Goal: Task Accomplishment & Management: Complete application form

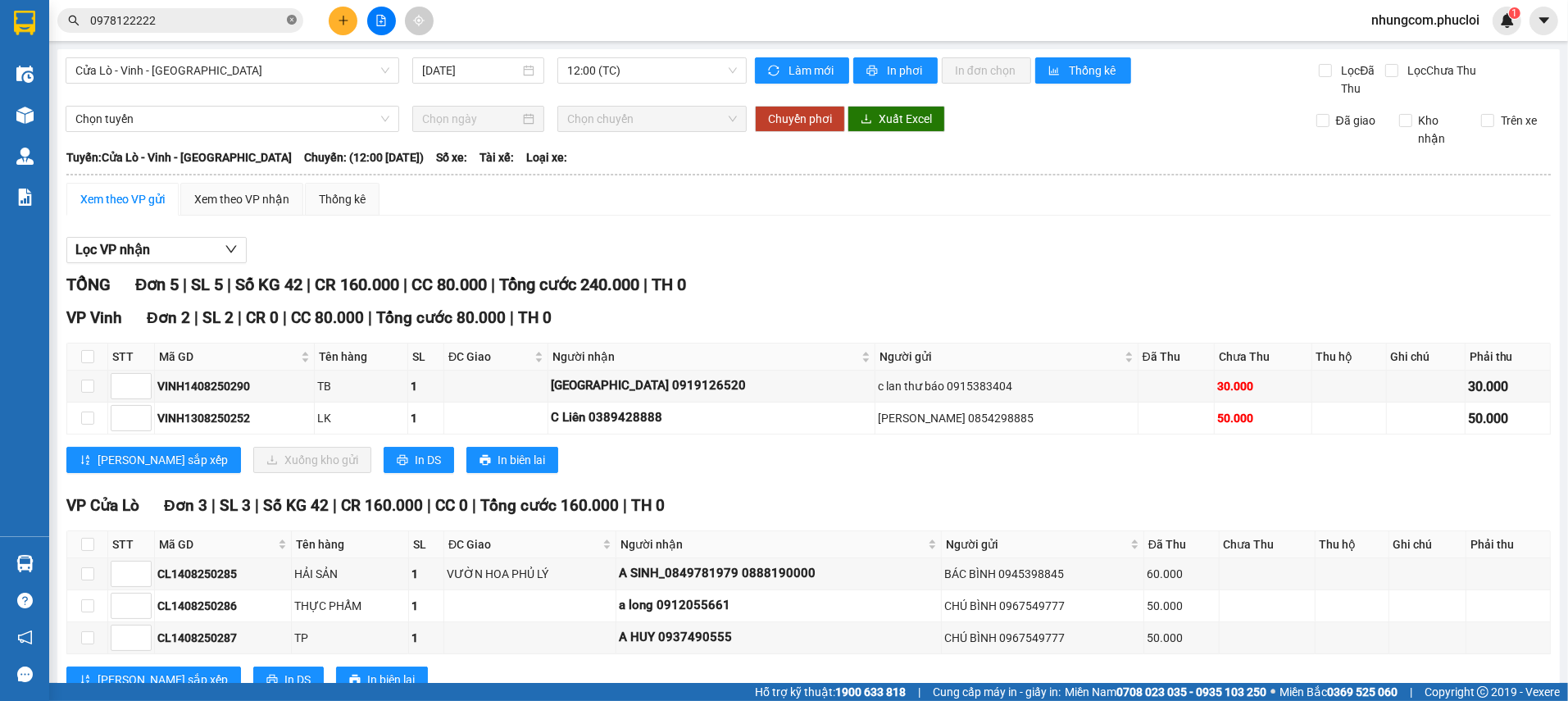
scroll to position [55, 0]
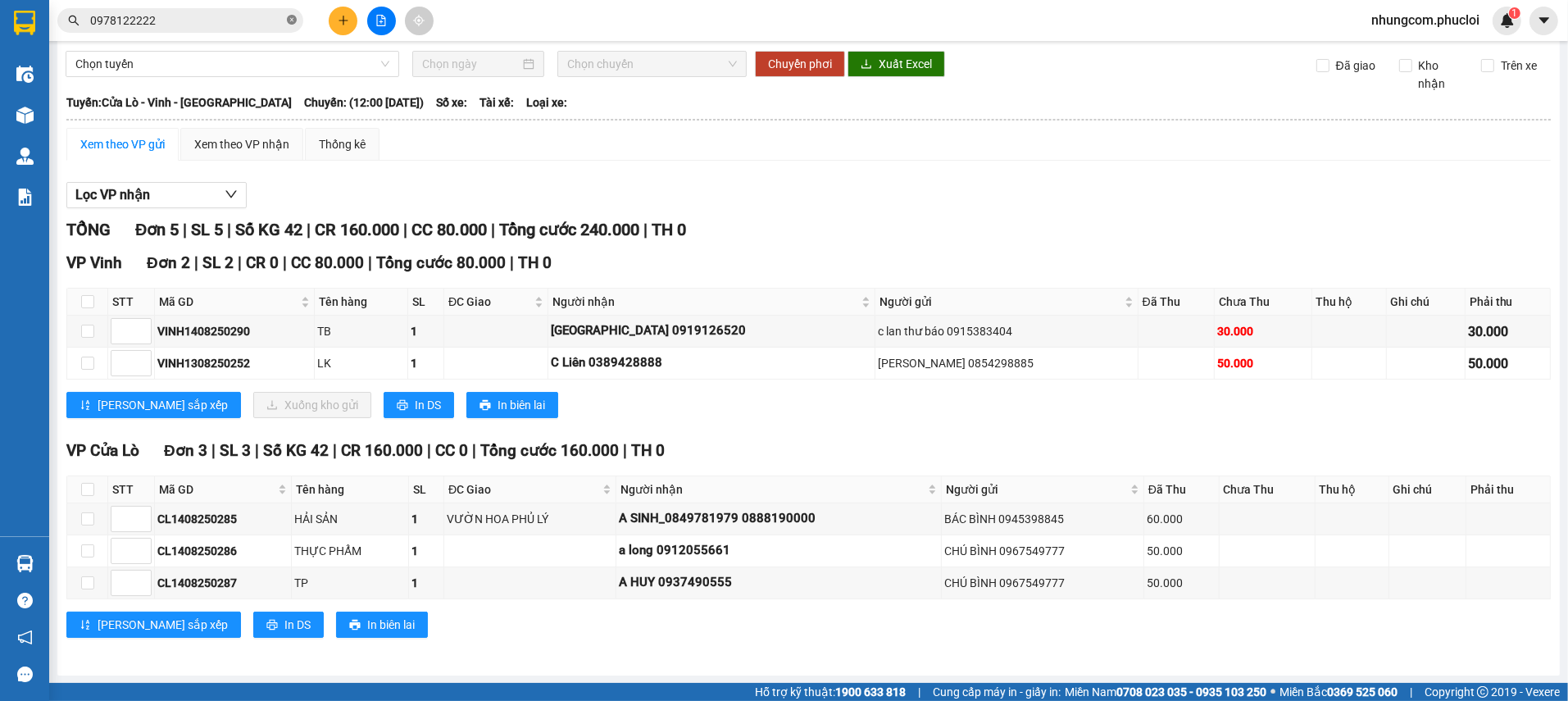
click at [292, 21] on icon "close-circle" at bounding box center [291, 19] width 9 height 9
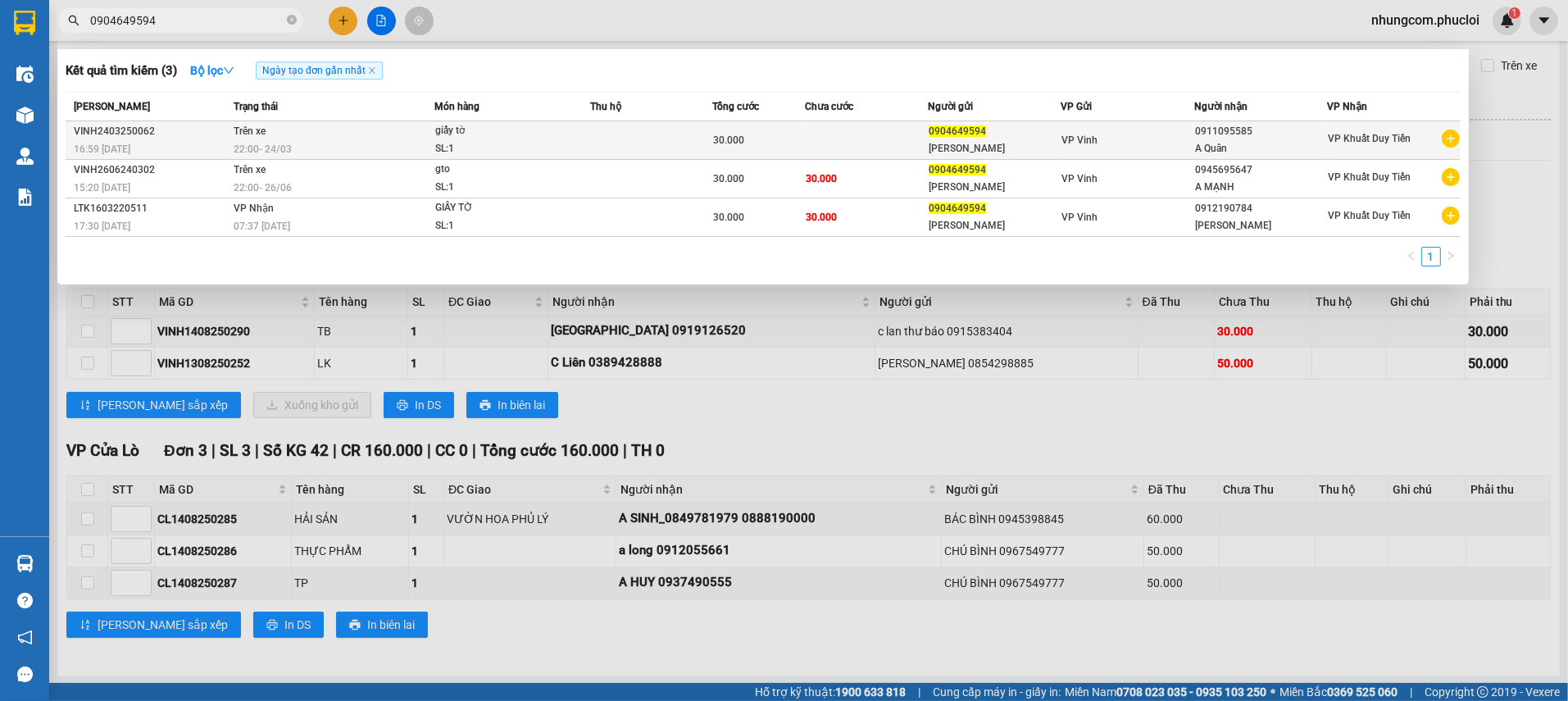
type input "0904649594"
click at [945, 141] on div "[PERSON_NAME]" at bounding box center [993, 149] width 131 height 17
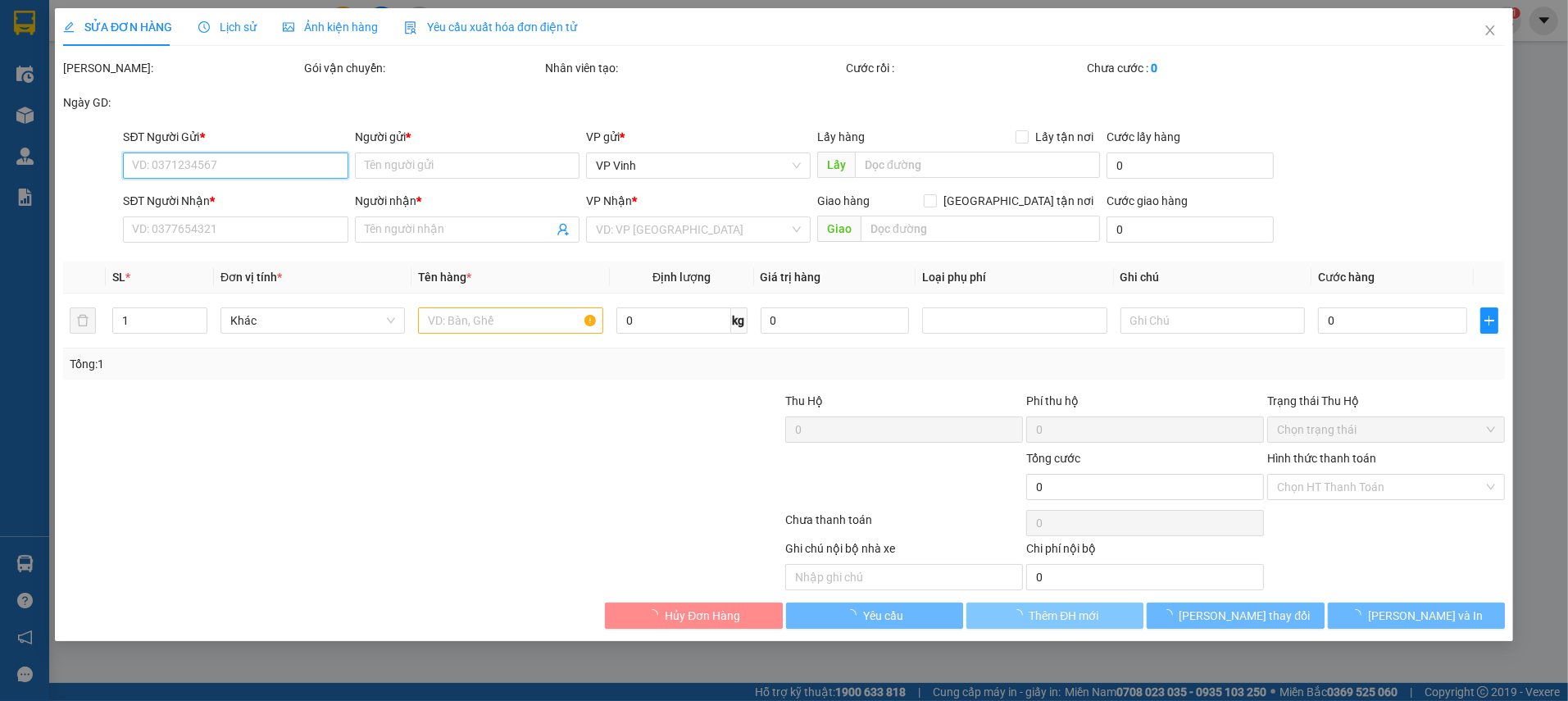
type input "0904649594"
type input "[PERSON_NAME]"
type input "0911095585"
type input "A Quân"
type input "30.000"
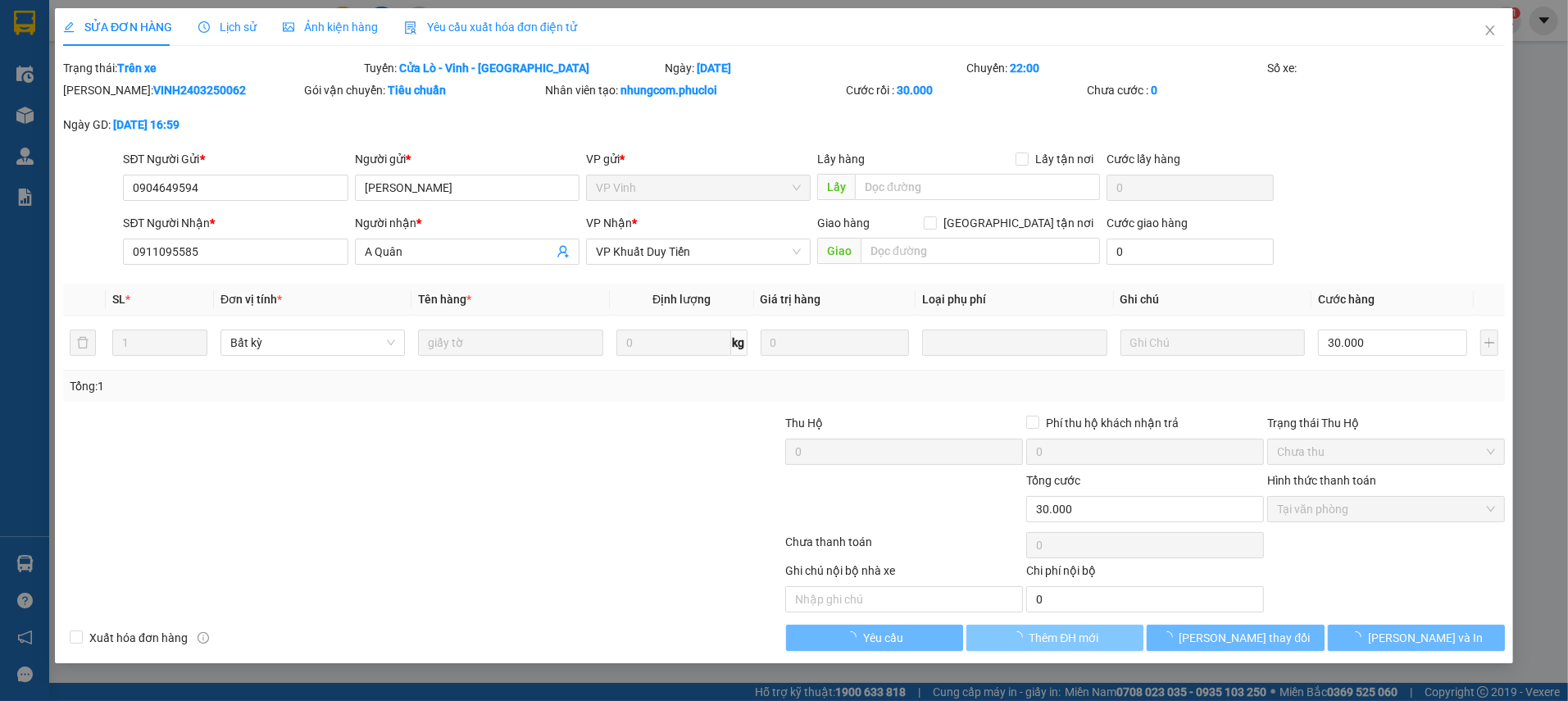
click at [1050, 637] on span "Thêm ĐH mới" at bounding box center [1064, 638] width 69 height 18
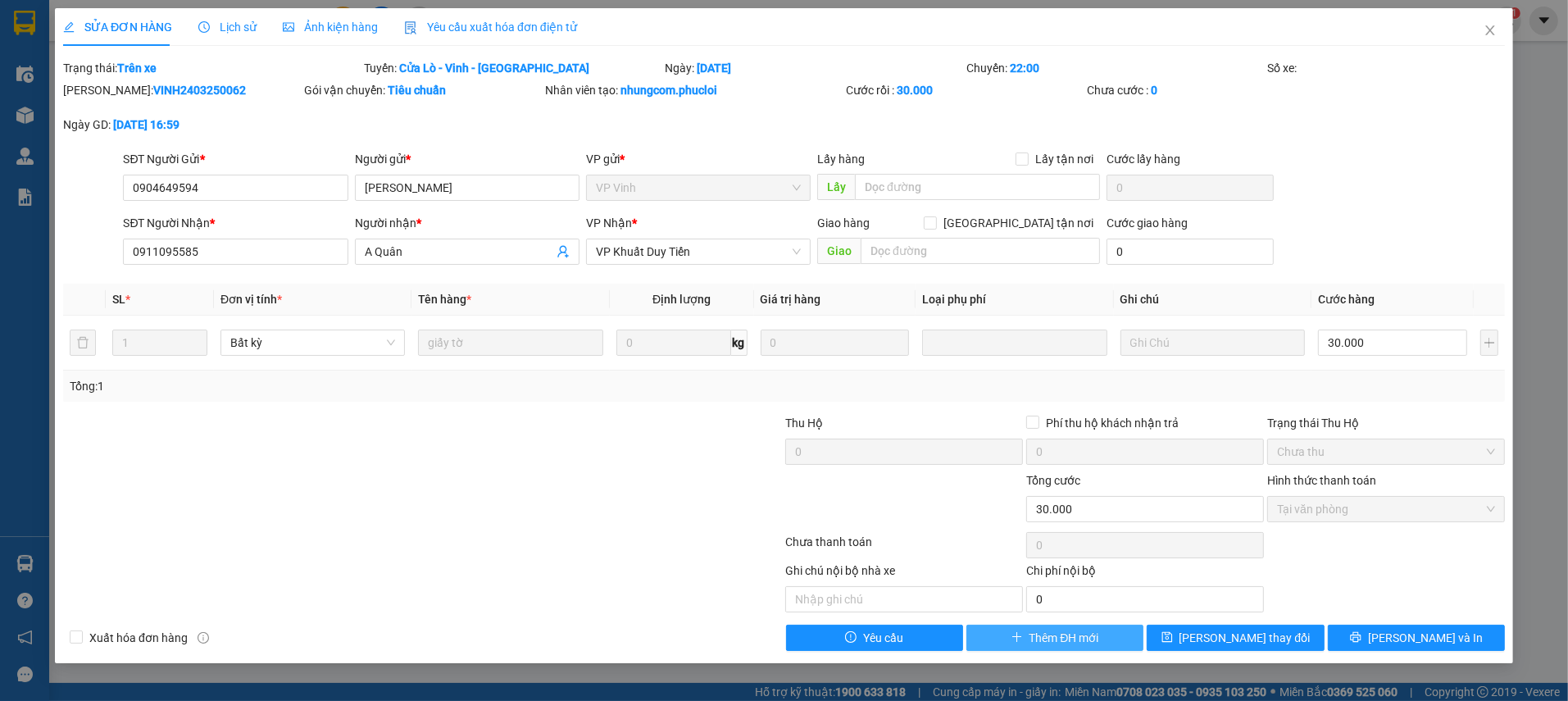
click at [1045, 638] on span "Thêm ĐH mới" at bounding box center [1064, 638] width 69 height 18
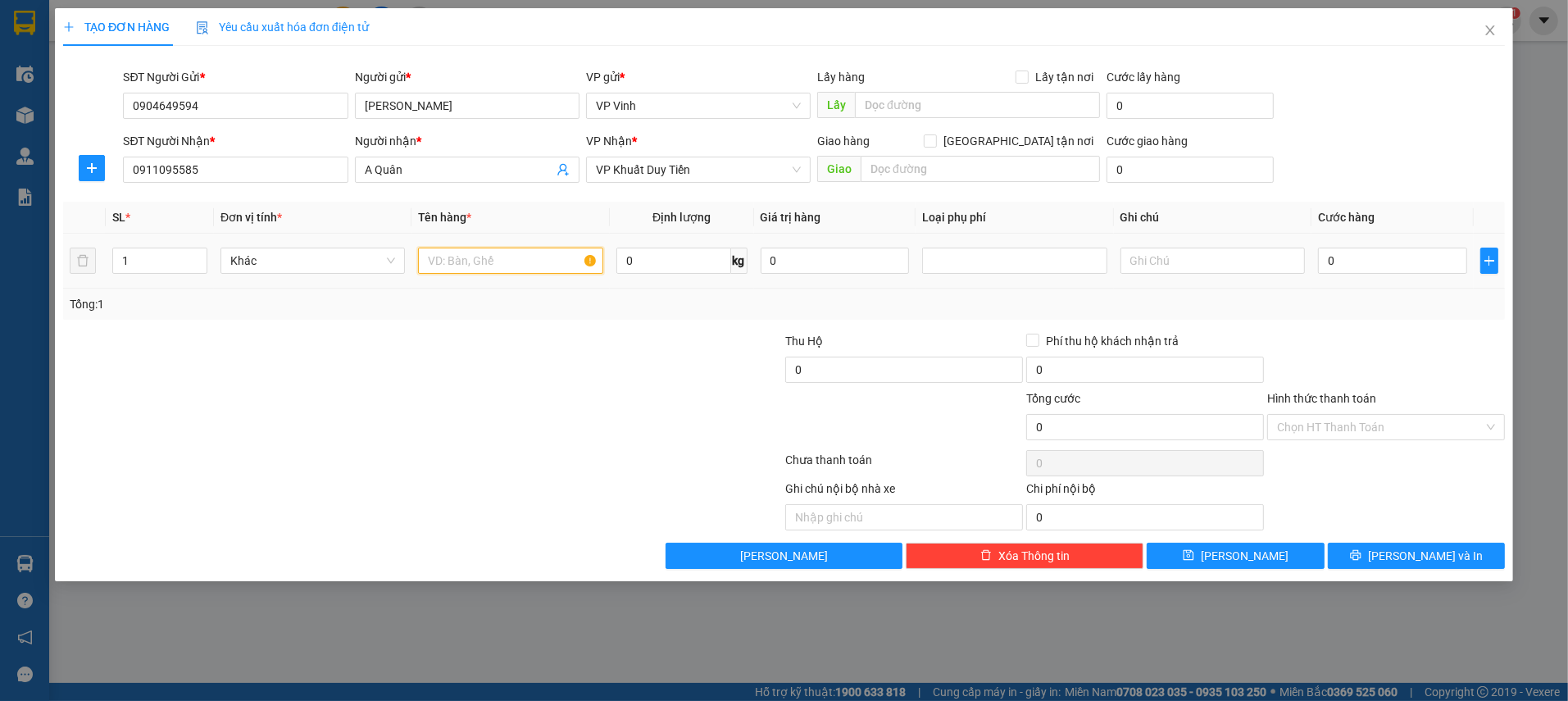
click at [482, 266] on input "text" at bounding box center [510, 261] width 184 height 27
type input "HỒ SƠ"
click at [1327, 279] on td "0" at bounding box center [1392, 261] width 163 height 55
click at [1338, 264] on input "0" at bounding box center [1392, 261] width 149 height 27
type input "3"
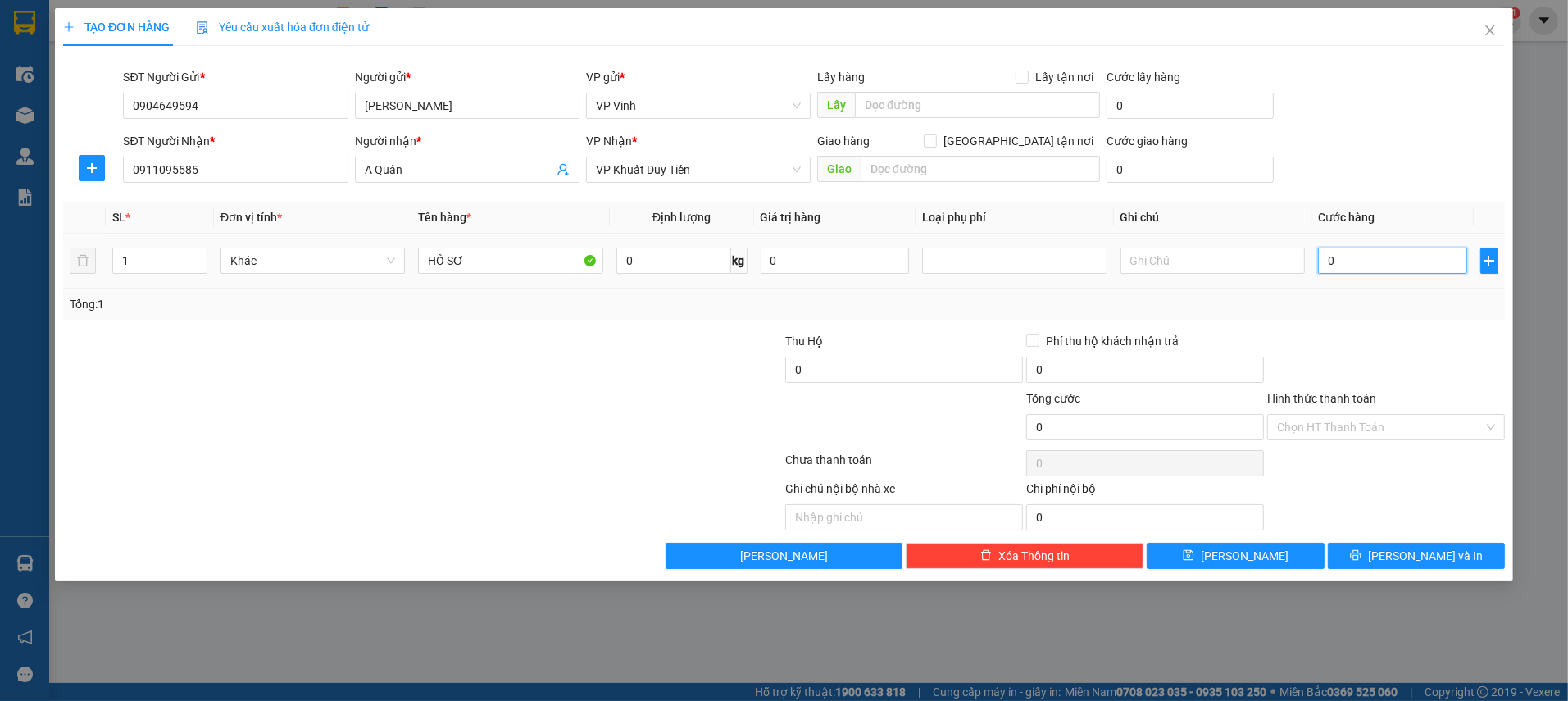
type input "3"
type input "30"
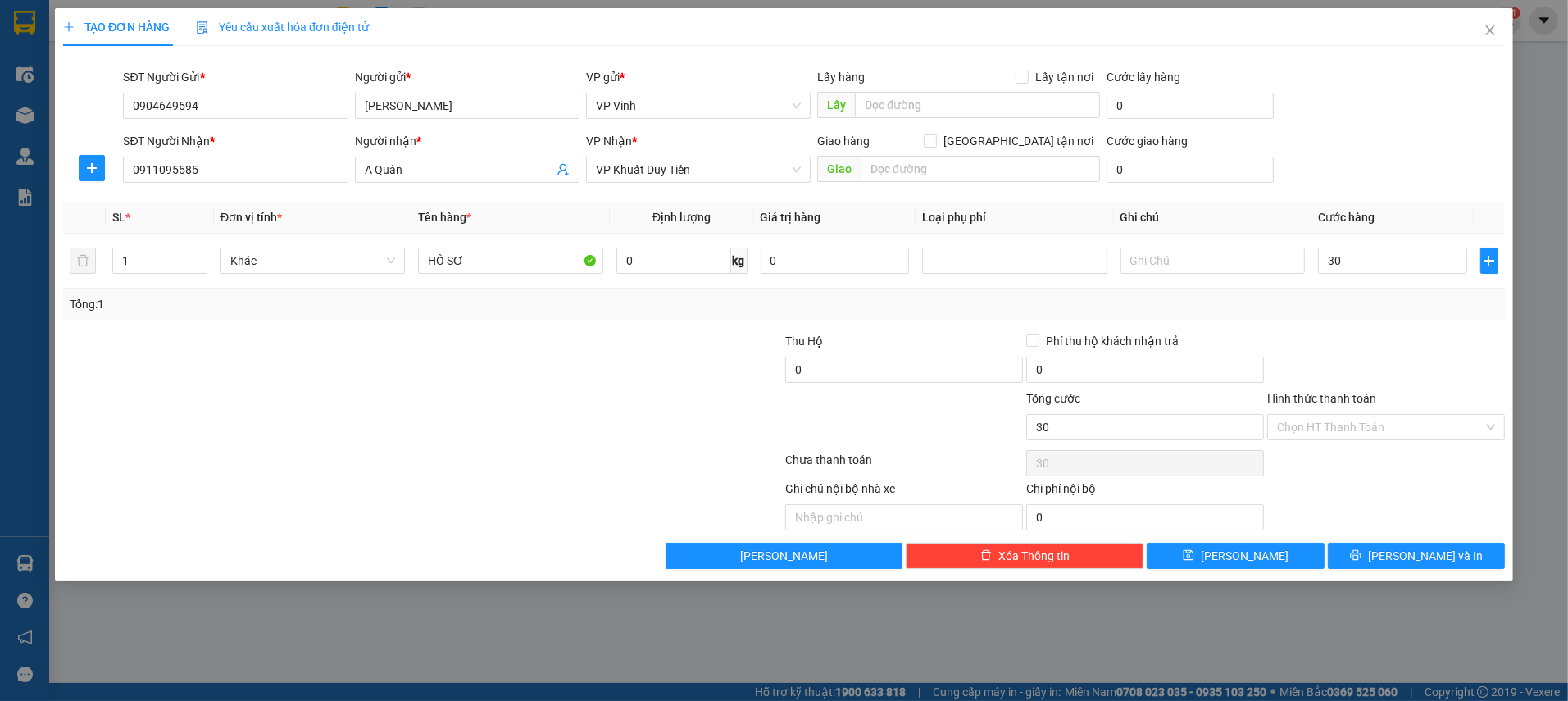
type input "30.000"
click at [1303, 333] on div at bounding box center [1386, 361] width 241 height 57
click at [1338, 427] on input "Hình thức thanh toán" at bounding box center [1380, 427] width 206 height 25
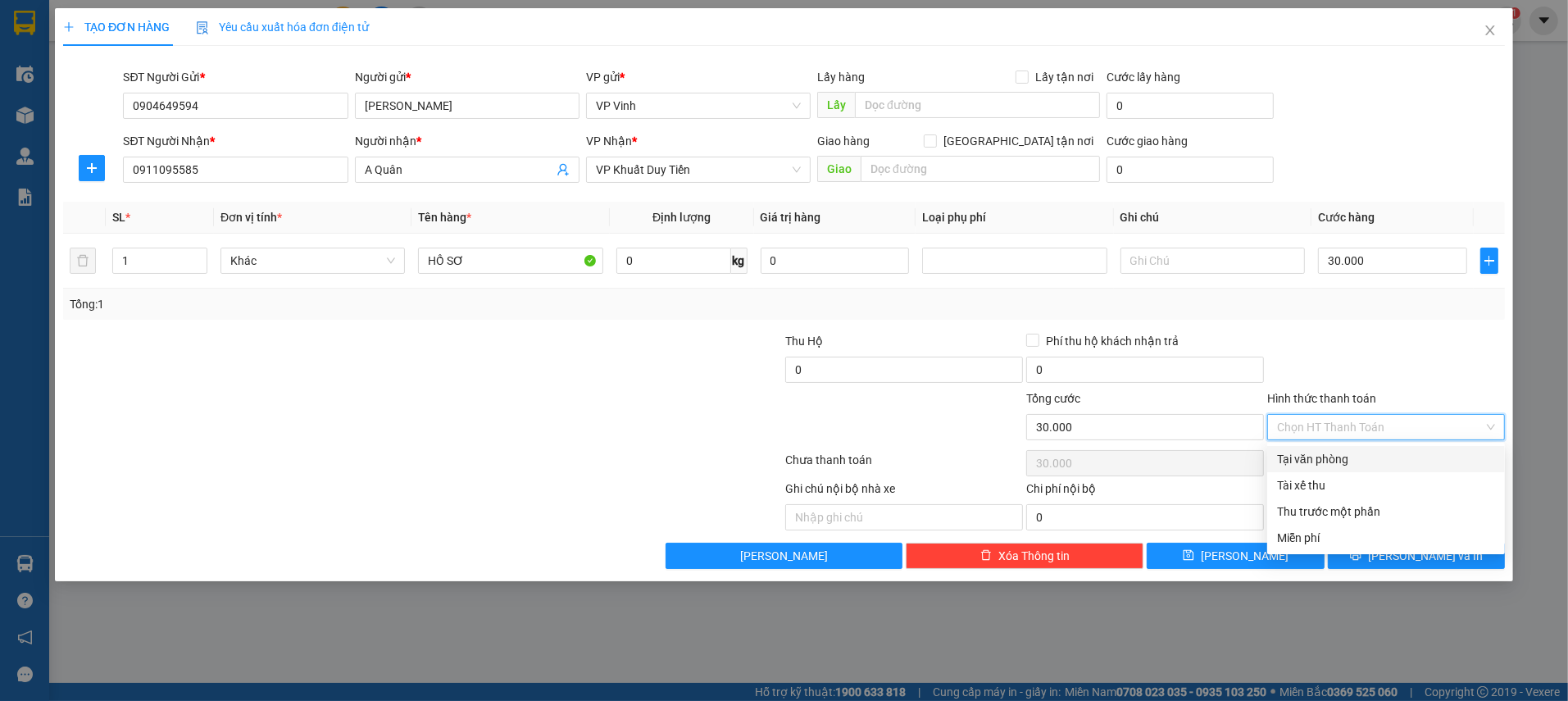
click at [1337, 455] on div "Tại văn phòng" at bounding box center [1386, 458] width 218 height 18
type input "0"
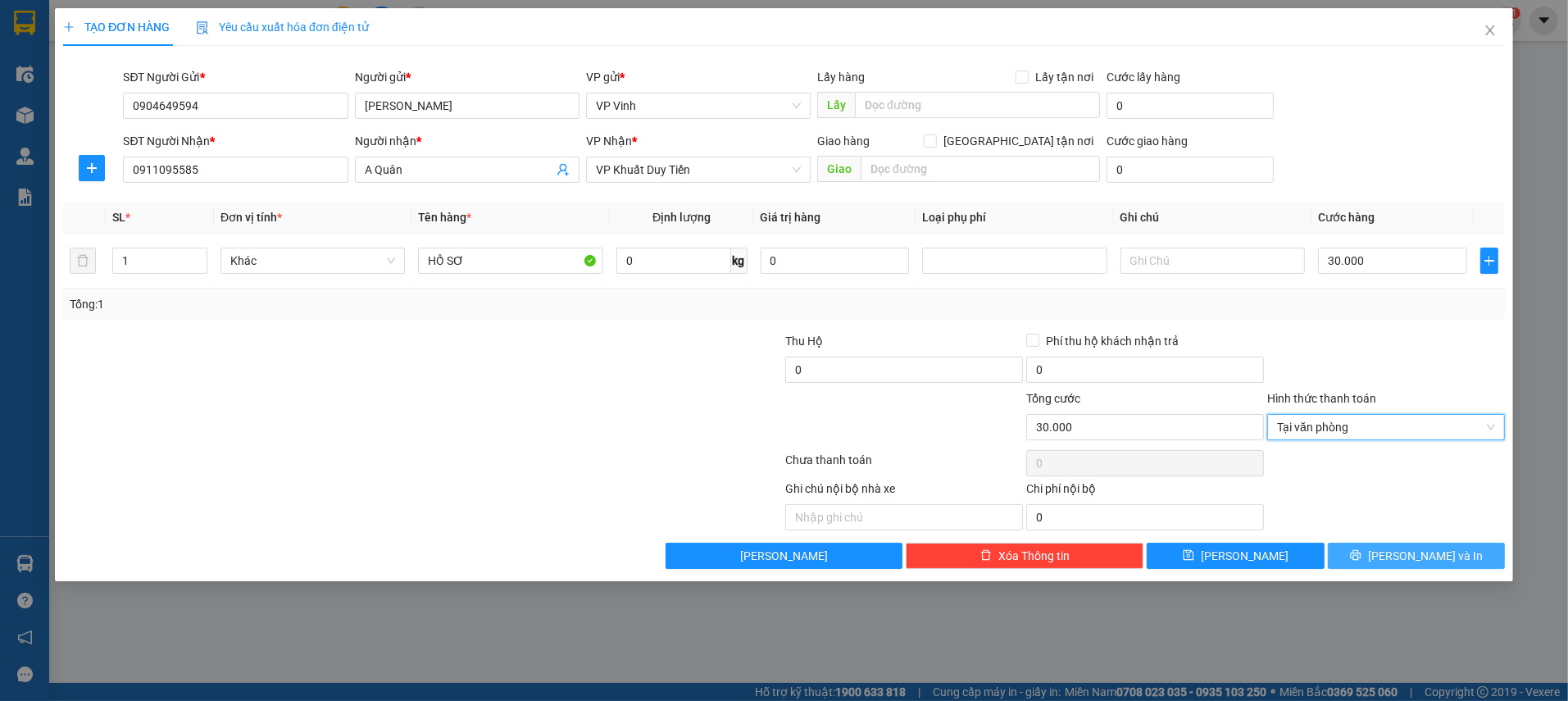
click at [1362, 554] on icon "printer" at bounding box center [1355, 554] width 11 height 11
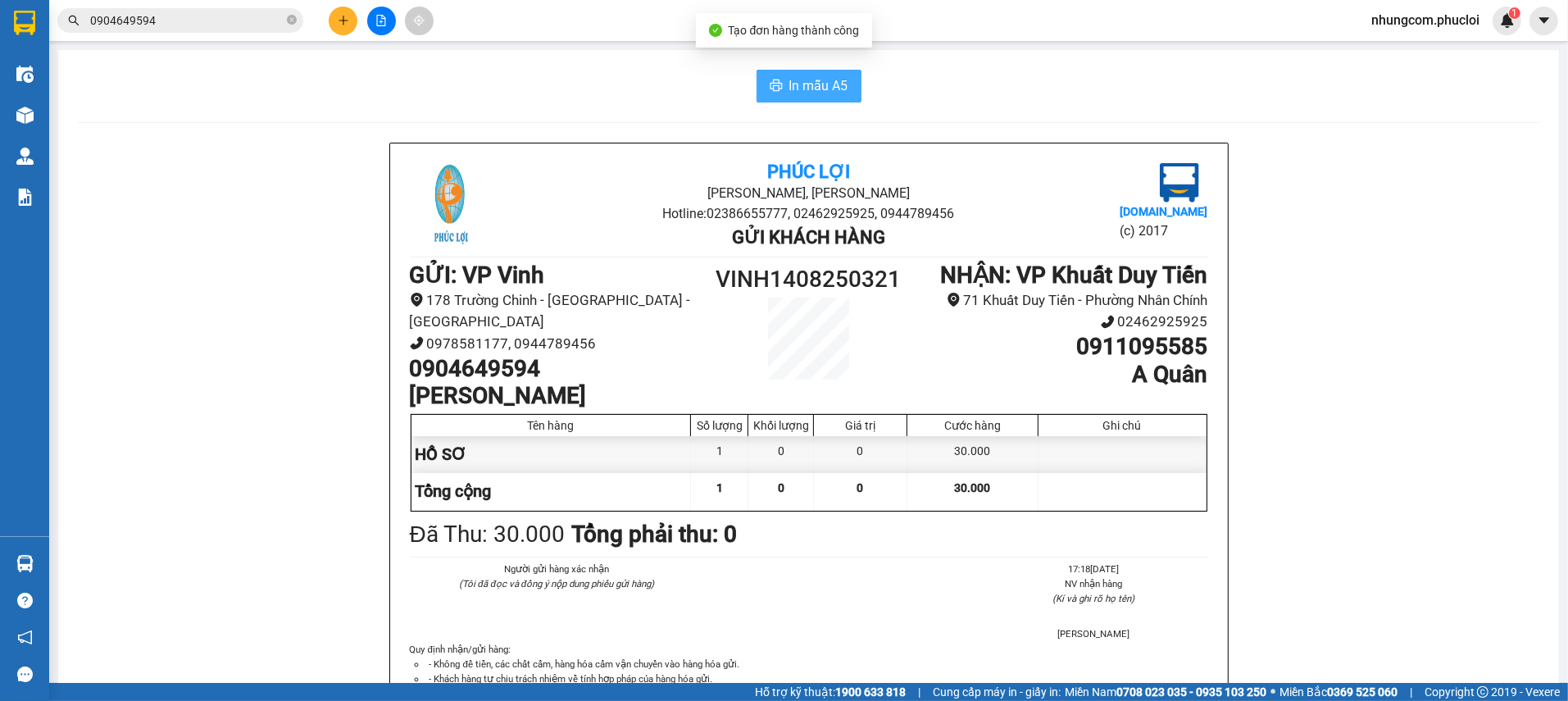
click at [779, 73] on button "In mẫu A5" at bounding box center [808, 86] width 105 height 33
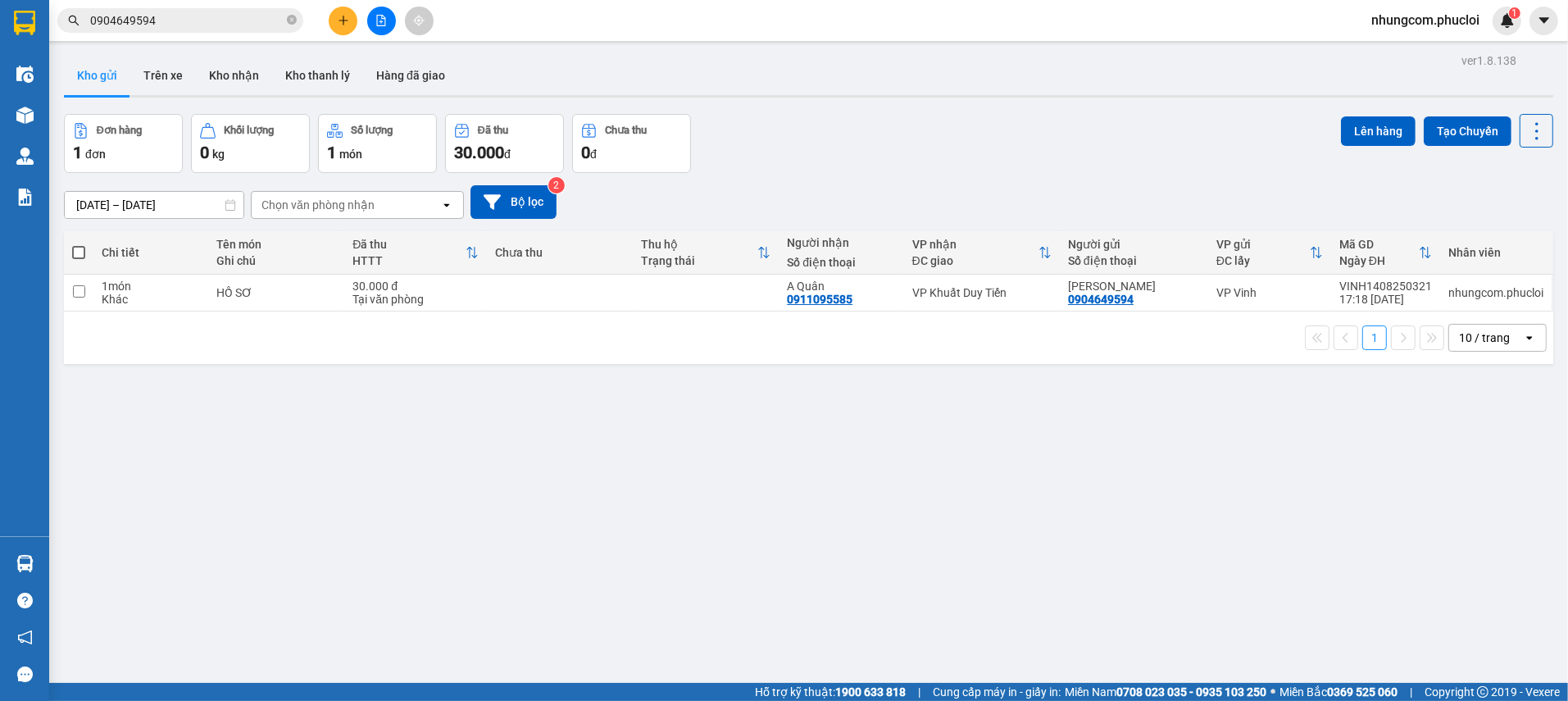
drag, startPoint x: 717, startPoint y: 347, endPoint x: 589, endPoint y: 521, distance: 216.0
click at [717, 348] on div "1 10 / trang open" at bounding box center [808, 338] width 1476 height 28
click at [379, 630] on div "ver 1.8.138 Kho gửi Trên xe Kho nhận Kho thanh [PERSON_NAME] đã giao Đơn hàng 1…" at bounding box center [808, 399] width 1502 height 701
click at [695, 546] on div "ver 1.8.138 Kho gửi Trên xe Kho nhận Kho thanh [PERSON_NAME] đã giao Đơn hàng 1…" at bounding box center [808, 399] width 1502 height 701
drag, startPoint x: 967, startPoint y: 469, endPoint x: 947, endPoint y: 255, distance: 214.9
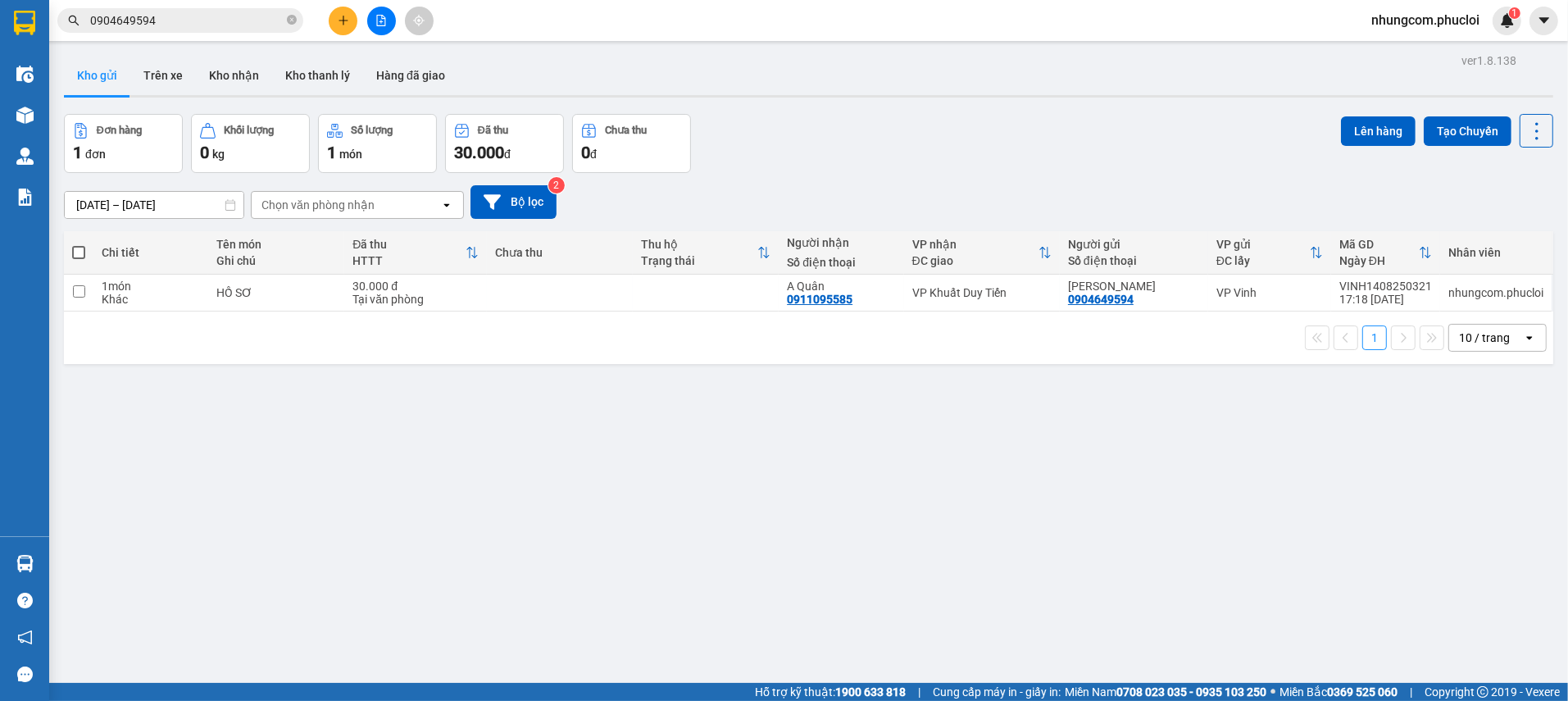
click at [1000, 467] on div "ver 1.8.138 Kho gửi Trên xe Kho nhận Kho thanh [PERSON_NAME] đã giao Đơn hàng 1…" at bounding box center [808, 399] width 1502 height 701
click at [711, 412] on div "ver 1.8.138 Kho gửi Trên xe Kho nhận Kho thanh [PERSON_NAME] đã giao Đơn hàng 1…" at bounding box center [808, 399] width 1502 height 701
click at [291, 24] on icon "close-circle" at bounding box center [291, 19] width 9 height 9
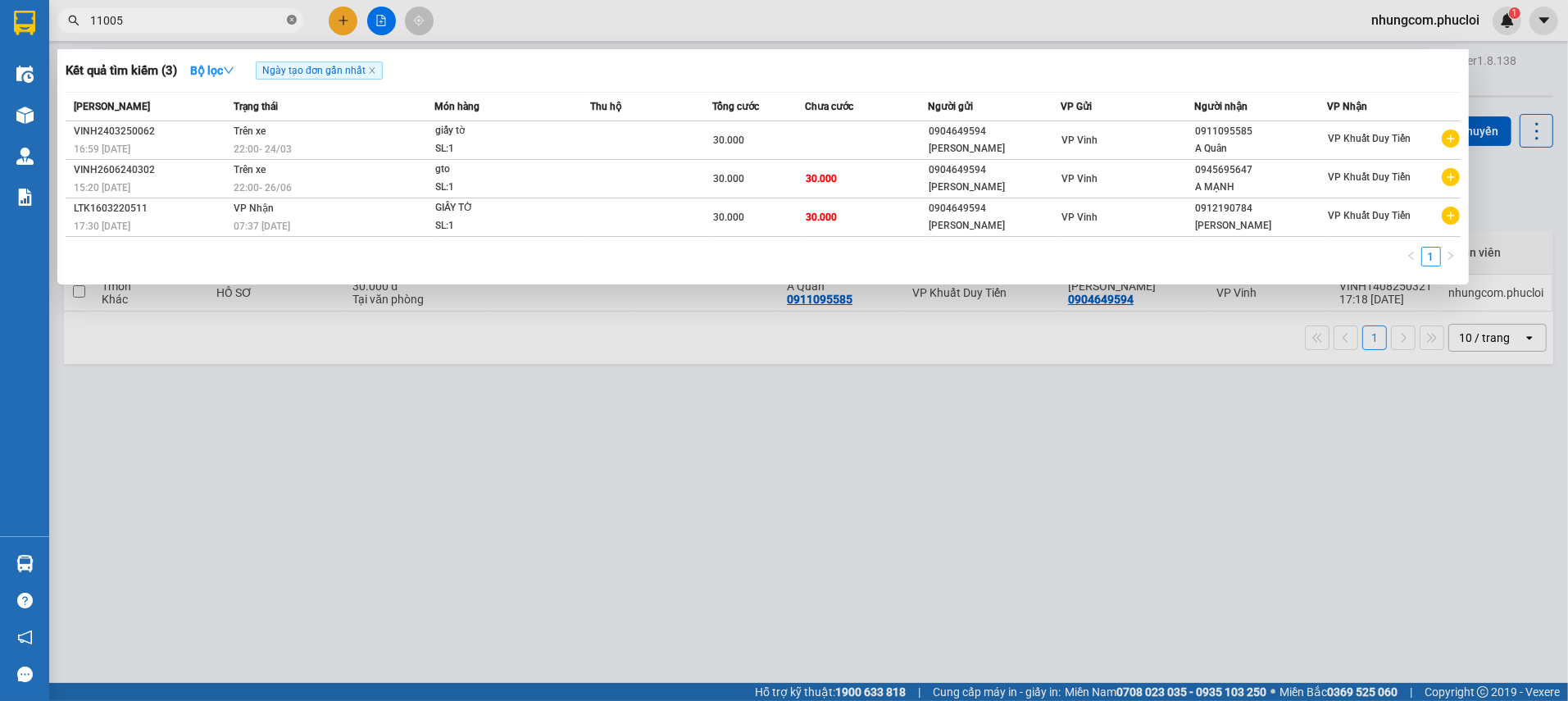
type input "110055"
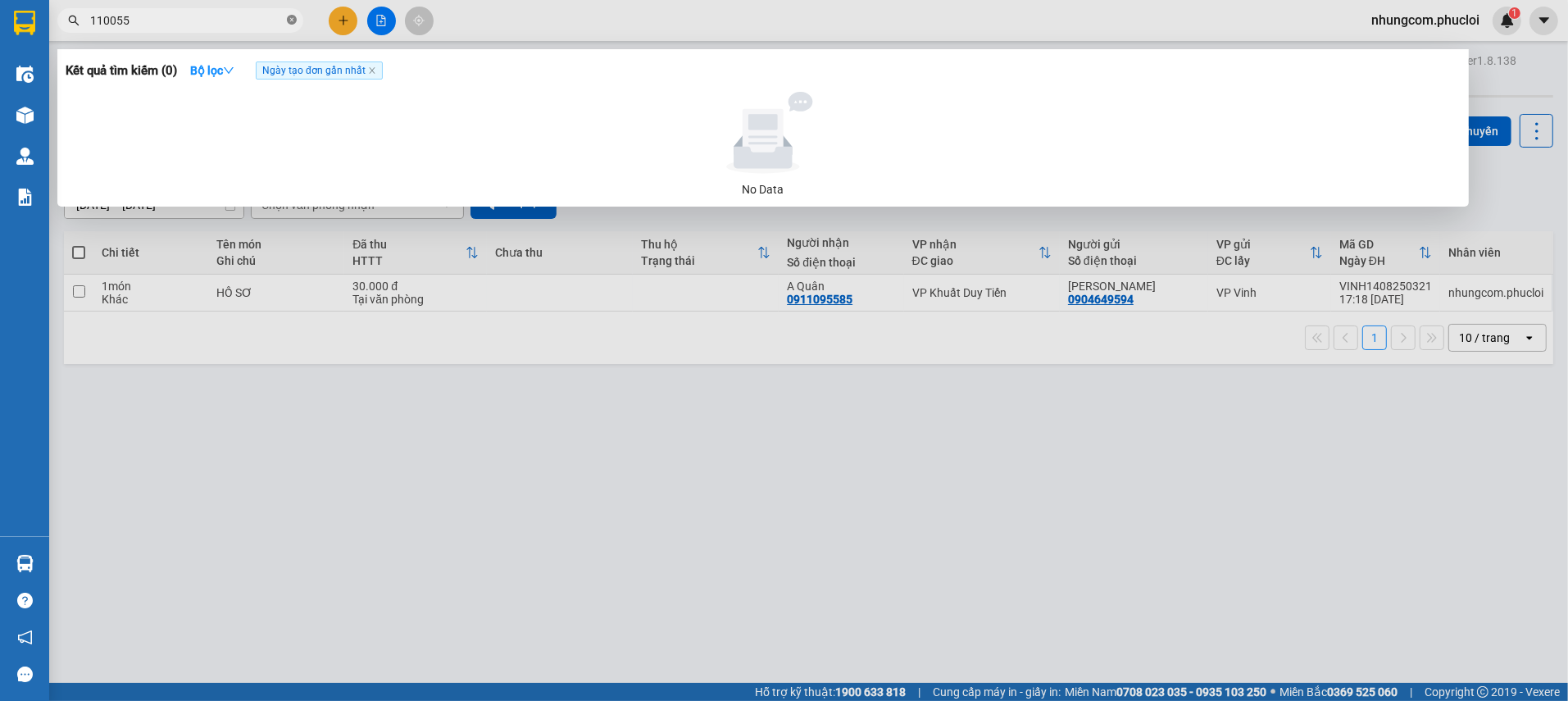
click at [287, 21] on icon "close-circle" at bounding box center [291, 19] width 9 height 9
type input "1258"
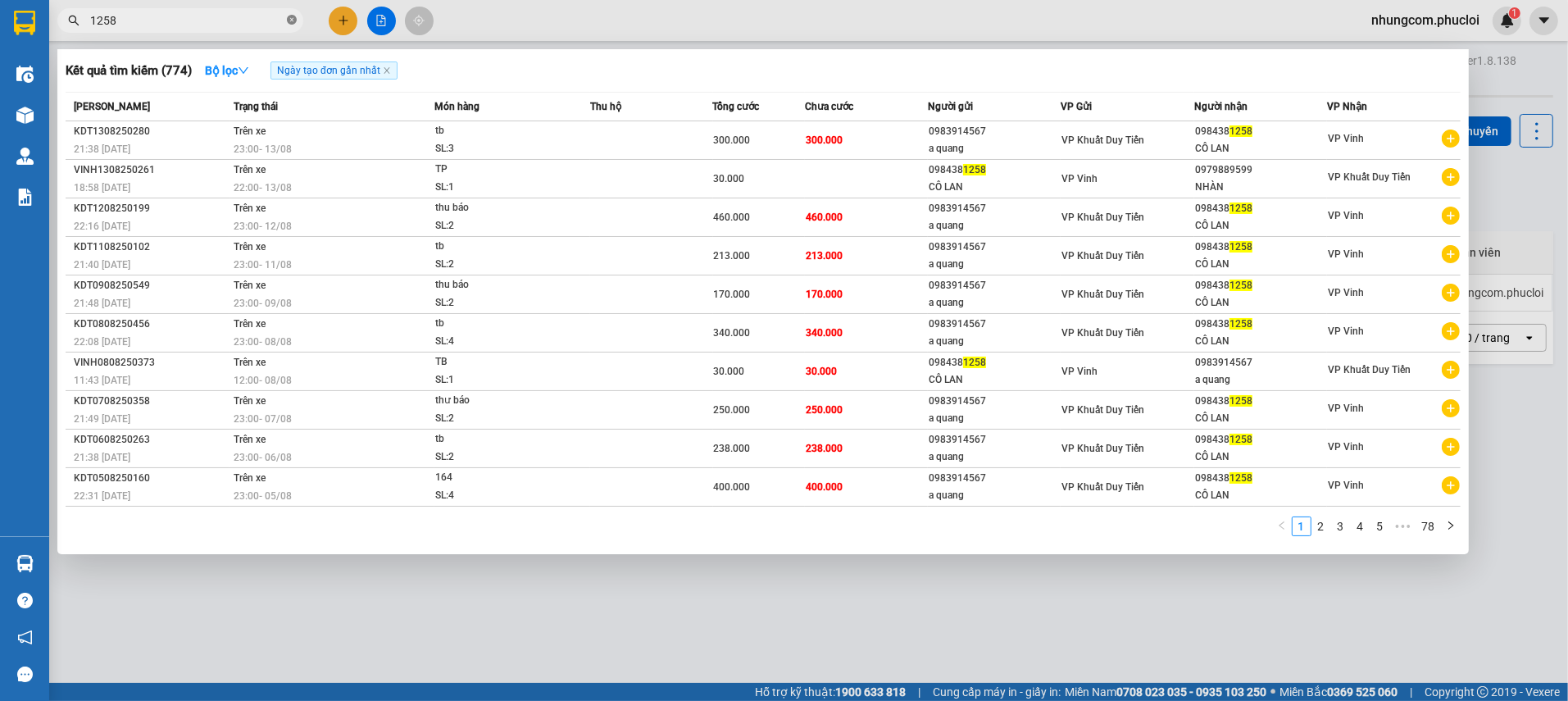
click at [293, 23] on icon "close-circle" at bounding box center [291, 19] width 9 height 9
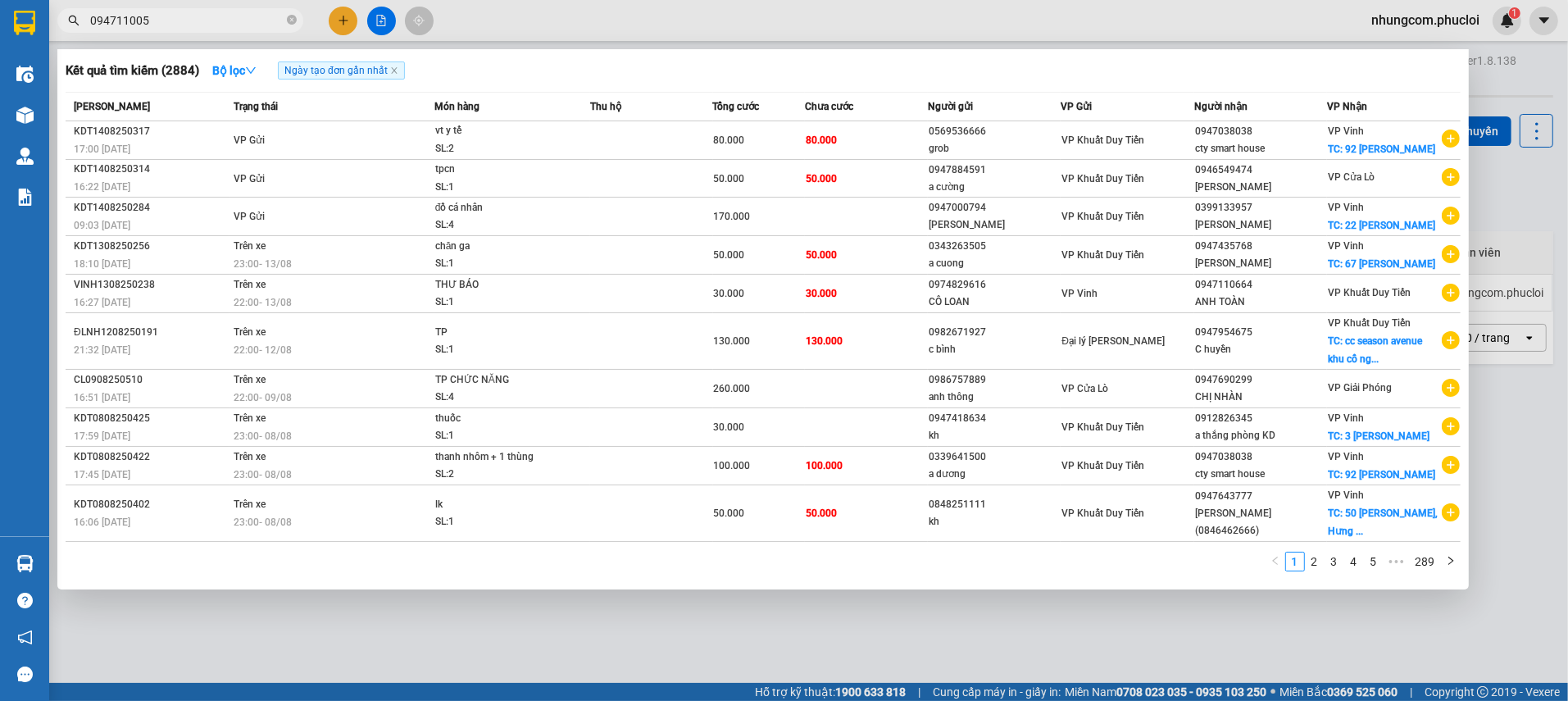
type input "0947110055"
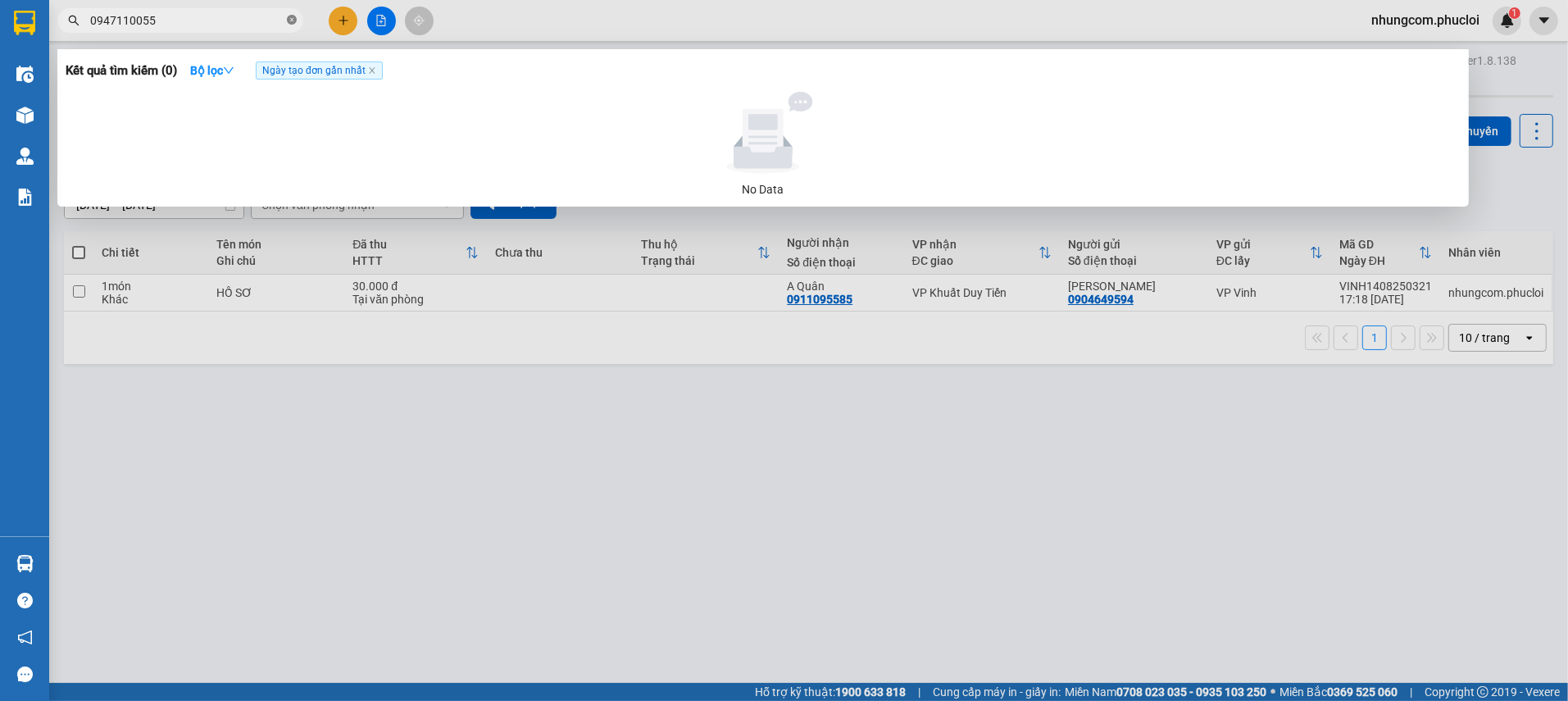
click at [290, 17] on icon "close-circle" at bounding box center [291, 19] width 9 height 9
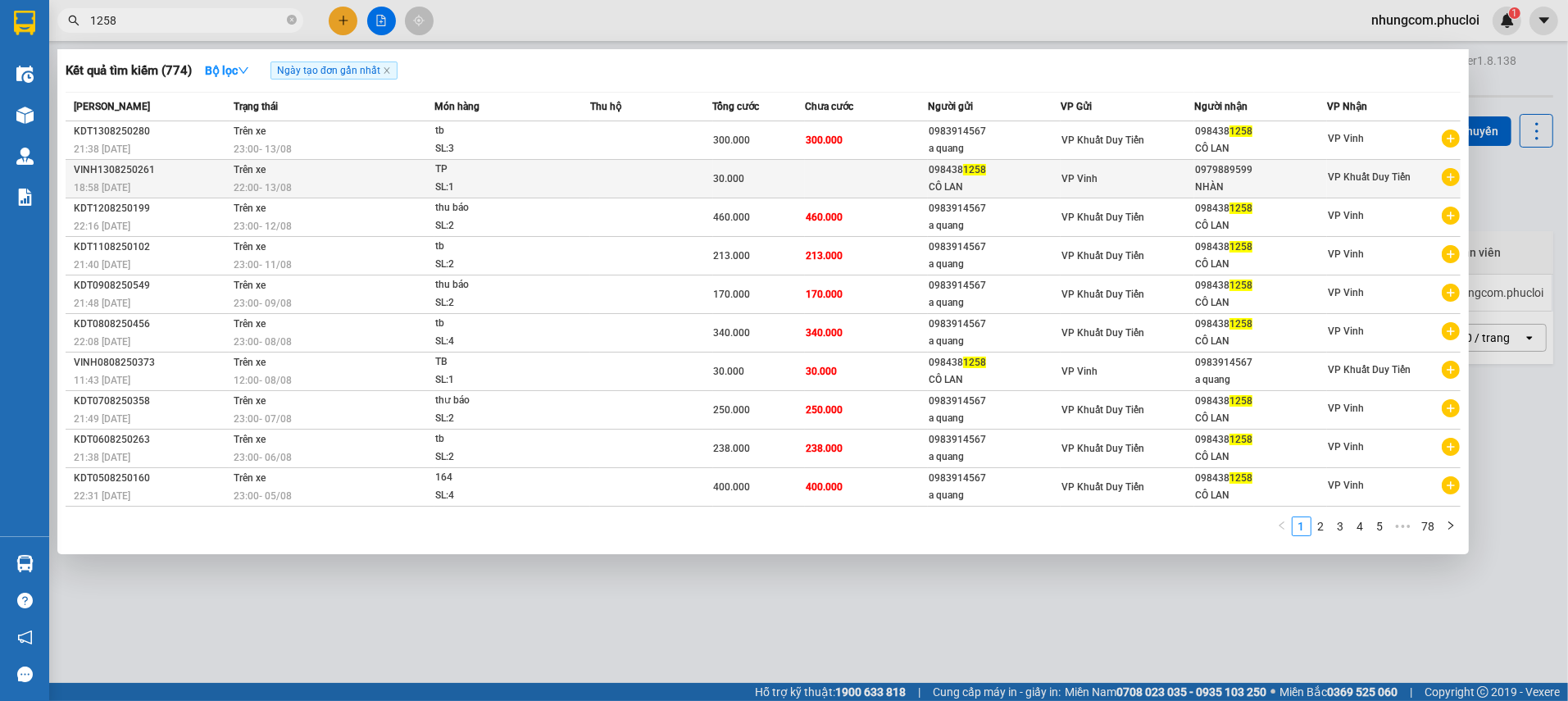
type input "1258"
click at [1070, 178] on span "VP Vinh" at bounding box center [1079, 178] width 36 height 11
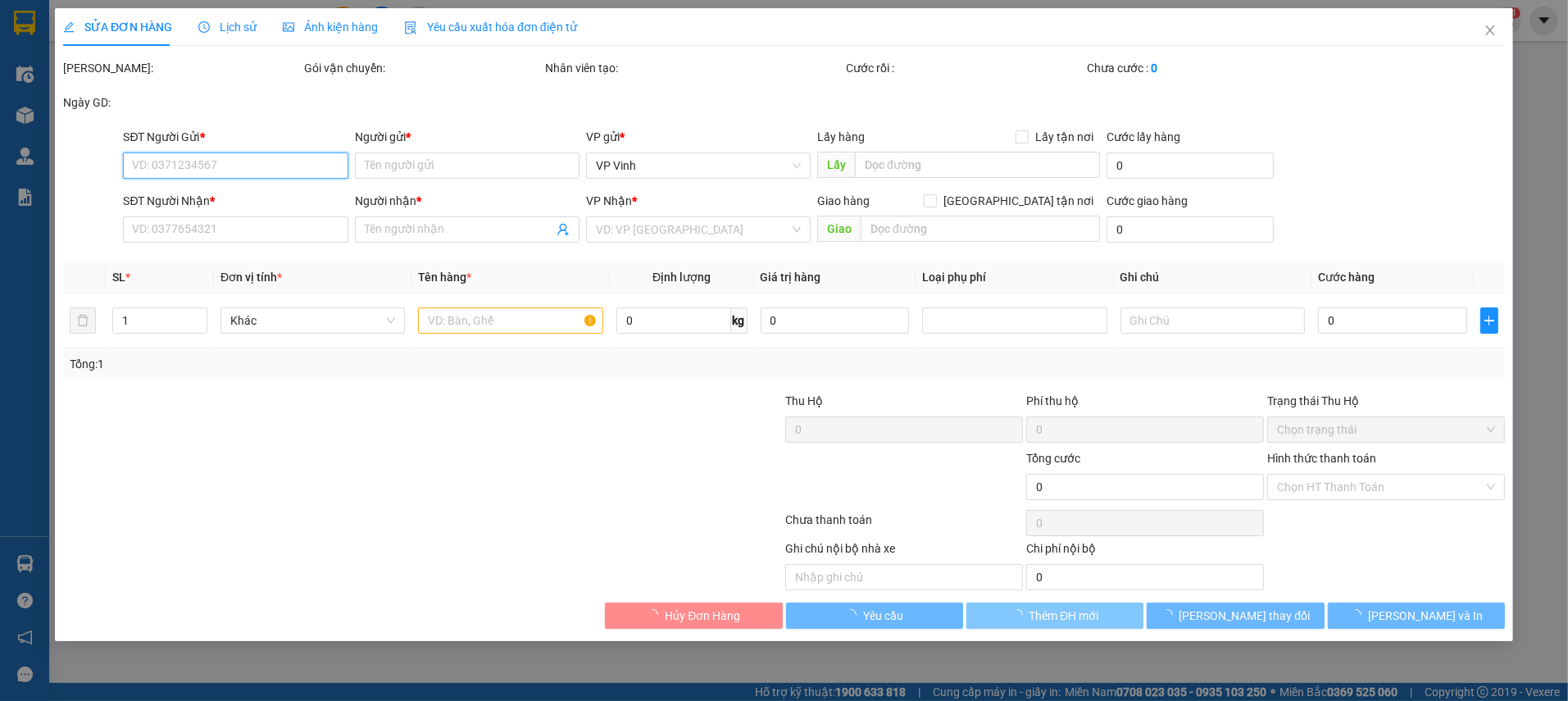
type input "0984381258"
type input "CÔ LAN"
type input "0979889599"
type input "NHÀN"
type input "30.000"
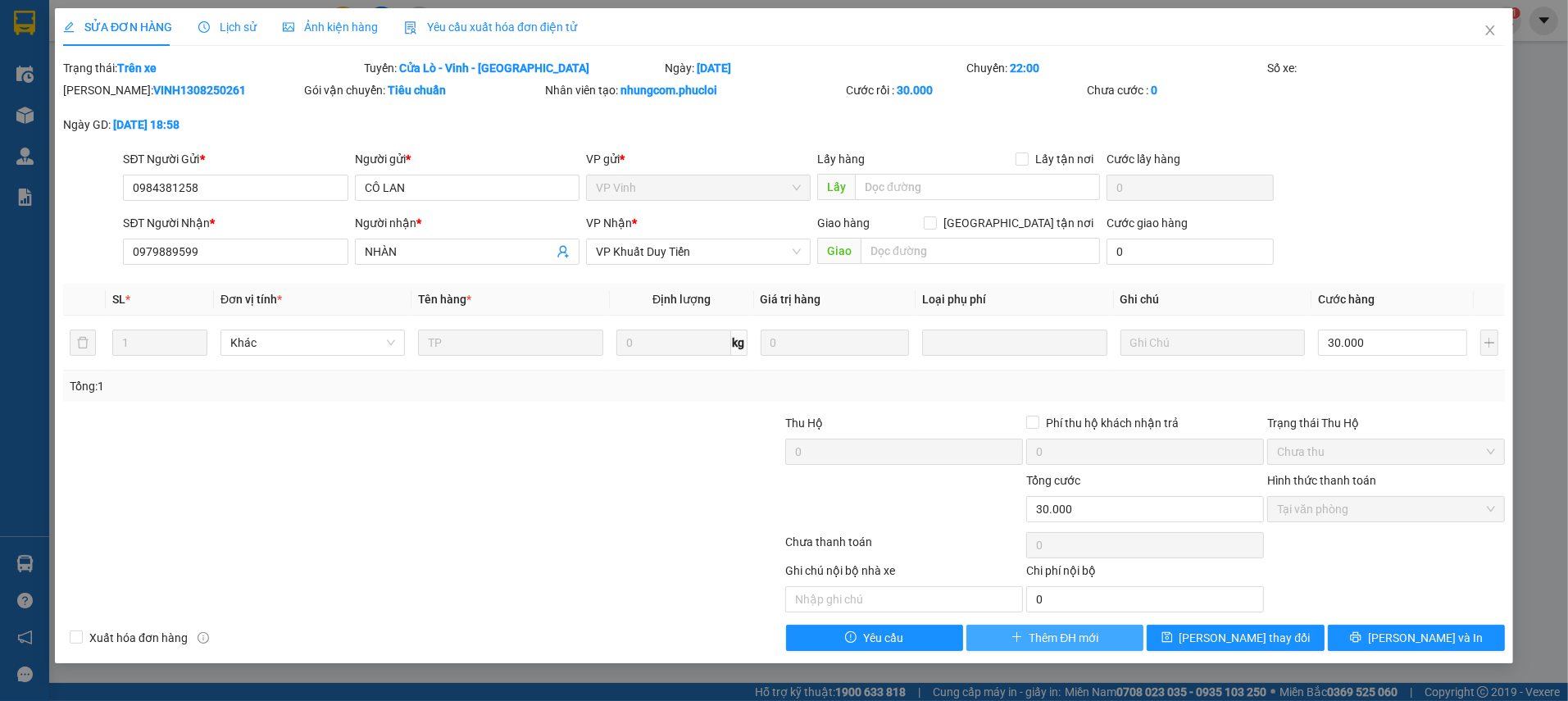
click at [1029, 640] on span "Thêm ĐH mới" at bounding box center [1064, 638] width 69 height 18
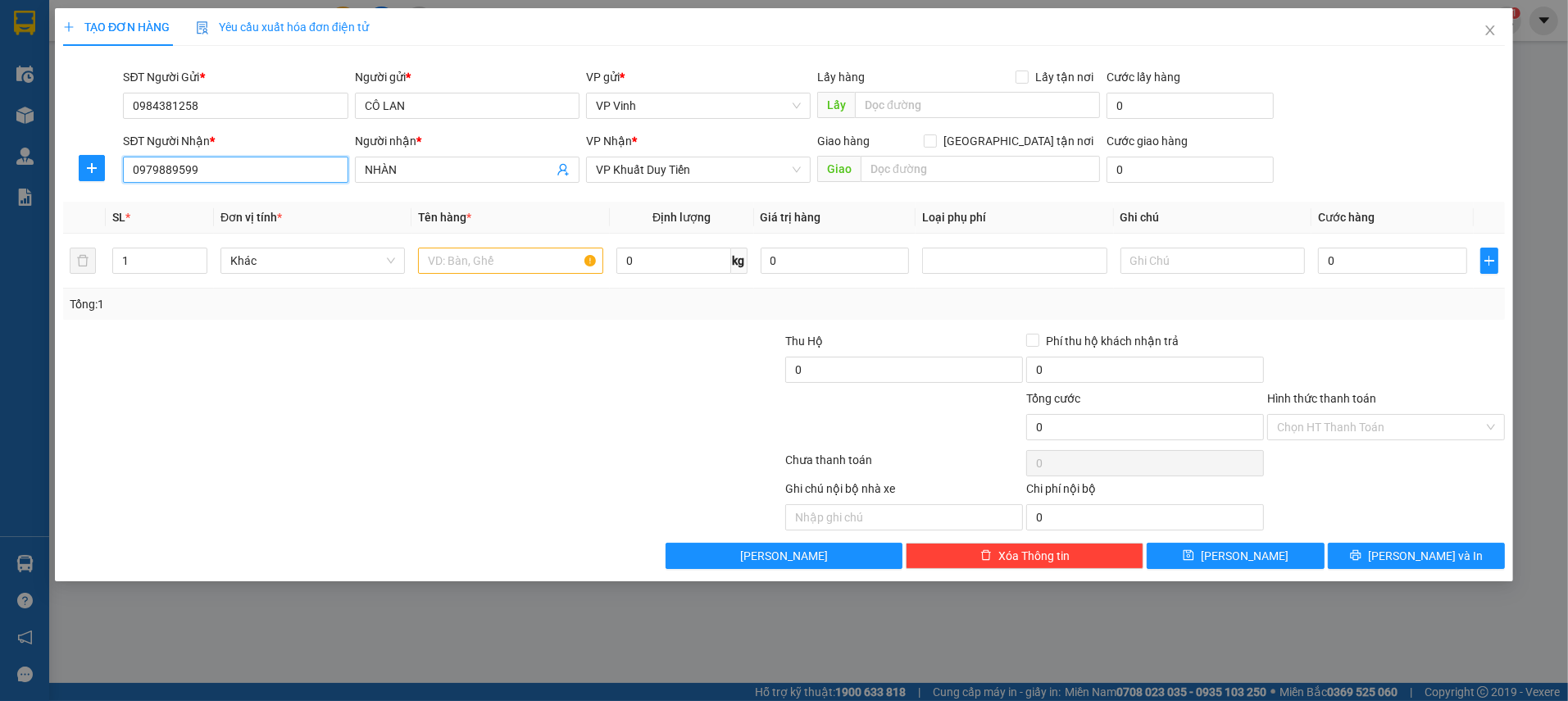
click at [171, 174] on input "0979889599" at bounding box center [235, 170] width 224 height 27
drag, startPoint x: 227, startPoint y: 169, endPoint x: 116, endPoint y: 174, distance: 111.1
click at [117, 174] on div "SĐT Người Nhận * 09798809471100559599 09798809471100559599 Người nhận * NHÀN VP…" at bounding box center [784, 160] width 1445 height 57
type input "0947110055"
click at [411, 177] on input "NHÀN" at bounding box center [459, 170] width 188 height 18
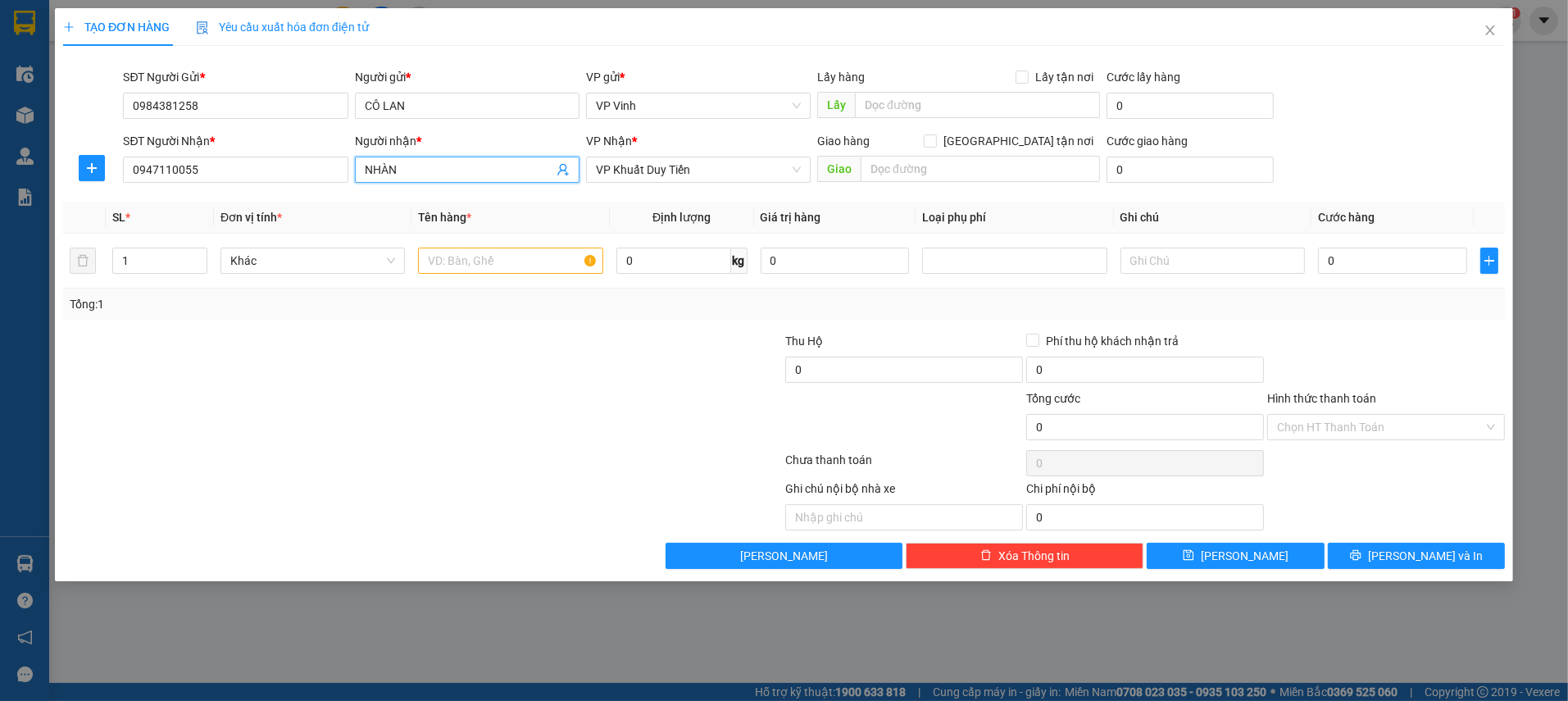
click at [411, 177] on input "NHÀN" at bounding box center [459, 170] width 188 height 18
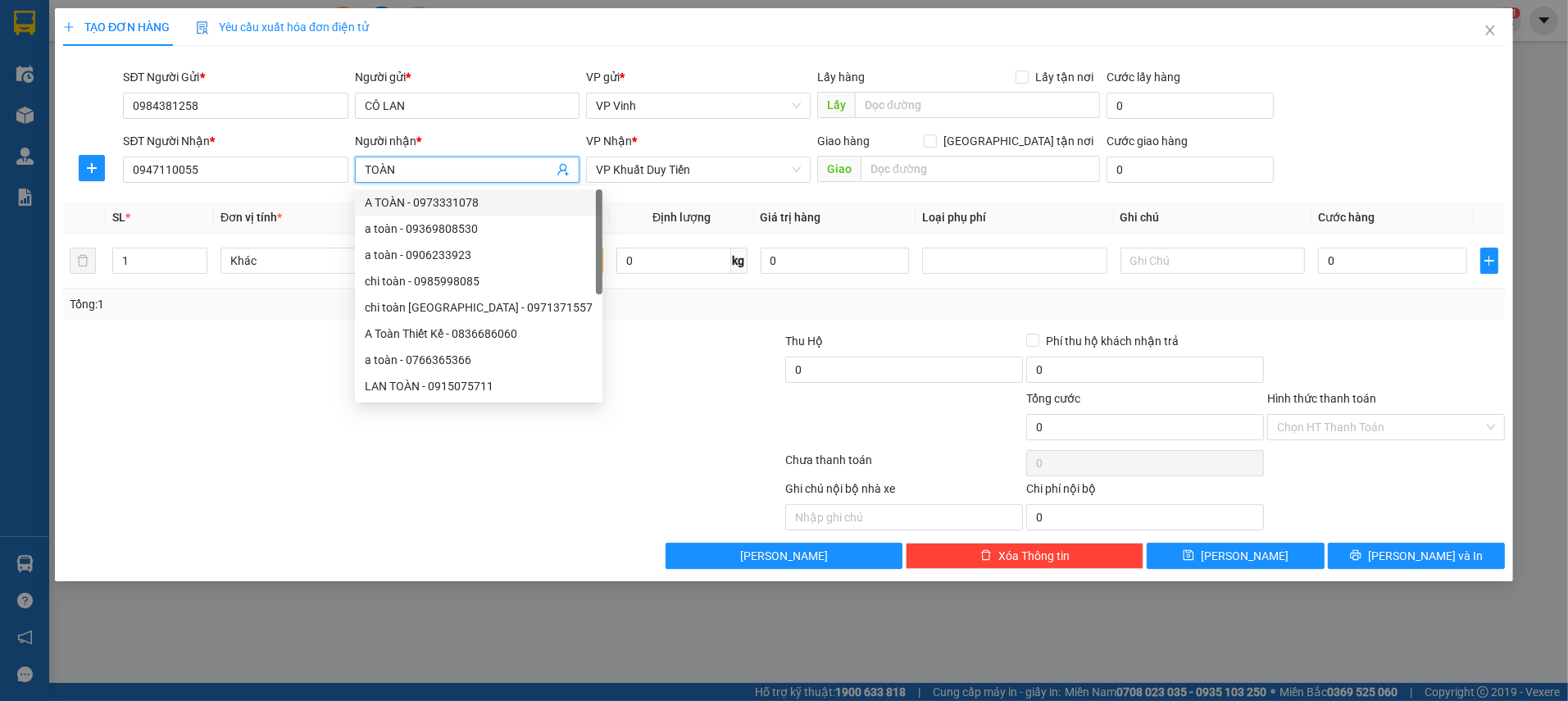
type input "TOÀN"
click at [698, 462] on div at bounding box center [423, 464] width 723 height 33
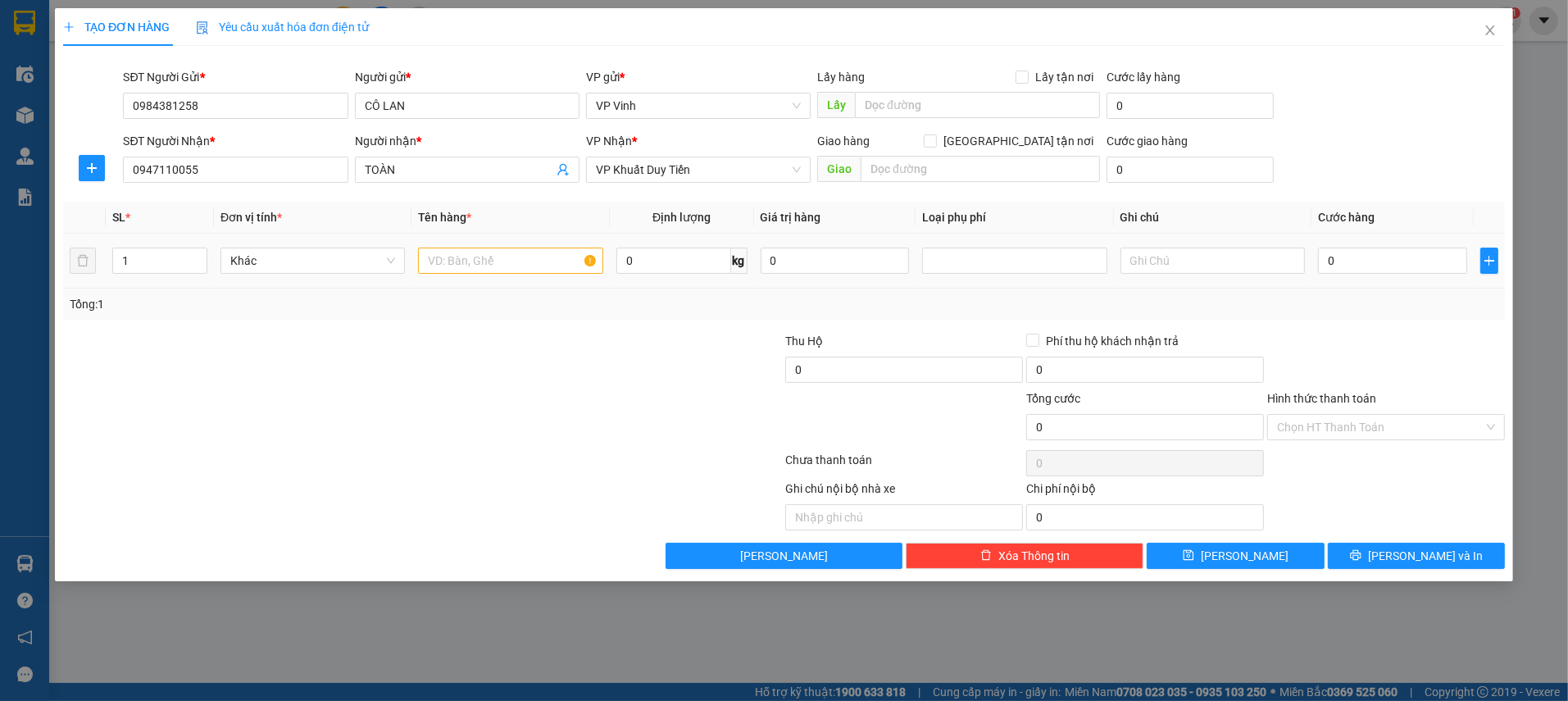
click at [519, 276] on div at bounding box center [510, 261] width 184 height 33
click at [511, 260] on input "text" at bounding box center [510, 261] width 184 height 27
type input "THƯ BÁO"
type input "1"
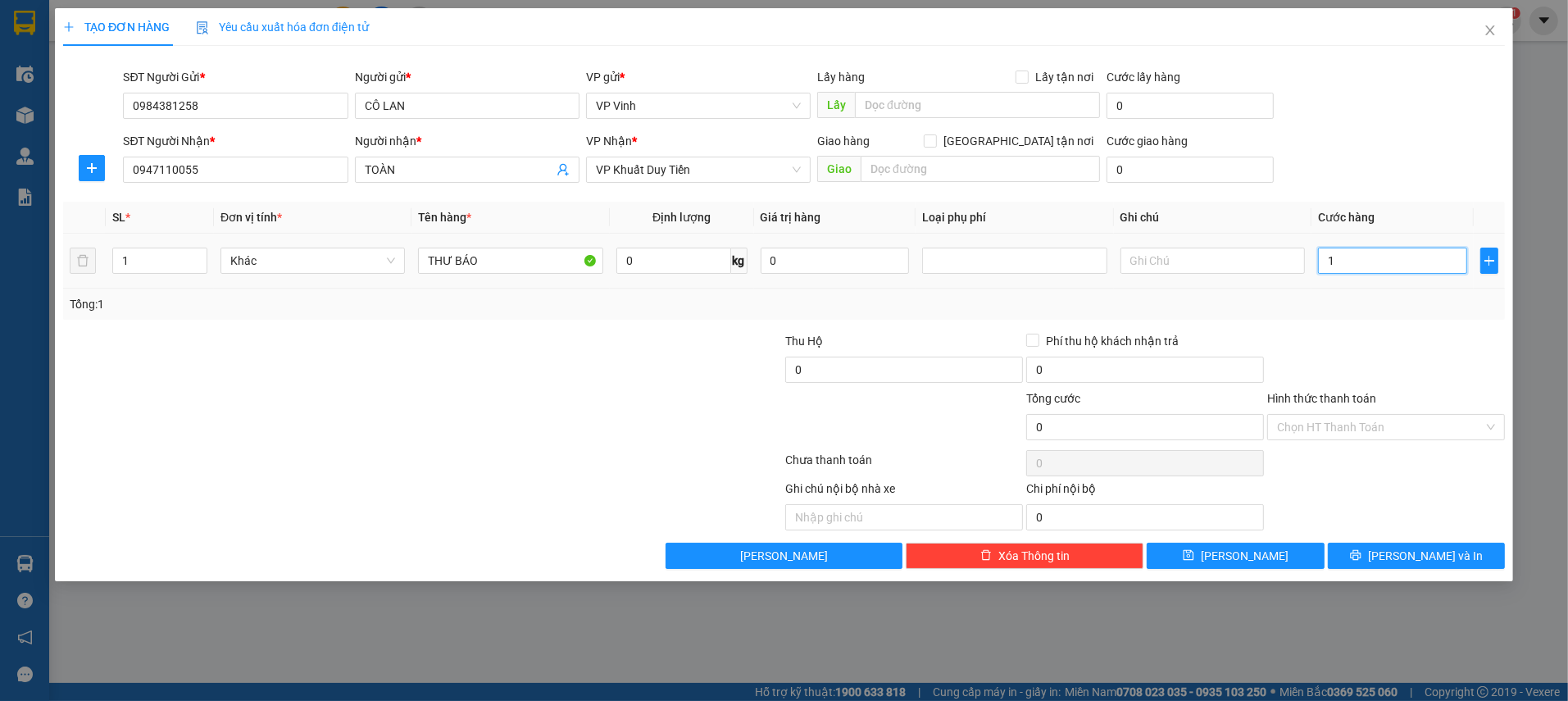
type input "1"
type input "10"
type input "100"
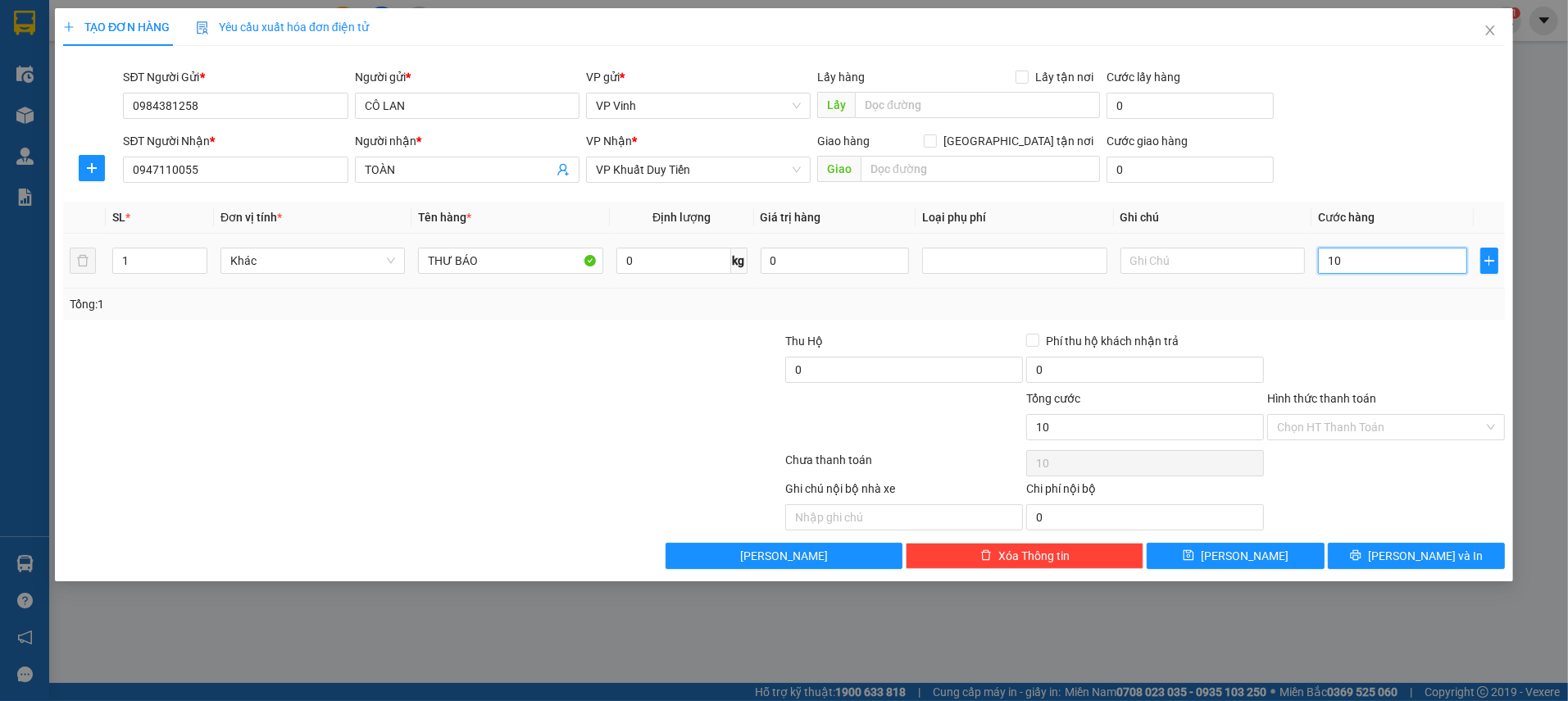
type input "100"
click at [1422, 290] on div "SL * Đơn vị tính * Tên hàng * Định lượng Giá trị hàng Loại phụ phí Ghi chú Cước…" at bounding box center [784, 261] width 1441 height 118
type input "100.000"
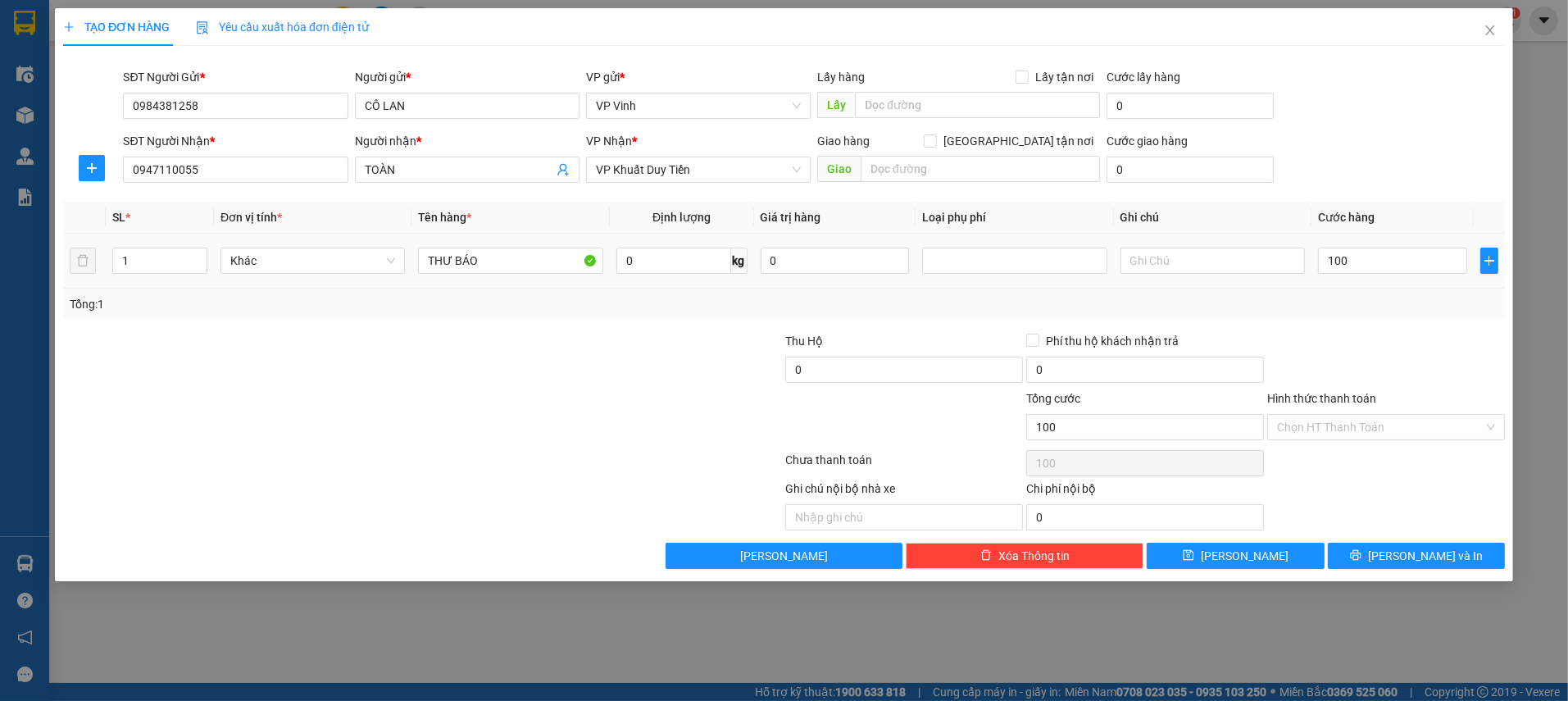
type input "100.000"
click at [1351, 482] on div "Ghi chú nội bộ nhà xe Chi phí nội bộ 0" at bounding box center [784, 505] width 1445 height 51
click at [1410, 550] on span "[PERSON_NAME] và In" at bounding box center [1425, 555] width 115 height 18
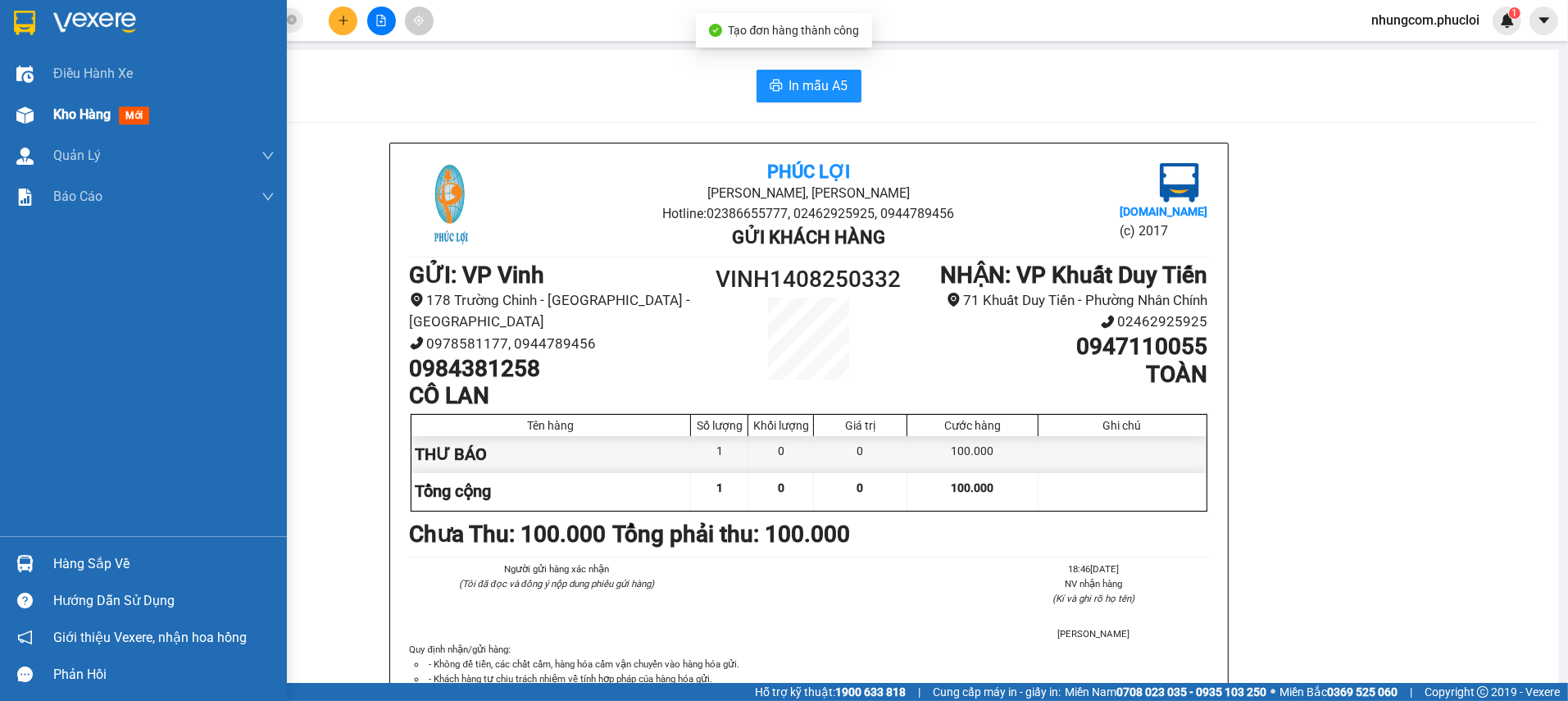
click at [11, 120] on div at bounding box center [24, 115] width 28 height 28
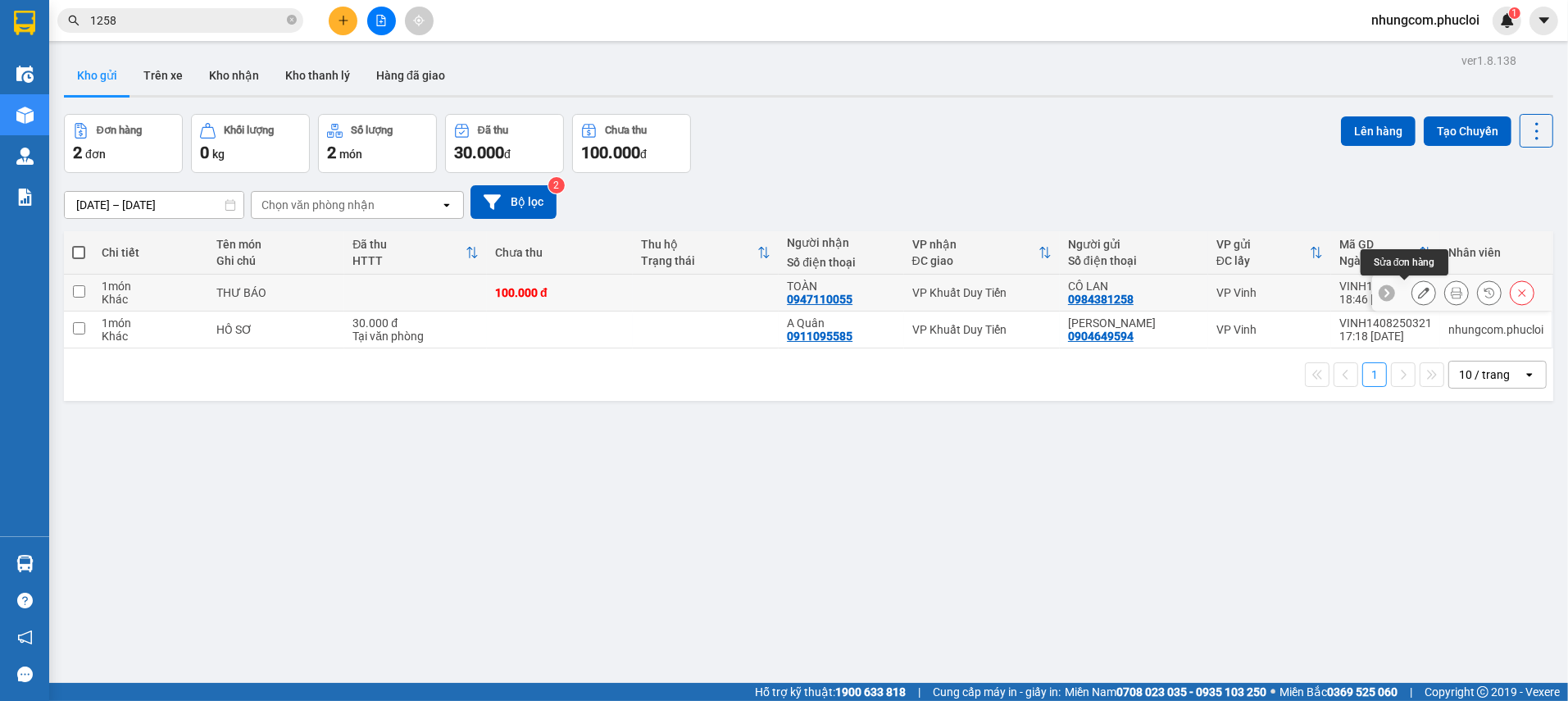
click at [1418, 292] on icon at bounding box center [1423, 292] width 11 height 11
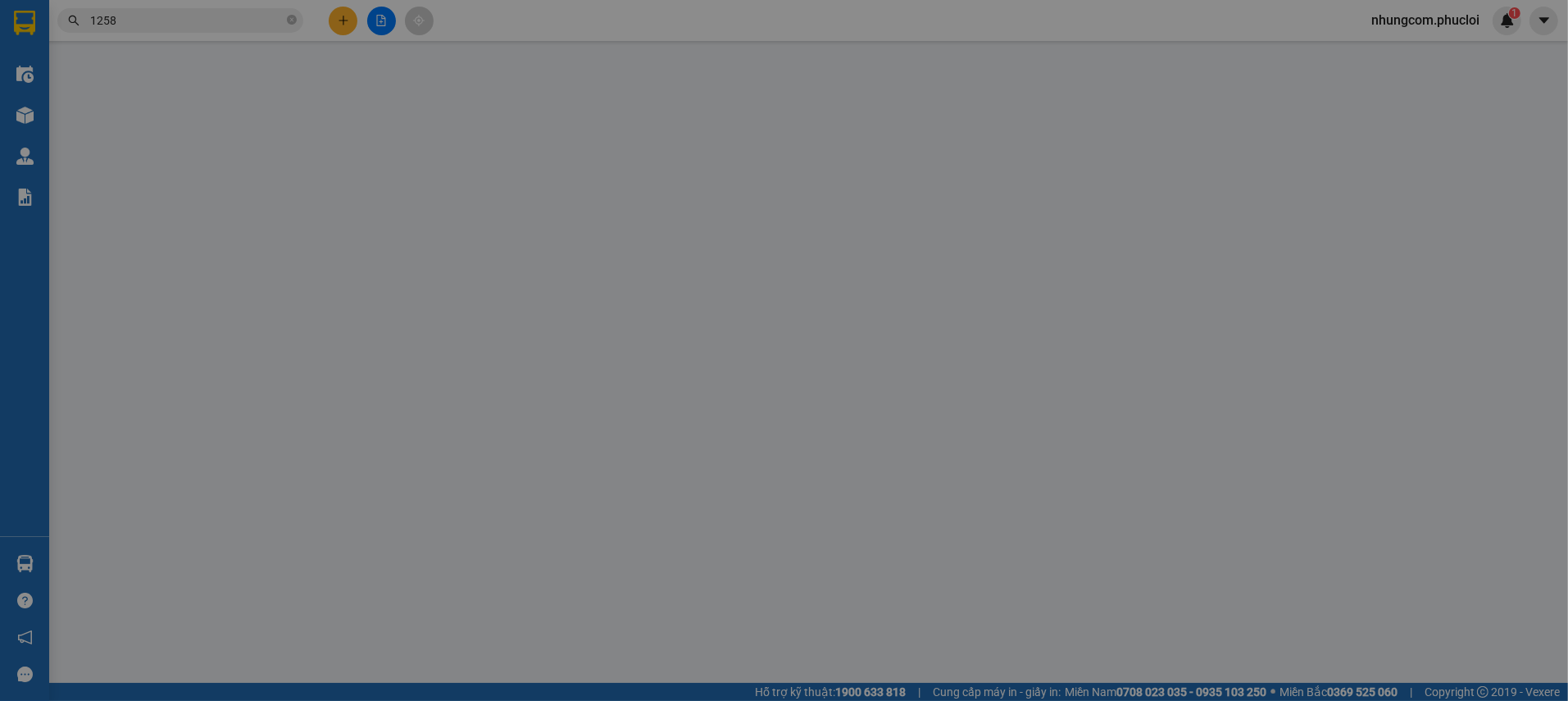
type input "0984381258"
type input "CÔ LAN"
type input "0947110055"
type input "TOÀN"
type input "100.000"
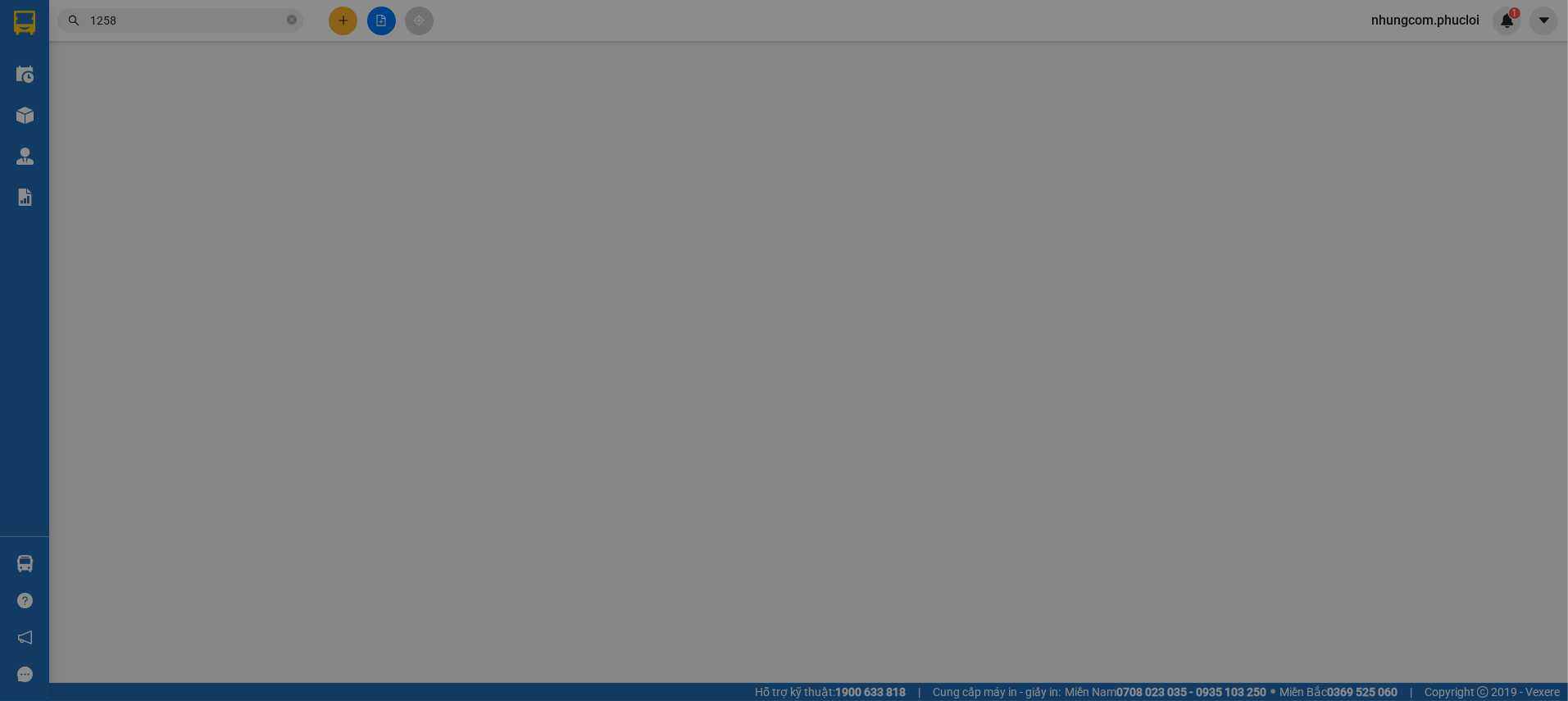
type input "100.000"
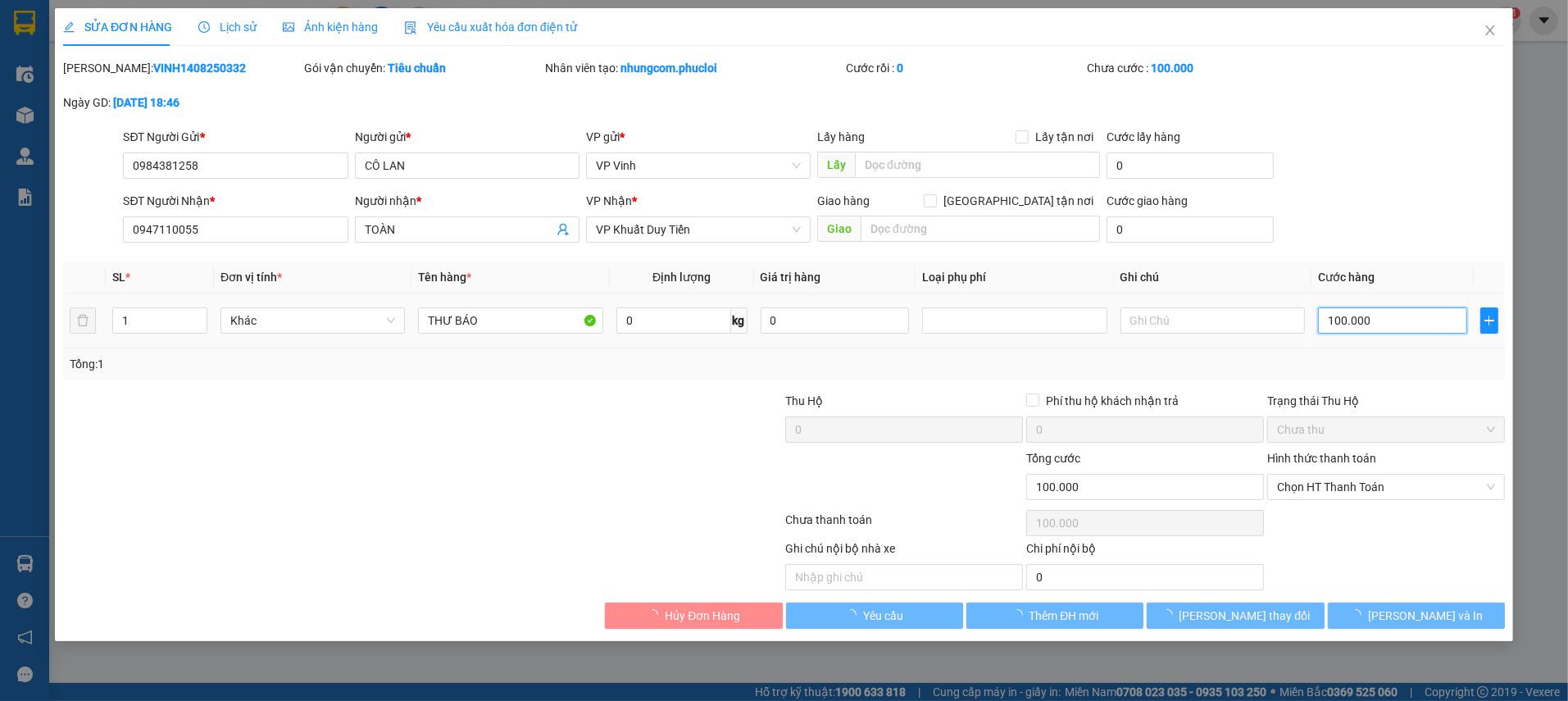
click at [1362, 318] on input "100.000" at bounding box center [1392, 321] width 149 height 27
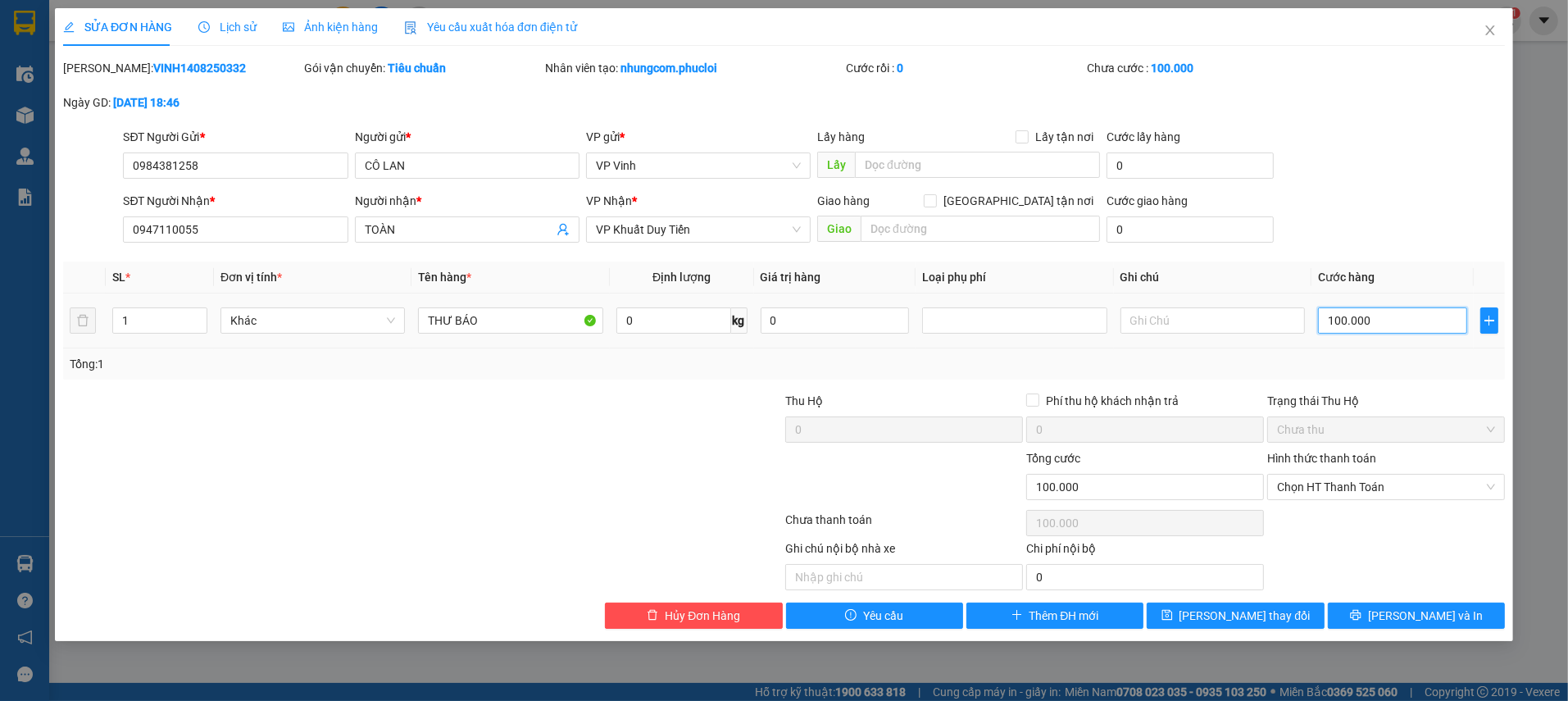
type input "9"
type input "90"
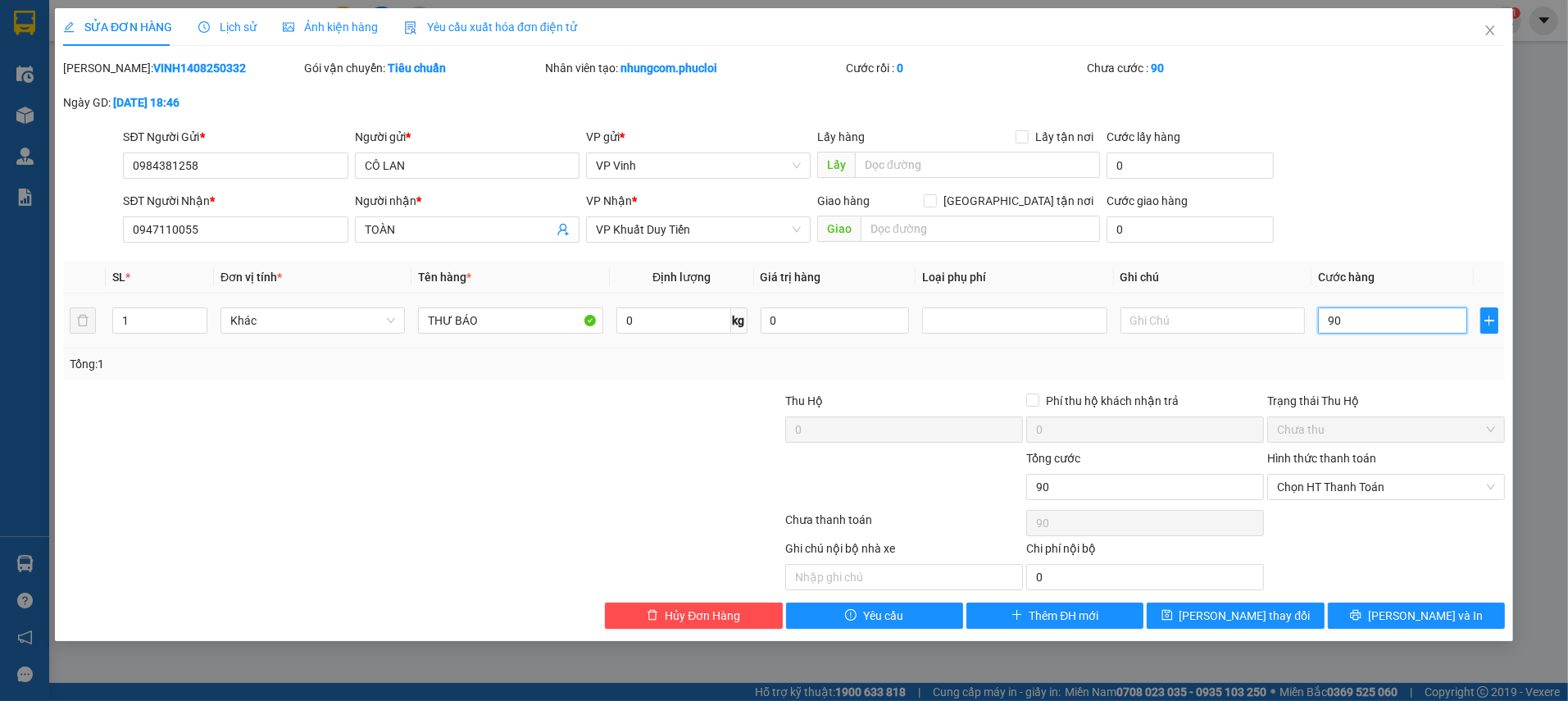
type input "90"
type input "90.000"
drag, startPoint x: 1384, startPoint y: 344, endPoint x: 1413, endPoint y: 422, distance: 83.2
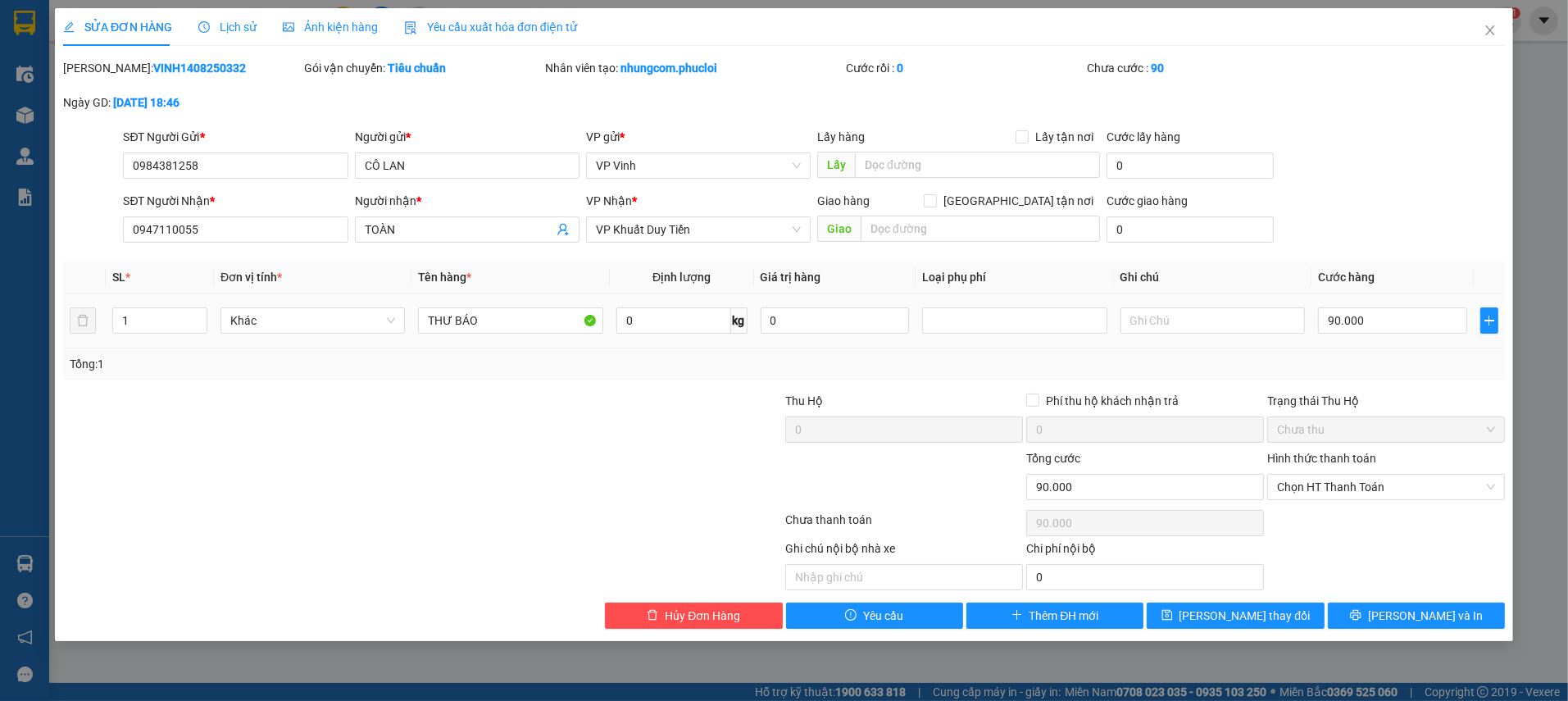
click at [1384, 345] on td "90.000" at bounding box center [1392, 321] width 163 height 55
click at [1397, 621] on button "[PERSON_NAME] và In" at bounding box center [1416, 615] width 177 height 27
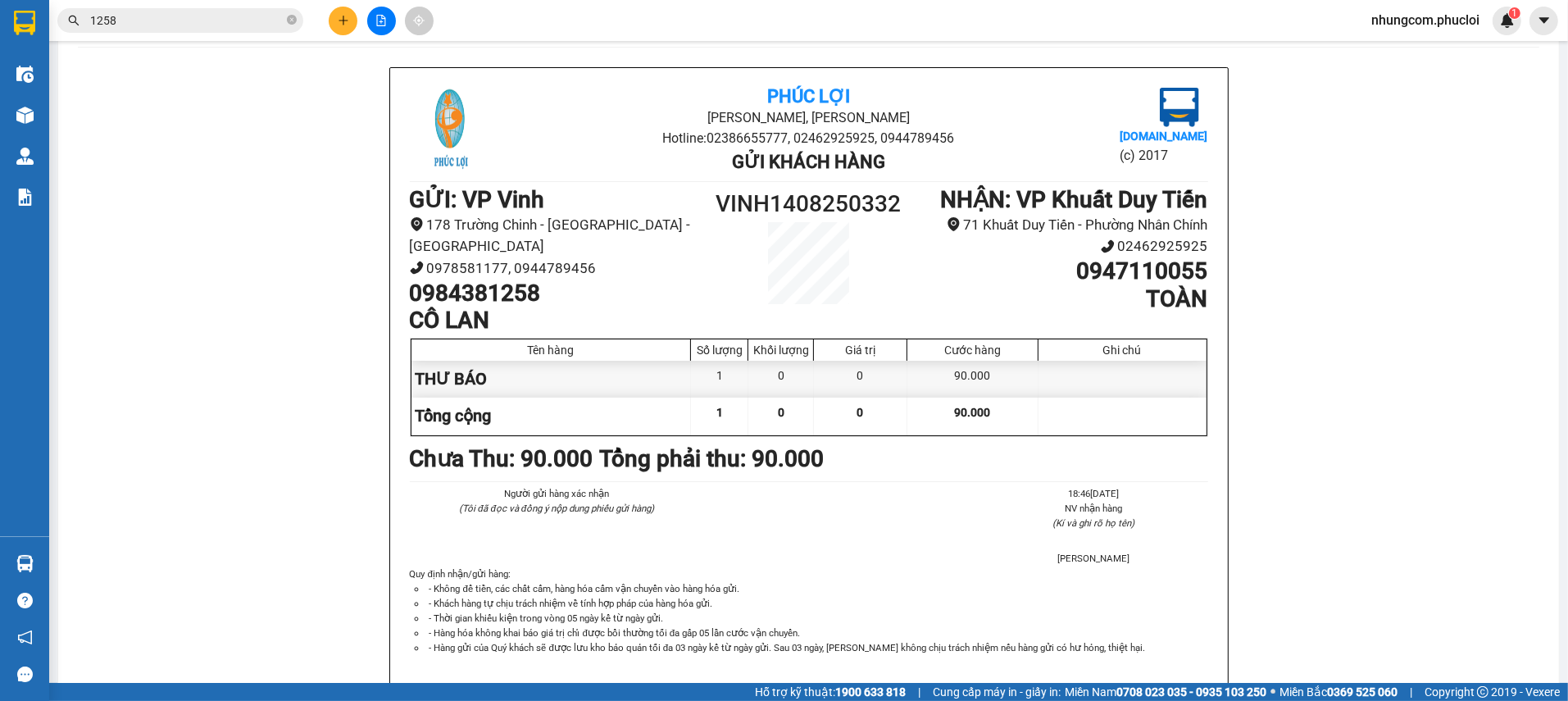
scroll to position [117, 0]
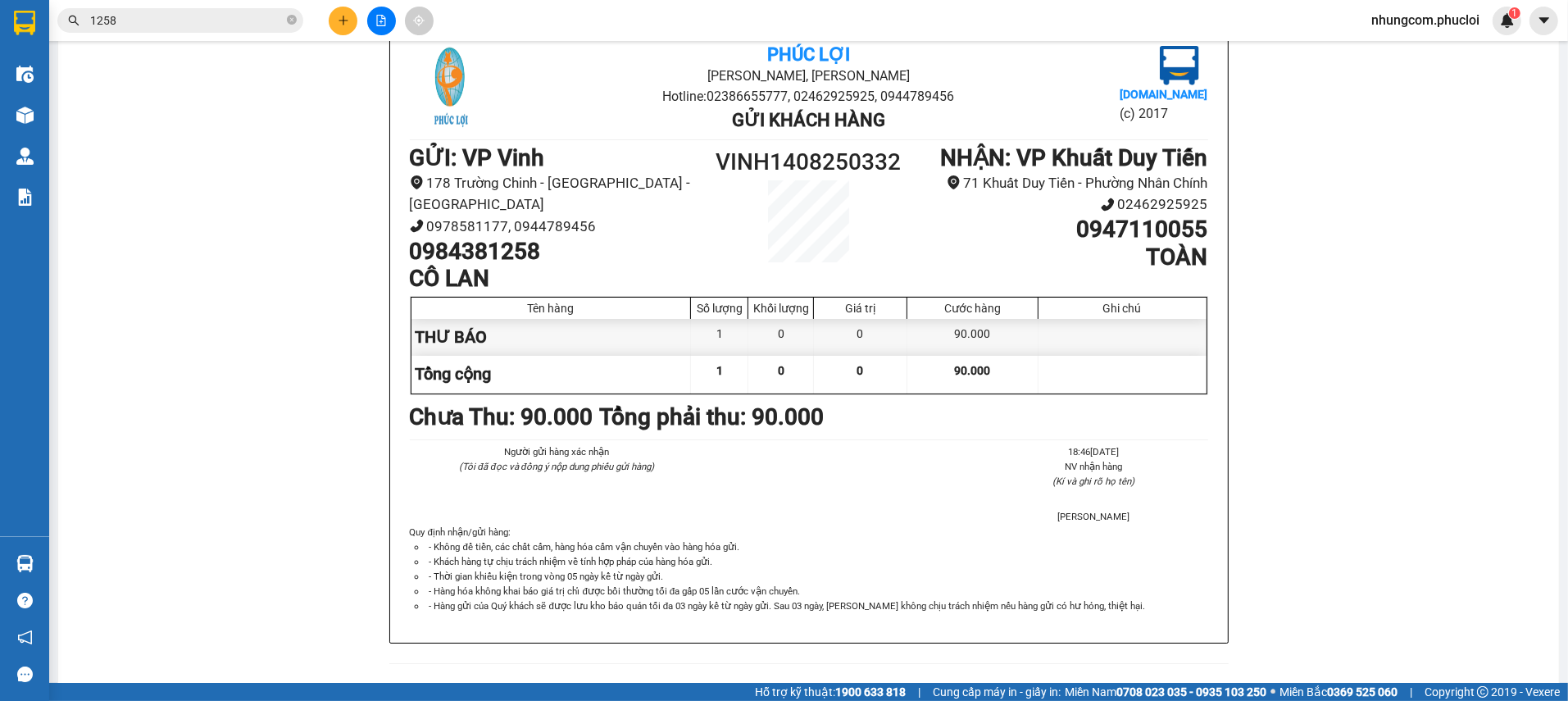
click at [333, 508] on div "Phúc Lợi Đường [PERSON_NAME], Phường Nghi Hương Hotline: 02386655777, 024629259…" at bounding box center [808, 355] width 1461 height 659
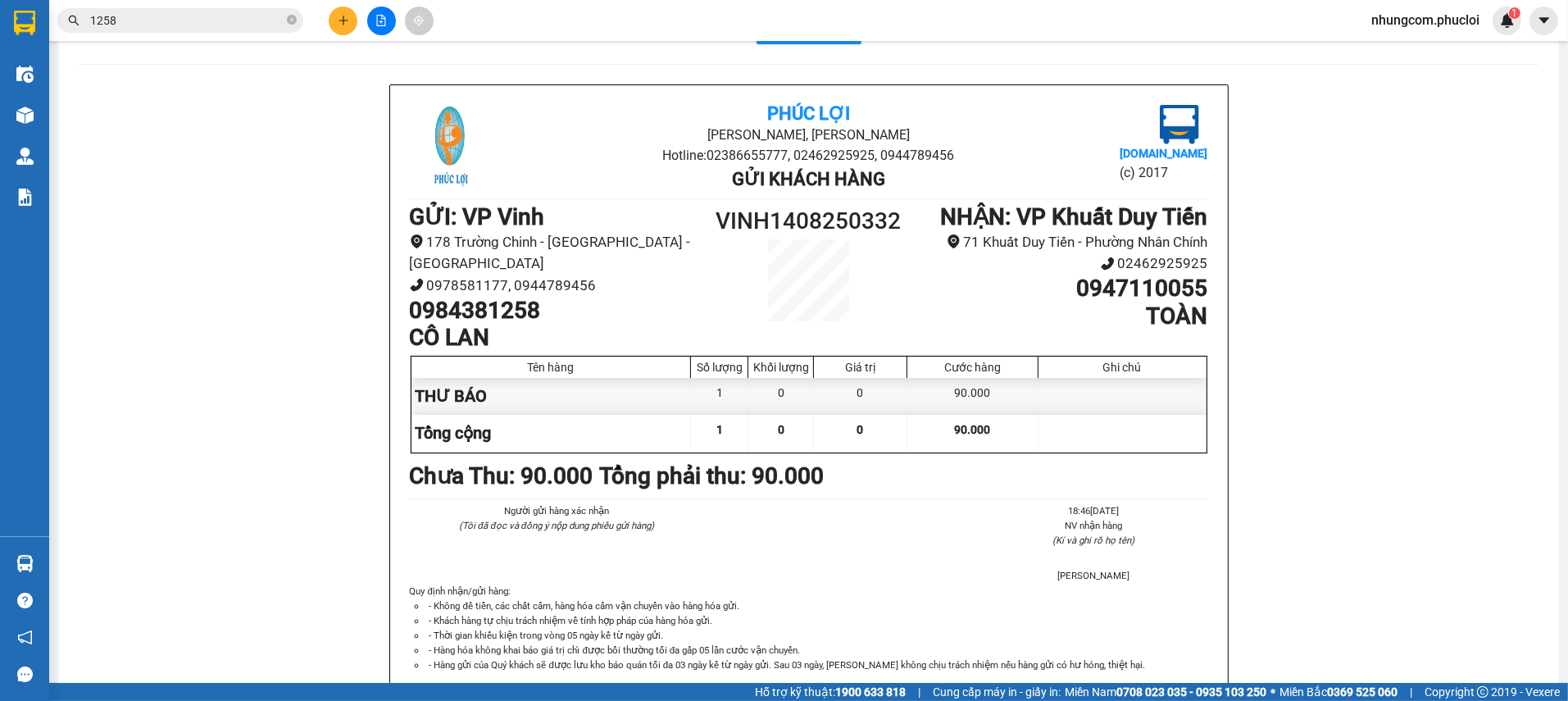
scroll to position [127, 0]
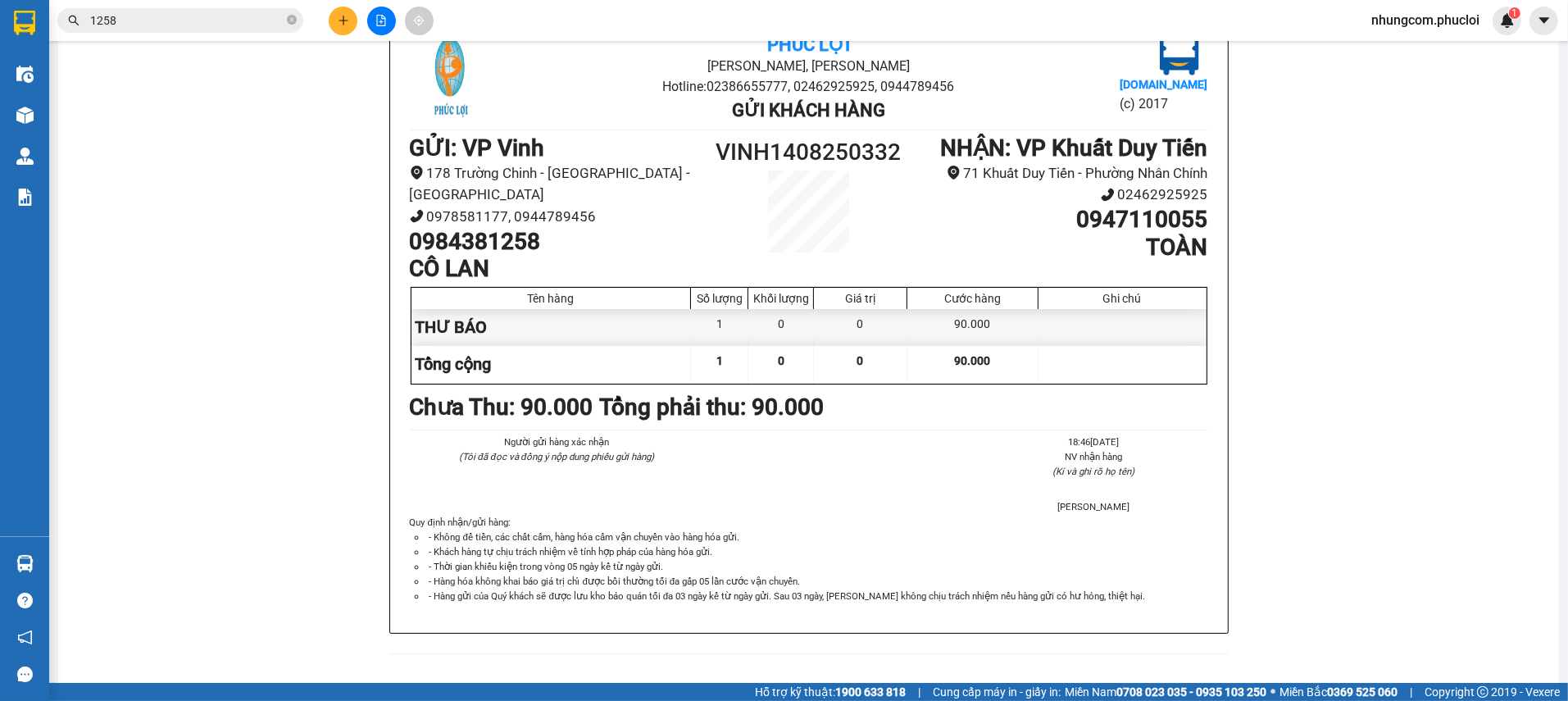
click at [285, 444] on div "Phúc Lợi Đường [PERSON_NAME], Phường Nghi Hương Hotline: 02386655777, 024629259…" at bounding box center [808, 345] width 1461 height 659
click at [248, 34] on div "Kết quả tìm kiếm ( 774 ) Bộ lọc Ngày tạo đơn gần nhất Mã ĐH Trạng thái Món hàng…" at bounding box center [159, 21] width 319 height 28
click at [248, 30] on span "1258" at bounding box center [180, 21] width 246 height 25
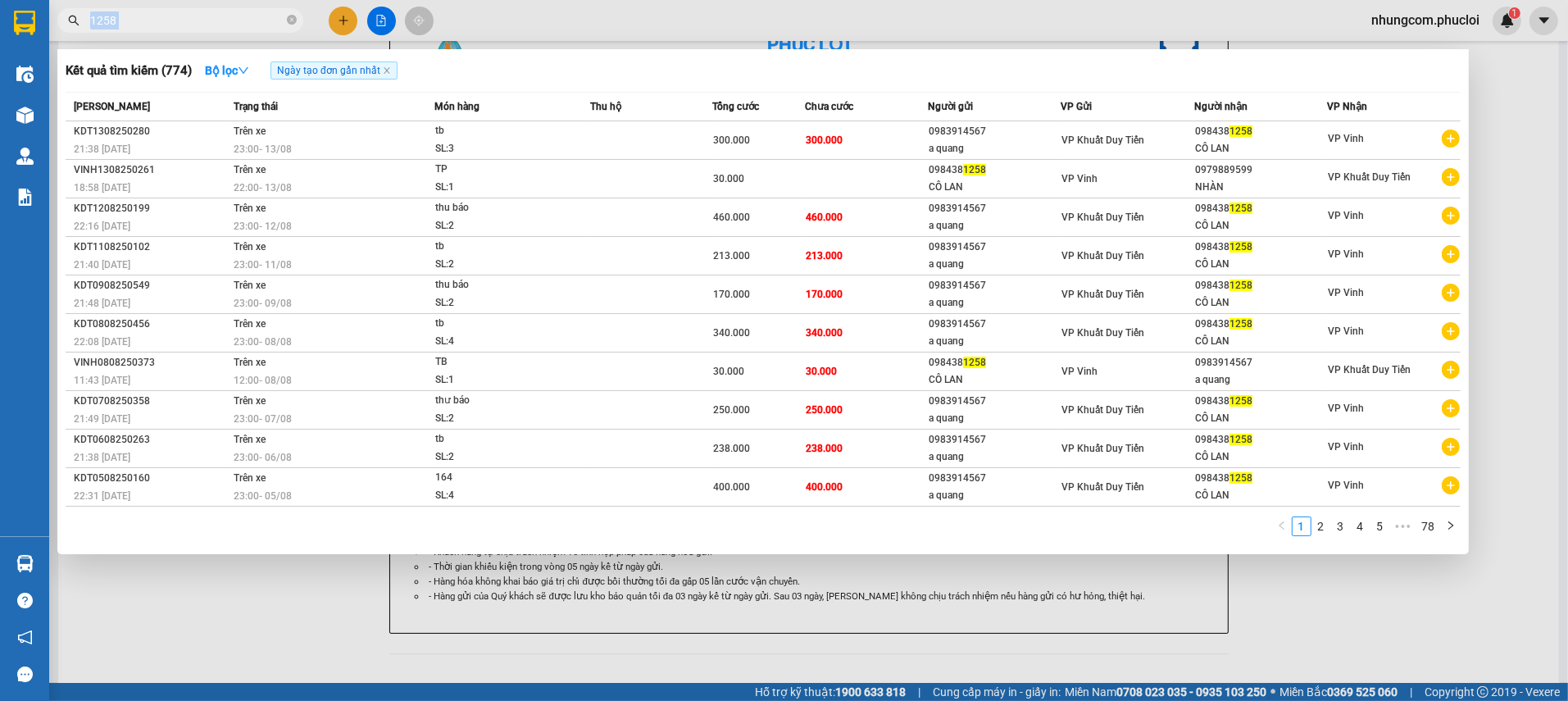
click at [248, 30] on span "1258" at bounding box center [180, 21] width 246 height 25
click at [213, 12] on input "1258" at bounding box center [187, 20] width 194 height 18
click at [207, 9] on span "1258" at bounding box center [180, 21] width 246 height 25
click at [207, 13] on input "1258" at bounding box center [187, 20] width 194 height 18
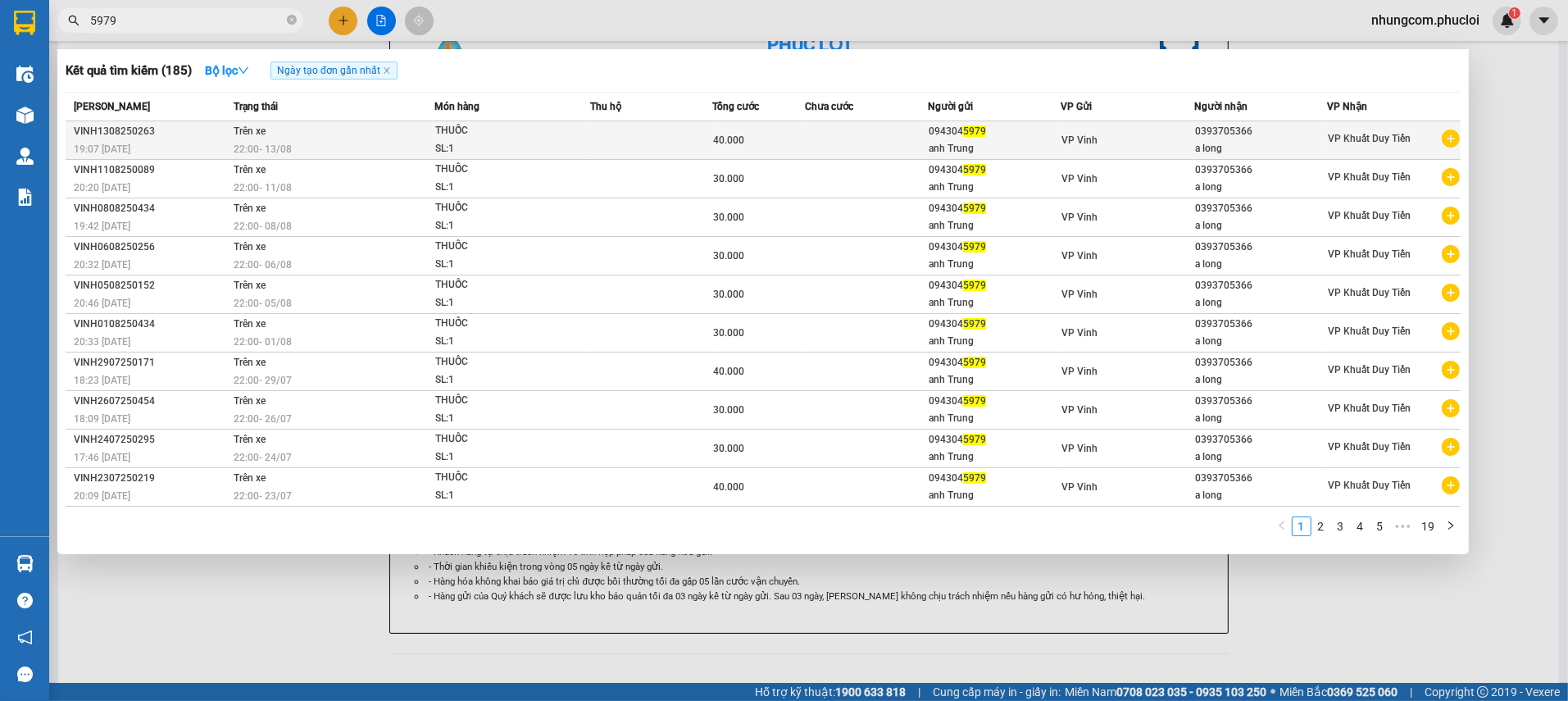
type input "5979"
click at [831, 144] on td at bounding box center [867, 141] width 123 height 39
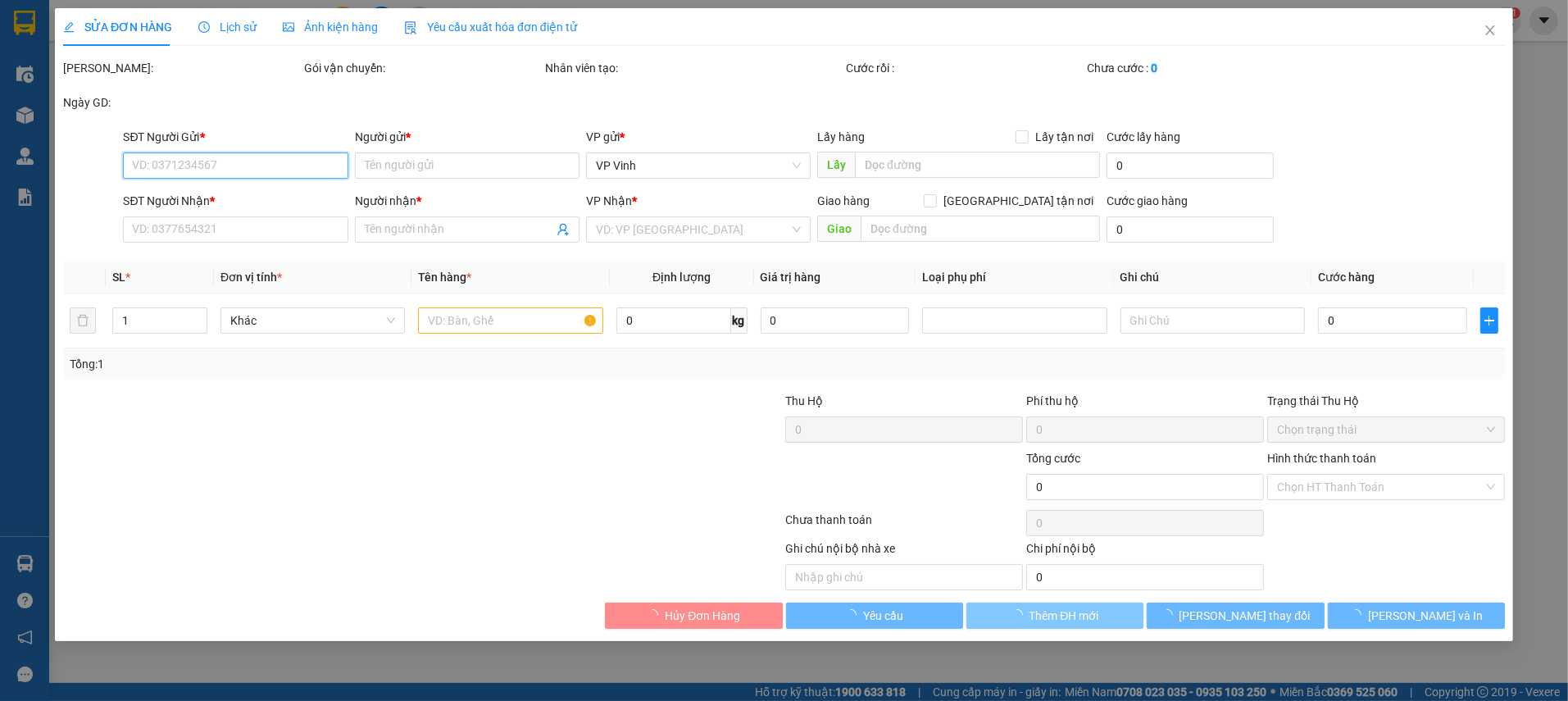
type input "0943045979"
type input "anh Trung"
type input "0393705366"
type input "a long"
type input "40.000"
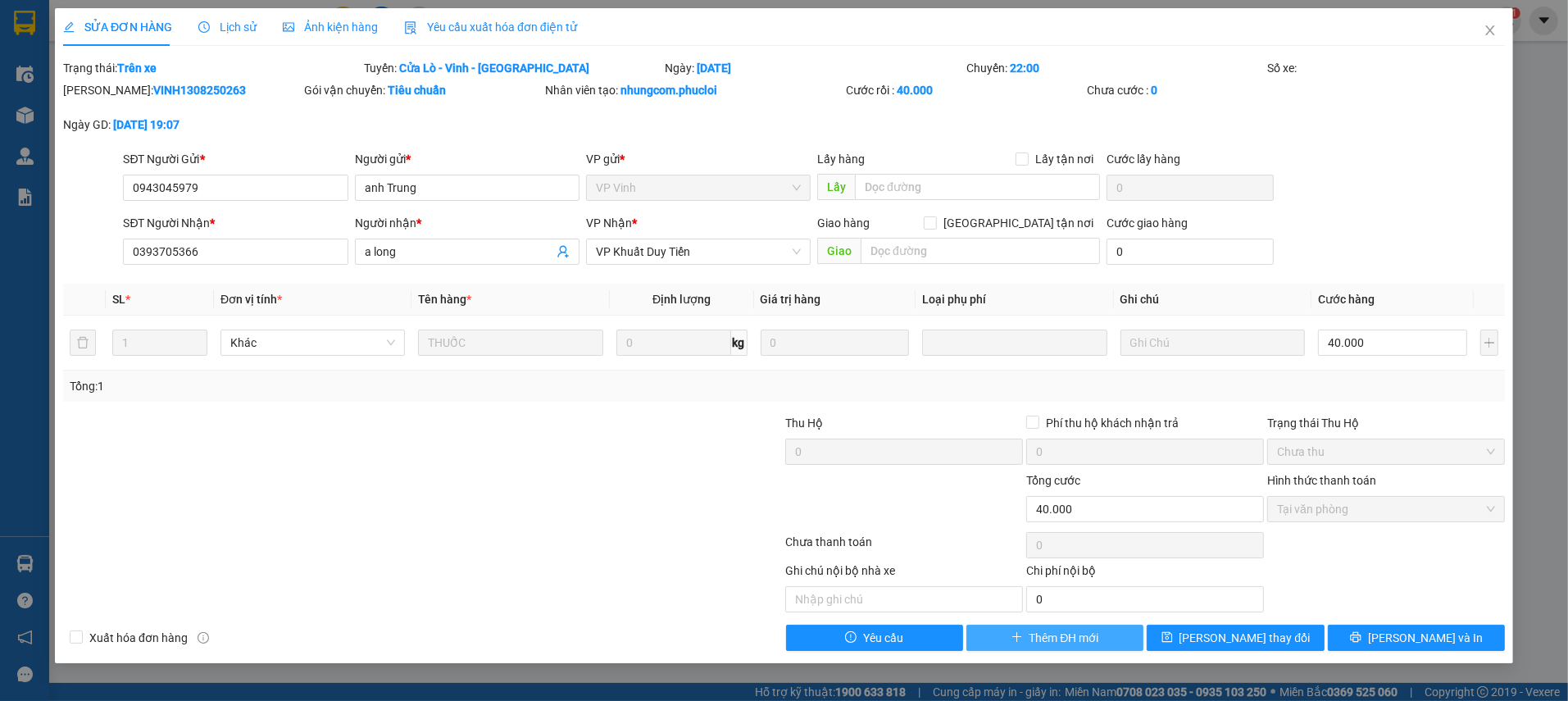
click at [1046, 641] on span "Thêm ĐH mới" at bounding box center [1064, 638] width 69 height 18
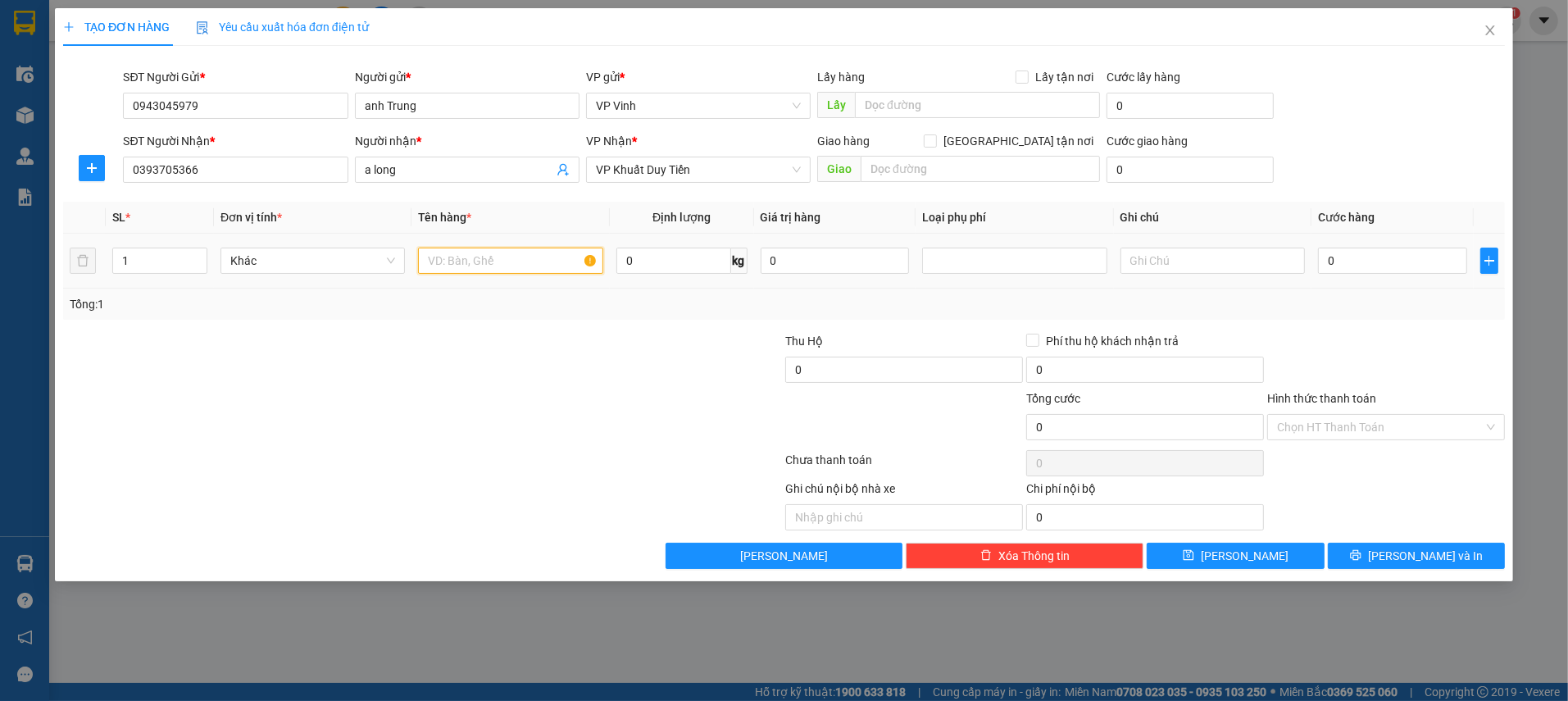
click at [521, 258] on input "text" at bounding box center [510, 261] width 184 height 27
type input "THUỐC"
click at [1353, 263] on input "0" at bounding box center [1392, 261] width 149 height 27
type input "3"
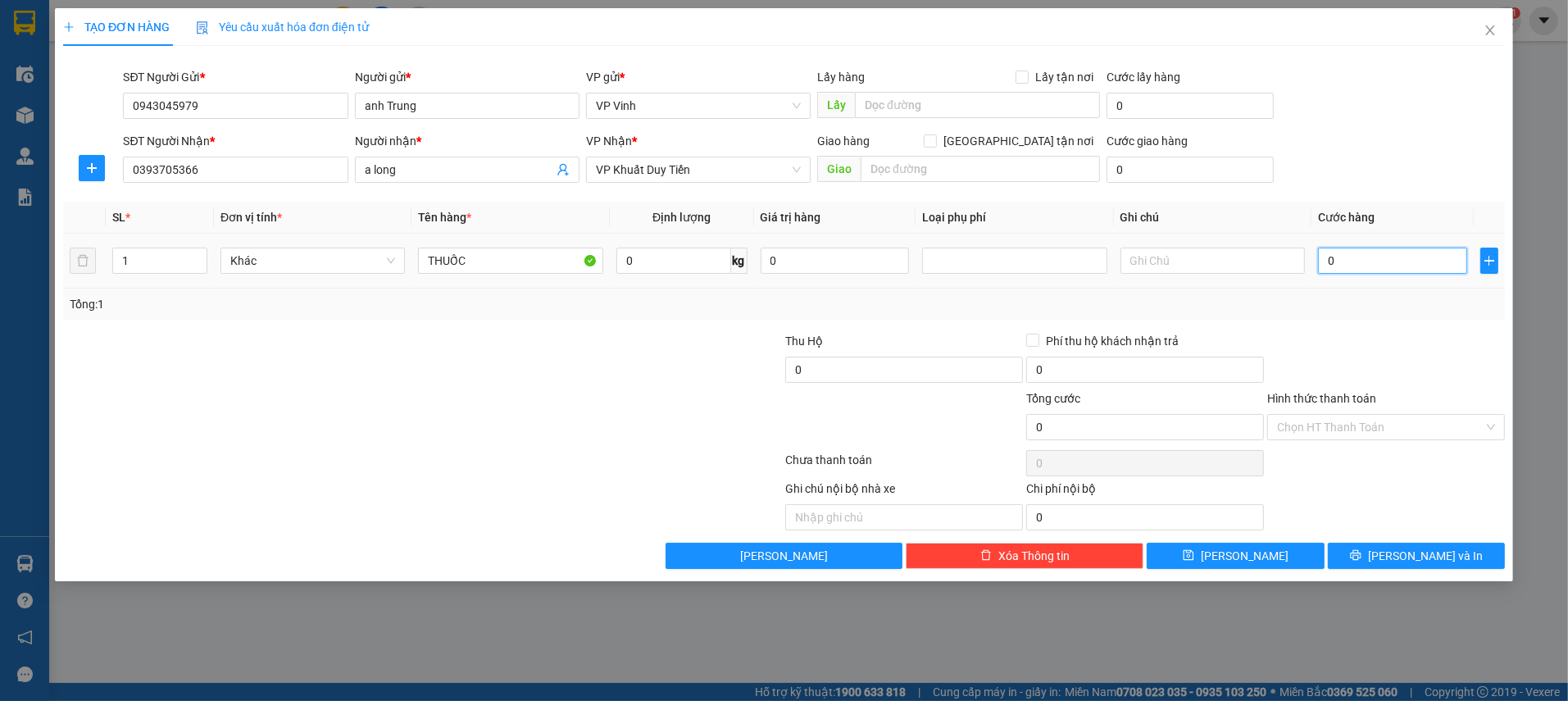
type input "3"
type input "30"
type input "30.000"
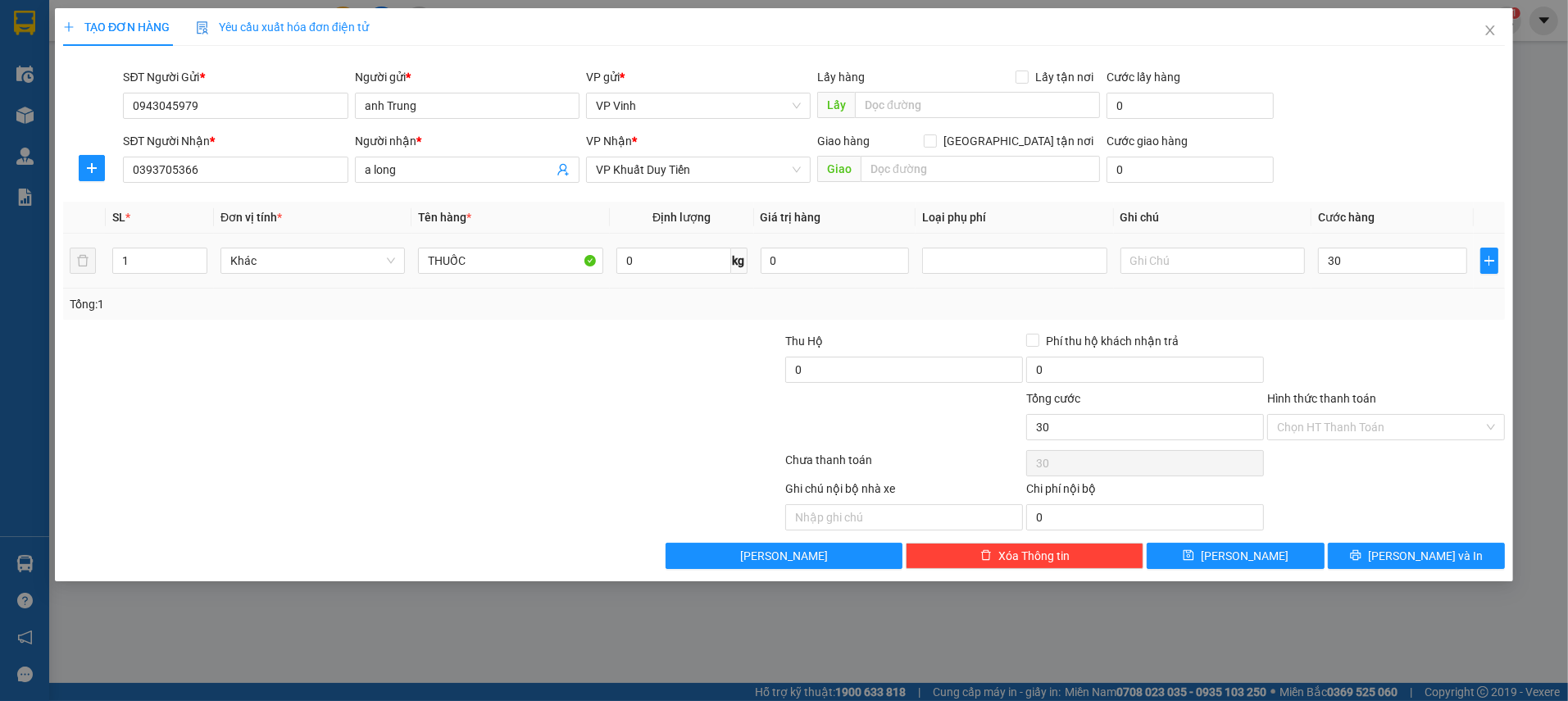
type input "30.000"
drag, startPoint x: 1354, startPoint y: 303, endPoint x: 1367, endPoint y: 404, distance: 101.8
click at [1354, 305] on div "Tổng: 1" at bounding box center [784, 304] width 1428 height 18
drag, startPoint x: 1367, startPoint y: 416, endPoint x: 1360, endPoint y: 459, distance: 43.6
click at [1367, 418] on input "Hình thức thanh toán" at bounding box center [1380, 427] width 206 height 25
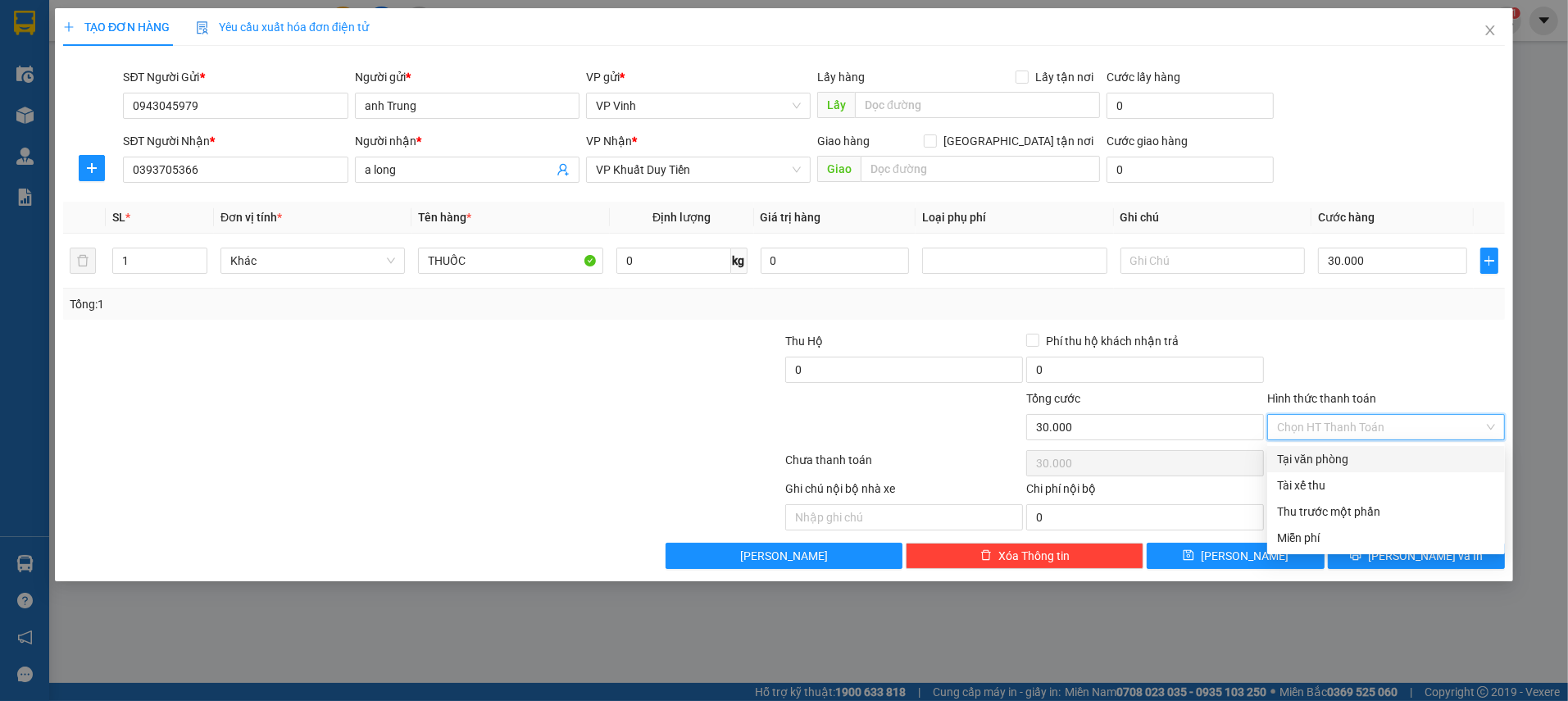
click at [1358, 468] on div "Tại văn phòng" at bounding box center [1386, 459] width 238 height 27
type input "0"
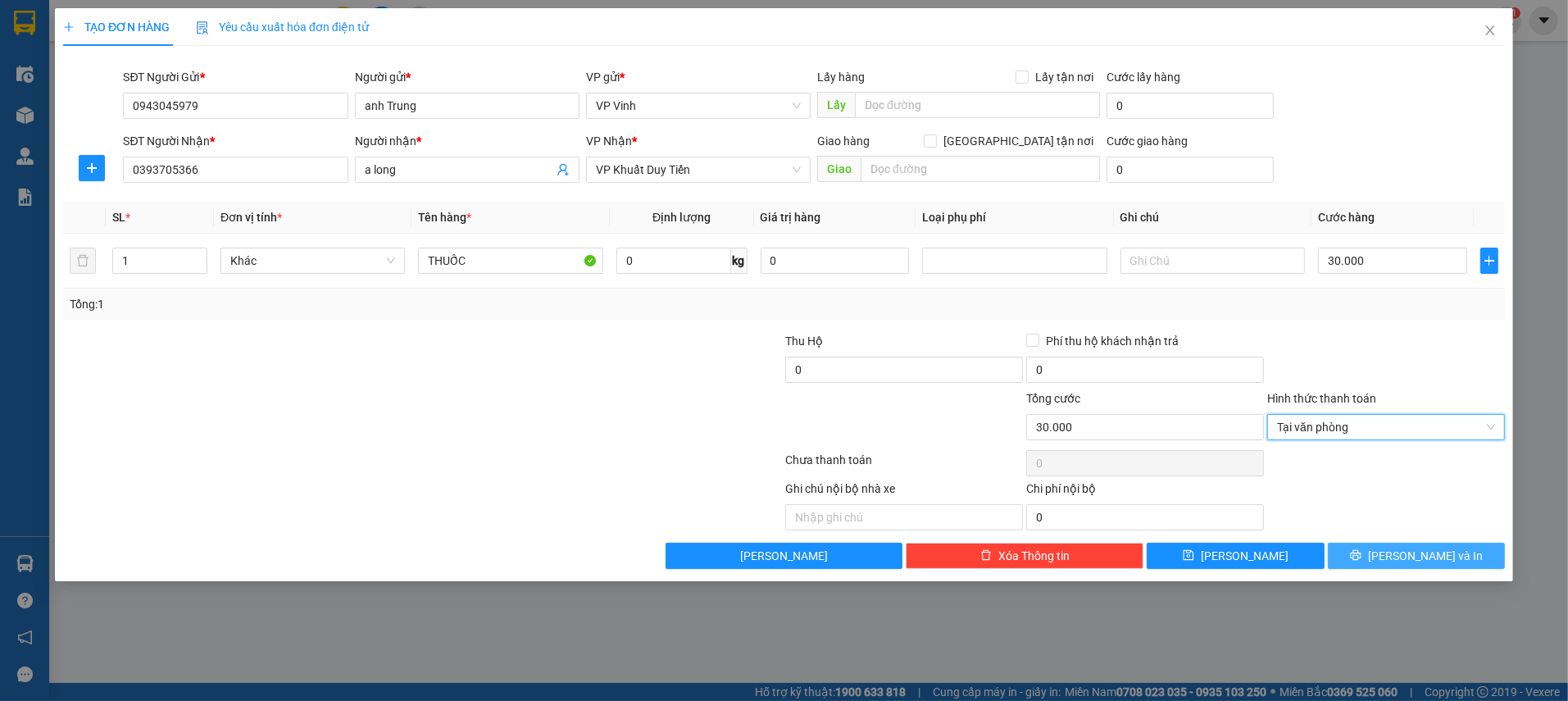
click at [1434, 547] on span "[PERSON_NAME] và In" at bounding box center [1425, 555] width 115 height 18
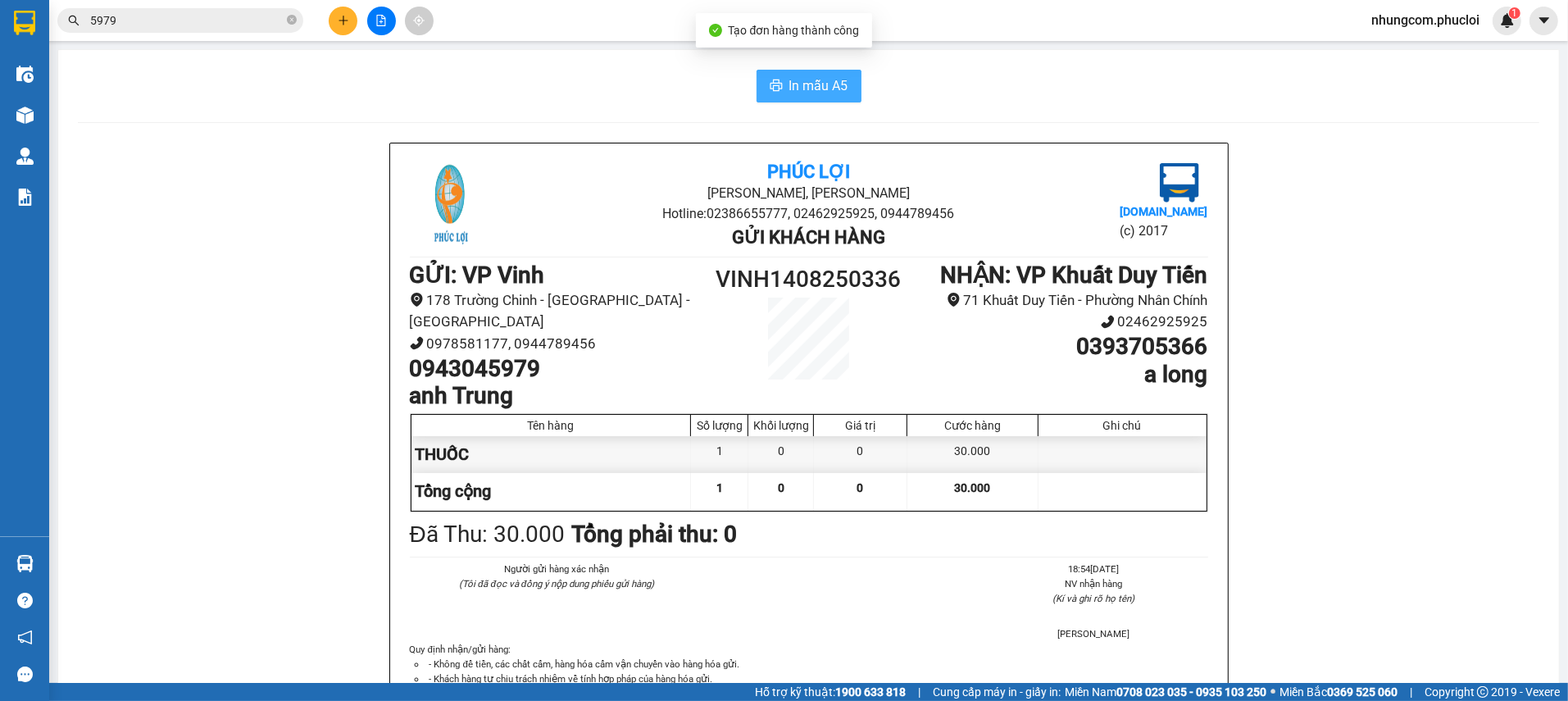
click at [790, 93] on span "In mẫu A5" at bounding box center [819, 86] width 59 height 21
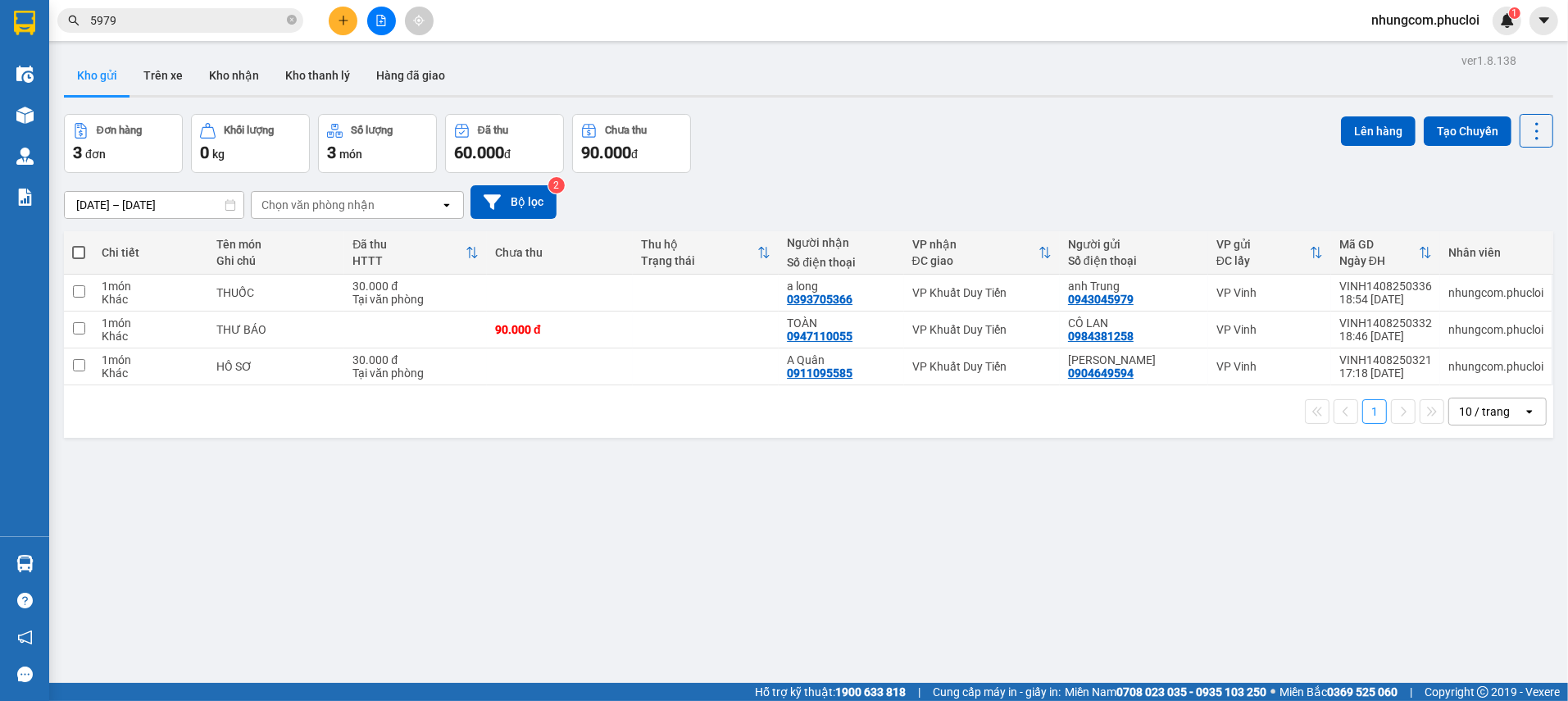
drag, startPoint x: 755, startPoint y: 486, endPoint x: 867, endPoint y: 394, distance: 144.9
click at [765, 484] on div "ver 1.8.138 Kho gửi Trên xe Kho nhận Kho thanh [PERSON_NAME] đã giao Đơn hàng 3…" at bounding box center [808, 399] width 1502 height 701
click at [200, 20] on input "5979" at bounding box center [187, 20] width 194 height 18
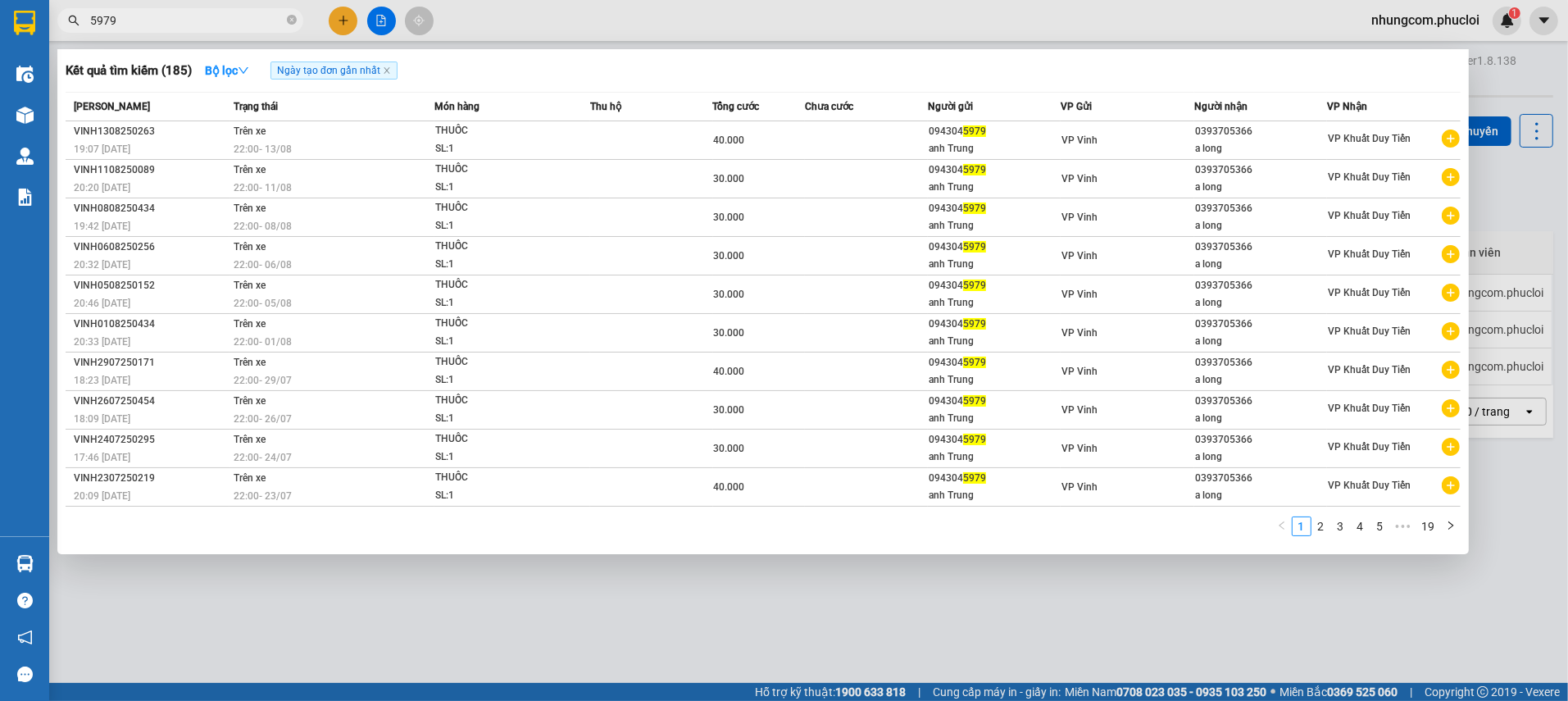
click at [200, 20] on input "5979" at bounding box center [187, 20] width 194 height 18
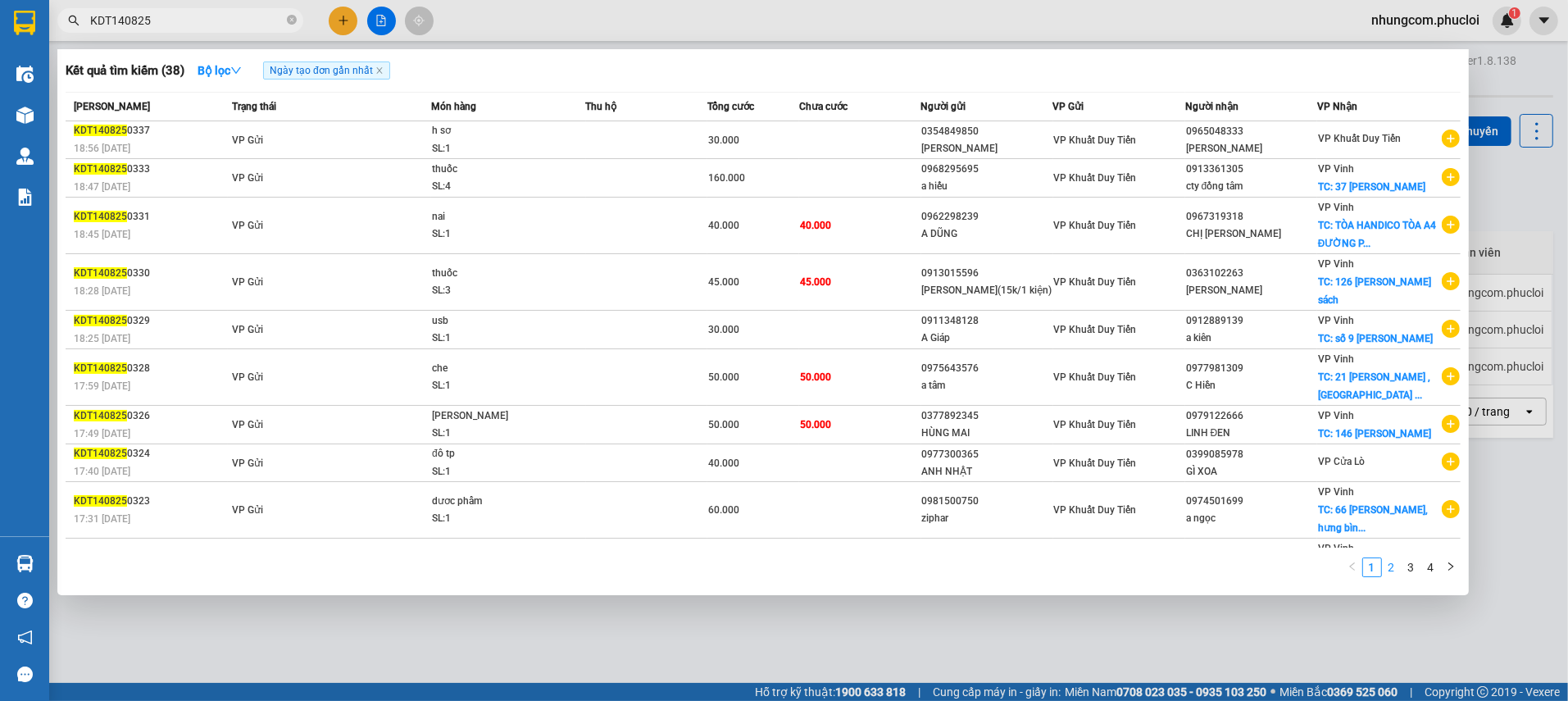
click at [1393, 563] on link "2" at bounding box center [1392, 567] width 18 height 18
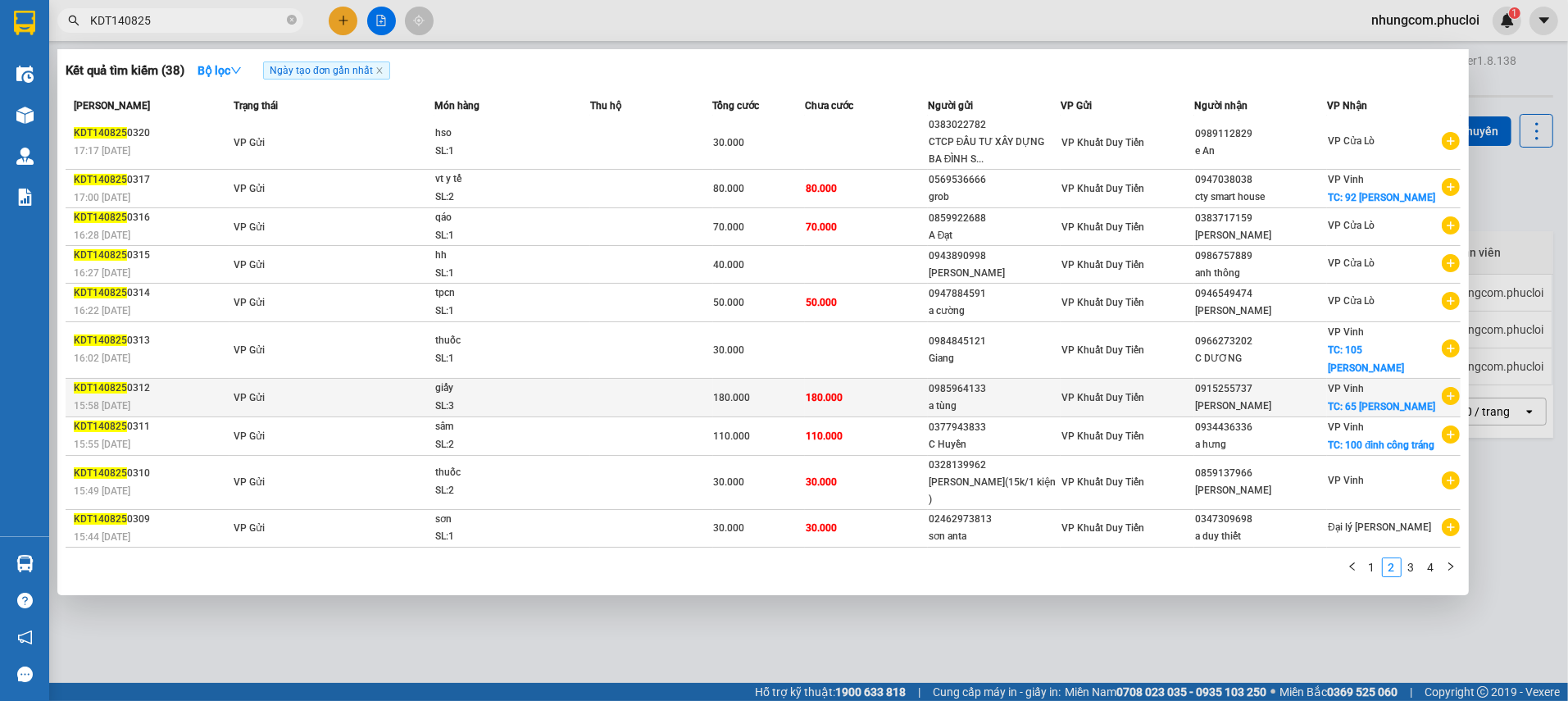
scroll to position [22, 0]
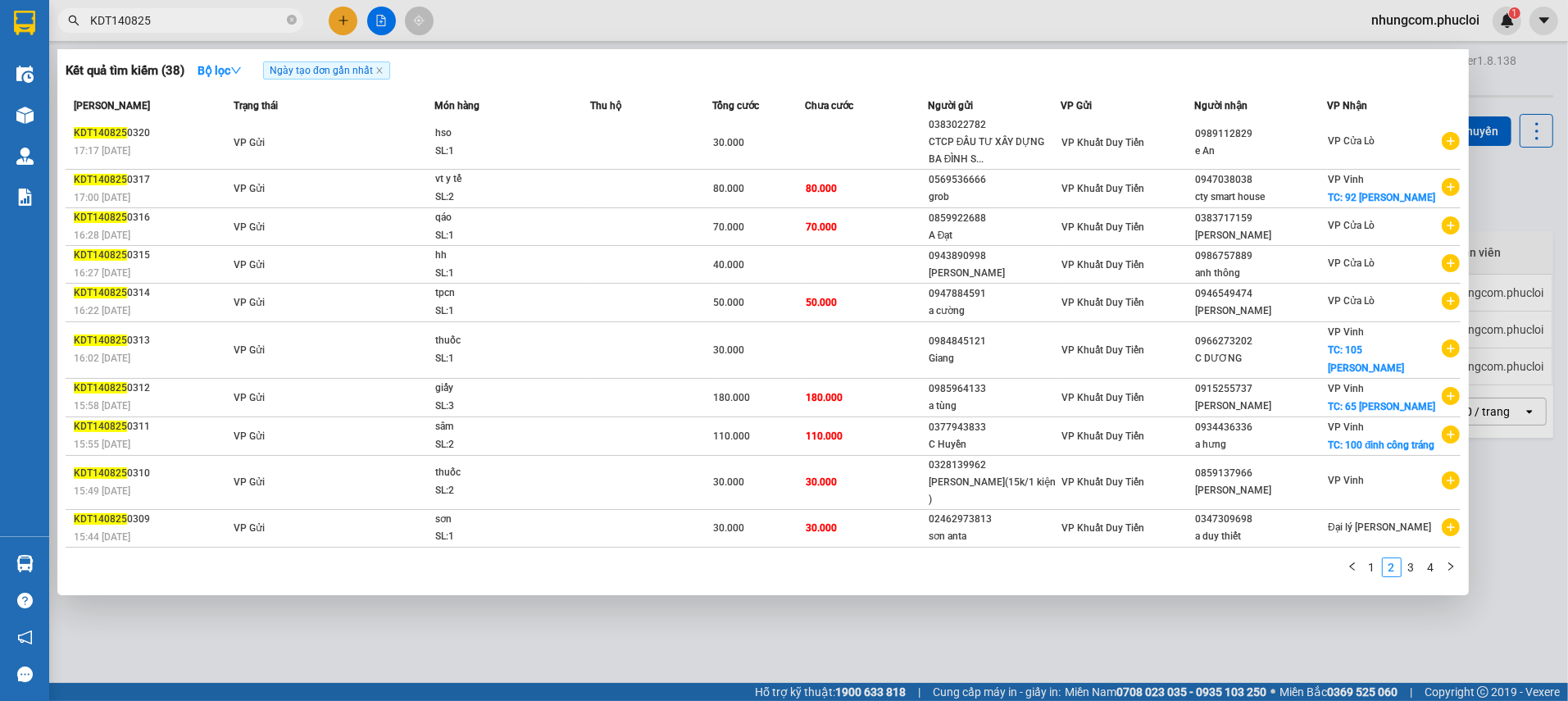
click at [1410, 569] on link "3" at bounding box center [1411, 567] width 18 height 18
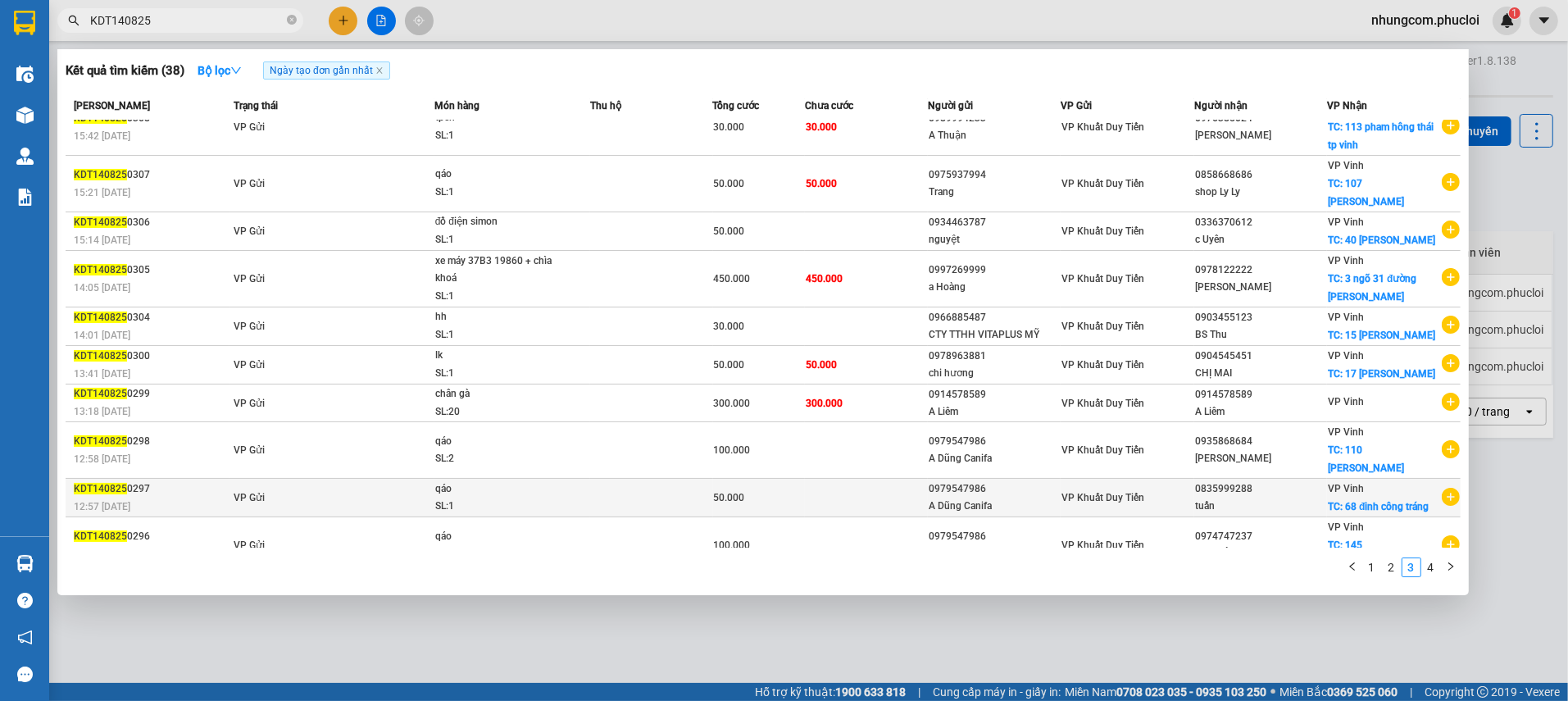
scroll to position [0, 0]
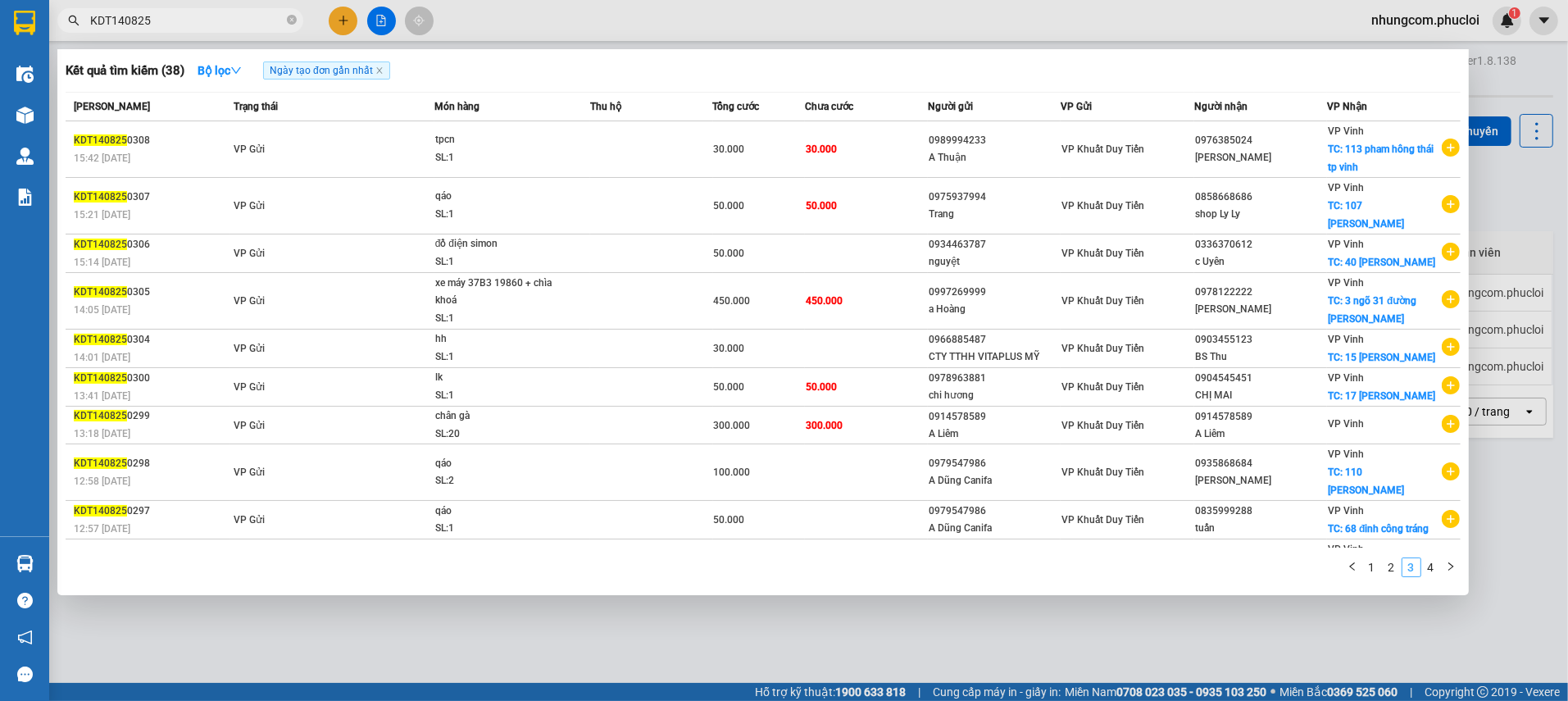
click at [1419, 561] on link "3" at bounding box center [1411, 567] width 18 height 18
click at [1430, 560] on link "4" at bounding box center [1431, 567] width 18 height 18
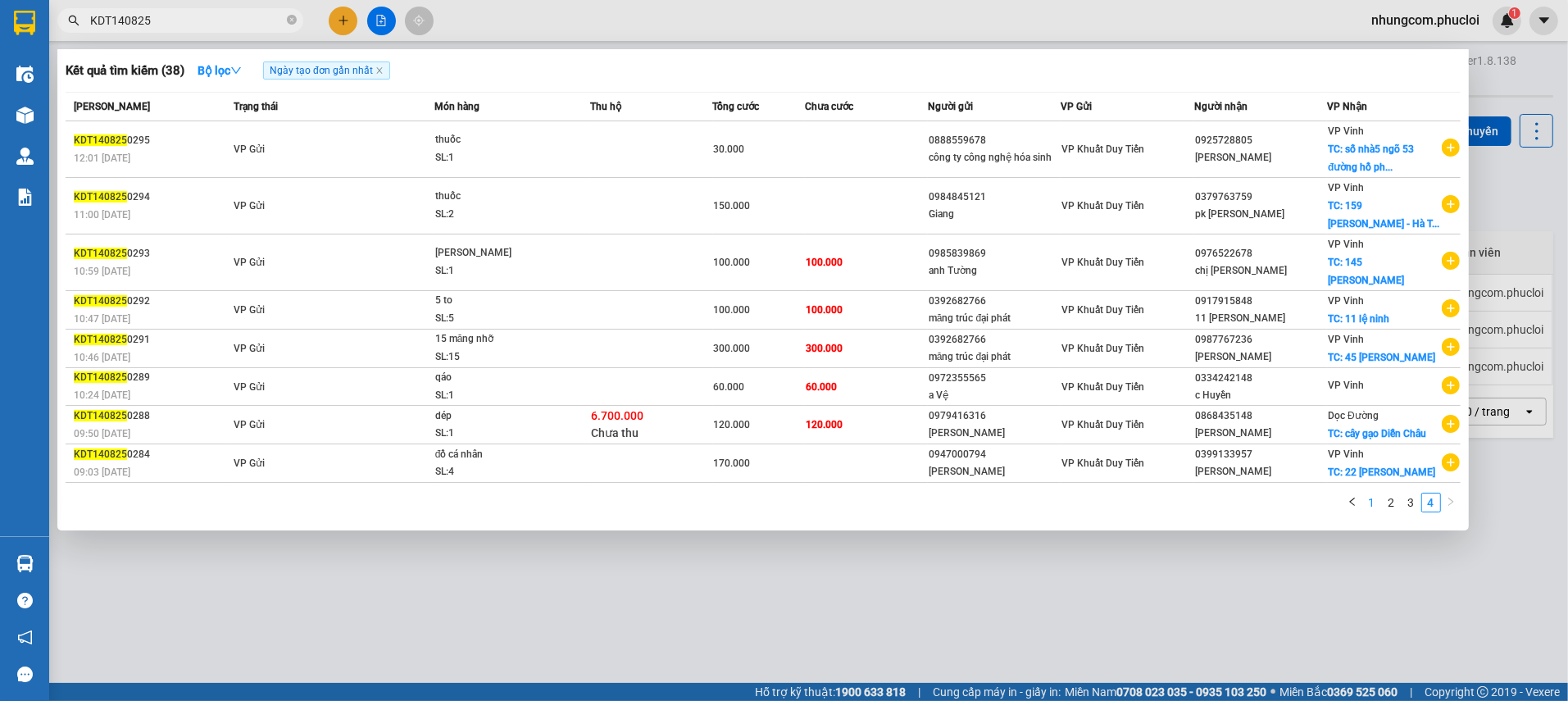
click at [1366, 494] on link "1" at bounding box center [1372, 502] width 18 height 18
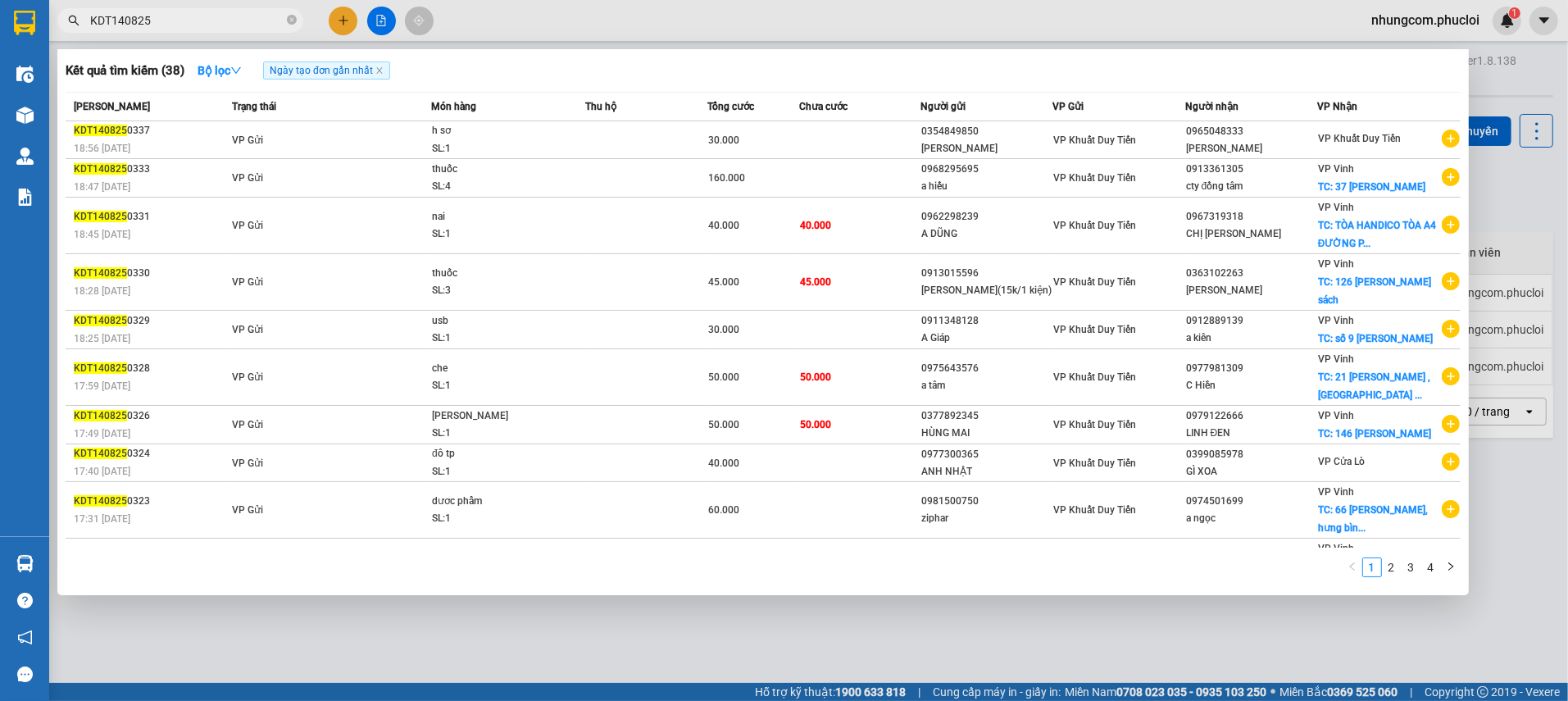
drag, startPoint x: 1360, startPoint y: 474, endPoint x: 691, endPoint y: 88, distance: 772.4
click at [691, 88] on div "Kết quả tìm kiếm ( 38 ) Bộ lọc Ngày tạo đơn gần nhất Mã ĐH Trạng thái Món hàng …" at bounding box center [763, 321] width 1411 height 546
drag, startPoint x: 110, startPoint y: 21, endPoint x: 75, endPoint y: 20, distance: 35.0
click at [75, 20] on div "KDT140825" at bounding box center [159, 21] width 319 height 25
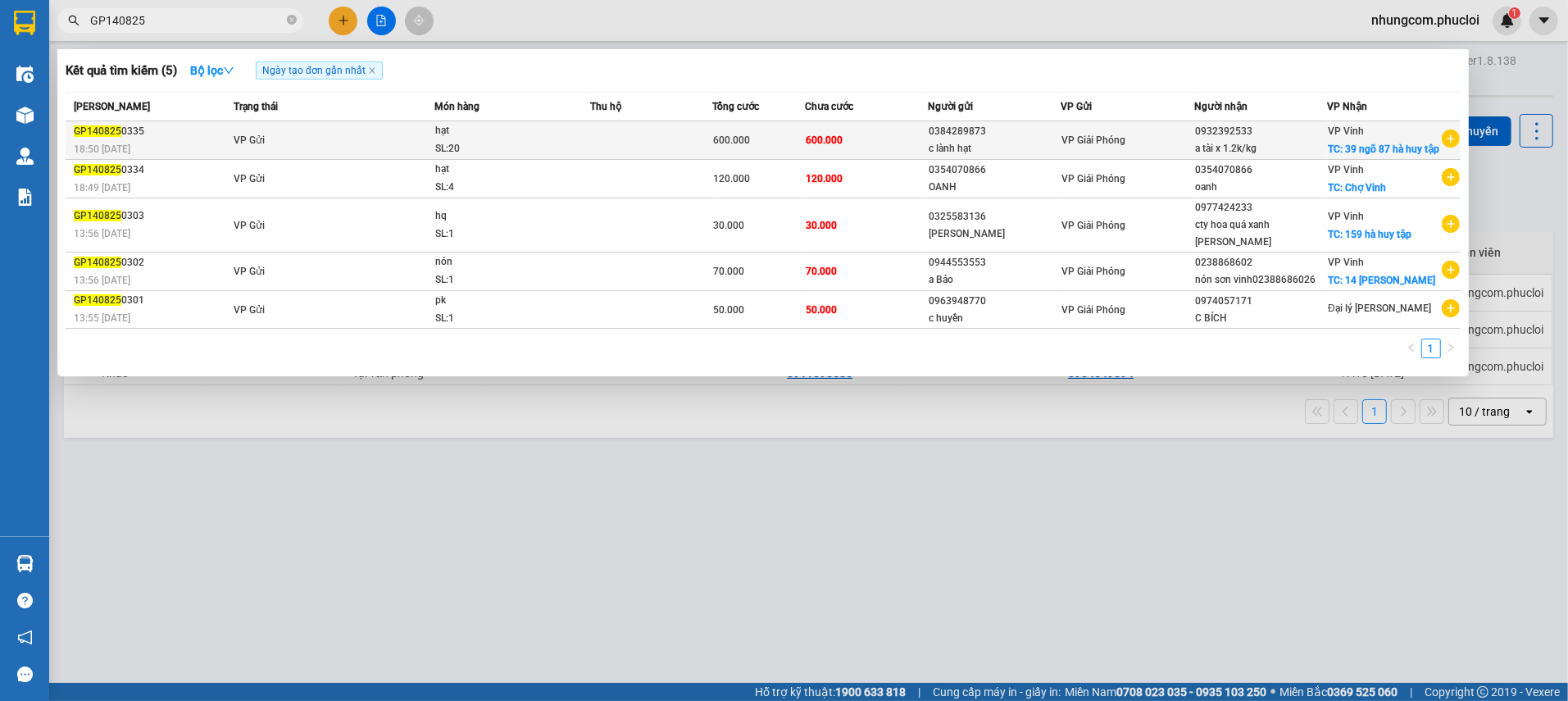
type input "GP140825"
click at [520, 129] on div "hạt" at bounding box center [497, 131] width 123 height 18
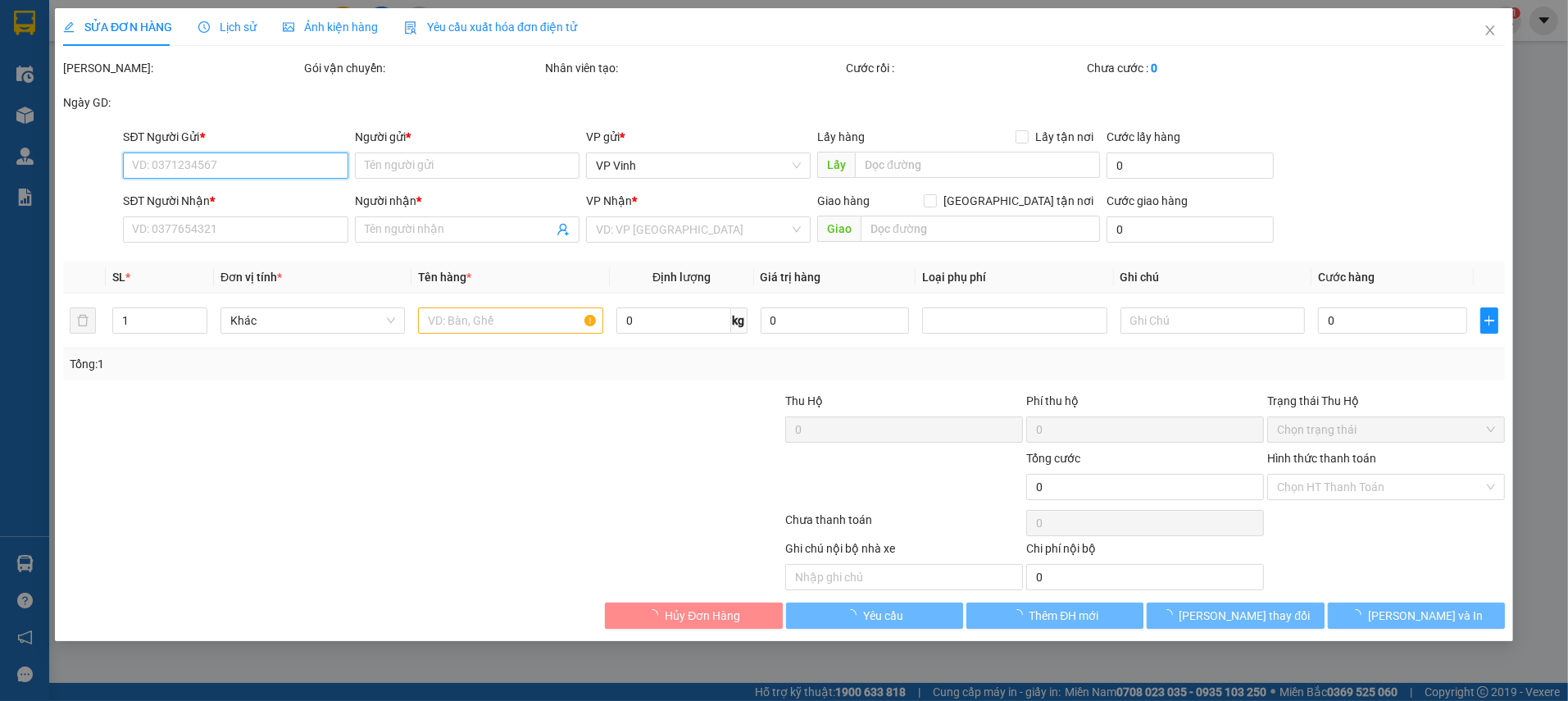
type input "0384289873"
type input "c lành hạt"
type input "0932392533"
type input "a tài x 1.2k/kg"
checkbox input "true"
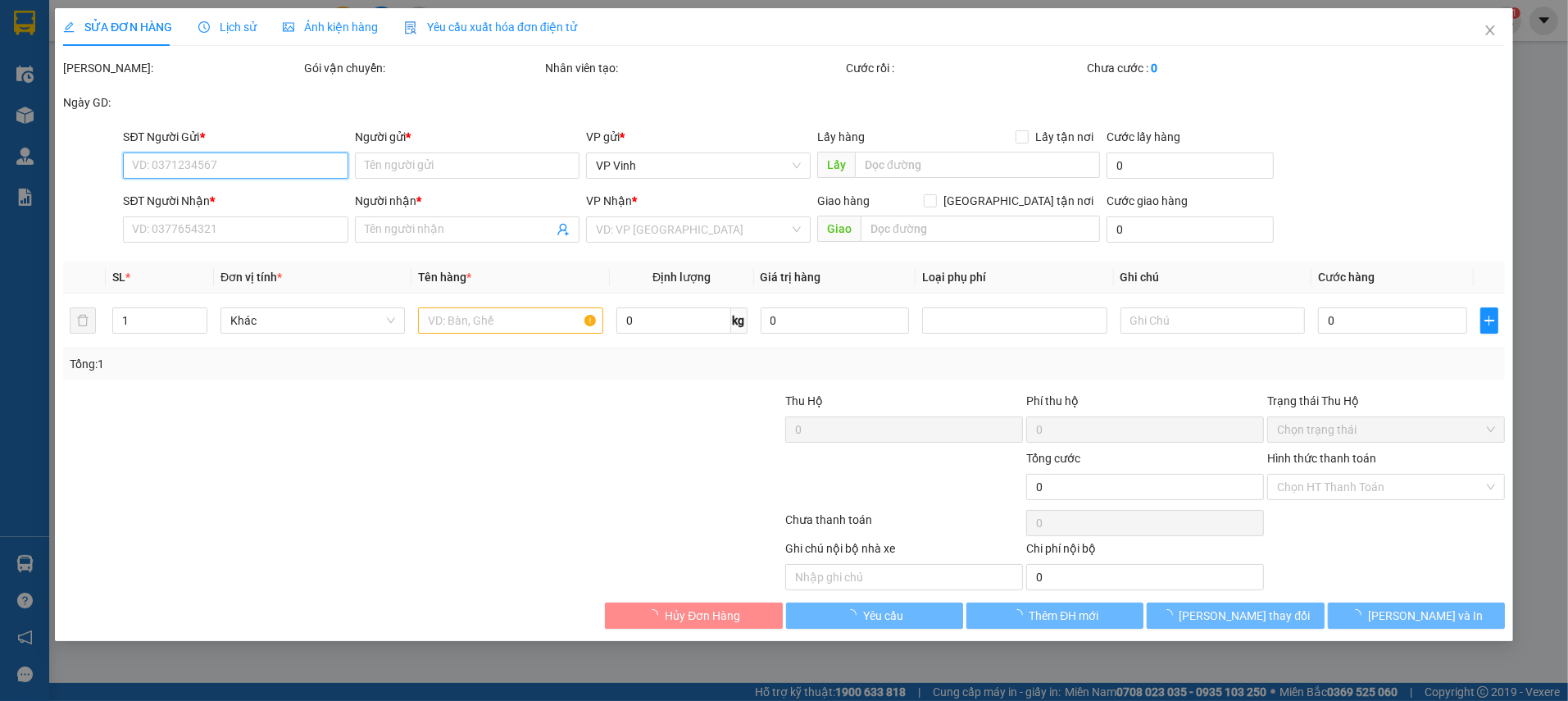
type input "39 ngõ 87 hà huy tập"
type input "600.000"
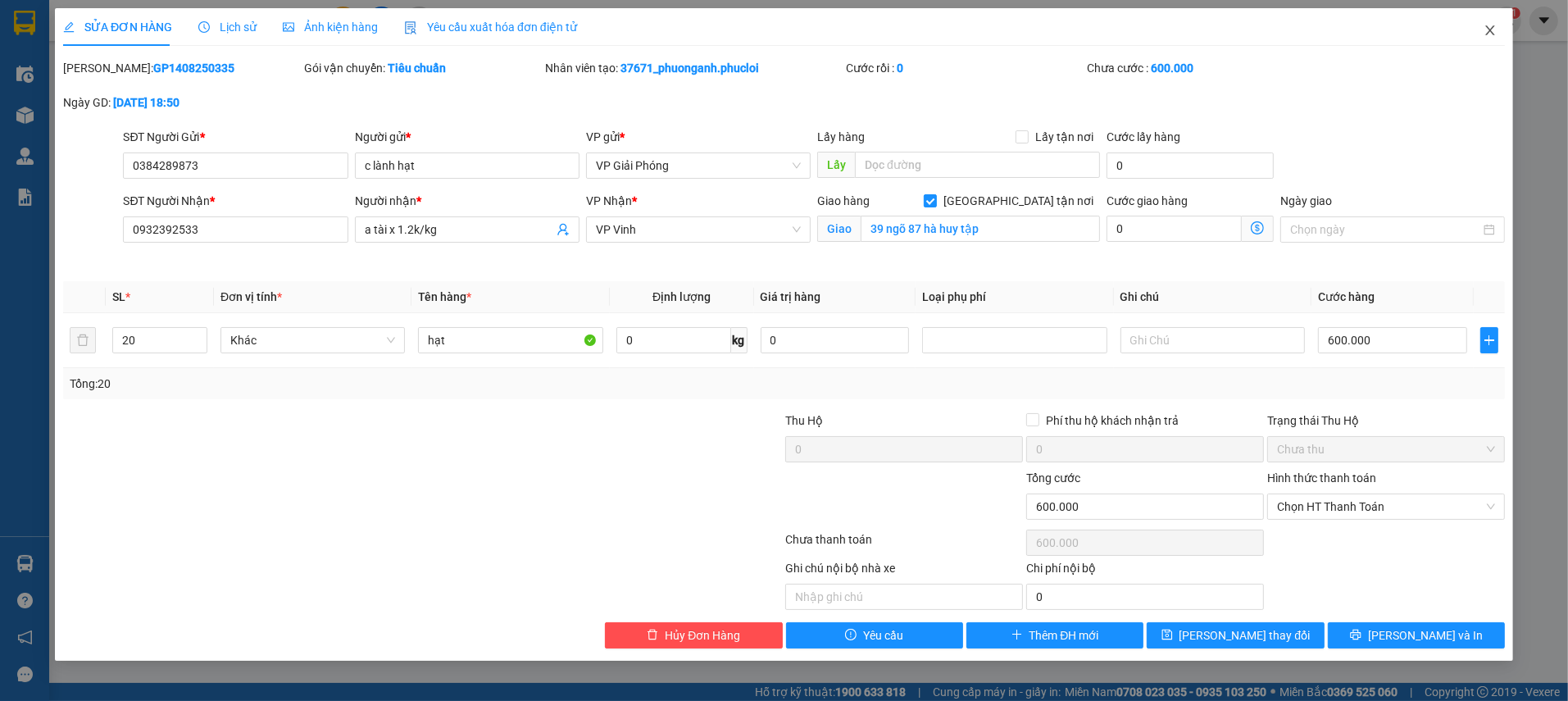
drag, startPoint x: 1489, startPoint y: 36, endPoint x: 1440, endPoint y: 36, distance: 49.0
click at [1489, 35] on icon "close" at bounding box center [1489, 30] width 13 height 13
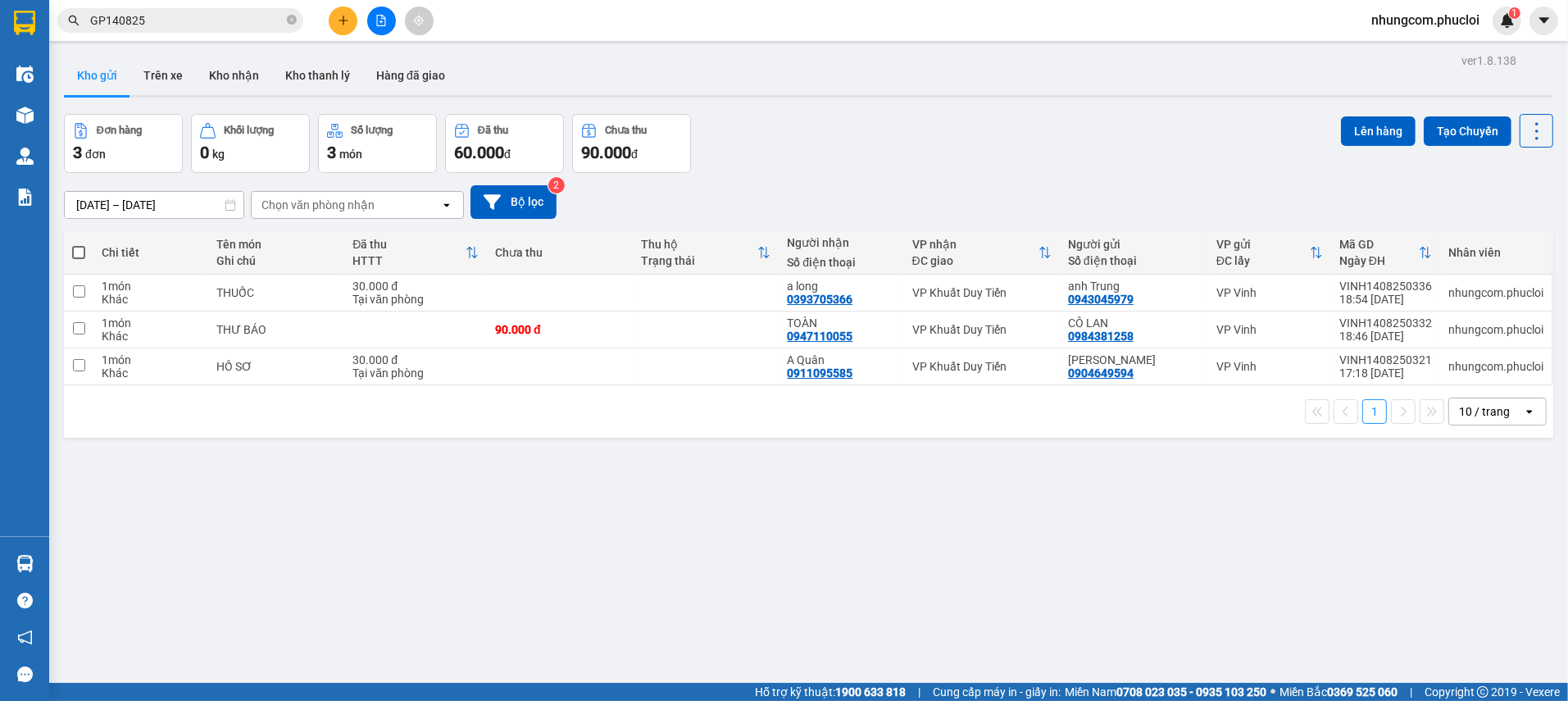
click at [173, 25] on input "GP140825" at bounding box center [187, 20] width 194 height 18
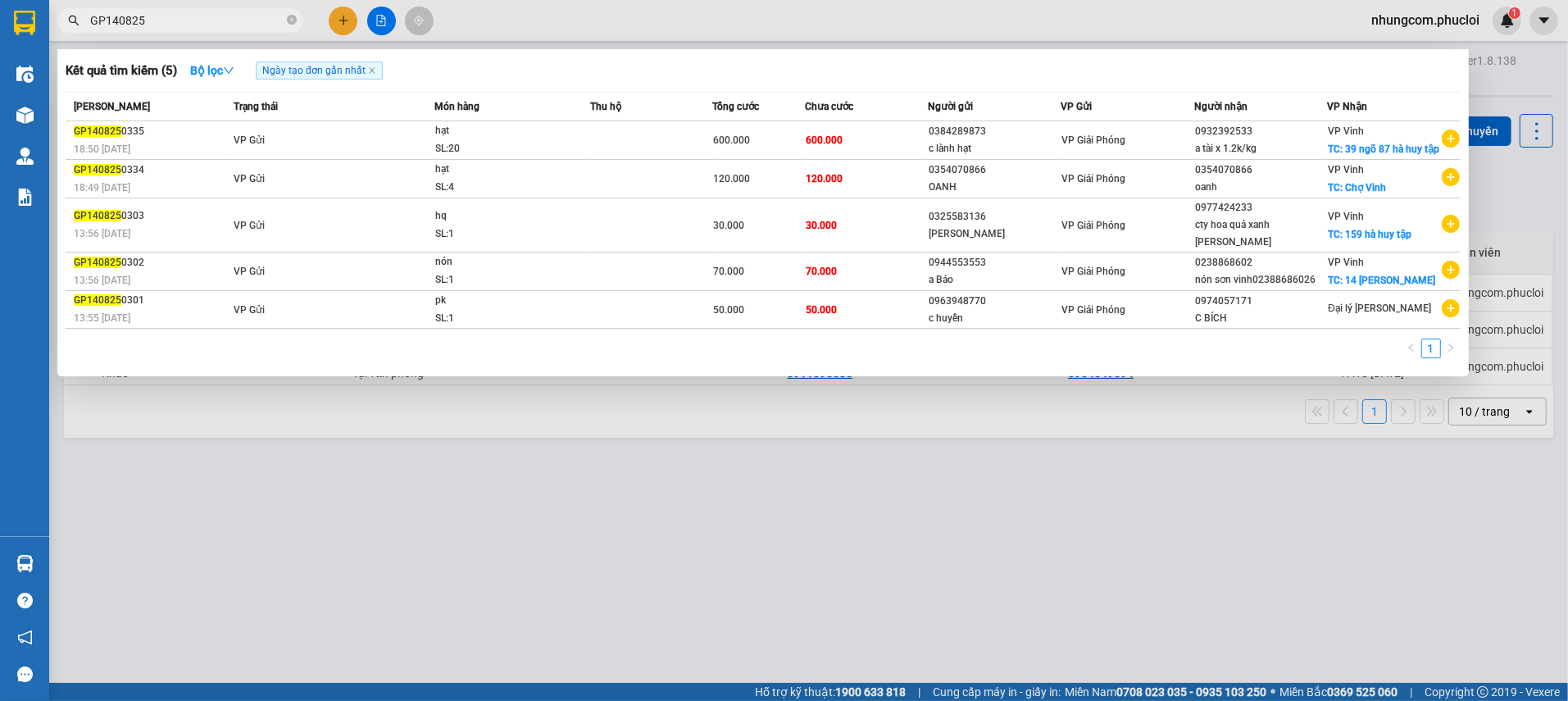
click at [518, 517] on div at bounding box center [784, 350] width 1568 height 701
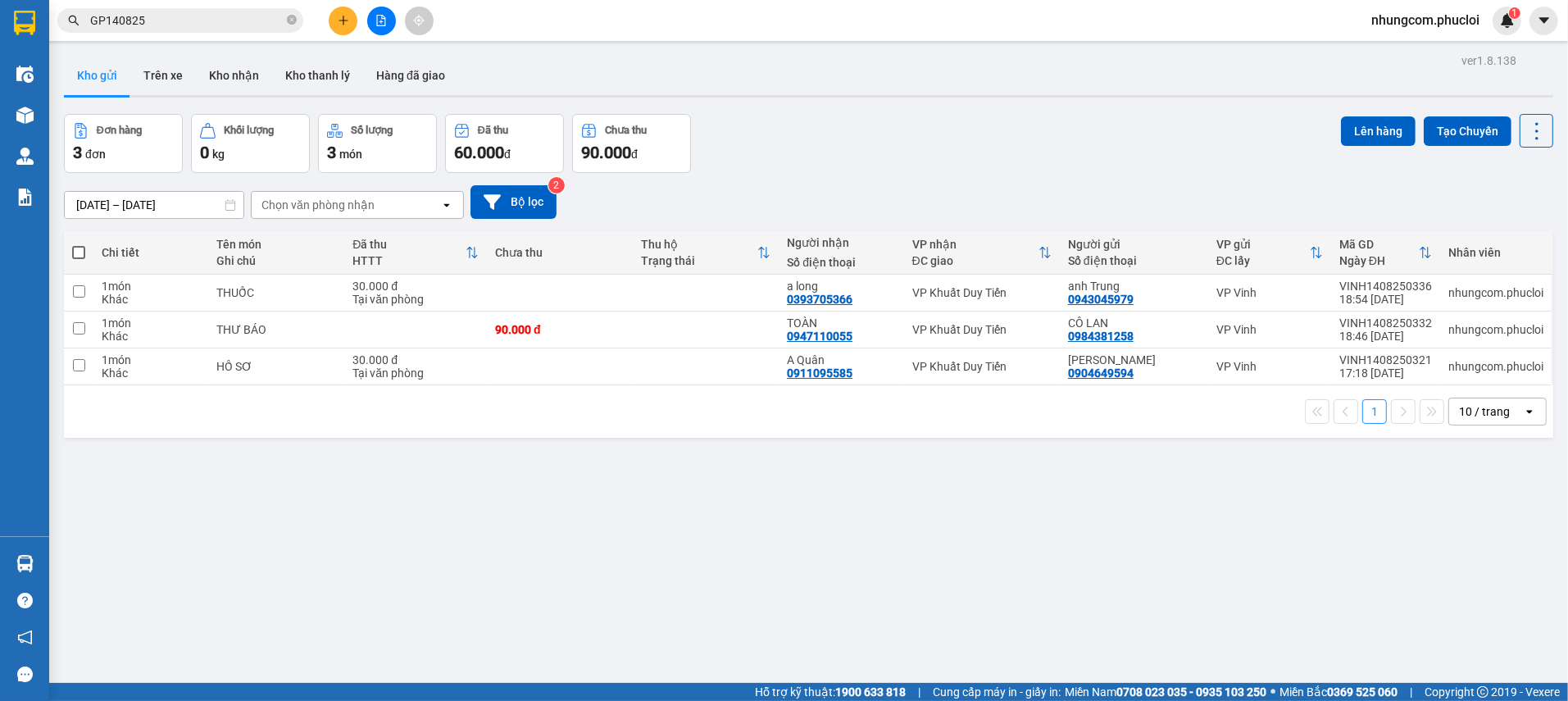
click at [627, 514] on div "ver 1.8.138 Kho gửi Trên xe Kho nhận Kho thanh [PERSON_NAME] đã giao Đơn hàng 3…" at bounding box center [808, 399] width 1502 height 701
click at [841, 69] on div "Kho gửi Trên xe Kho nhận Kho thanh [PERSON_NAME] đã giao" at bounding box center [808, 77] width 1489 height 44
click at [561, 508] on div "ver 1.8.138 Kho gửi Trên xe Kho nhận Kho thanh [PERSON_NAME] đã giao Đơn hàng 3…" at bounding box center [808, 399] width 1502 height 701
click at [858, 131] on div "Đơn hàng 3 đơn Khối lượng 0 kg Số lượng 3 món Đã thu 60.000 đ Chưa thu 90.000 đ…" at bounding box center [808, 143] width 1489 height 59
drag, startPoint x: 1565, startPoint y: 0, endPoint x: 981, endPoint y: 178, distance: 610.5
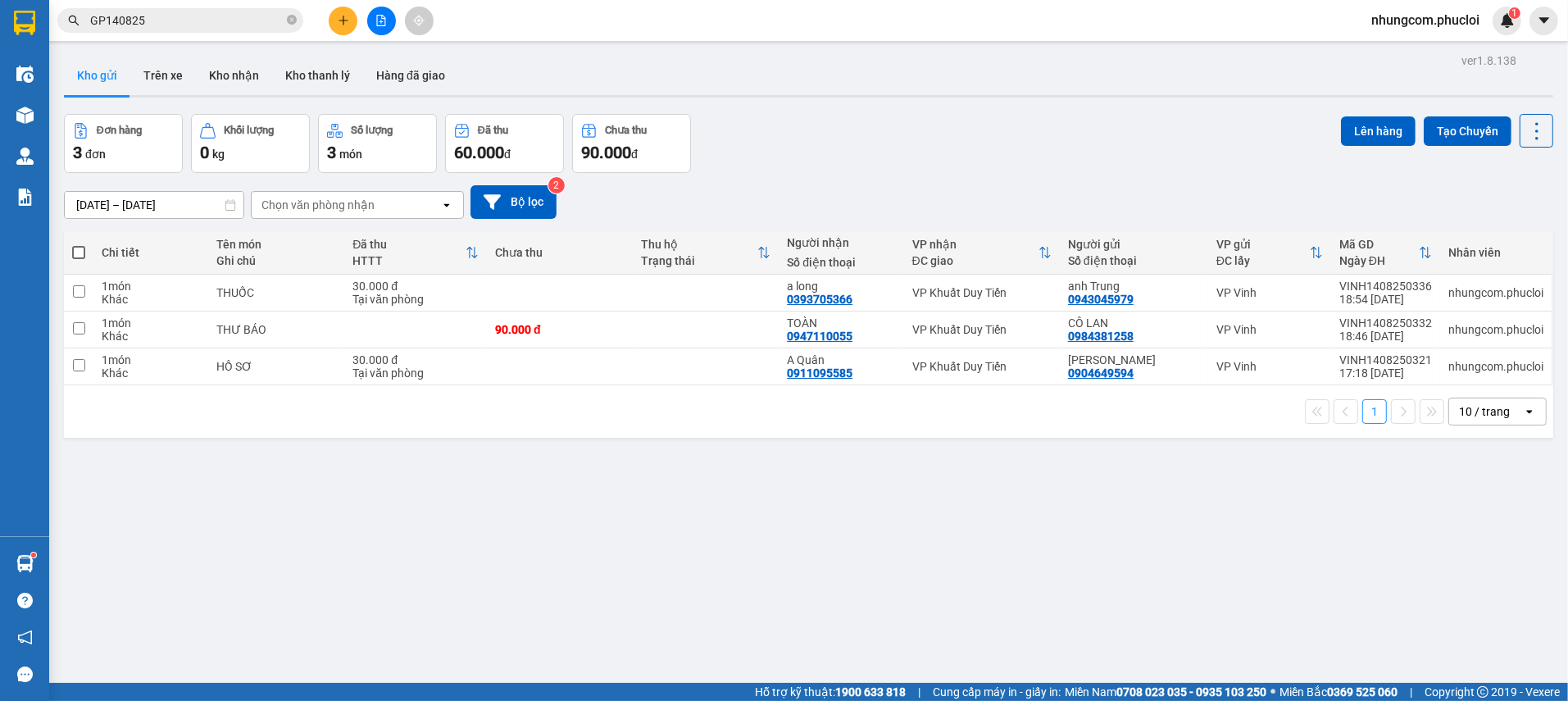
click at [981, 178] on div "[DATE] – [DATE] Press the down arrow key to interact with the calendar and sele…" at bounding box center [808, 202] width 1489 height 58
click at [716, 469] on div "ver 1.8.138 Kho gửi Trên xe Kho nhận Kho thanh [PERSON_NAME] đã giao Đơn hàng 3…" at bounding box center [808, 399] width 1502 height 701
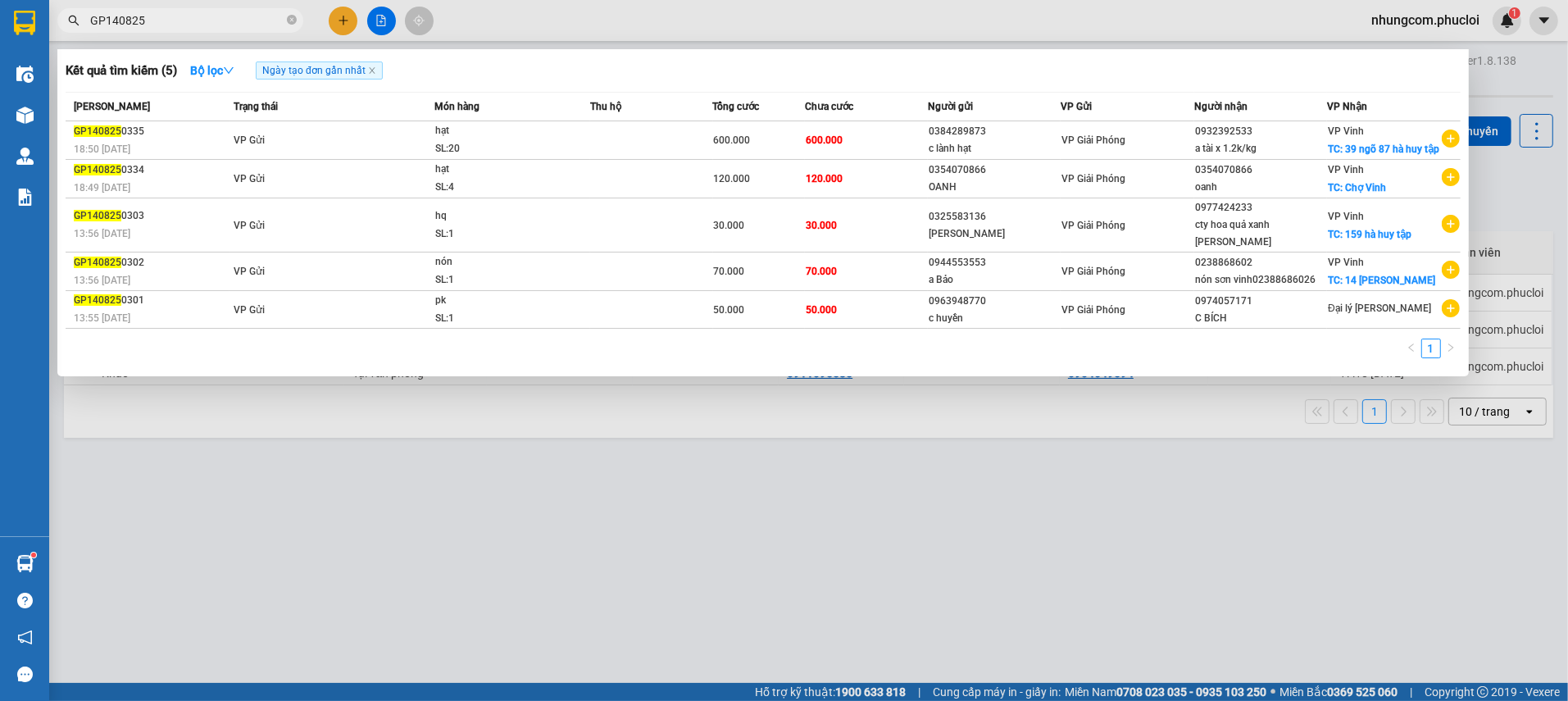
click at [105, 17] on input "GP140825" at bounding box center [187, 20] width 194 height 18
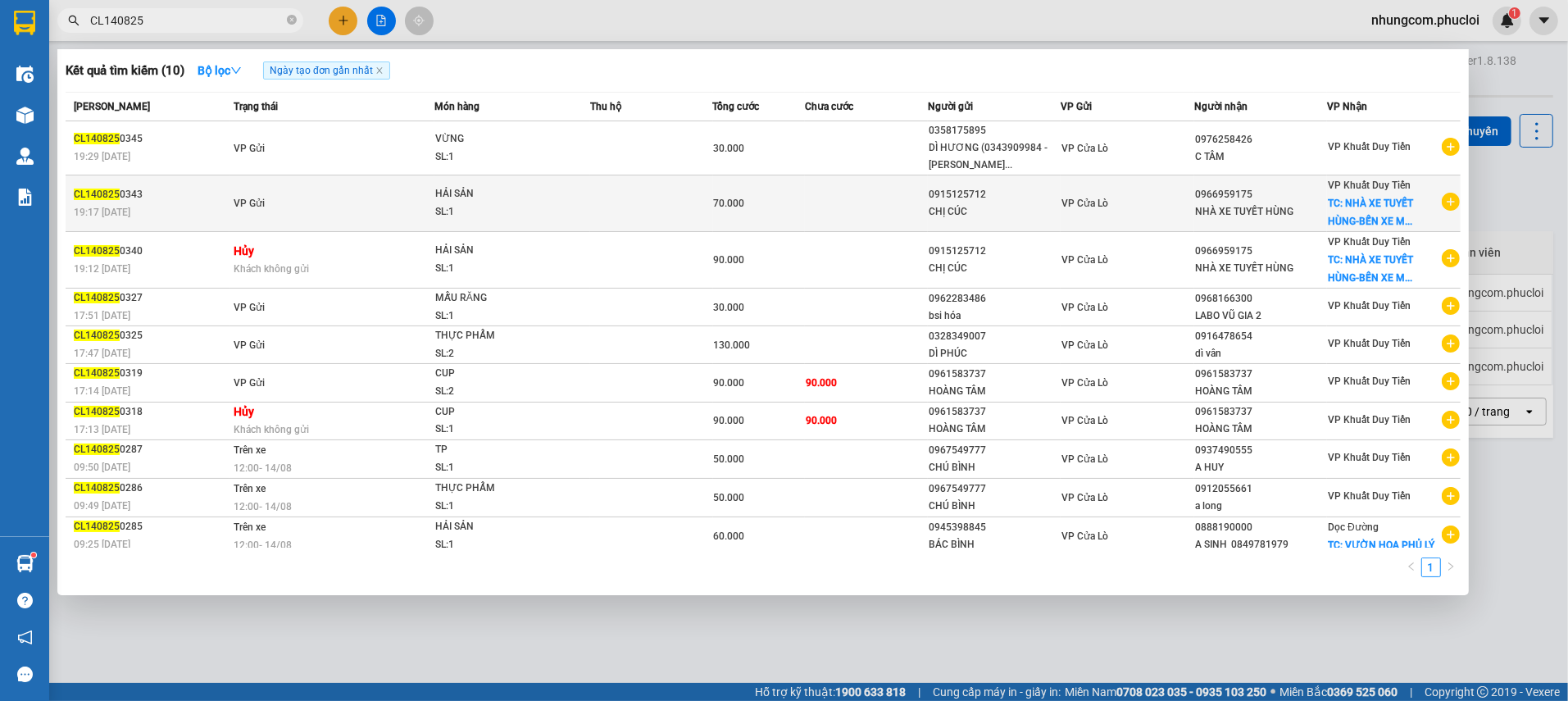
type input "CL140825"
click at [1110, 200] on div "VP Cửa Lò" at bounding box center [1126, 203] width 131 height 18
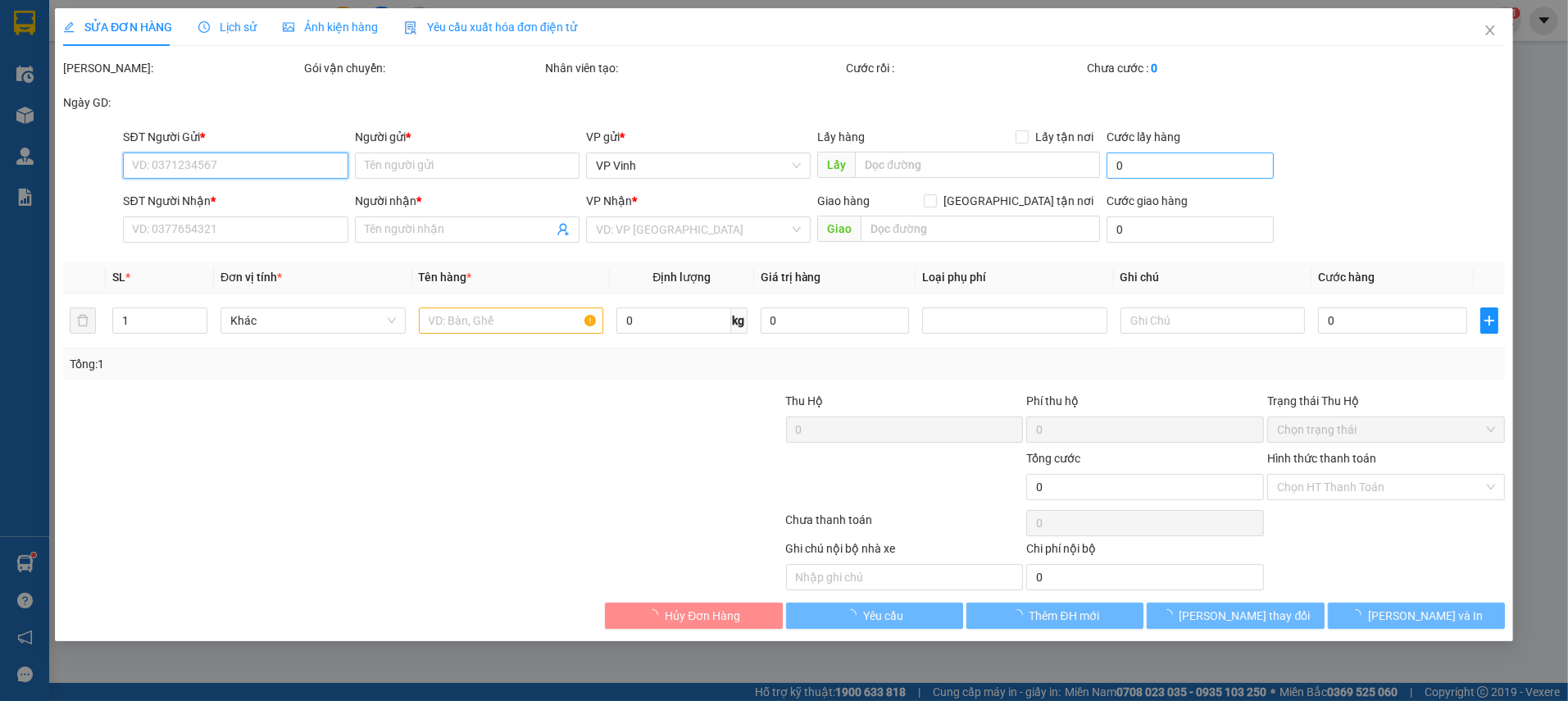
type input "0915125712"
type input "CHỊ CÚC"
type input "0966959175"
type input "NHÀ XE TUYẾT HÙNG"
checkbox input "true"
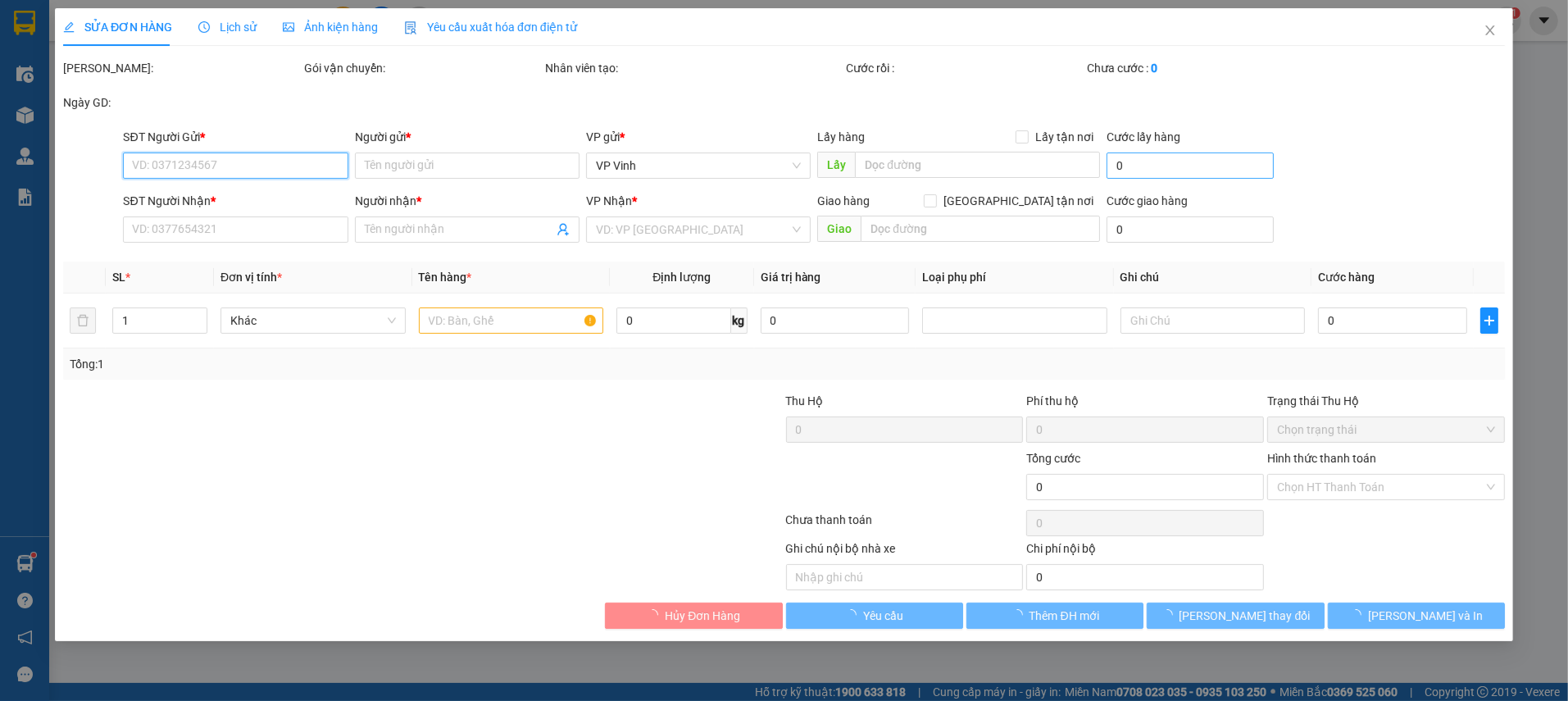
type input "NHÀ XE TUYẾT HÙNG-BẾN XE MĨ ĐÌNH"
type input "70.000"
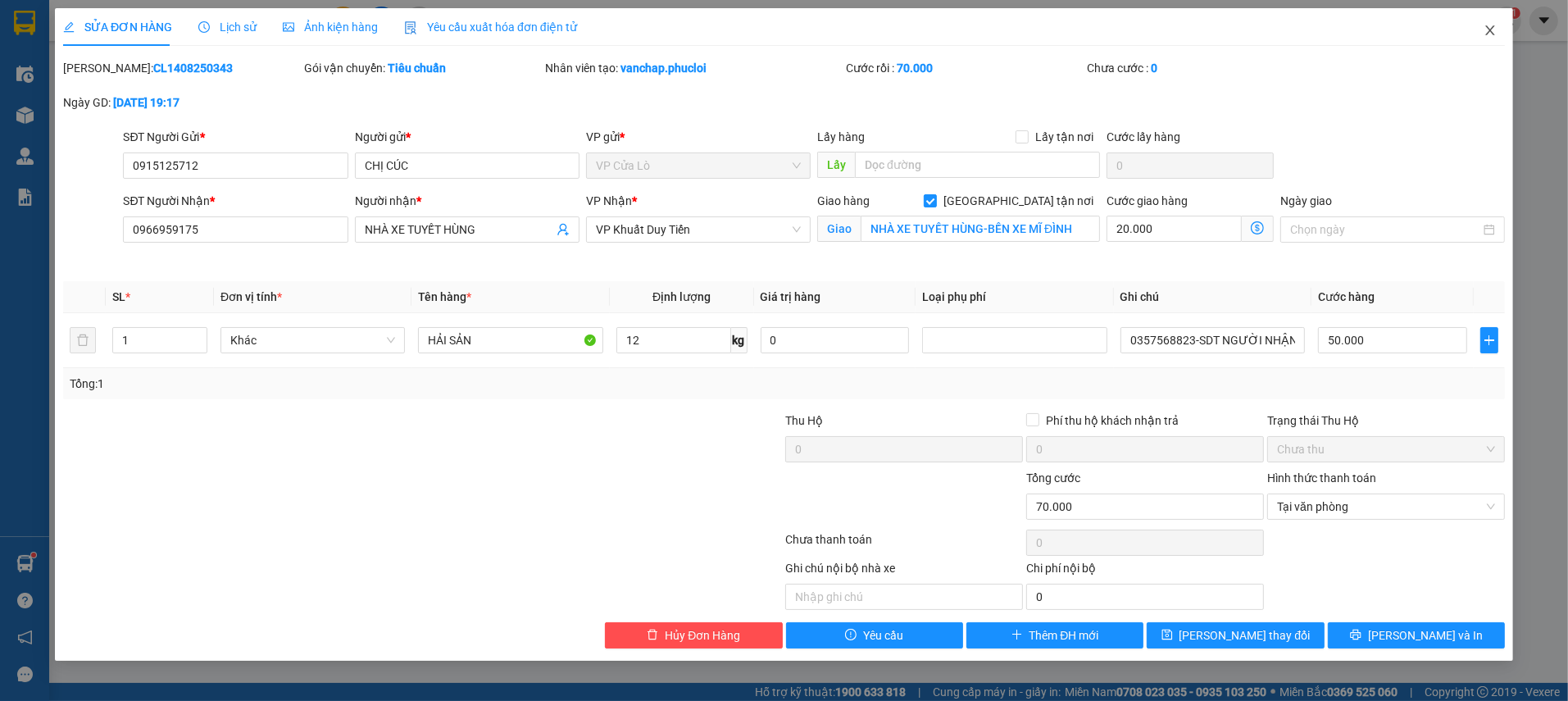
click at [1483, 34] on icon "close" at bounding box center [1489, 30] width 13 height 13
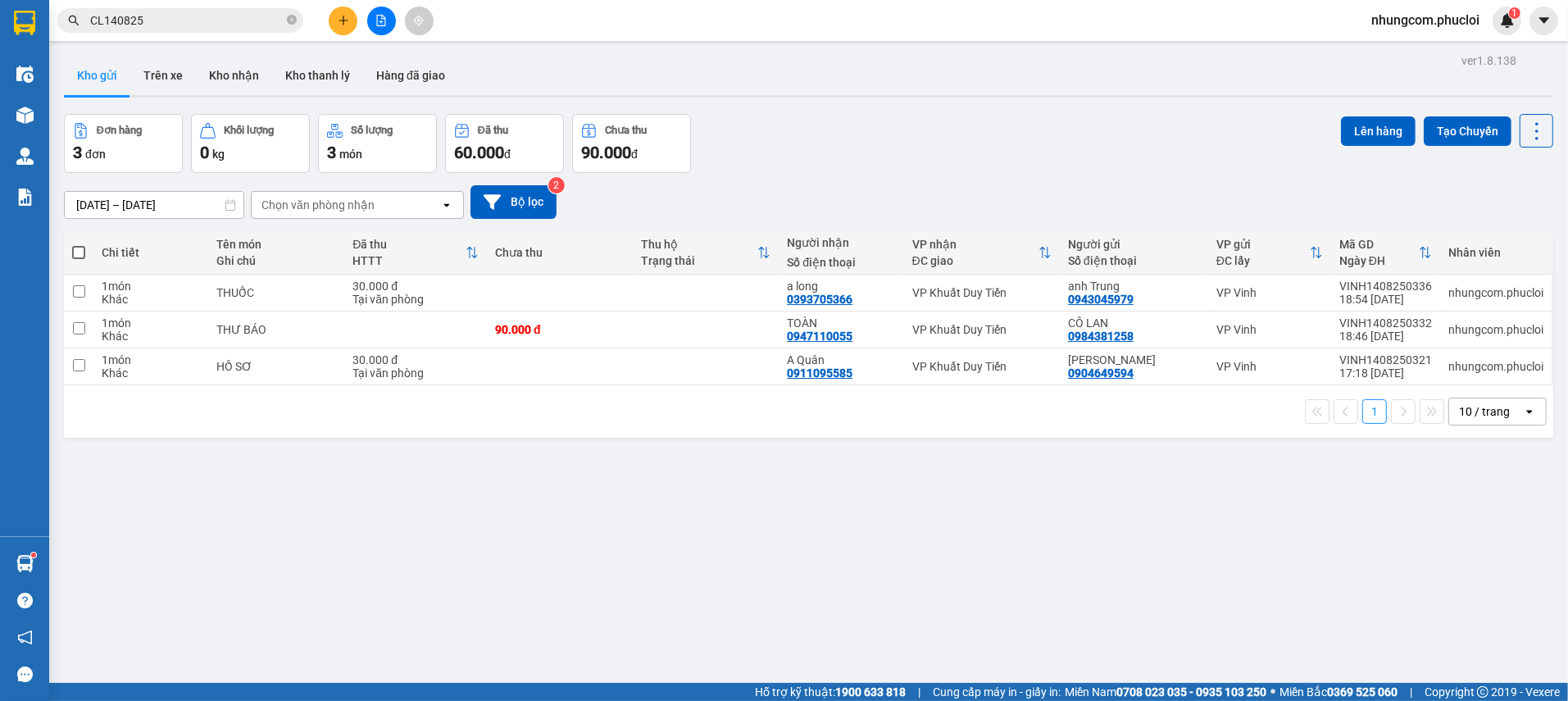
click at [773, 109] on div "ver 1.8.138 Kho gửi Trên xe Kho nhận Kho thanh [PERSON_NAME] đã giao Đơn hàng 3…" at bounding box center [808, 399] width 1502 height 701
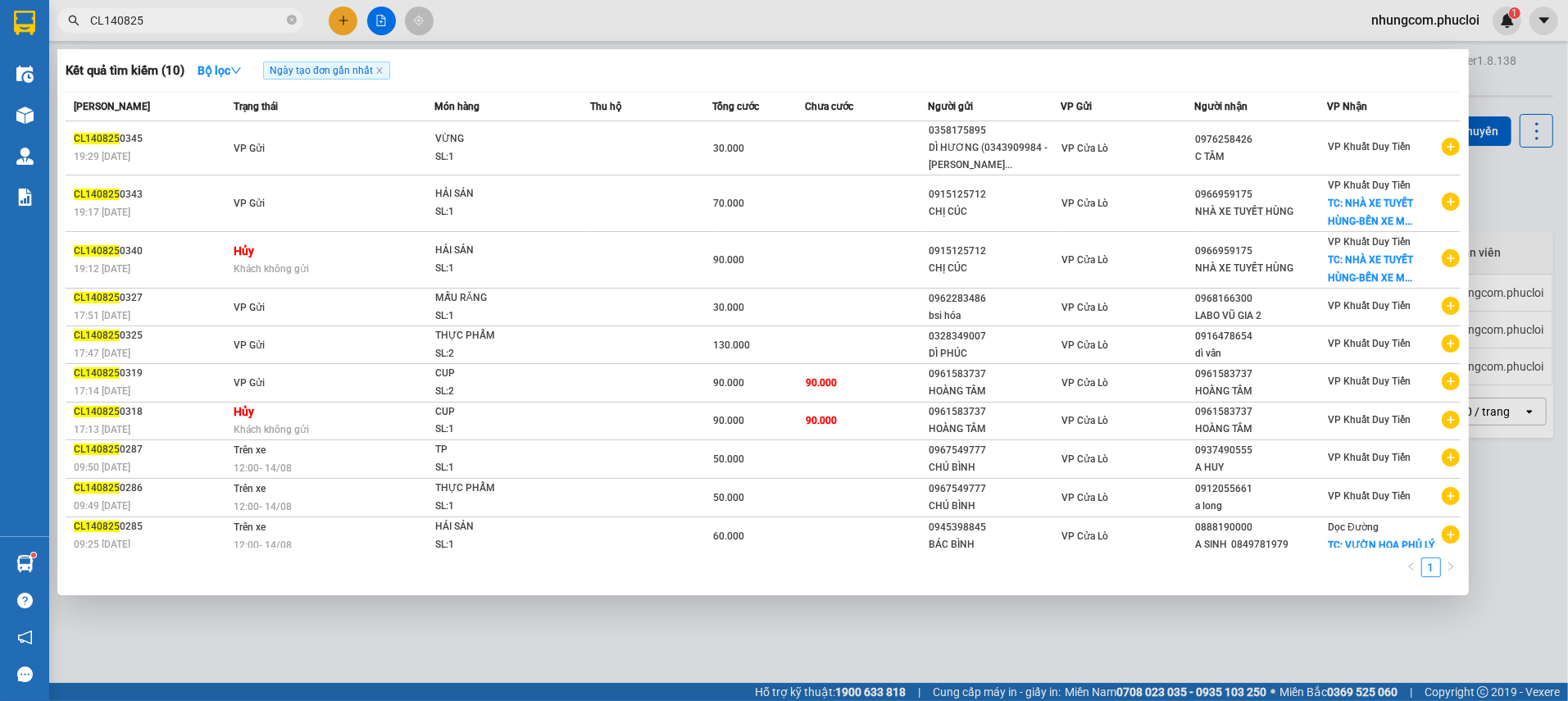
click at [241, 26] on input "CL140825" at bounding box center [187, 20] width 194 height 18
click at [897, 624] on div at bounding box center [784, 350] width 1568 height 701
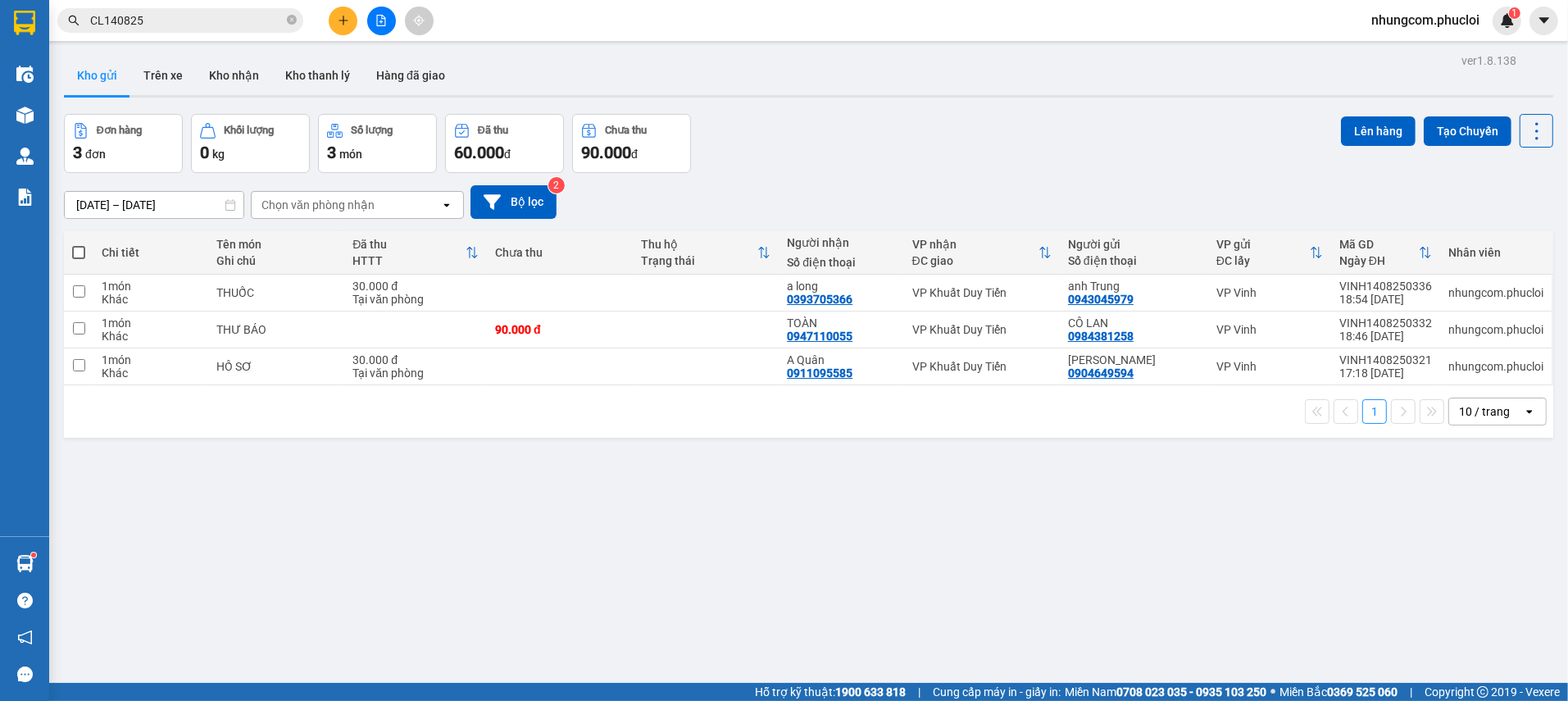
click at [694, 558] on div "ver 1.8.138 Kho gửi Trên xe Kho nhận Kho thanh [PERSON_NAME] đã giao Đơn hàng 3…" at bounding box center [808, 399] width 1502 height 701
click at [538, 627] on div "ver 1.8.138 Kho gửi Trên xe Kho nhận Kho thanh [PERSON_NAME] đã giao Đơn hàng 3…" at bounding box center [808, 399] width 1502 height 701
click at [964, 185] on div "[DATE] – [DATE] Press the down arrow key to interact with the calendar and sele…" at bounding box center [808, 201] width 1489 height 33
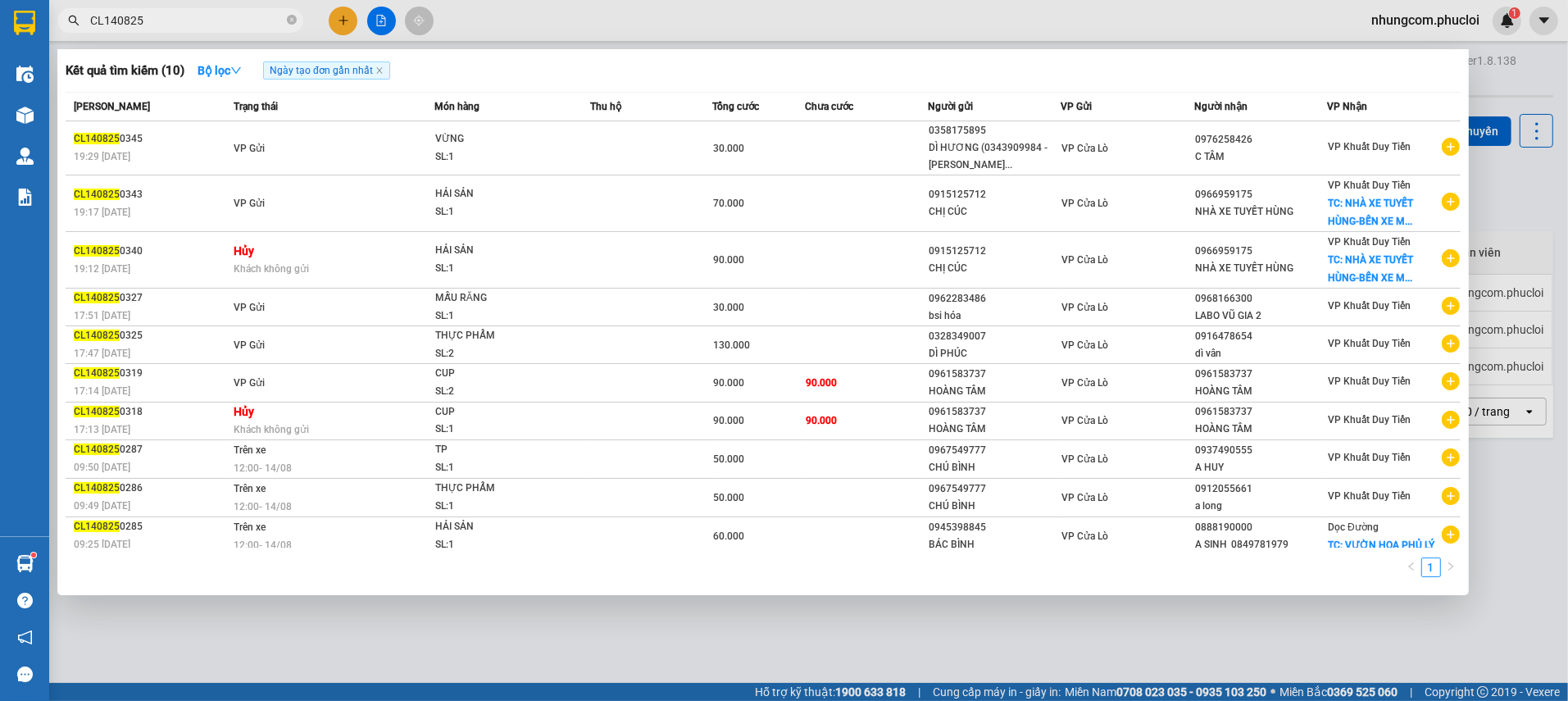
drag, startPoint x: 102, startPoint y: 19, endPoint x: 85, endPoint y: 15, distance: 17.5
click at [87, 15] on span "CL140825" at bounding box center [180, 21] width 246 height 25
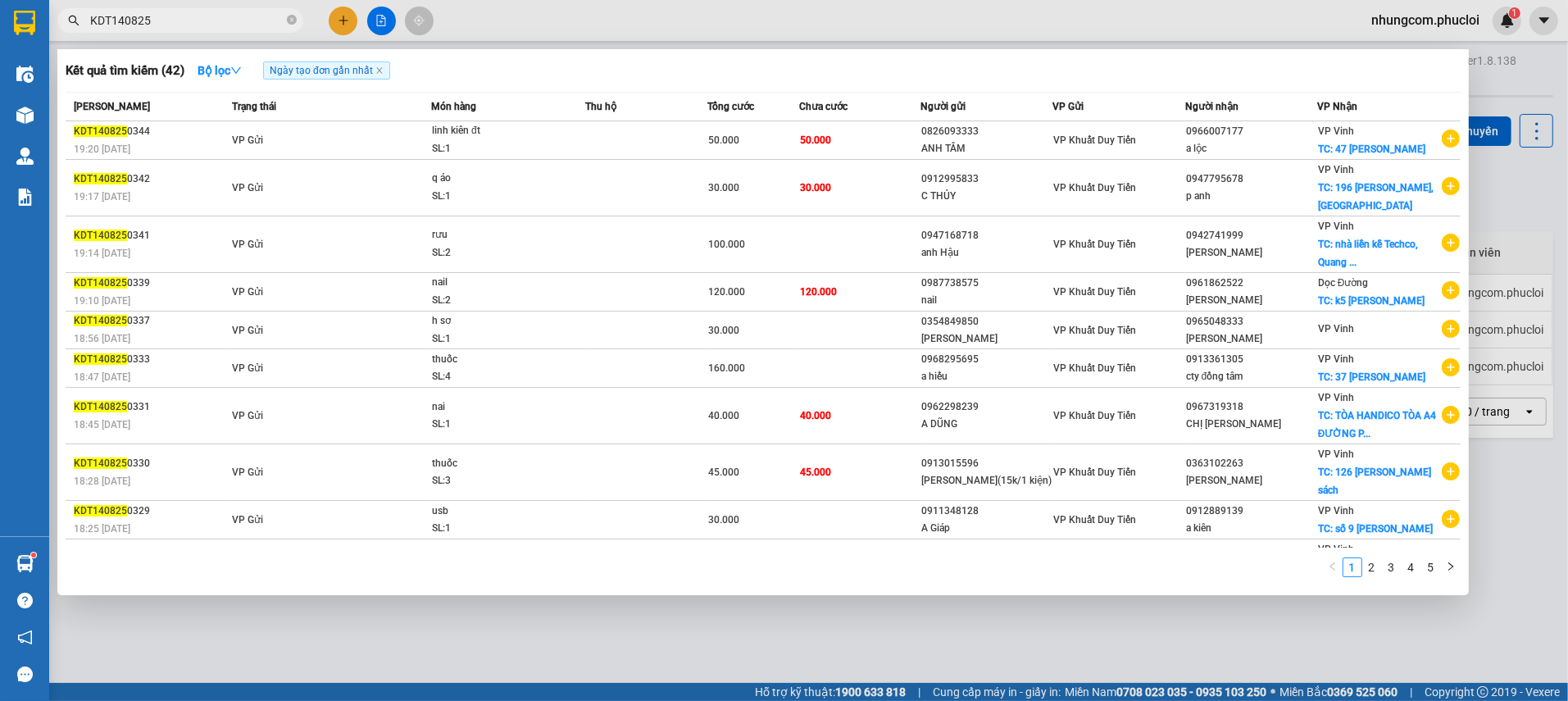
type input "KDT140825"
click at [1517, 243] on div at bounding box center [784, 350] width 1568 height 701
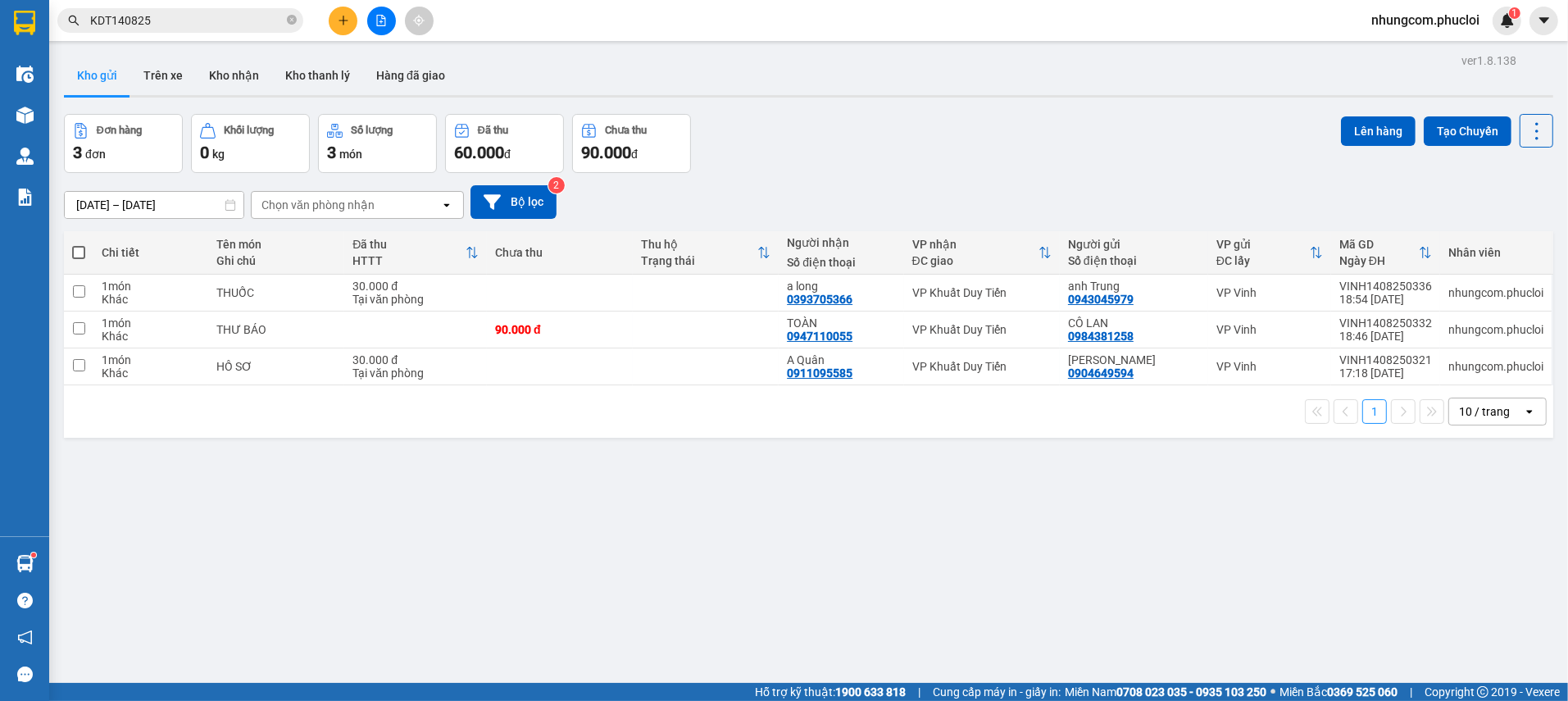
click at [1523, 536] on div "ver 1.8.138 Kho gửi Trên xe Kho nhận Kho thanh [PERSON_NAME] đã giao Đơn hàng 3…" at bounding box center [808, 399] width 1502 height 701
click at [1505, 530] on div "ver 1.8.138 Kho gửi Trên xe Kho nhận Kho thanh [PERSON_NAME] đã giao Đơn hàng 3…" at bounding box center [808, 399] width 1502 height 701
click at [1519, 215] on div "[DATE] – [DATE] Press the down arrow key to interact with the calendar and sele…" at bounding box center [808, 201] width 1489 height 33
click at [1495, 197] on div "[DATE] – [DATE] Press the down arrow key to interact with the calendar and sele…" at bounding box center [808, 201] width 1489 height 33
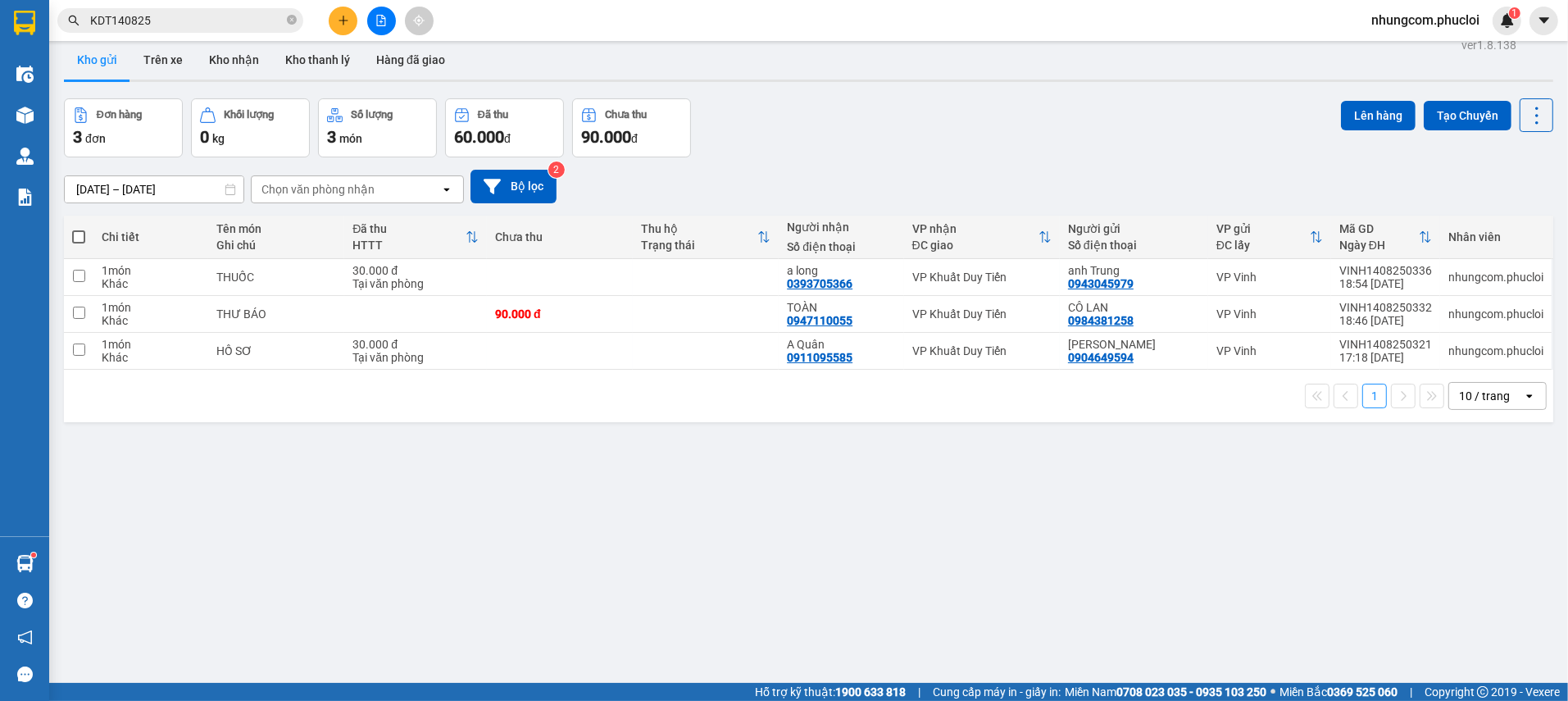
scroll to position [65, 0]
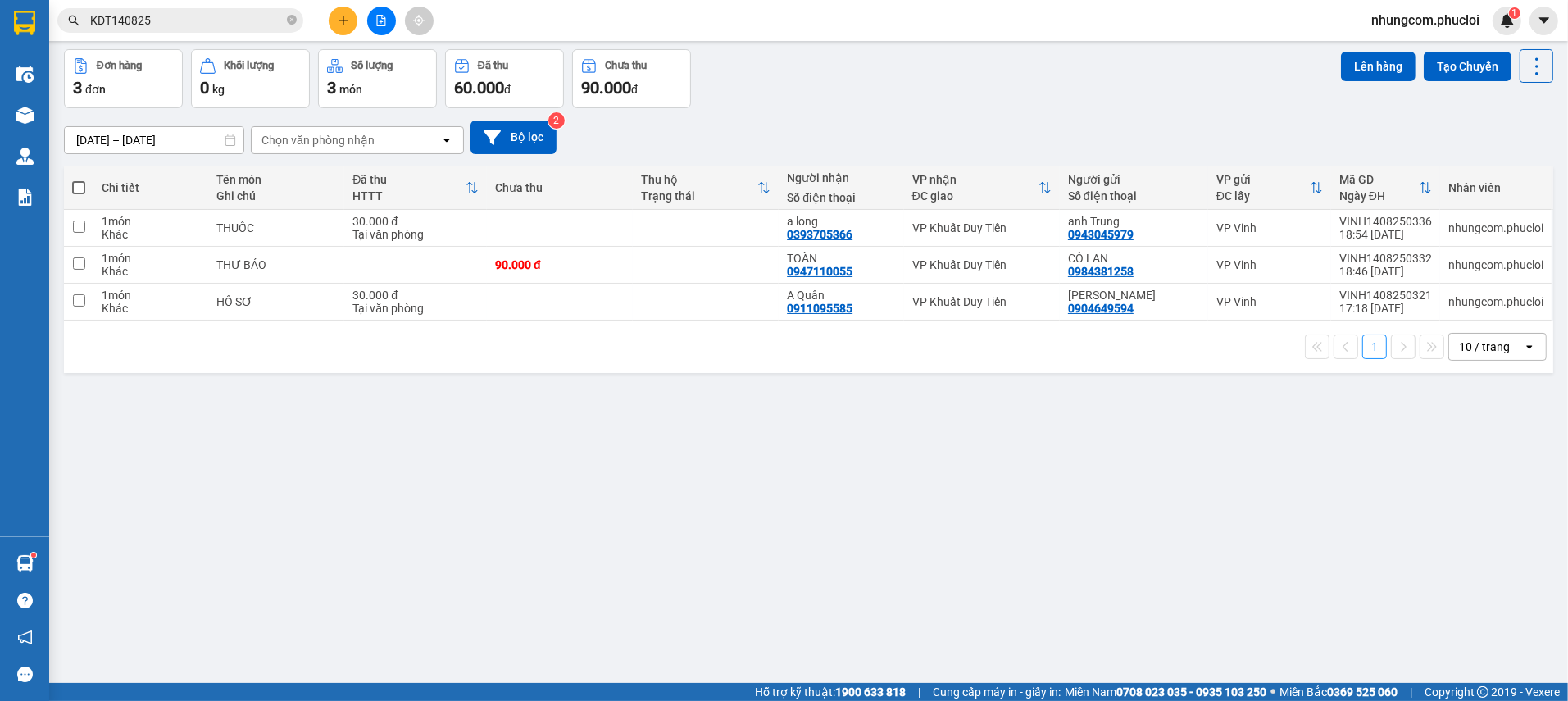
click at [1522, 462] on div "ver 1.8.138 Kho gửi Trên xe Kho nhận Kho thanh [PERSON_NAME] đã giao Đơn hàng 3…" at bounding box center [808, 335] width 1502 height 701
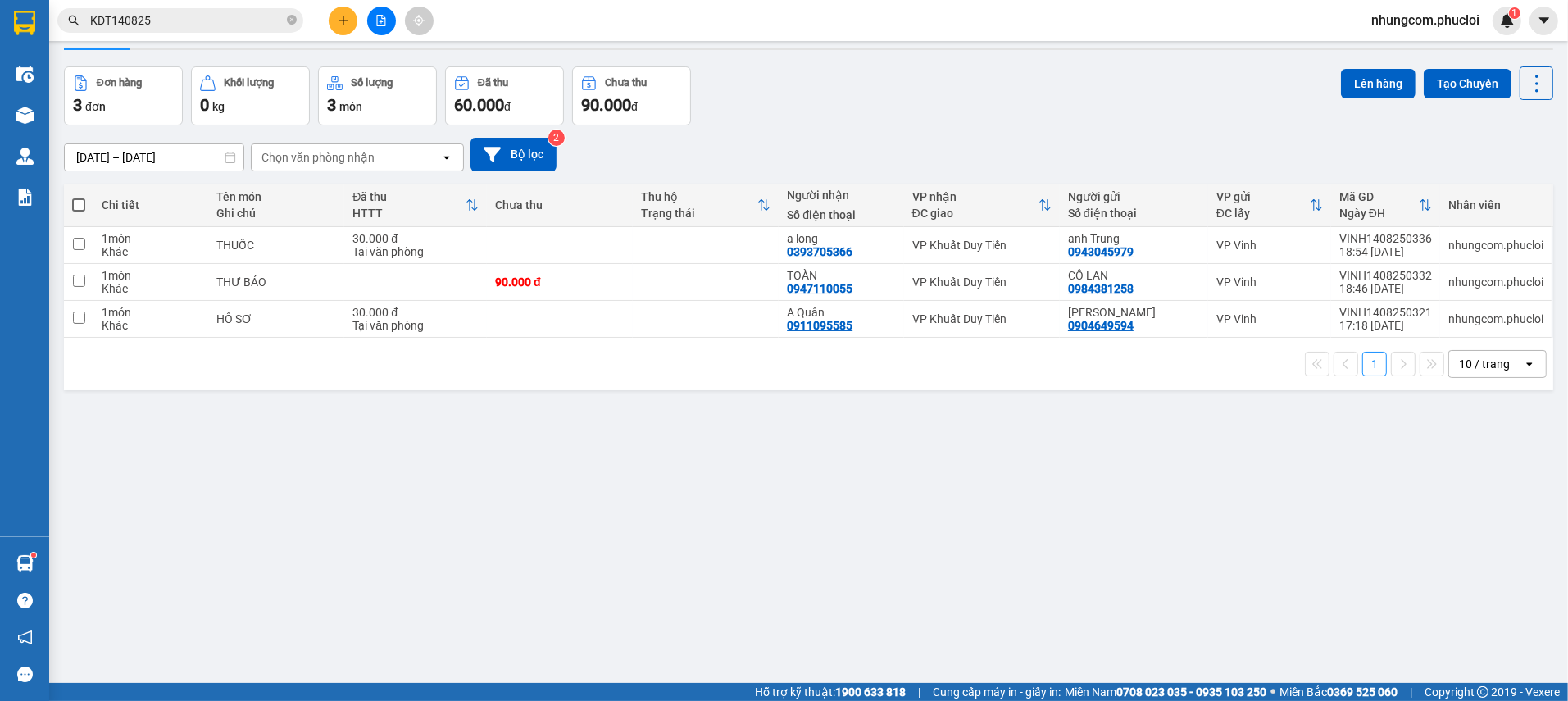
scroll to position [0, 0]
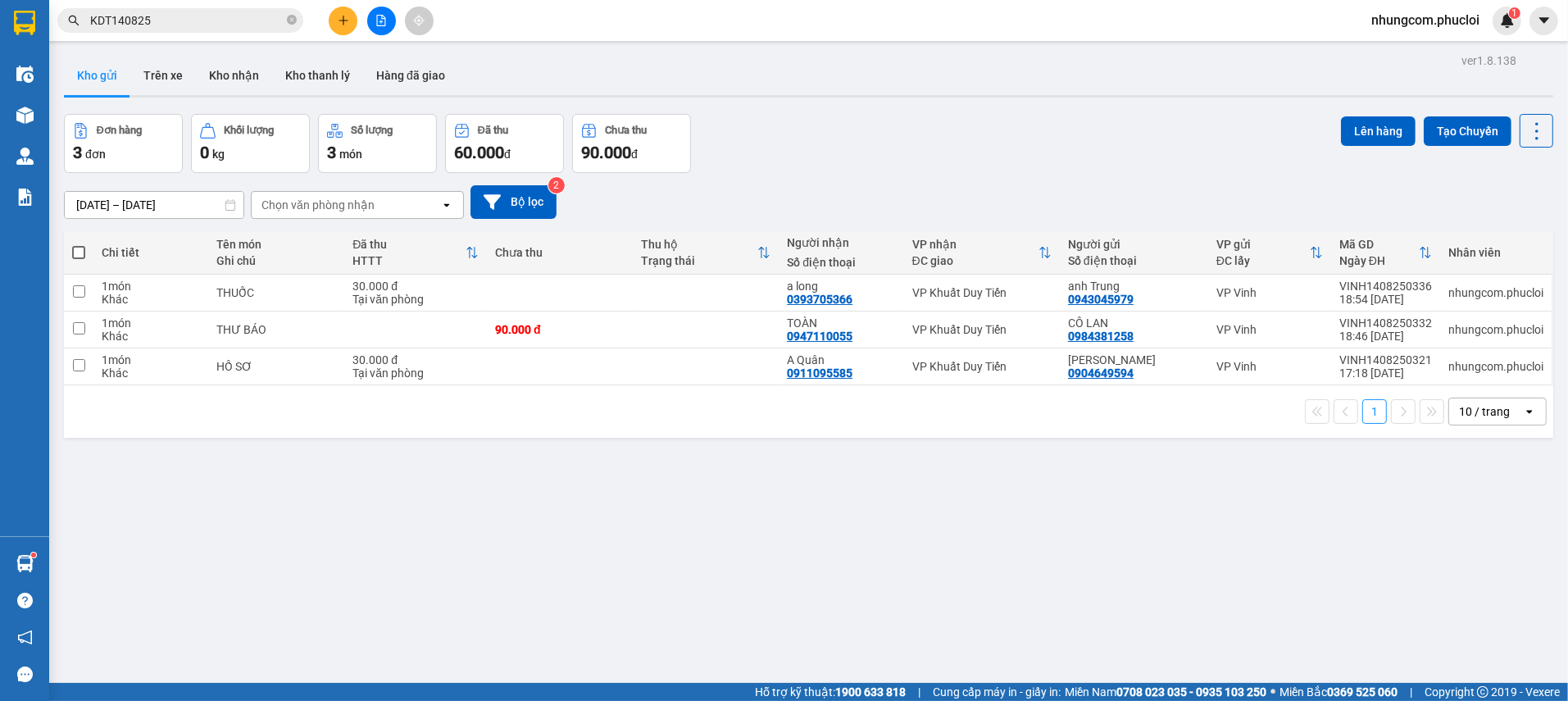
click at [1479, 483] on div "ver 1.8.138 Kho gửi Trên xe Kho nhận Kho thanh [PERSON_NAME] đã giao Đơn hàng 3…" at bounding box center [808, 399] width 1502 height 701
click at [1192, 476] on div "ver 1.8.138 Kho gửi Trên xe Kho nhận Kho thanh [PERSON_NAME] đã giao Đơn hàng 3…" at bounding box center [808, 399] width 1502 height 701
click at [1133, 185] on div "[DATE] – [DATE] Press the down arrow key to interact with the calendar and sele…" at bounding box center [808, 201] width 1489 height 33
drag, startPoint x: 1324, startPoint y: 544, endPoint x: 1369, endPoint y: 528, distance: 47.8
click at [1321, 539] on div "ver 1.8.138 Kho gửi Trên xe Kho nhận Kho thanh [PERSON_NAME] đã giao Đơn hàng 3…" at bounding box center [808, 399] width 1502 height 701
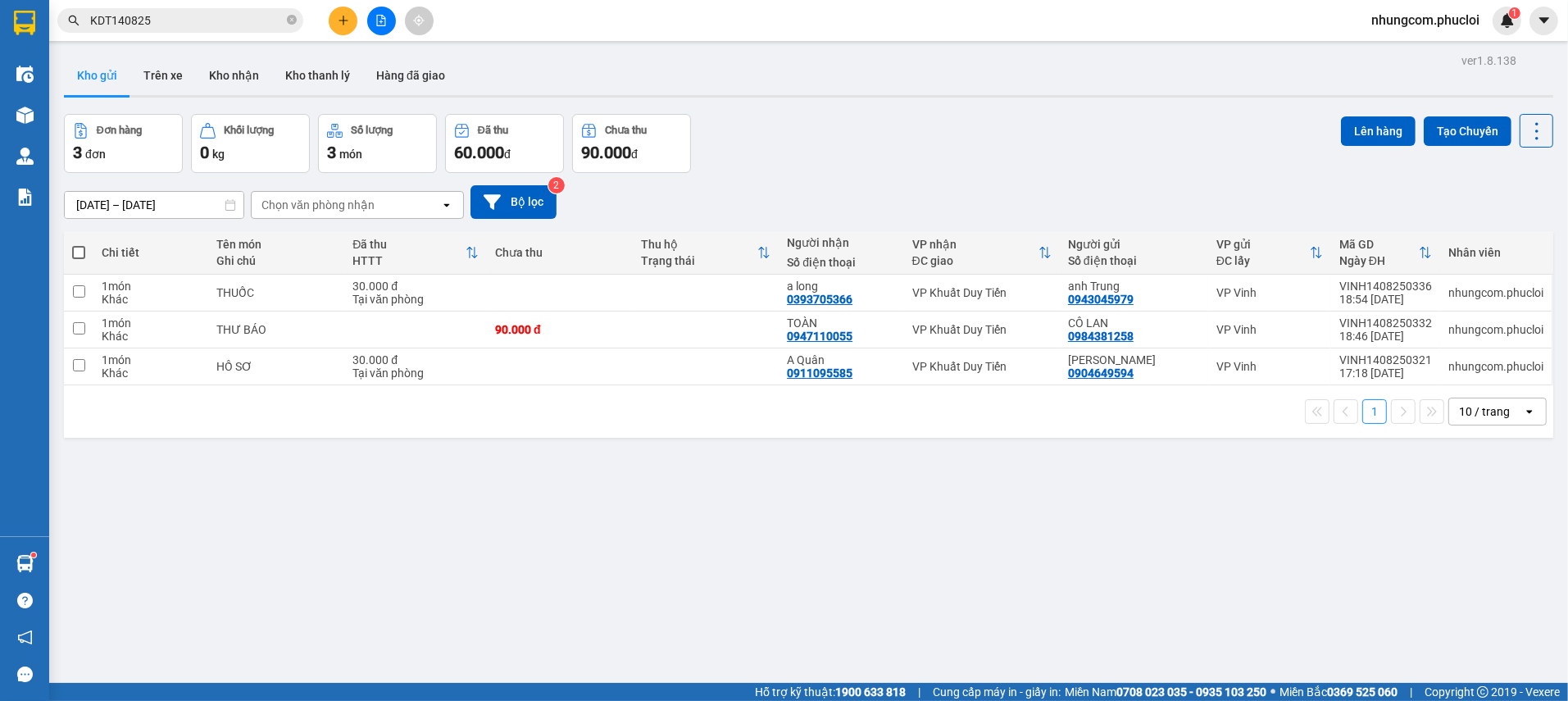
click at [1213, 173] on div "[DATE] – [DATE] Press the down arrow key to interact with the calendar and sele…" at bounding box center [808, 202] width 1489 height 58
click at [862, 569] on div "ver 1.8.138 Kho gửi Trên xe Kho nhận Kho thanh [PERSON_NAME] đã giao Đơn hàng 3…" at bounding box center [808, 399] width 1502 height 701
click at [488, 642] on div "ver 1.8.138 Kho gửi Trên xe Kho nhận Kho thanh [PERSON_NAME] đã giao Đơn hàng 3…" at bounding box center [808, 399] width 1502 height 701
click at [400, 637] on div "ver 1.8.138 Kho gửi Trên xe Kho nhận Kho thanh [PERSON_NAME] đã giao Đơn hàng 3…" at bounding box center [808, 399] width 1502 height 701
click at [403, 636] on div "ver 1.8.138 Kho gửi Trên xe Kho nhận Kho thanh [PERSON_NAME] đã giao Đơn hàng 3…" at bounding box center [808, 399] width 1502 height 701
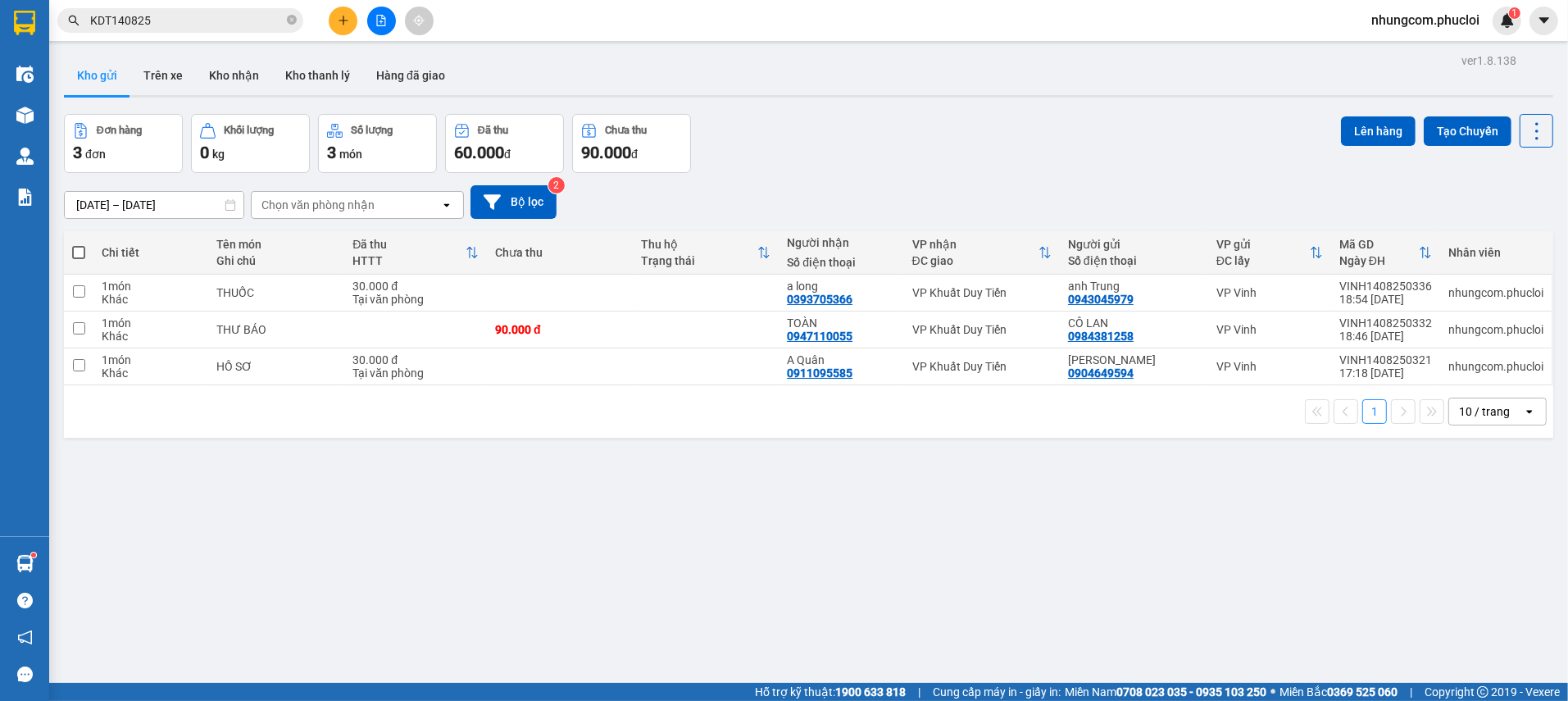
click at [564, 557] on div "ver 1.8.138 Kho gửi Trên xe Kho nhận Kho thanh [PERSON_NAME] đã giao Đơn hàng 3…" at bounding box center [808, 399] width 1502 height 701
click at [504, 572] on div "ver 1.8.138 Kho gửi Trên xe Kho nhận Kho thanh [PERSON_NAME] đã giao Đơn hàng 3…" at bounding box center [808, 399] width 1502 height 701
click at [655, 526] on div "ver 1.8.138 Kho gửi Trên xe Kho nhận Kho thanh [PERSON_NAME] đã giao Đơn hàng 3…" at bounding box center [808, 399] width 1502 height 701
drag, startPoint x: 1069, startPoint y: 207, endPoint x: 1247, endPoint y: 3, distance: 270.7
click at [1068, 207] on div "[DATE] – [DATE] Press the down arrow key to interact with the calendar and sele…" at bounding box center [808, 201] width 1489 height 33
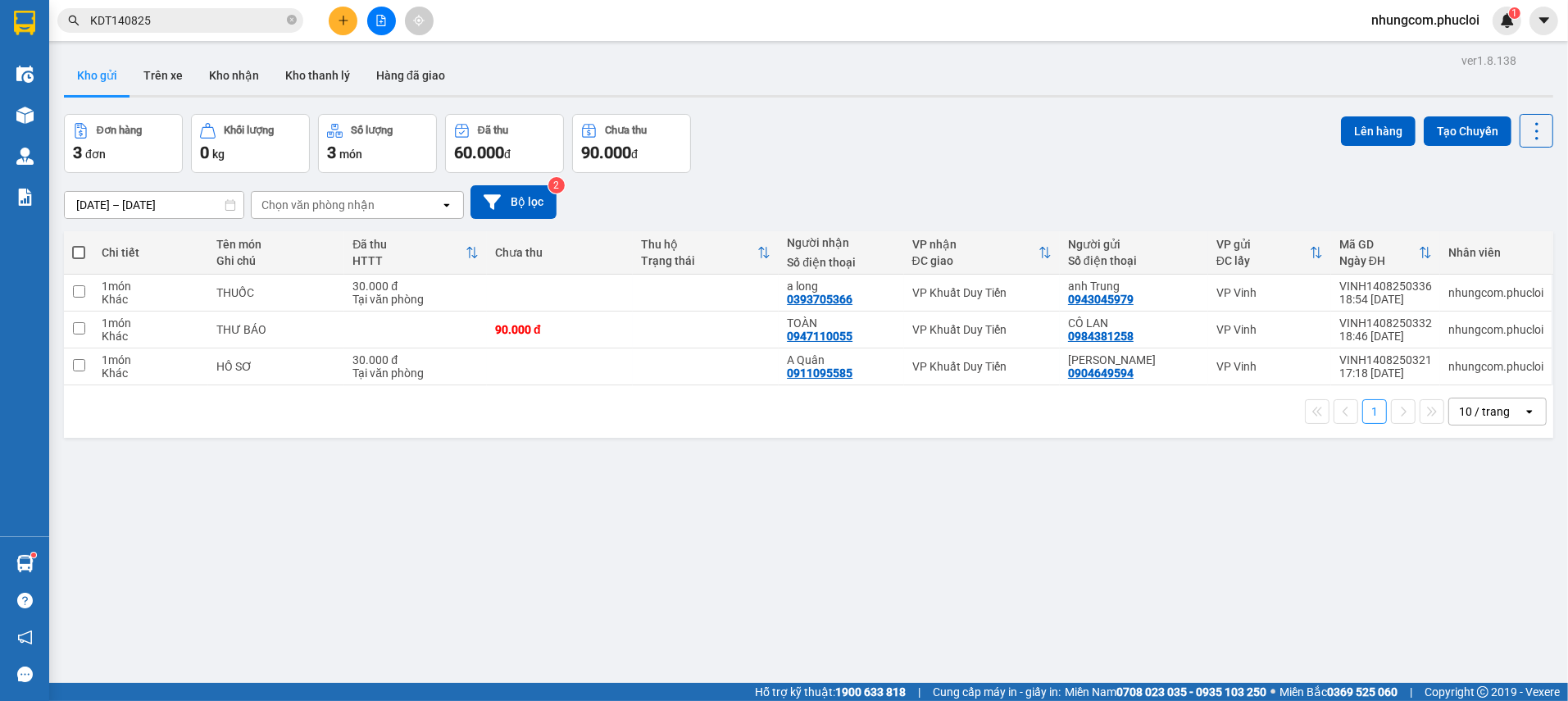
click at [941, 174] on div "[DATE] – [DATE] Press the down arrow key to interact with the calendar and sele…" at bounding box center [808, 202] width 1489 height 58
click at [658, 509] on div "ver 1.8.138 Kho gửi Trên xe Kho nhận Kho thanh [PERSON_NAME] đã giao Đơn hàng 3…" at bounding box center [808, 399] width 1502 height 701
click at [290, 18] on icon "close-circle" at bounding box center [291, 19] width 9 height 9
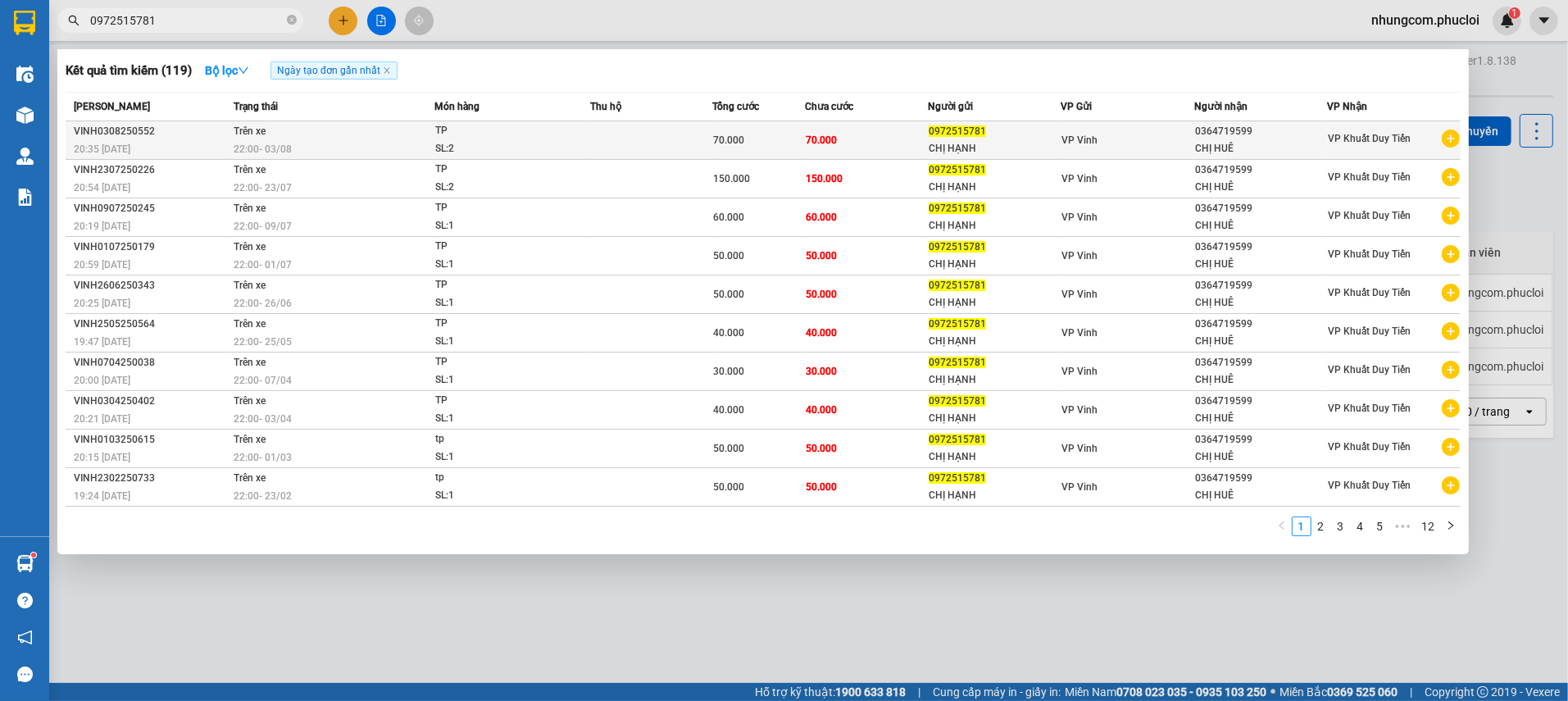
type input "0972515781"
click at [874, 153] on td "70.000" at bounding box center [867, 141] width 123 height 39
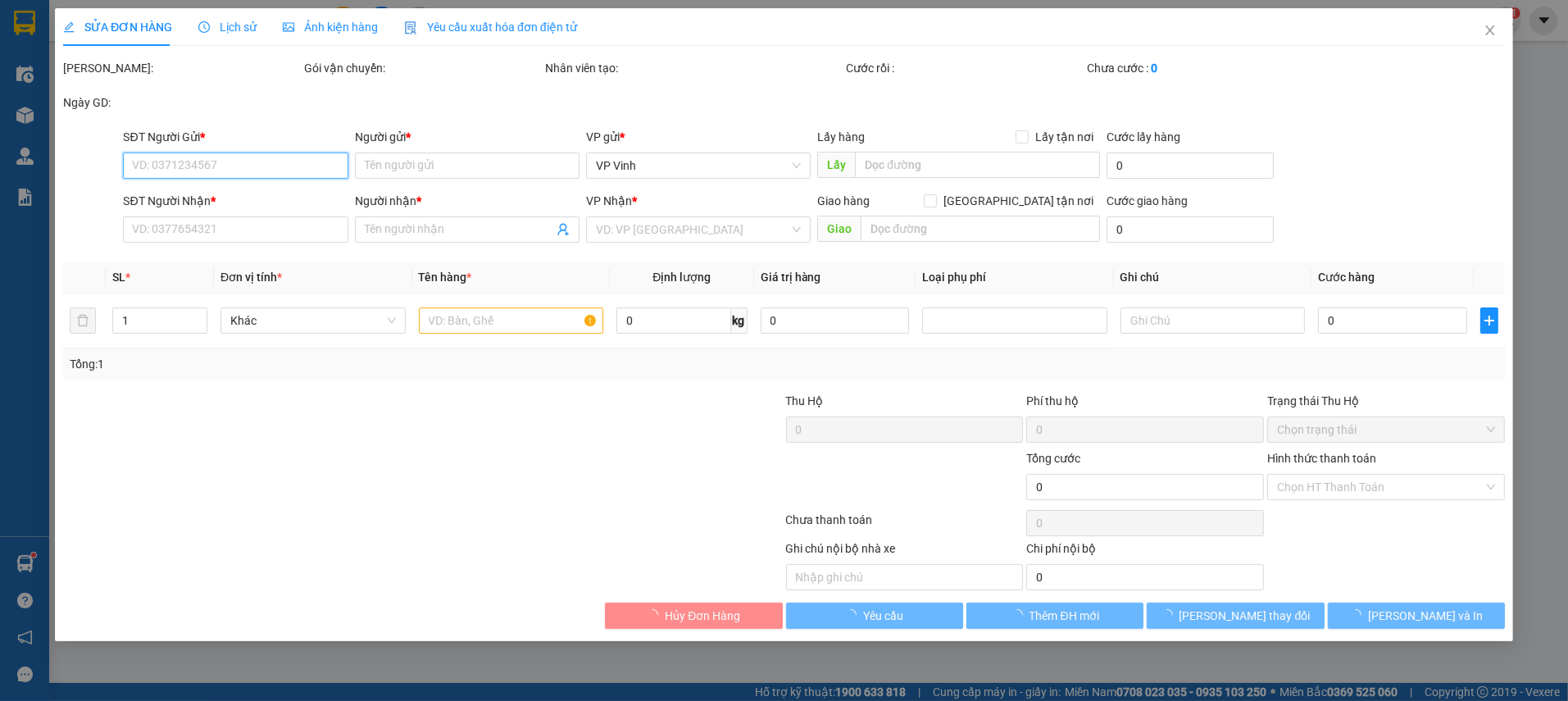
type input "0972515781"
type input "CHỊ HẠNH"
type input "0364719599"
type input "CHỊ HUÊ"
type input "70.000"
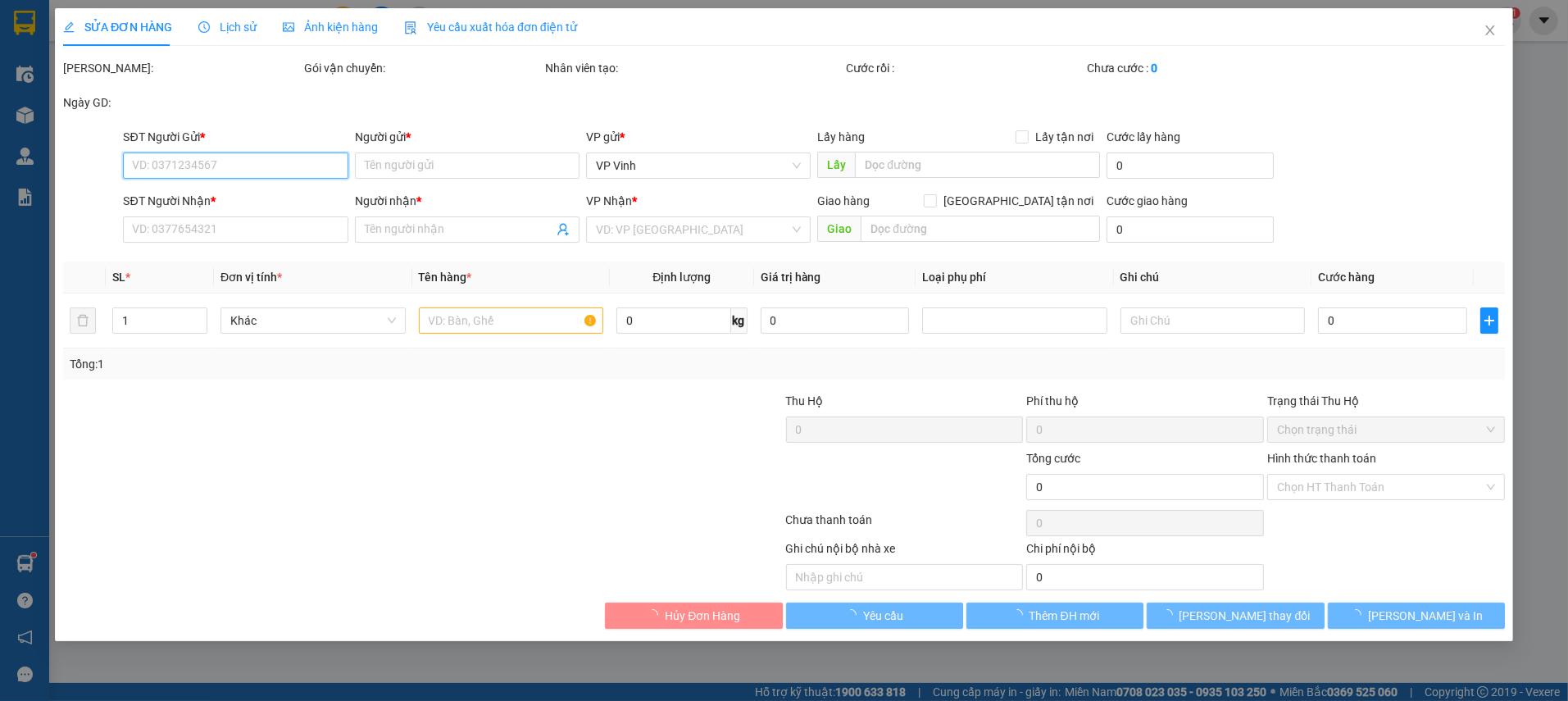
type input "70.000"
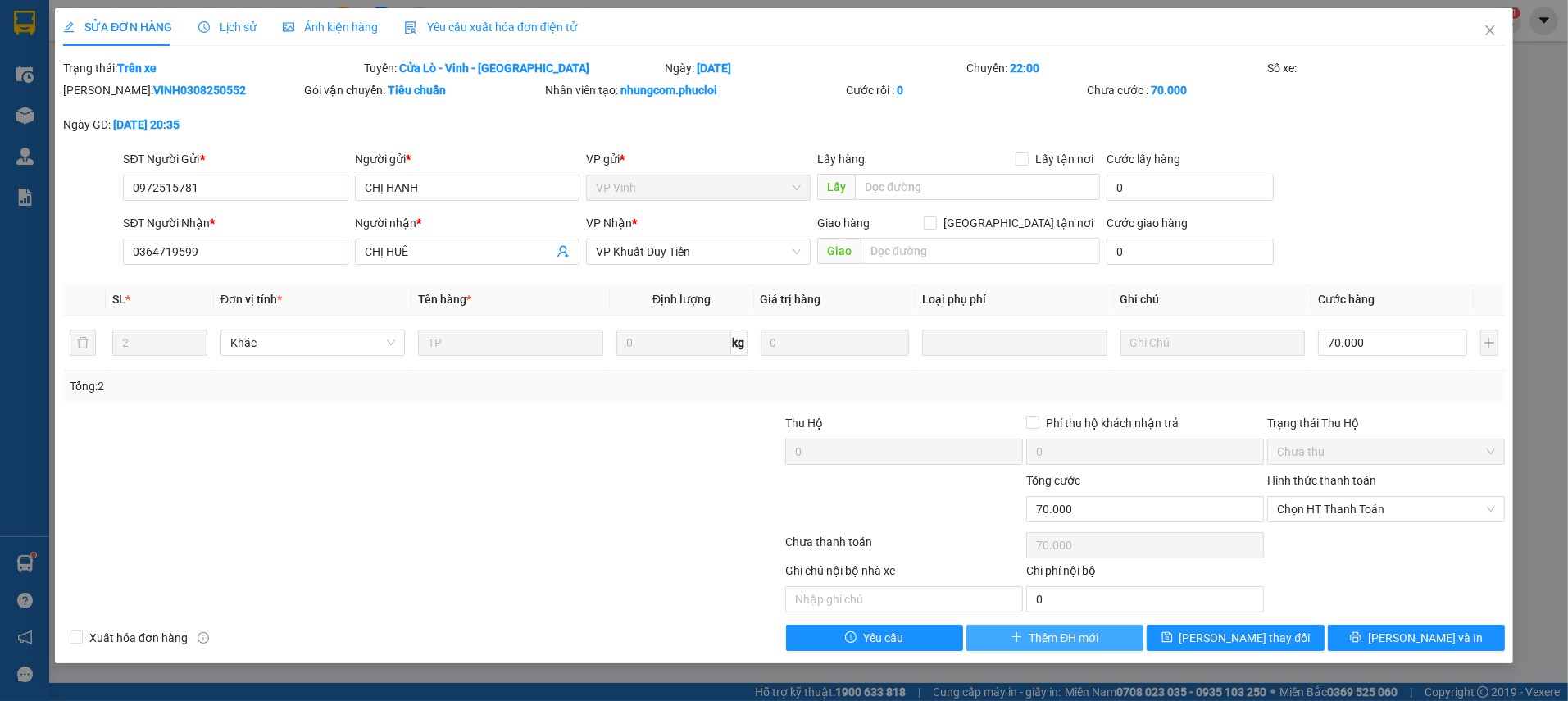
click at [1081, 636] on span "Thêm ĐH mới" at bounding box center [1064, 638] width 69 height 18
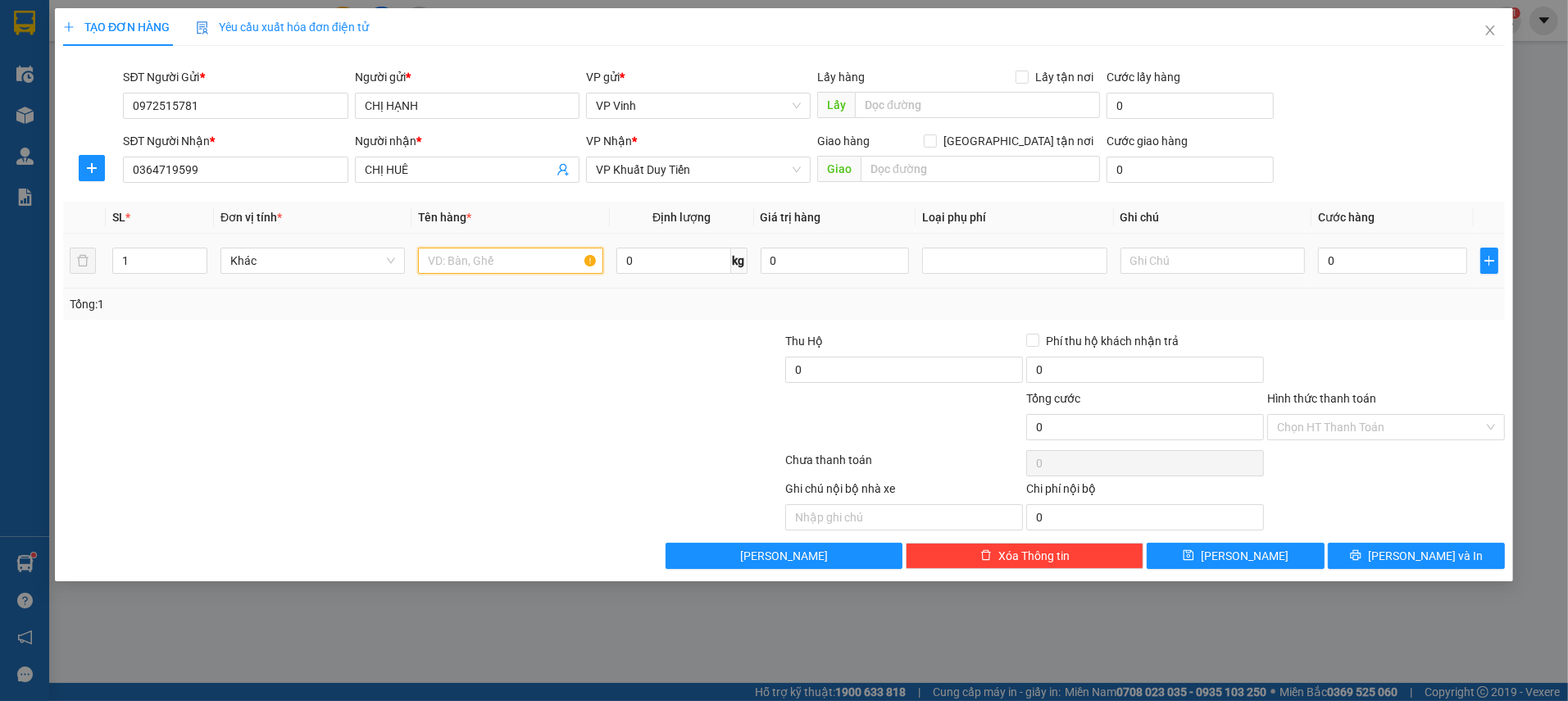
click at [497, 258] on input "text" at bounding box center [510, 261] width 184 height 27
type input "TP"
click at [1335, 267] on input "0" at bounding box center [1392, 261] width 149 height 27
type input "5"
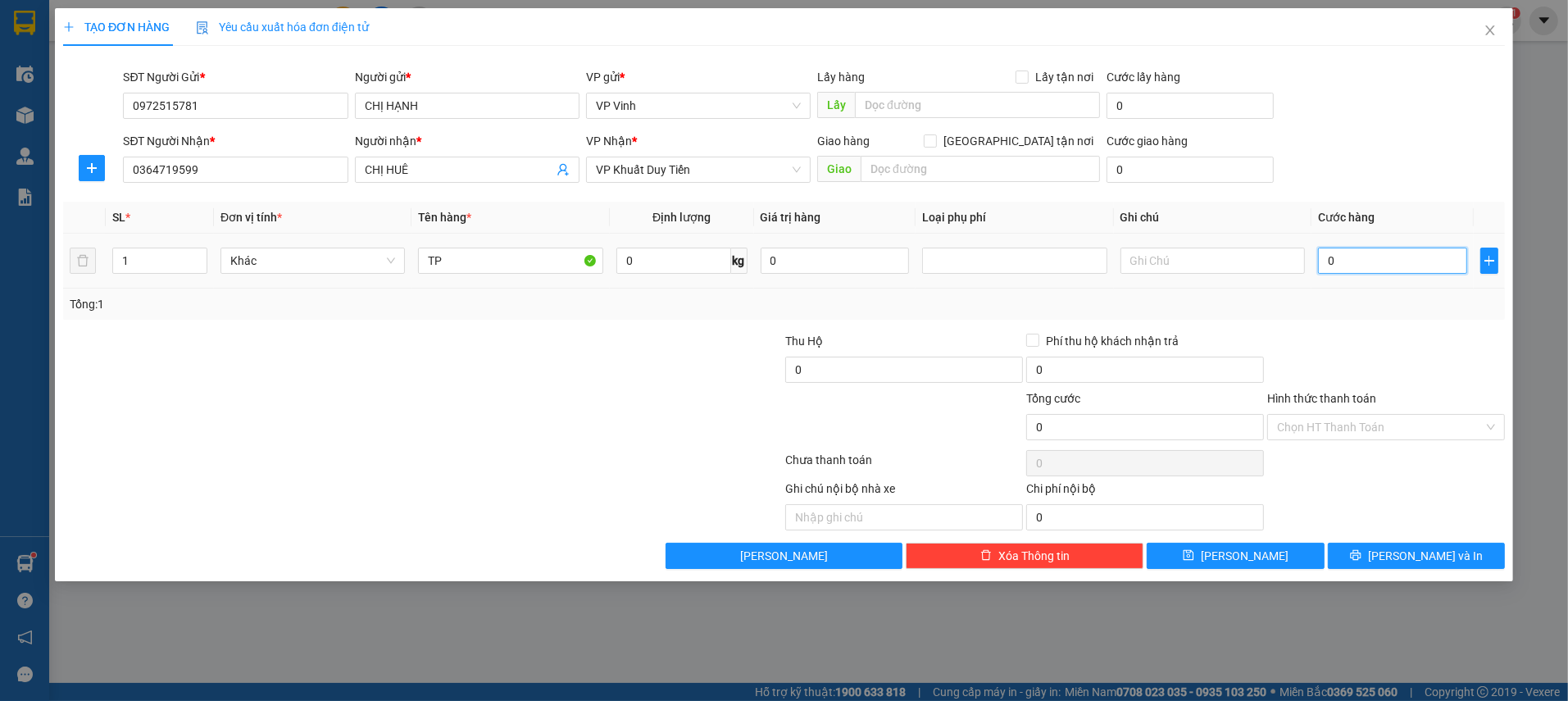
type input "5"
type input "50"
type input "50.000"
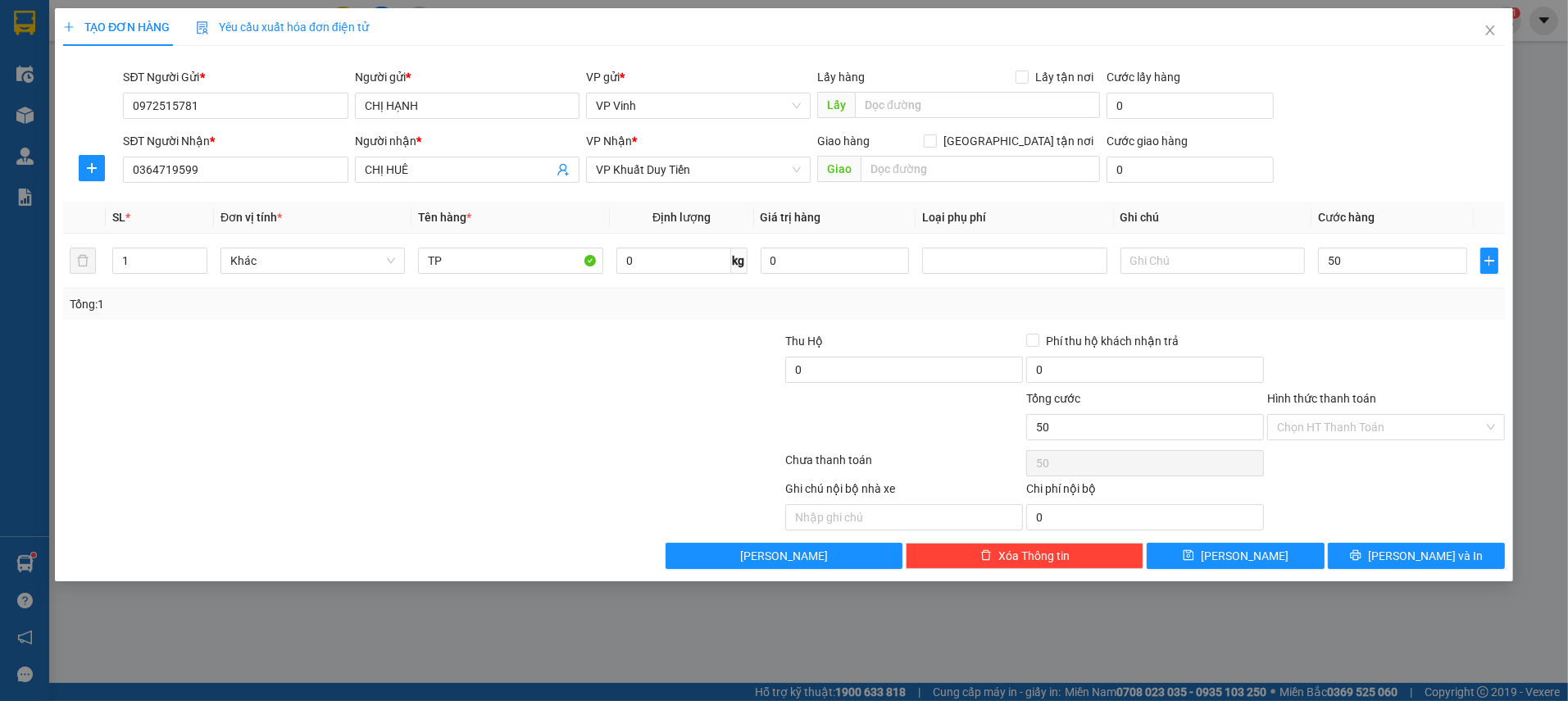
type input "50.000"
drag, startPoint x: 1335, startPoint y: 303, endPoint x: 1392, endPoint y: 502, distance: 207.0
click at [1337, 306] on div "Tổng: 1" at bounding box center [784, 304] width 1428 height 18
click at [1361, 555] on icon "printer" at bounding box center [1355, 555] width 10 height 10
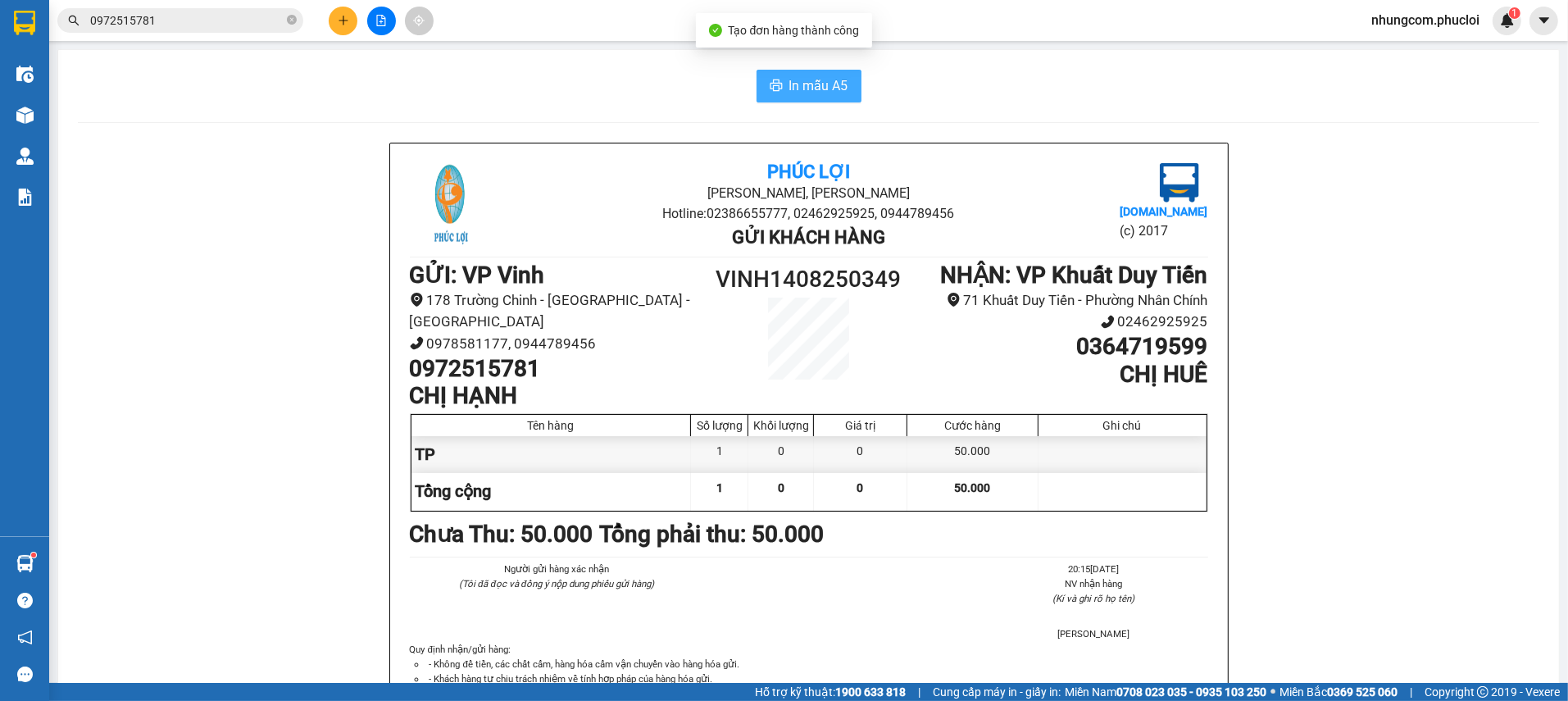
click at [806, 92] on span "In mẫu A5" at bounding box center [819, 86] width 59 height 21
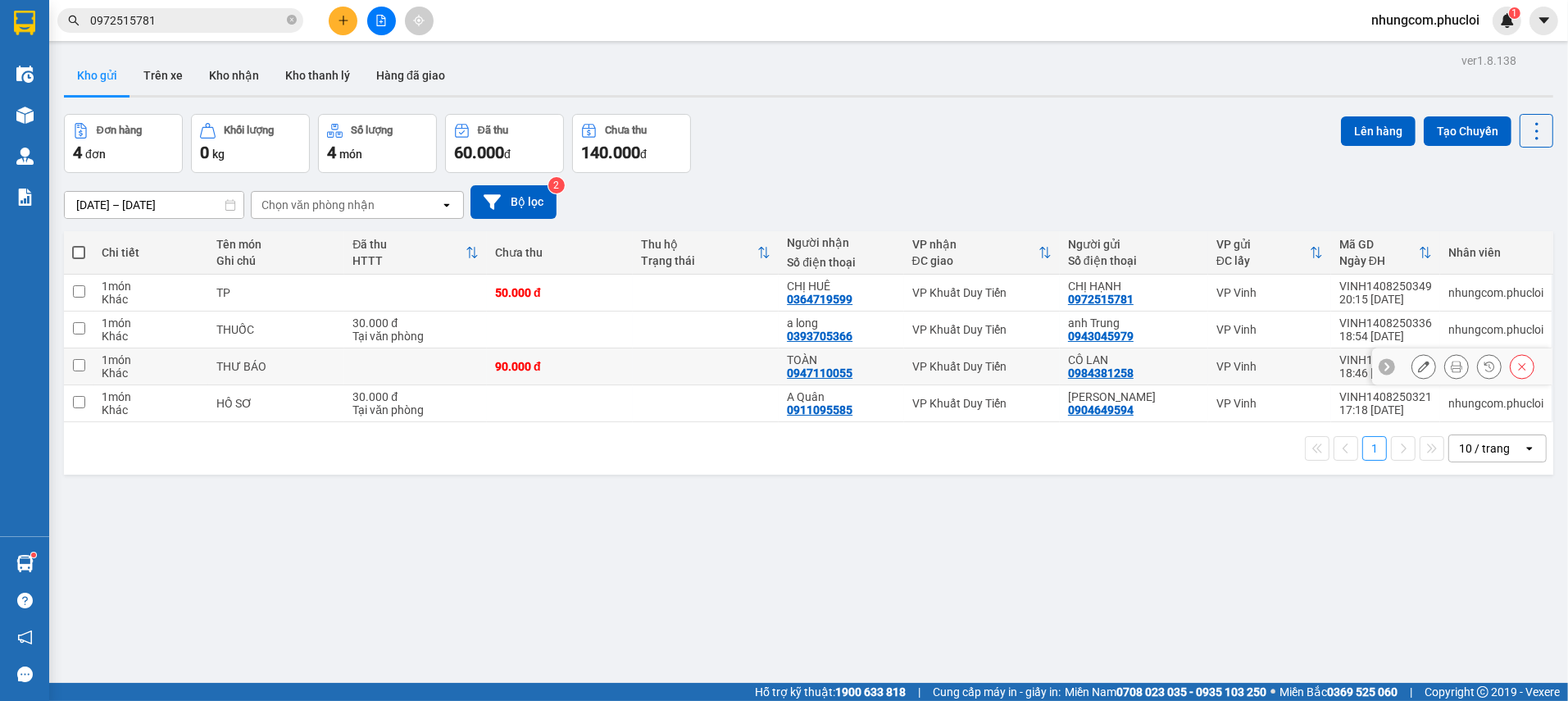
click at [1451, 361] on icon at bounding box center [1456, 366] width 11 height 11
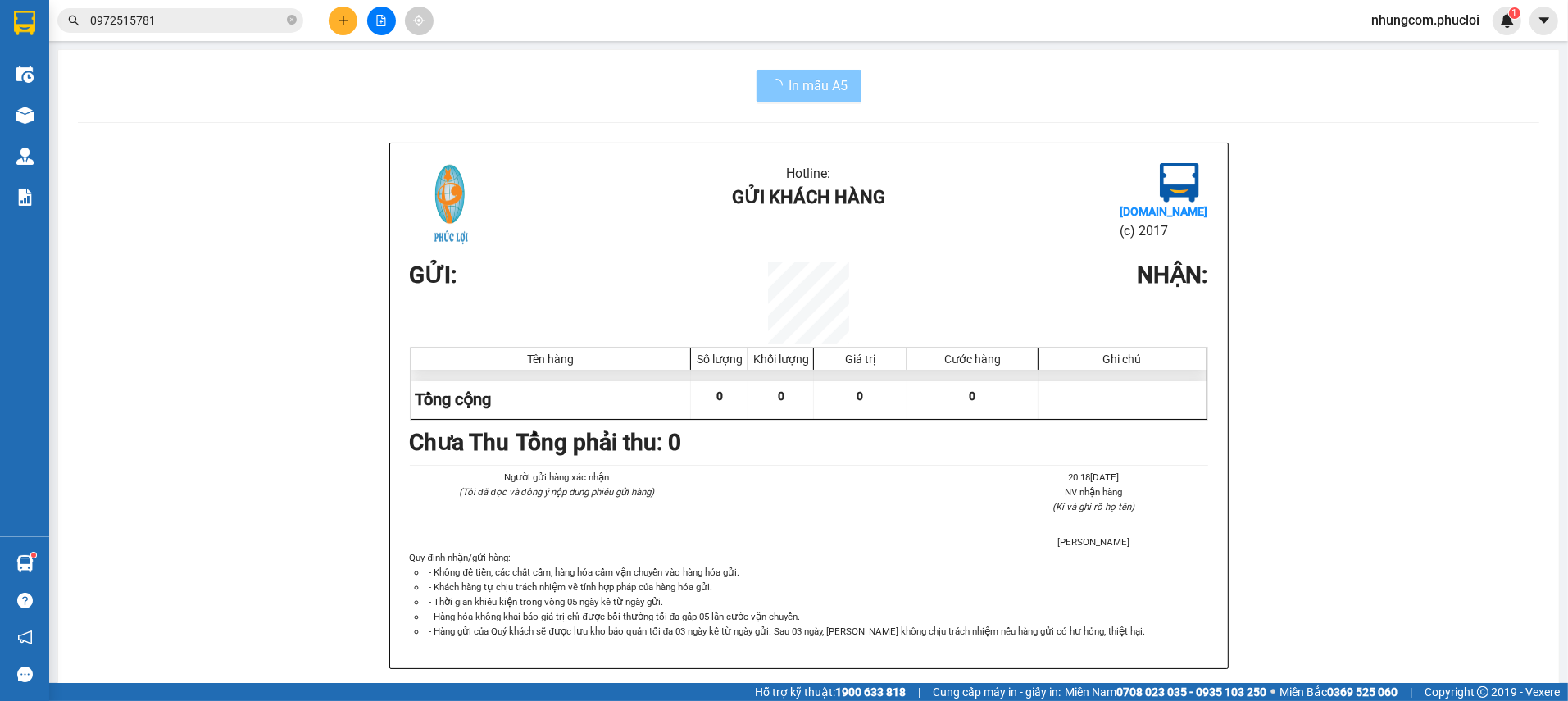
click at [826, 87] on span "In mẫu A5" at bounding box center [819, 86] width 59 height 21
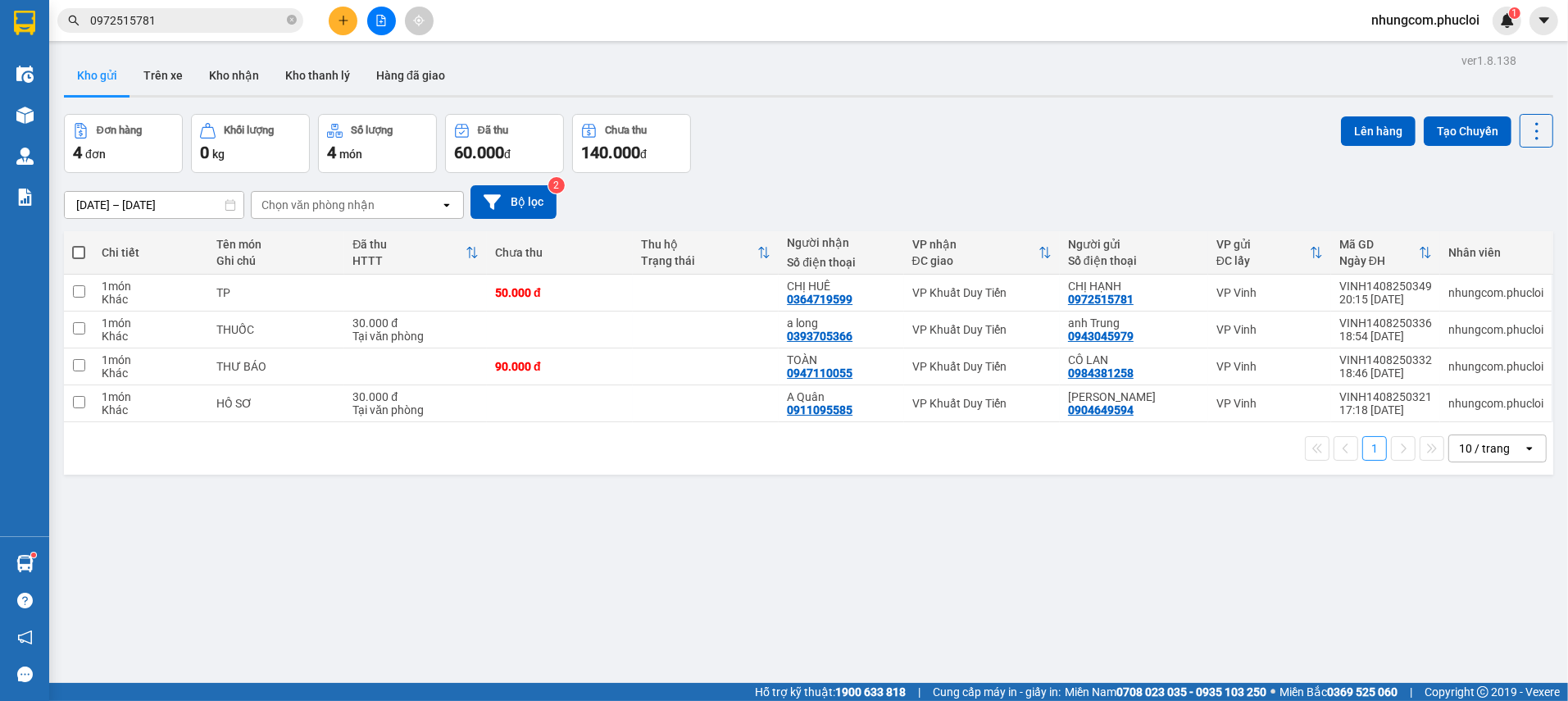
click at [518, 603] on div "ver 1.8.138 Kho gửi Trên xe Kho nhận Kho thanh [PERSON_NAME] đã giao Đơn hàng 4…" at bounding box center [808, 399] width 1502 height 701
click at [300, 568] on div "ver 1.8.138 Kho gửi Trên xe Kho nhận Kho thanh [PERSON_NAME] đã giao Đơn hàng 4…" at bounding box center [808, 399] width 1502 height 701
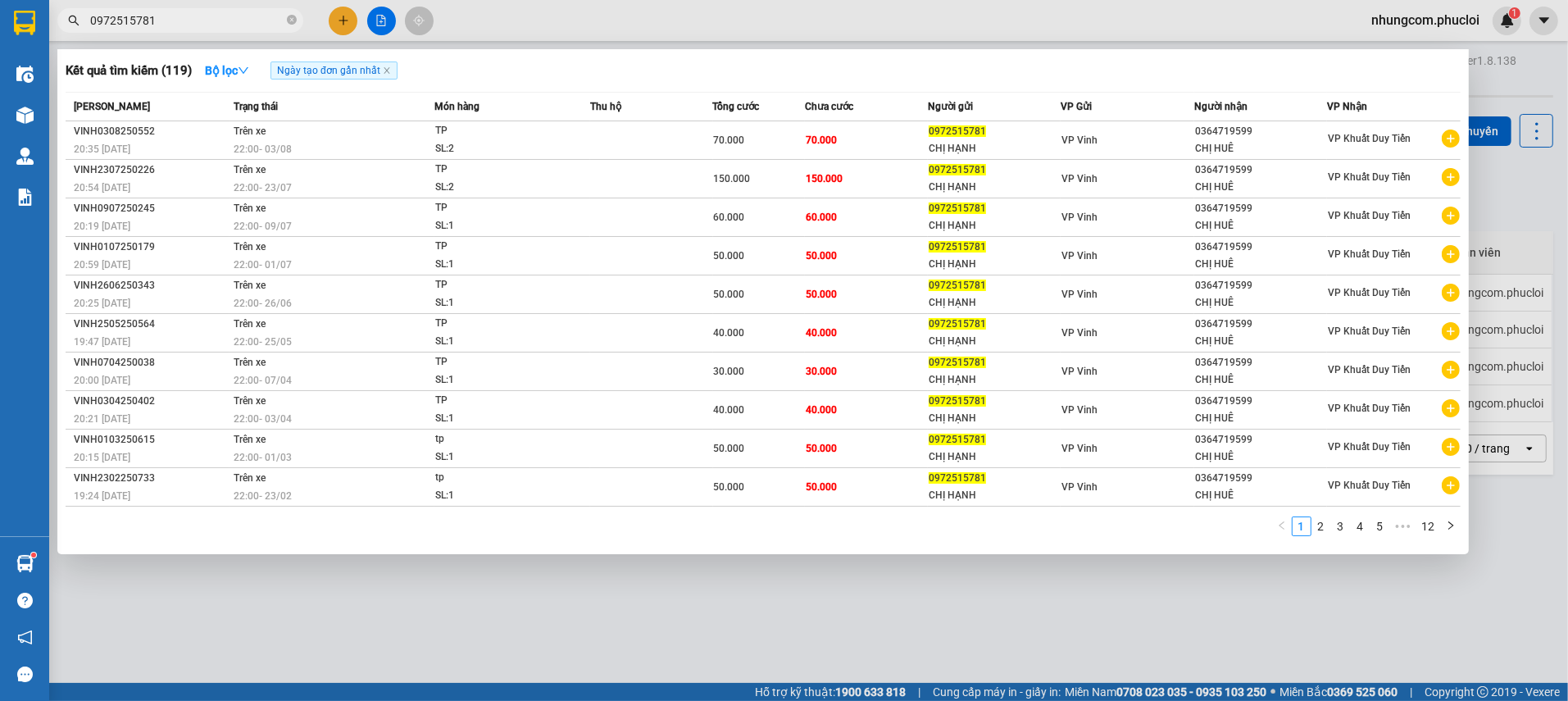
click at [166, 28] on input "0972515781" at bounding box center [187, 20] width 194 height 18
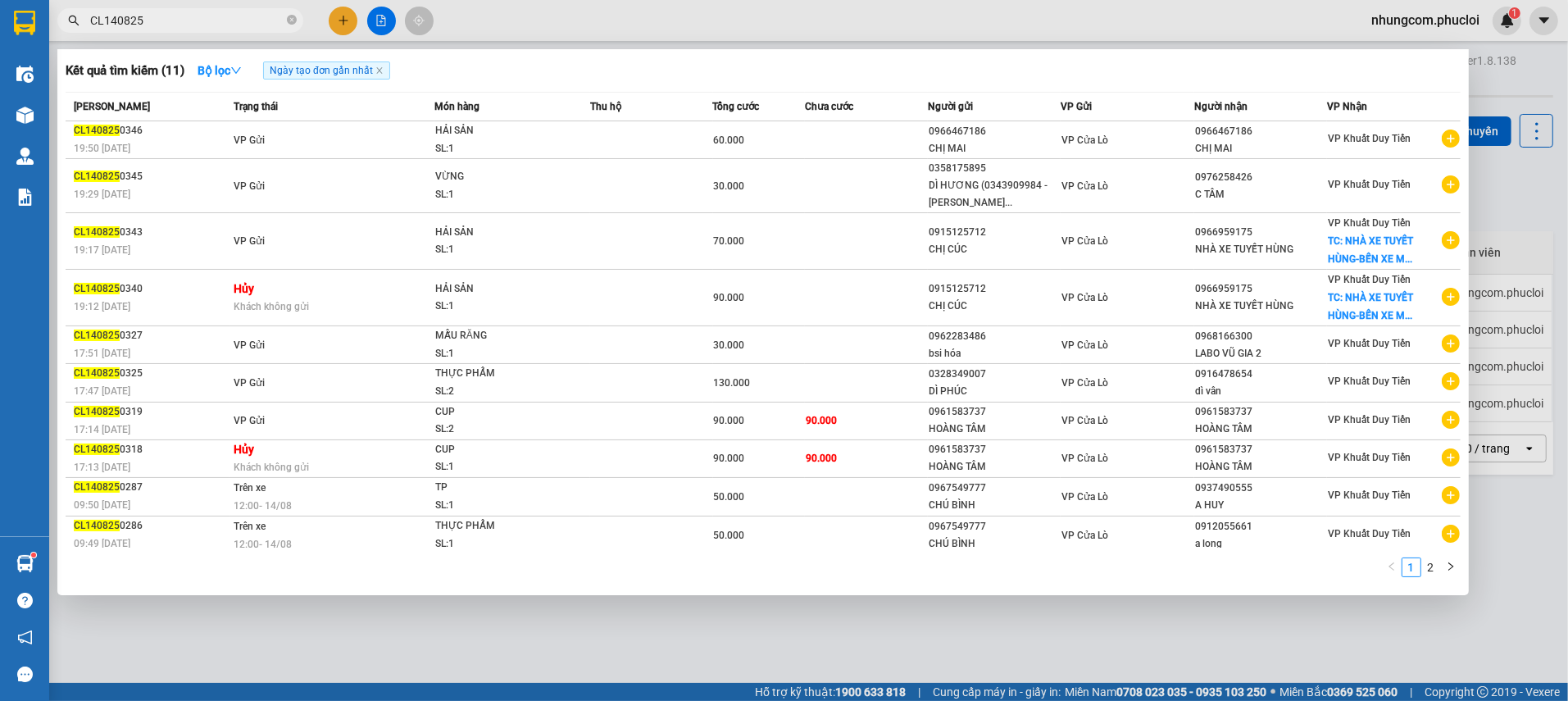
drag, startPoint x: 104, startPoint y: 16, endPoint x: 97, endPoint y: 22, distance: 9.2
click at [81, 12] on span "CL140825" at bounding box center [180, 21] width 246 height 25
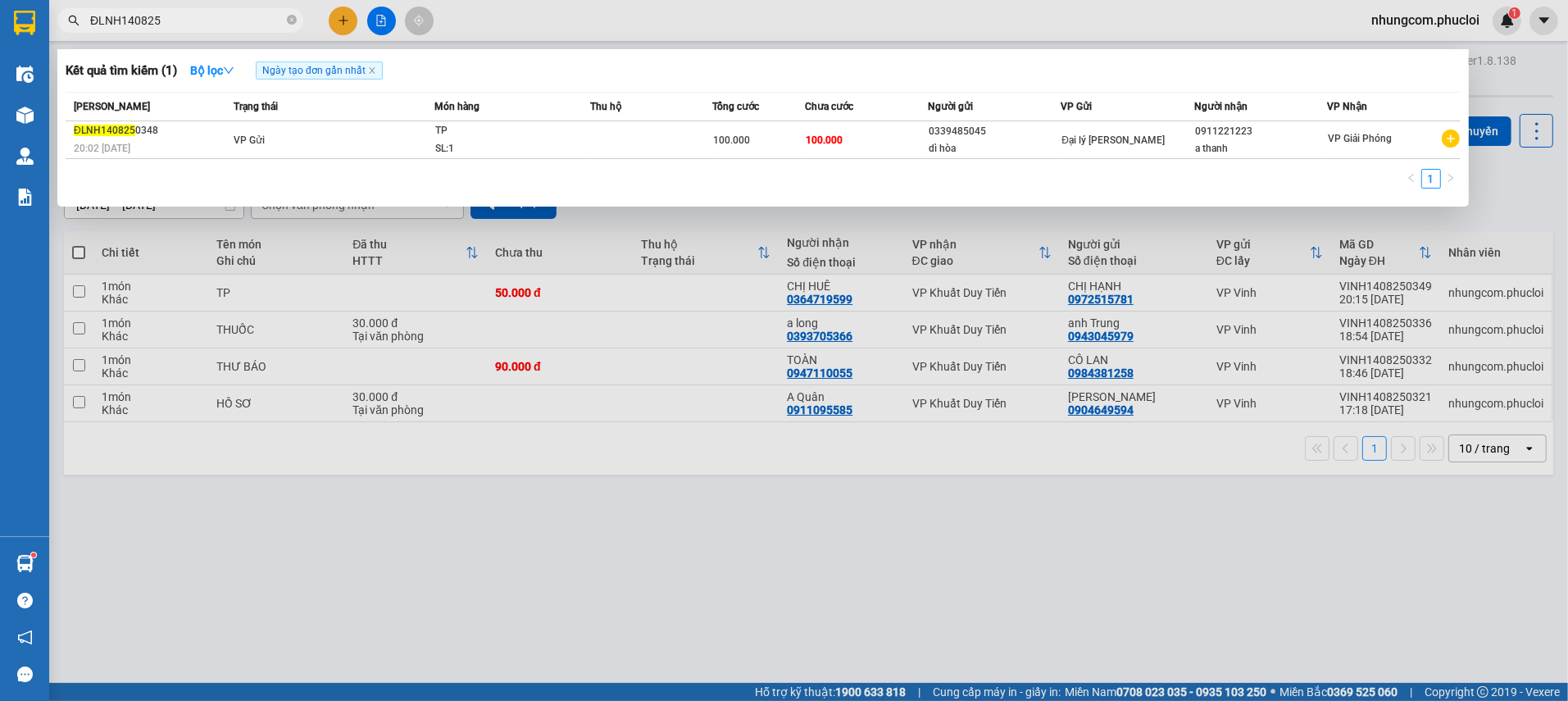
type input "ĐLNH140825"
click at [516, 527] on div at bounding box center [784, 350] width 1568 height 701
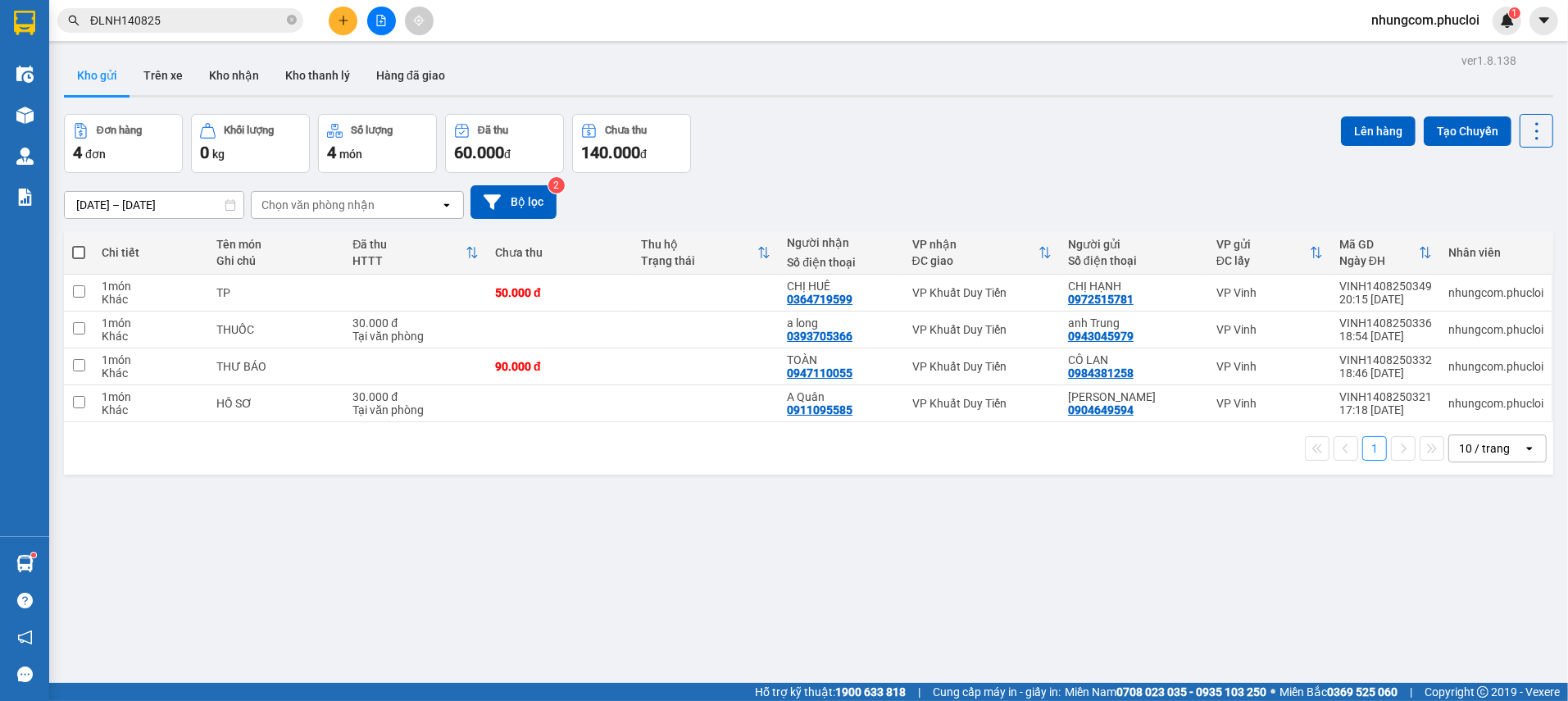
click at [963, 179] on div "[DATE] – [DATE] Press the down arrow key to interact with the calendar and sele…" at bounding box center [808, 202] width 1489 height 58
click at [295, 21] on icon "close-circle" at bounding box center [291, 19] width 9 height 9
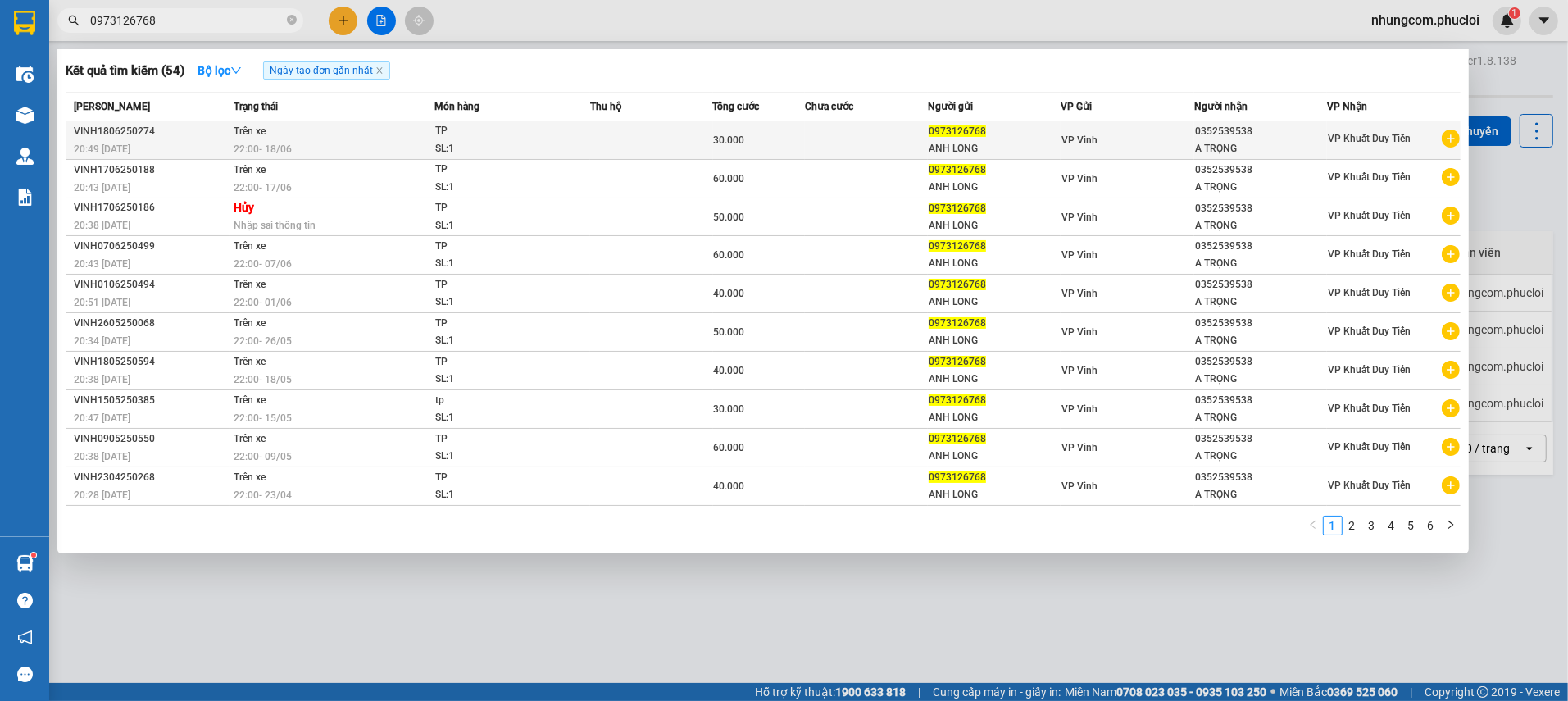
type input "0973126768"
click at [902, 153] on td at bounding box center [867, 141] width 123 height 39
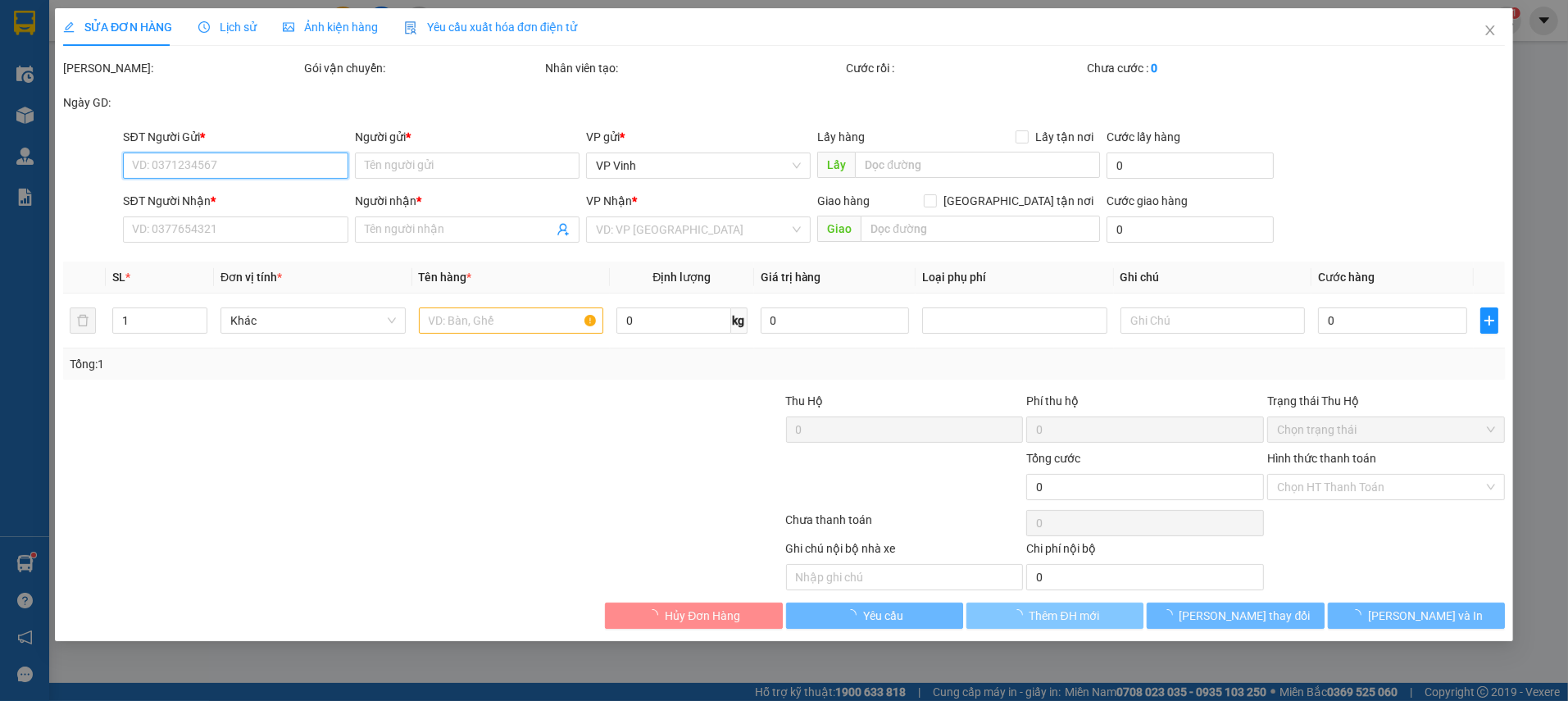
type input "0973126768"
type input "ANH LONG"
type input "0352539538"
type input "A TRỌNG"
type input "30.000"
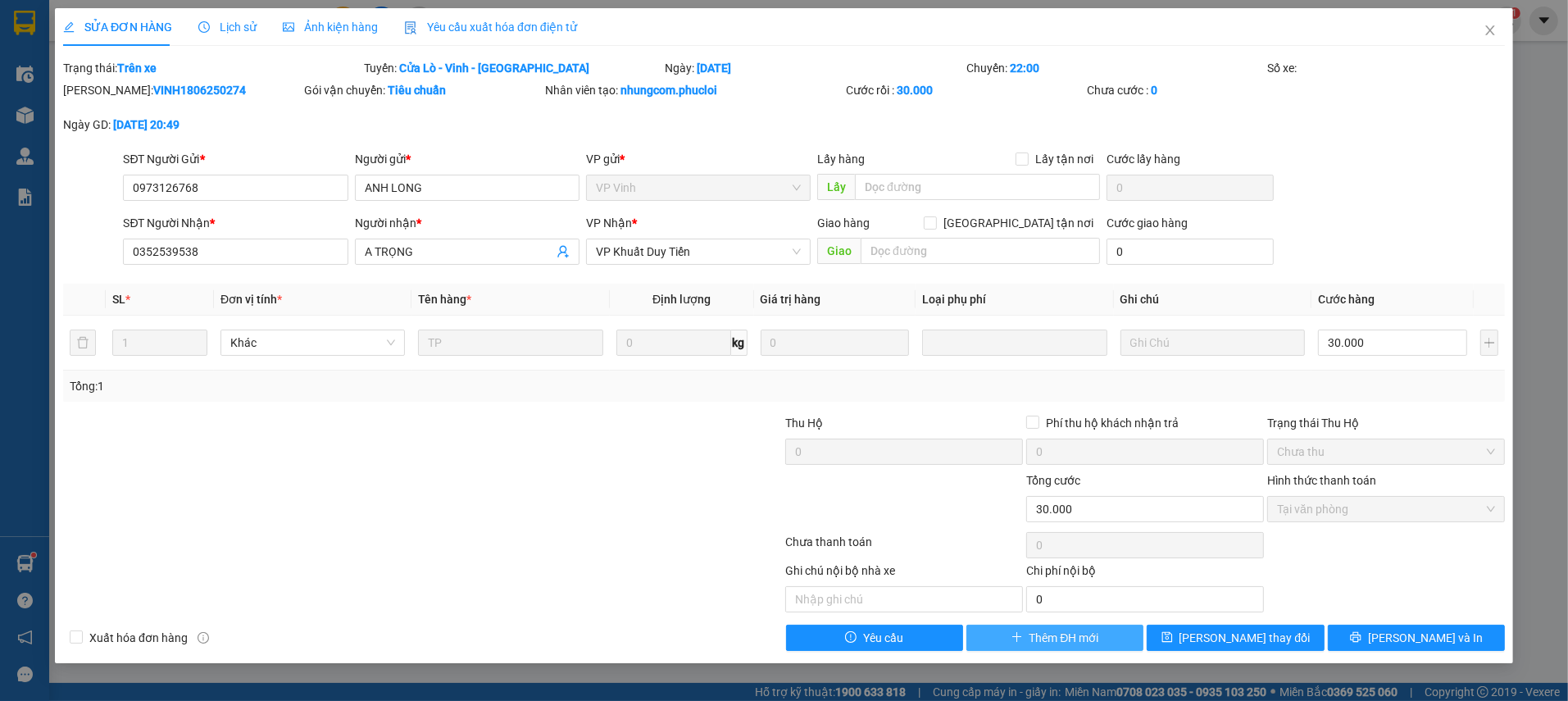
click at [1024, 638] on button "Thêm ĐH mới" at bounding box center [1054, 638] width 177 height 27
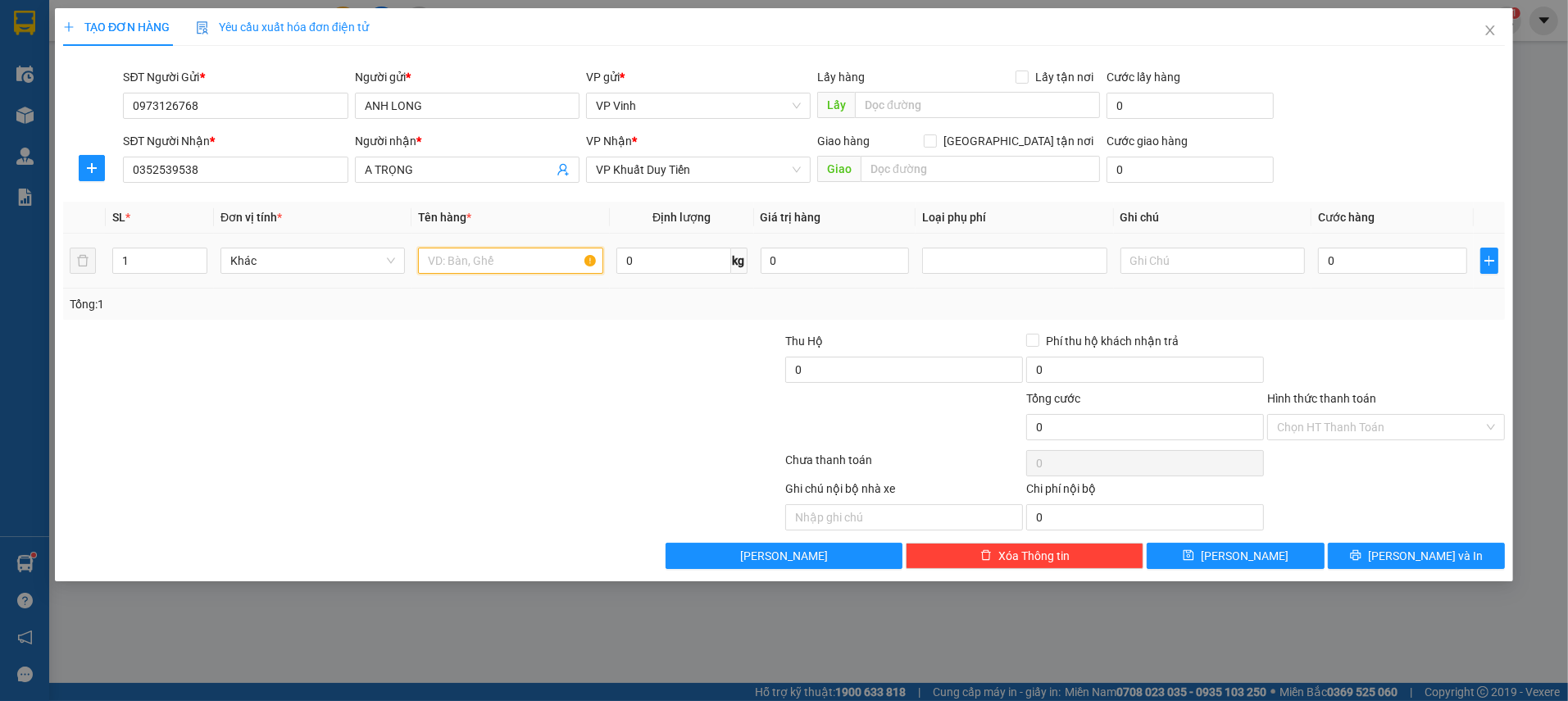
click at [497, 250] on input "text" at bounding box center [510, 261] width 184 height 27
type input "2"
click at [200, 249] on span "Increase Value" at bounding box center [197, 255] width 18 height 15
click at [432, 255] on input "text" at bounding box center [510, 261] width 184 height 27
type input "TP+ TRỨNG"
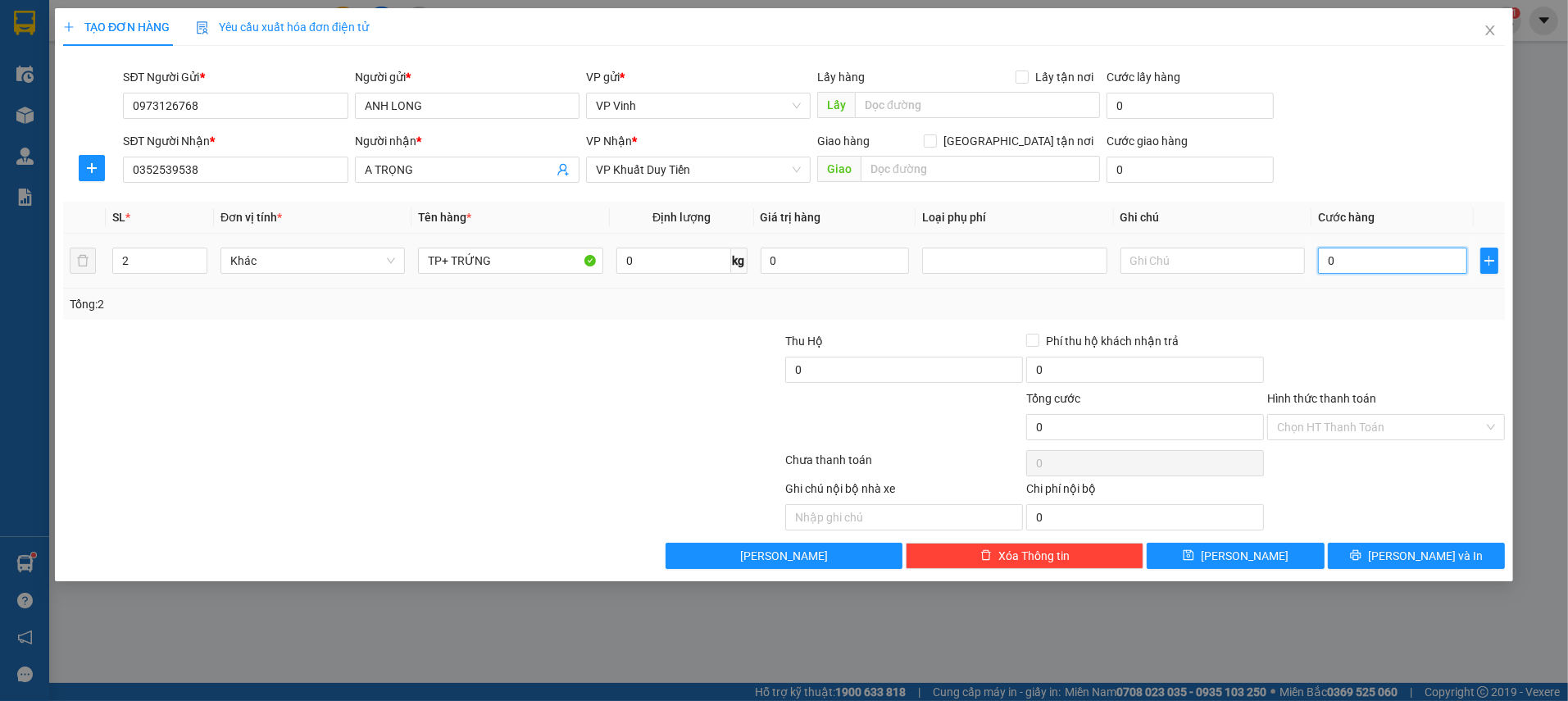
click at [1351, 267] on input "0" at bounding box center [1392, 261] width 149 height 27
type input "8"
type input "80"
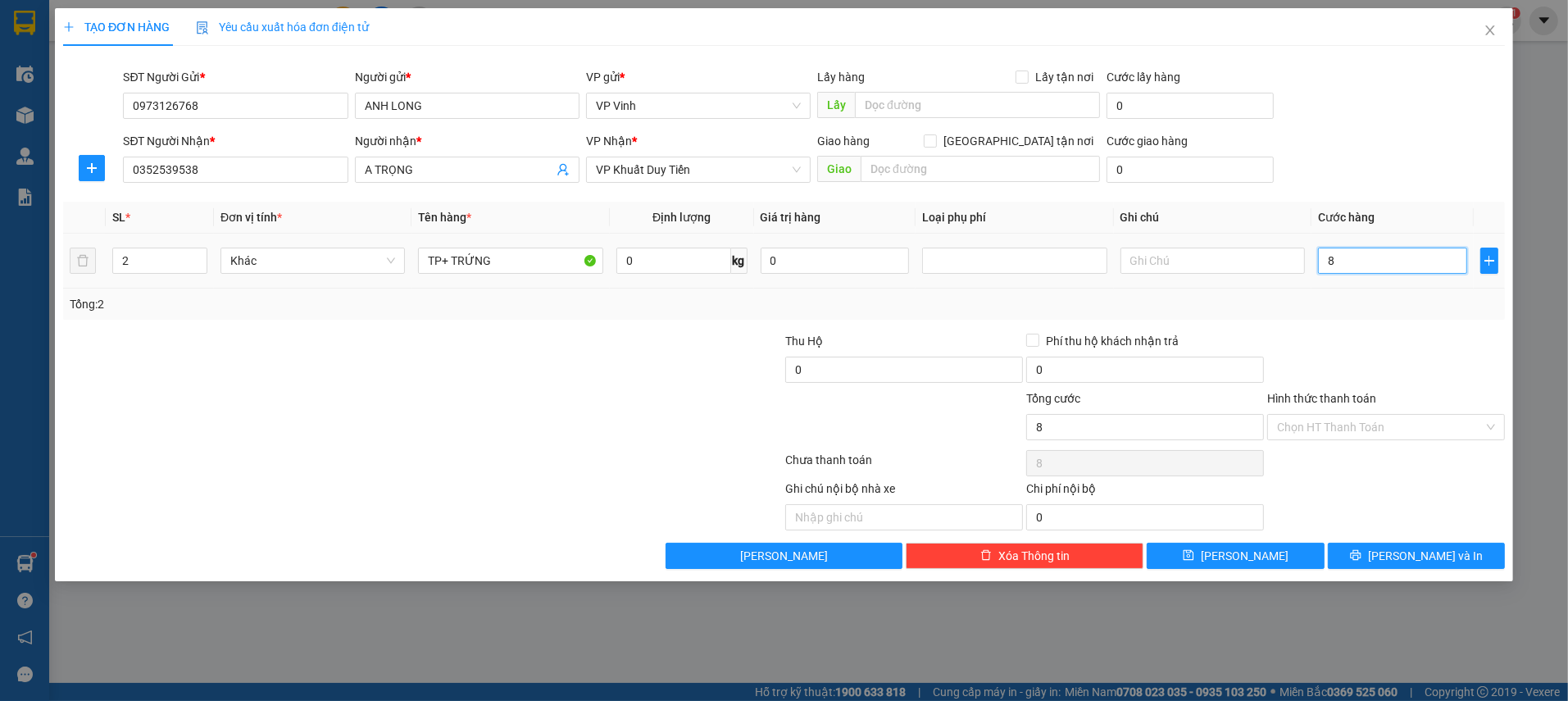
type input "80"
click at [1222, 253] on input "text" at bounding box center [1212, 261] width 184 height 27
type input "80.000"
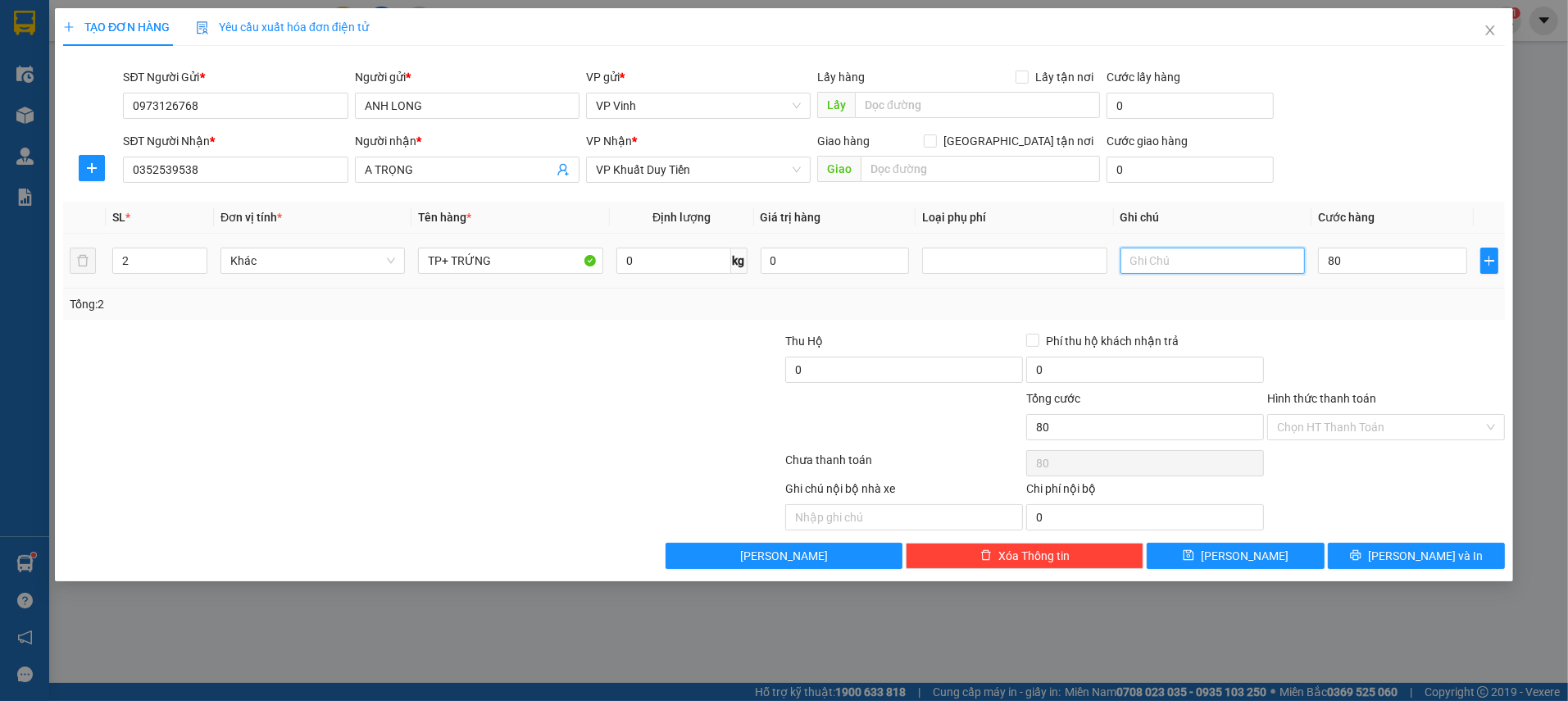
type input "80.000"
type input "HÀNG DỄ VỠ"
click at [1360, 431] on input "Hình thức thanh toán" at bounding box center [1380, 427] width 206 height 25
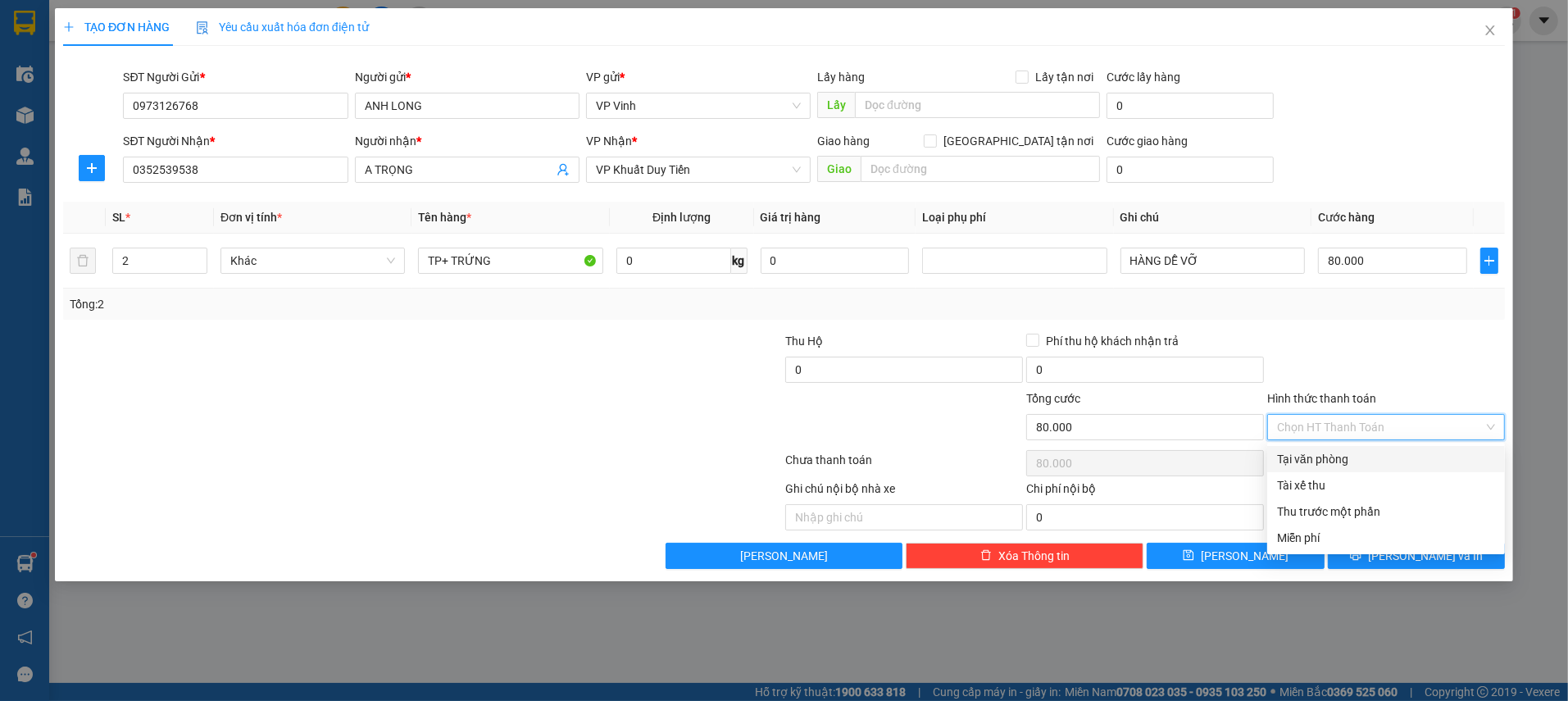
click at [1345, 458] on div "Tại văn phòng" at bounding box center [1386, 458] width 218 height 18
type input "0"
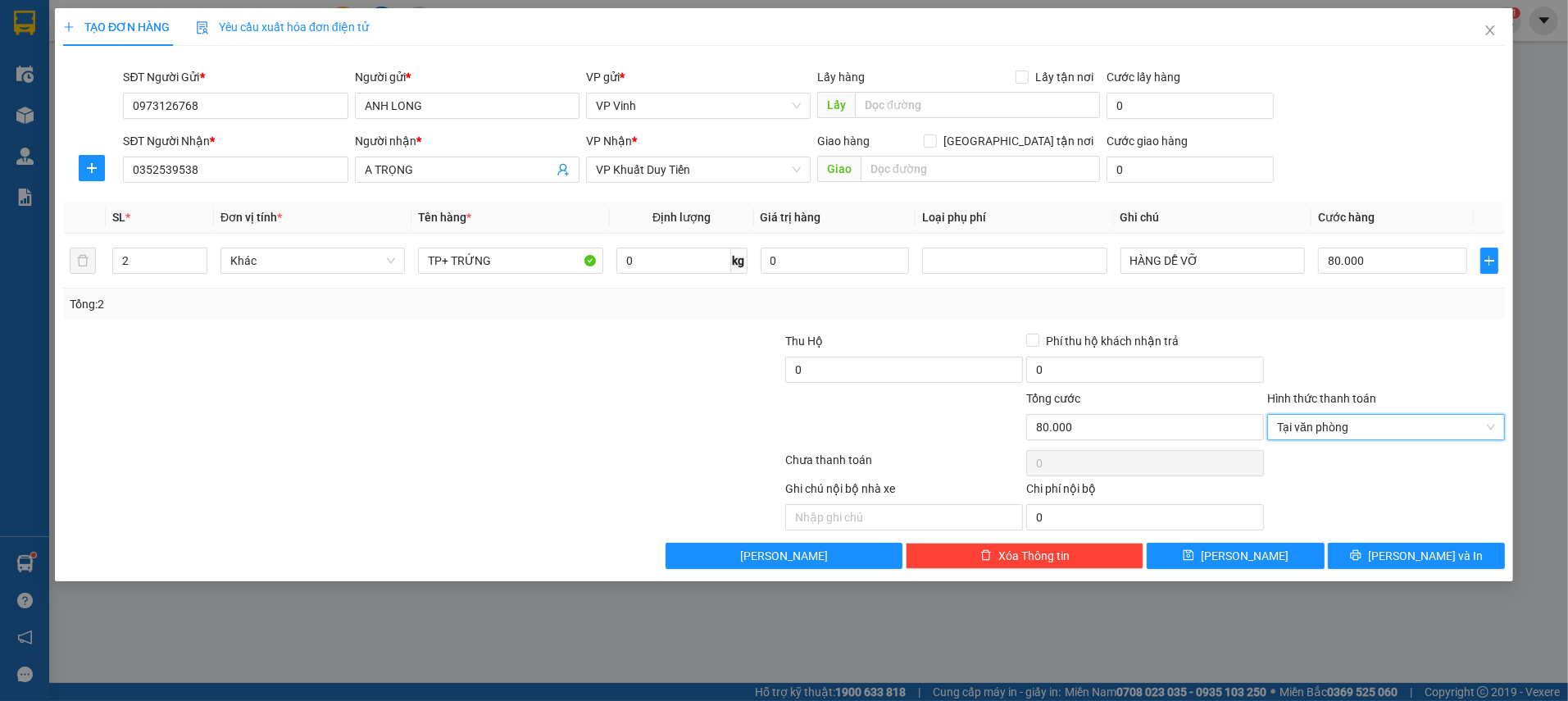
click at [1371, 378] on div at bounding box center [1386, 361] width 241 height 57
click at [1372, 502] on div "Ghi chú nội bộ nhà xe Chi phí nội bộ 0" at bounding box center [784, 505] width 1445 height 51
click at [1382, 501] on div "Ghi chú nội bộ nhà xe Chi phí nội bộ 0" at bounding box center [784, 505] width 1445 height 51
click at [1361, 554] on icon "printer" at bounding box center [1355, 555] width 10 height 10
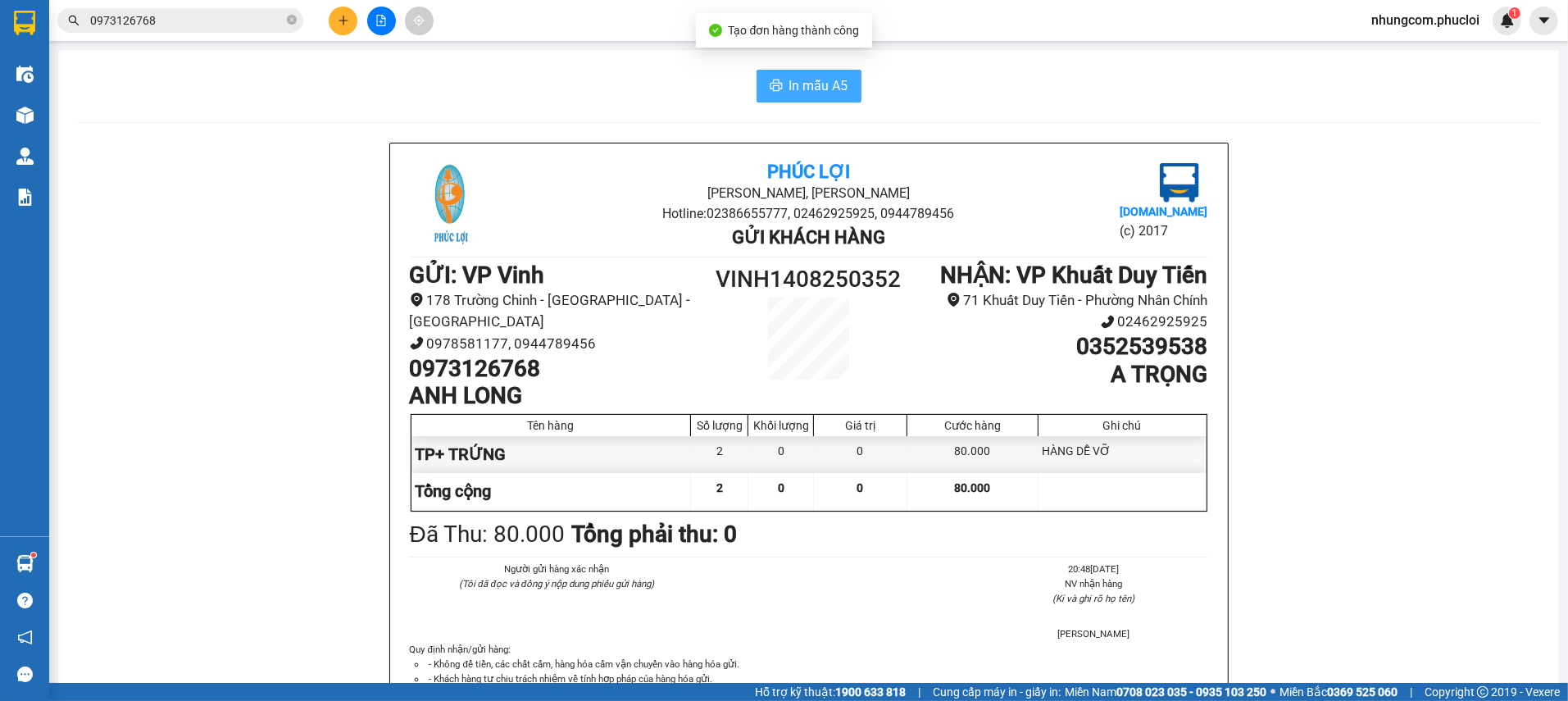
click at [790, 83] on span "In mẫu A5" at bounding box center [819, 86] width 59 height 21
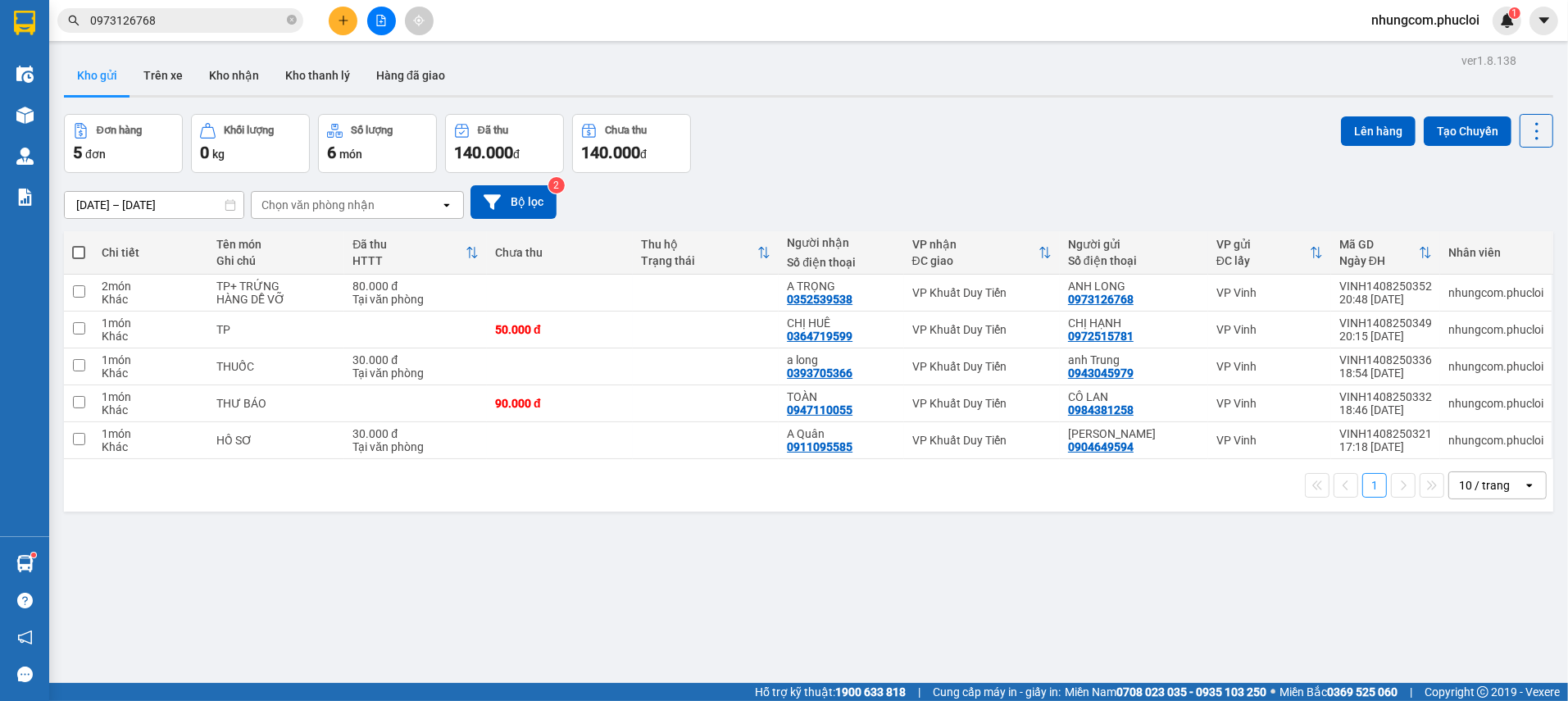
click at [1074, 107] on div "ver 1.8.138 Kho gửi Trên xe Kho nhận Kho thanh [PERSON_NAME] đã giao Đơn hàng 5…" at bounding box center [808, 399] width 1502 height 701
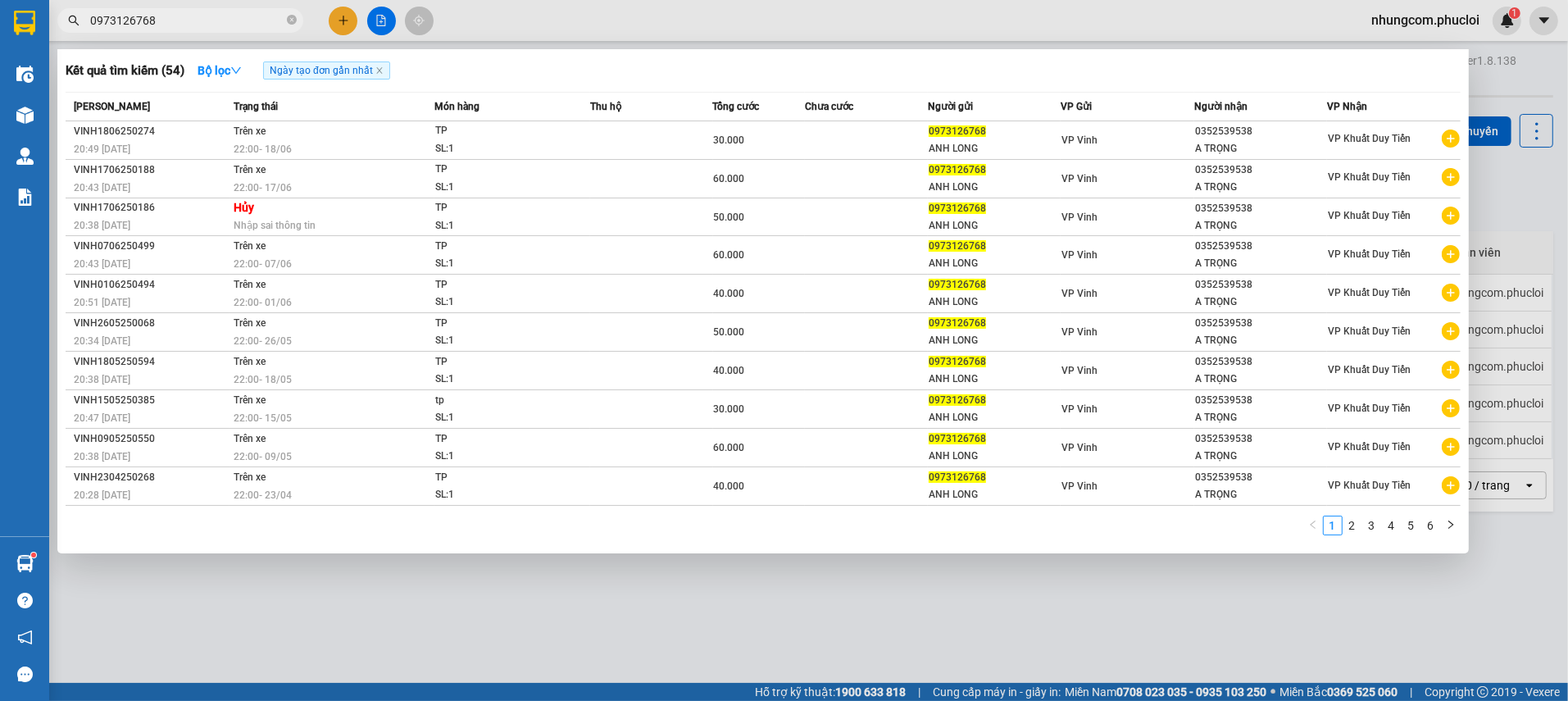
click at [226, 14] on input "0973126768" at bounding box center [187, 20] width 194 height 18
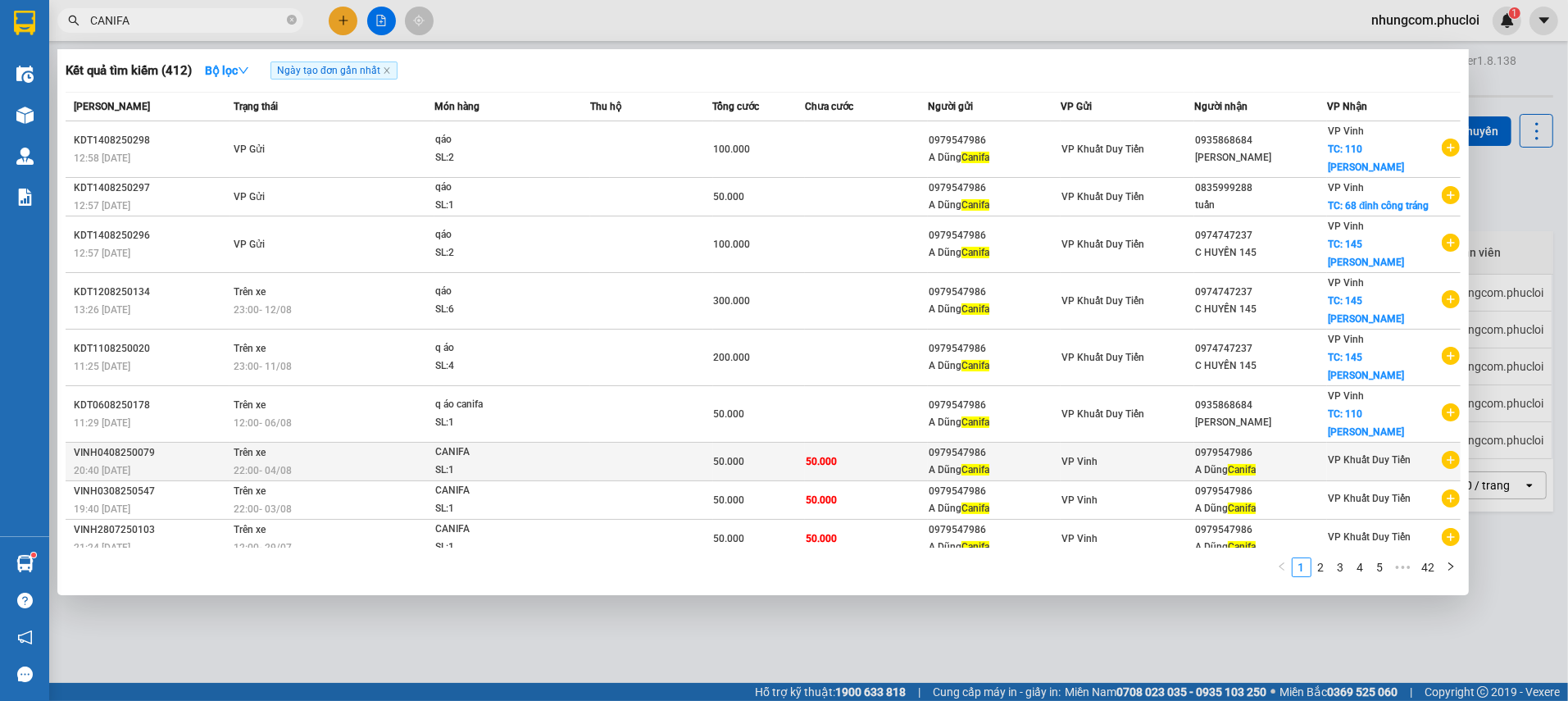
type input "CANIFA"
click at [815, 456] on span "50.000" at bounding box center [821, 461] width 31 height 11
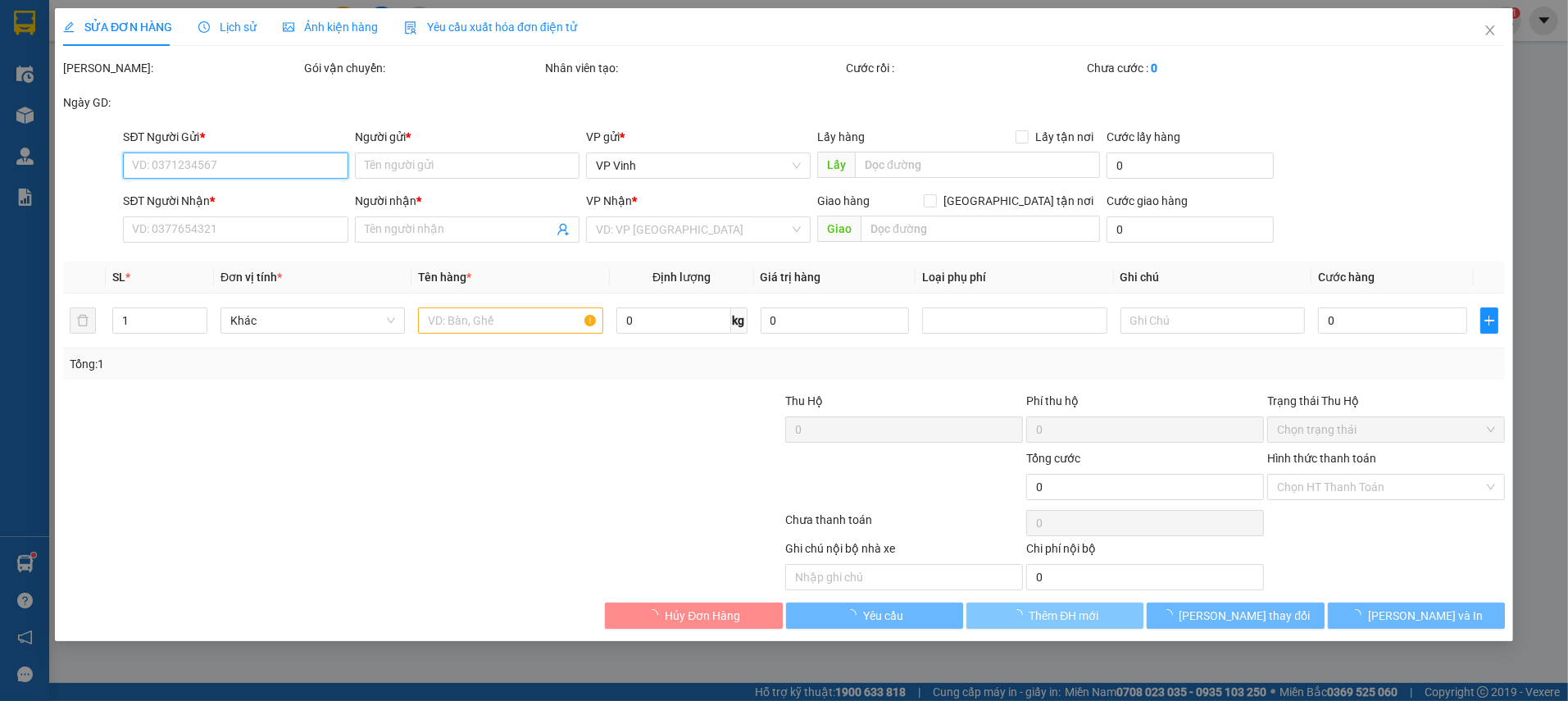
type input "0979547986"
type input "A Dũng Canifa"
type input "0979547986"
type input "A Dũng Canifa"
type input "50.000"
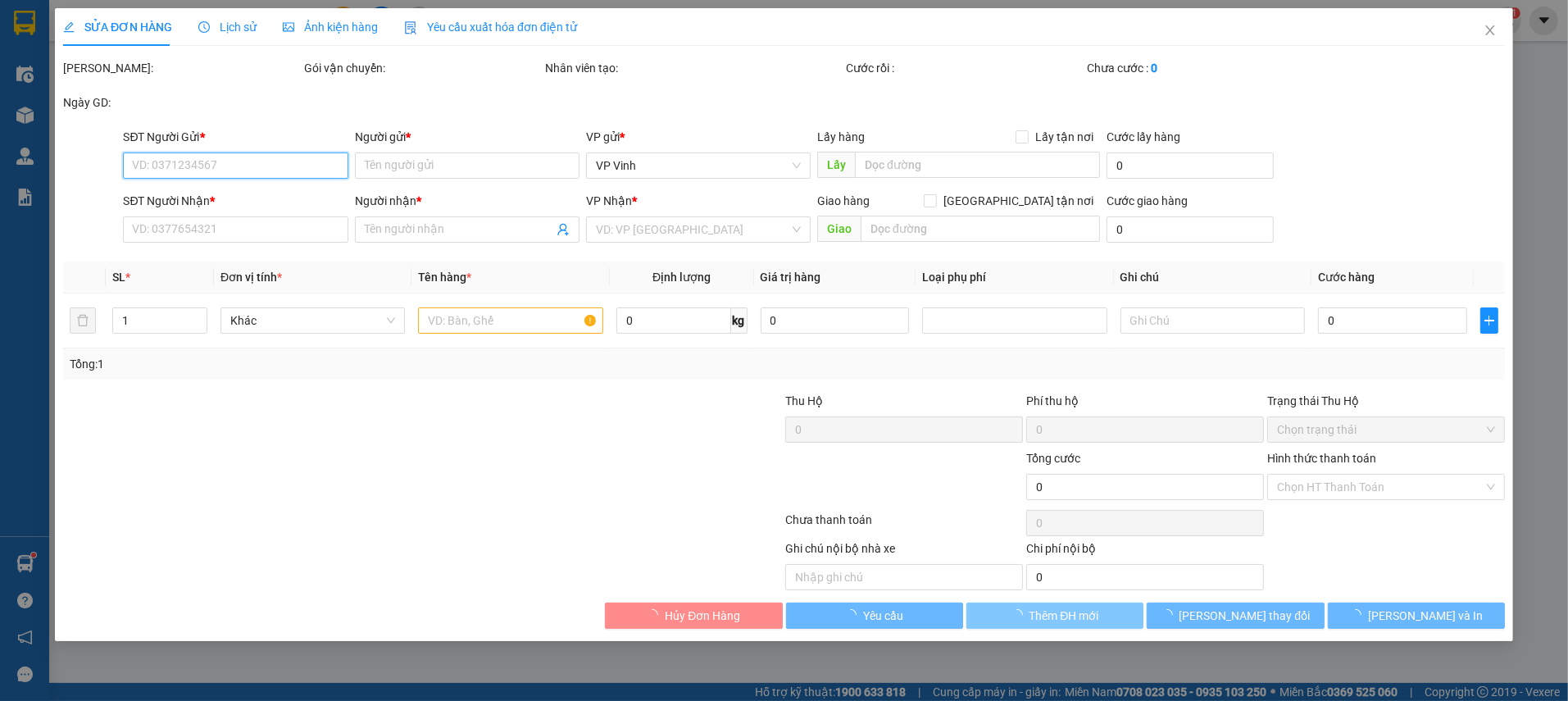
type input "50.000"
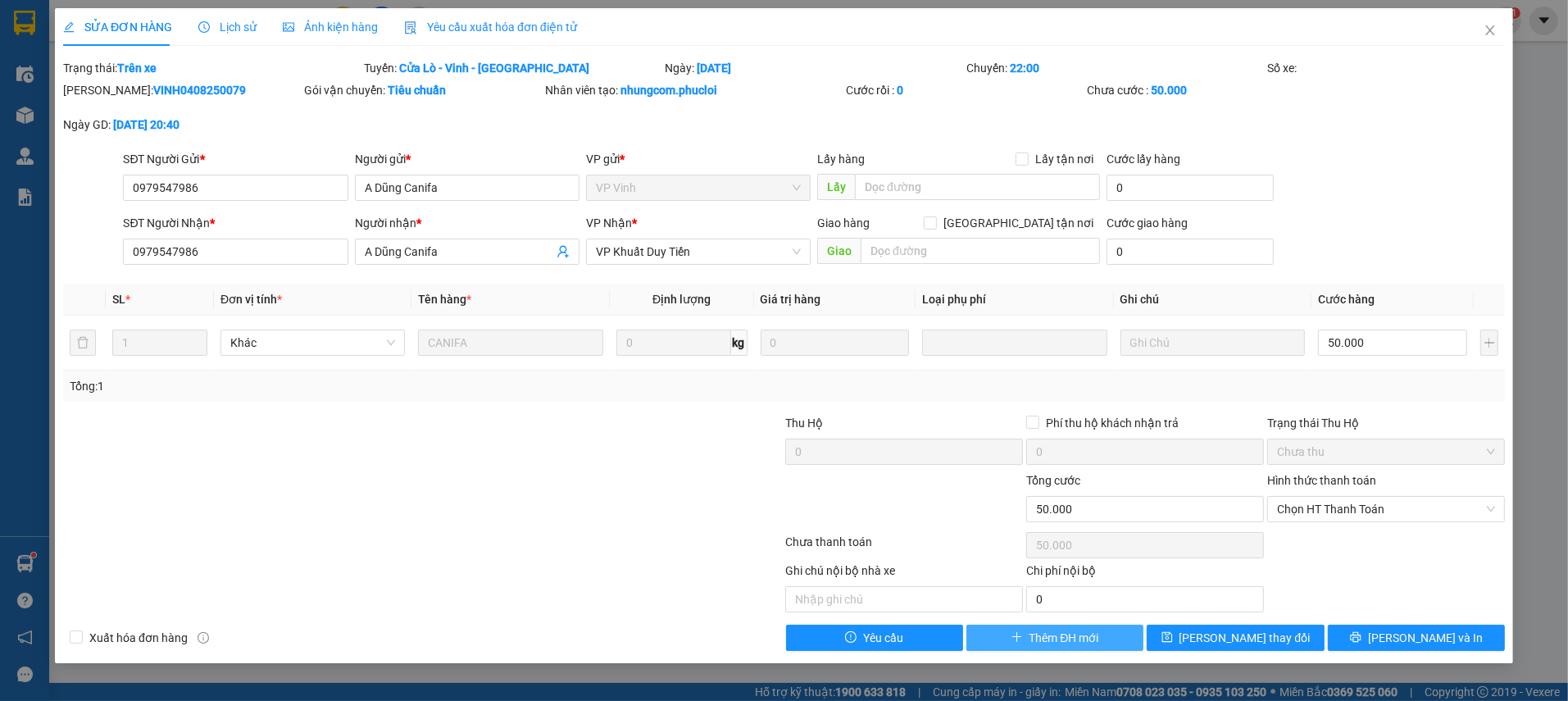
click at [1059, 640] on span "Thêm ĐH mới" at bounding box center [1064, 638] width 69 height 18
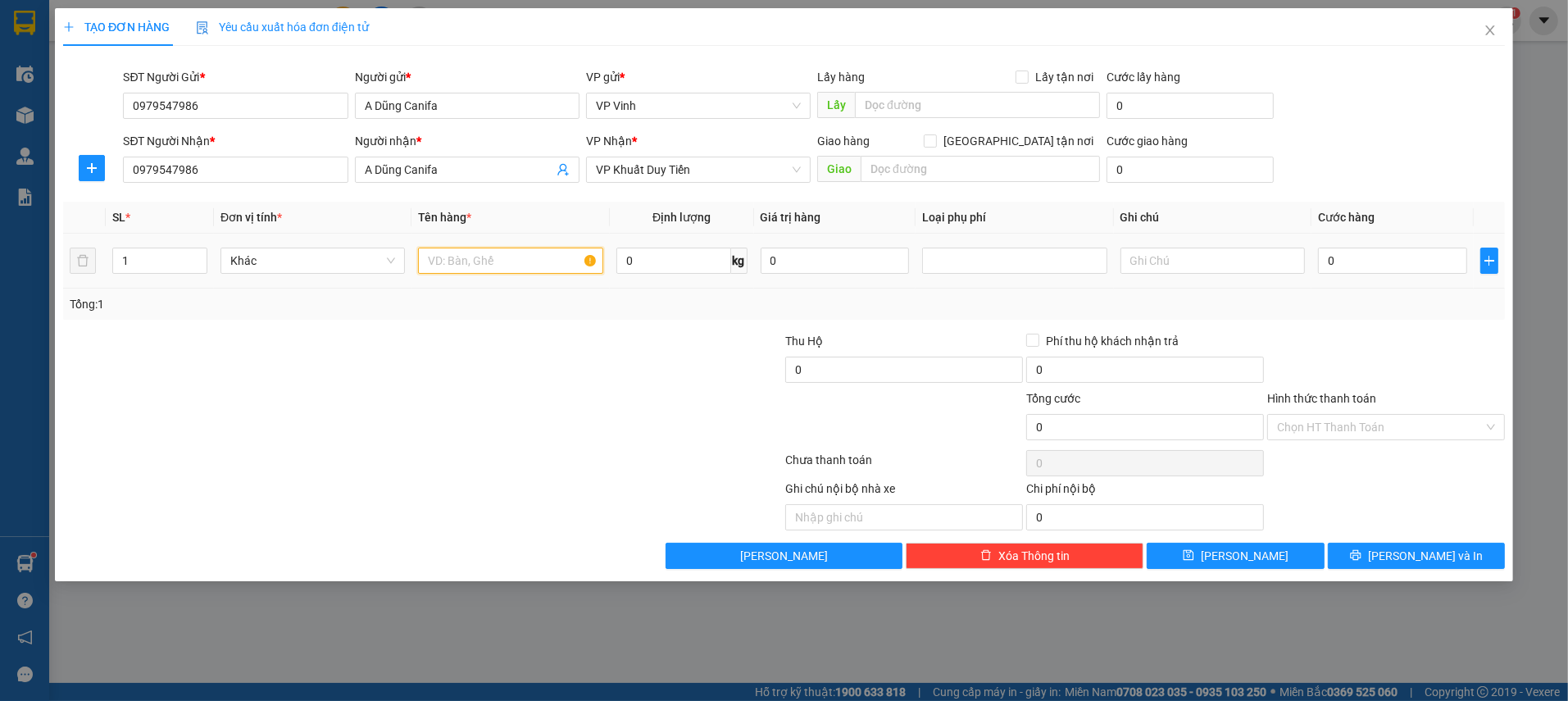
click at [496, 267] on input "text" at bounding box center [510, 261] width 184 height 27
type input "CANIFA"
click at [1355, 270] on input "0" at bounding box center [1392, 261] width 149 height 27
type input "5"
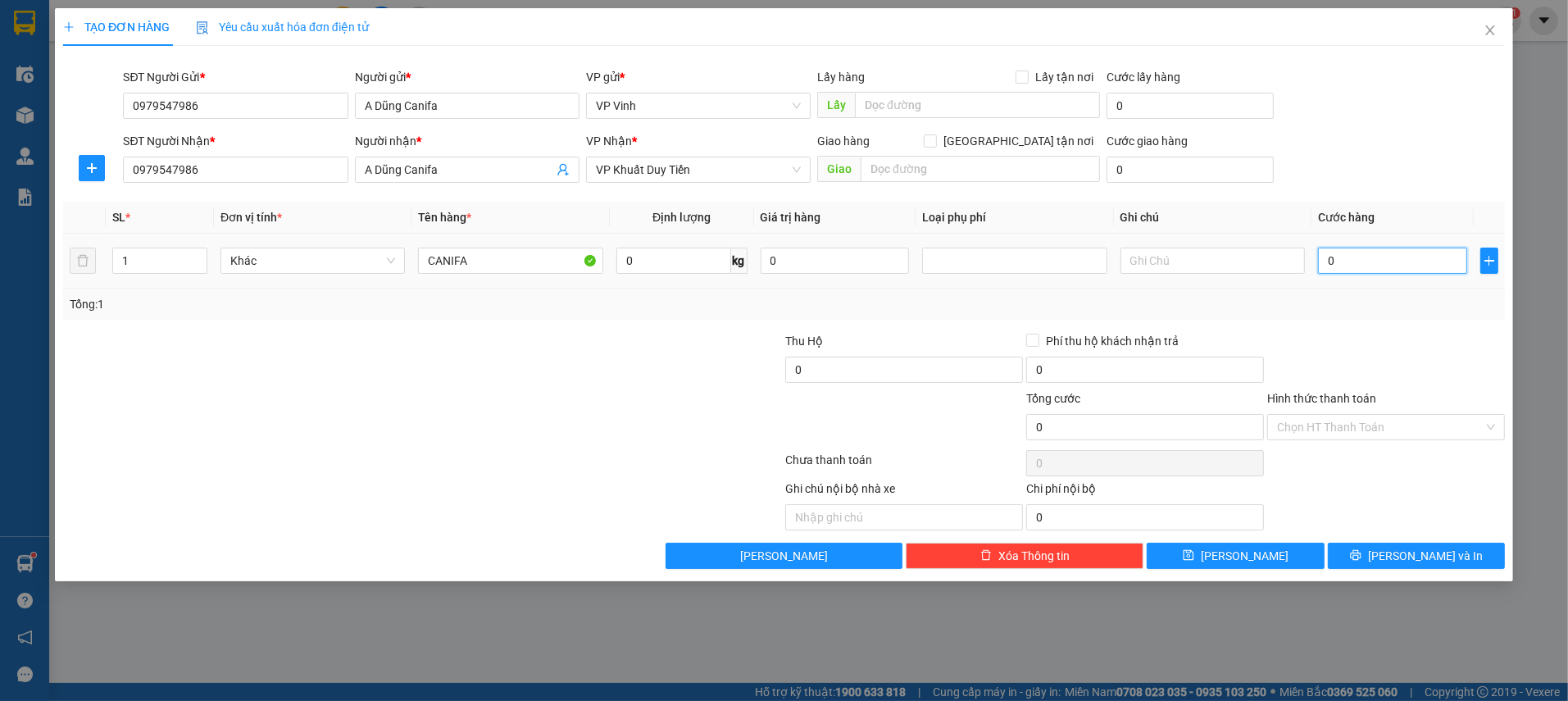
type input "5"
type input "50"
type input "50.000"
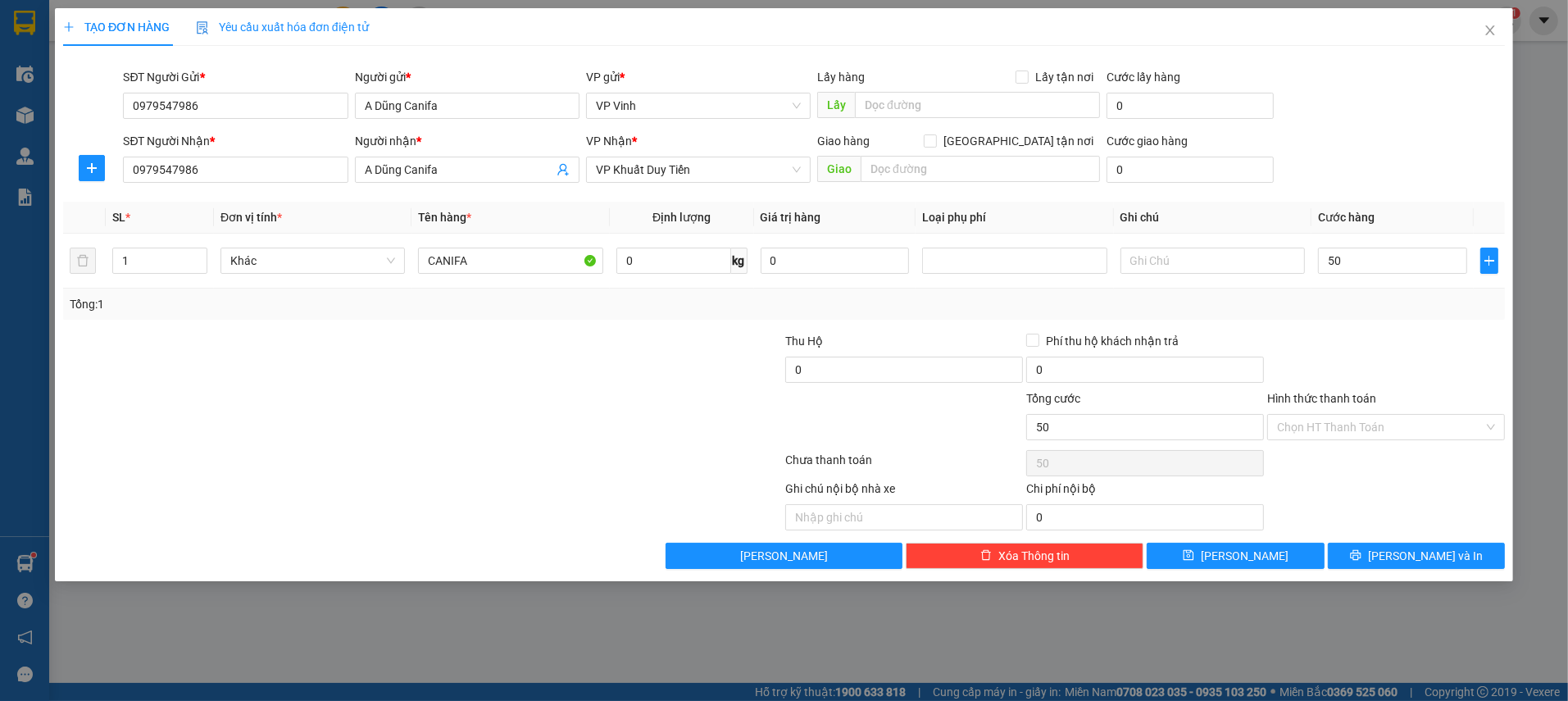
type input "50.000"
click at [1356, 320] on div "Transit Pickup Surcharge Ids Transit Deliver Surcharge Ids Transit Deliver Surc…" at bounding box center [784, 314] width 1441 height 510
click at [1362, 550] on icon "printer" at bounding box center [1355, 554] width 11 height 11
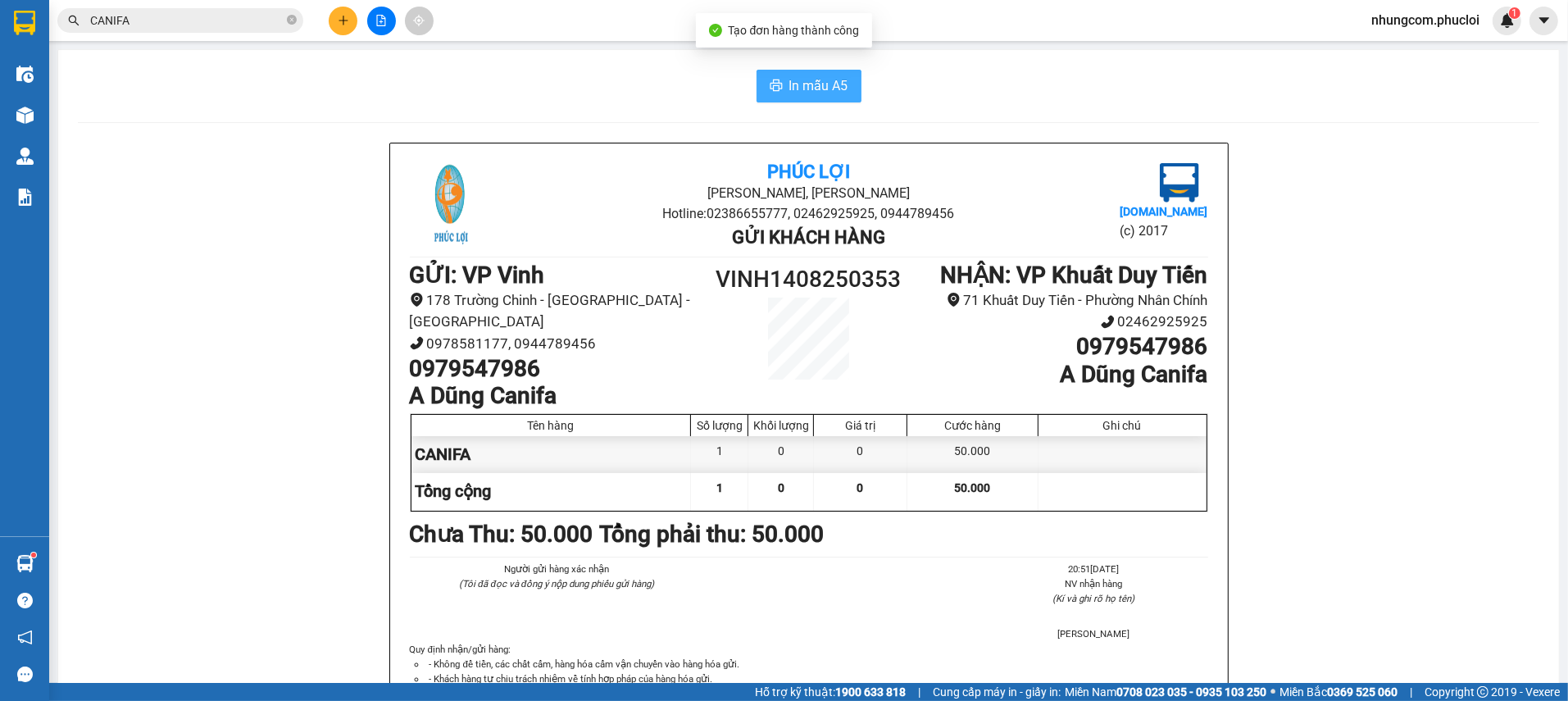
click at [814, 93] on span "In mẫu A5" at bounding box center [819, 86] width 59 height 21
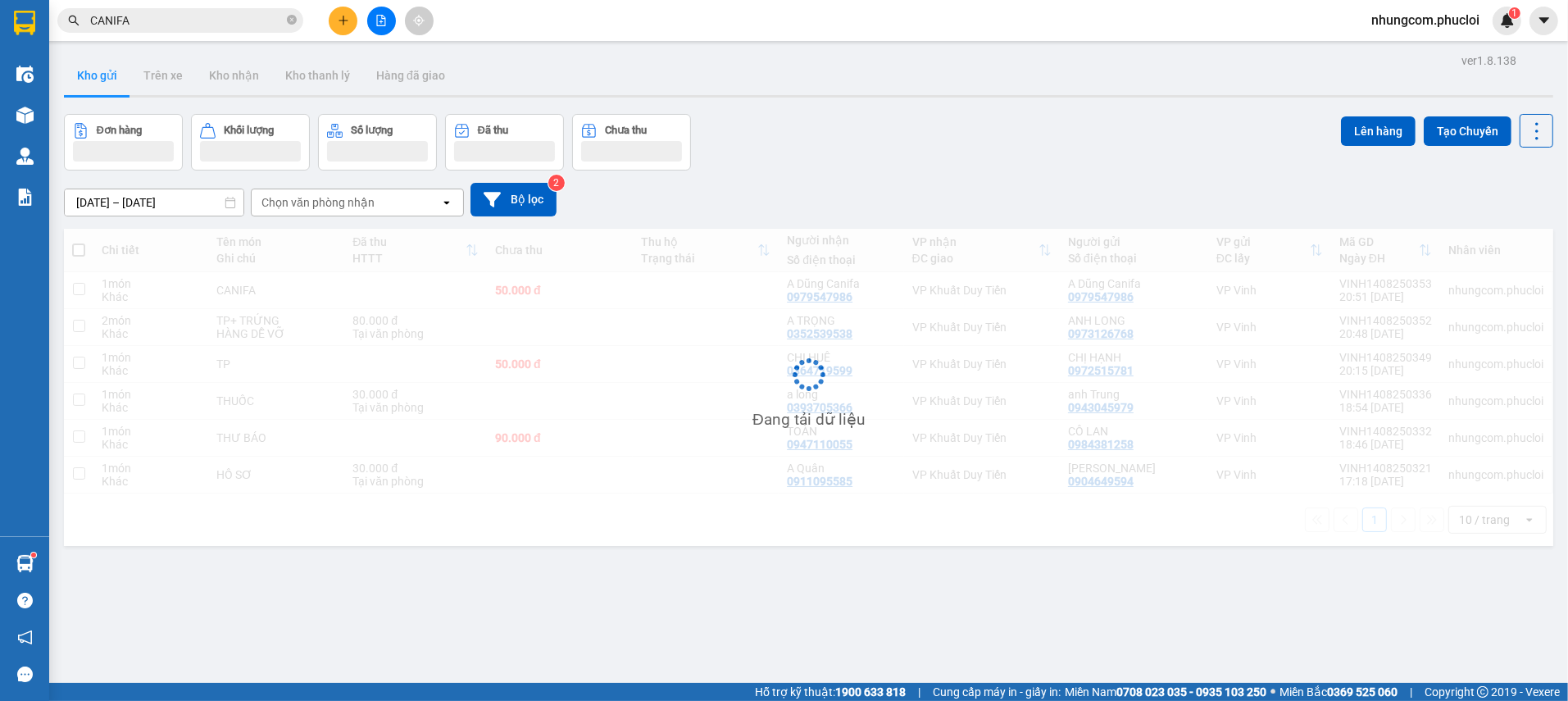
click at [979, 145] on div "Đơn hàng Khối lượng Số lượng Đã thu Chưa thu Lên hàng Tạo Chuyến" at bounding box center [808, 142] width 1489 height 57
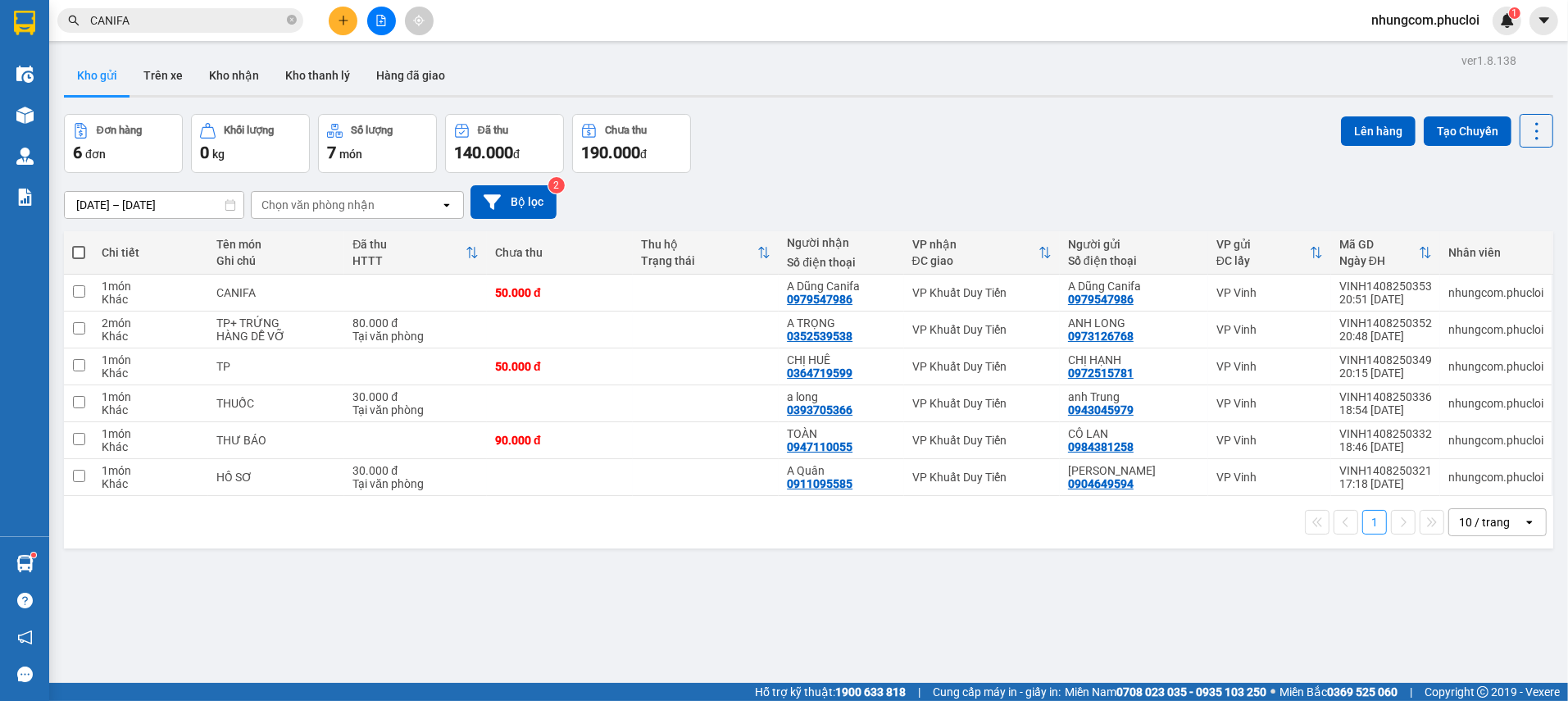
click at [552, 635] on div "ver 1.8.138 Kho gửi Trên xe Kho nhận Kho thanh [PERSON_NAME] đã giao Đơn hàng 6…" at bounding box center [808, 399] width 1502 height 701
click at [1089, 153] on div "Đơn hàng 6 đơn Khối lượng 0 kg Số lượng 7 món Đã thu 140.000 đ Chưa thu 190.000…" at bounding box center [808, 143] width 1489 height 59
click at [939, 612] on div "ver 1.8.138 Kho gửi Trên xe Kho nhận Kho thanh [PERSON_NAME] đã giao Đơn hàng 6…" at bounding box center [808, 399] width 1502 height 701
click at [953, 133] on div "Đơn hàng 6 đơn Khối lượng 0 kg Số lượng 7 món Đã thu 140.000 đ Chưa thu 190.000…" at bounding box center [808, 143] width 1489 height 59
click at [832, 641] on div "ver 1.8.138 Kho gửi Trên xe Kho nhận Kho thanh [PERSON_NAME] đã giao Đơn hàng 6…" at bounding box center [808, 399] width 1502 height 701
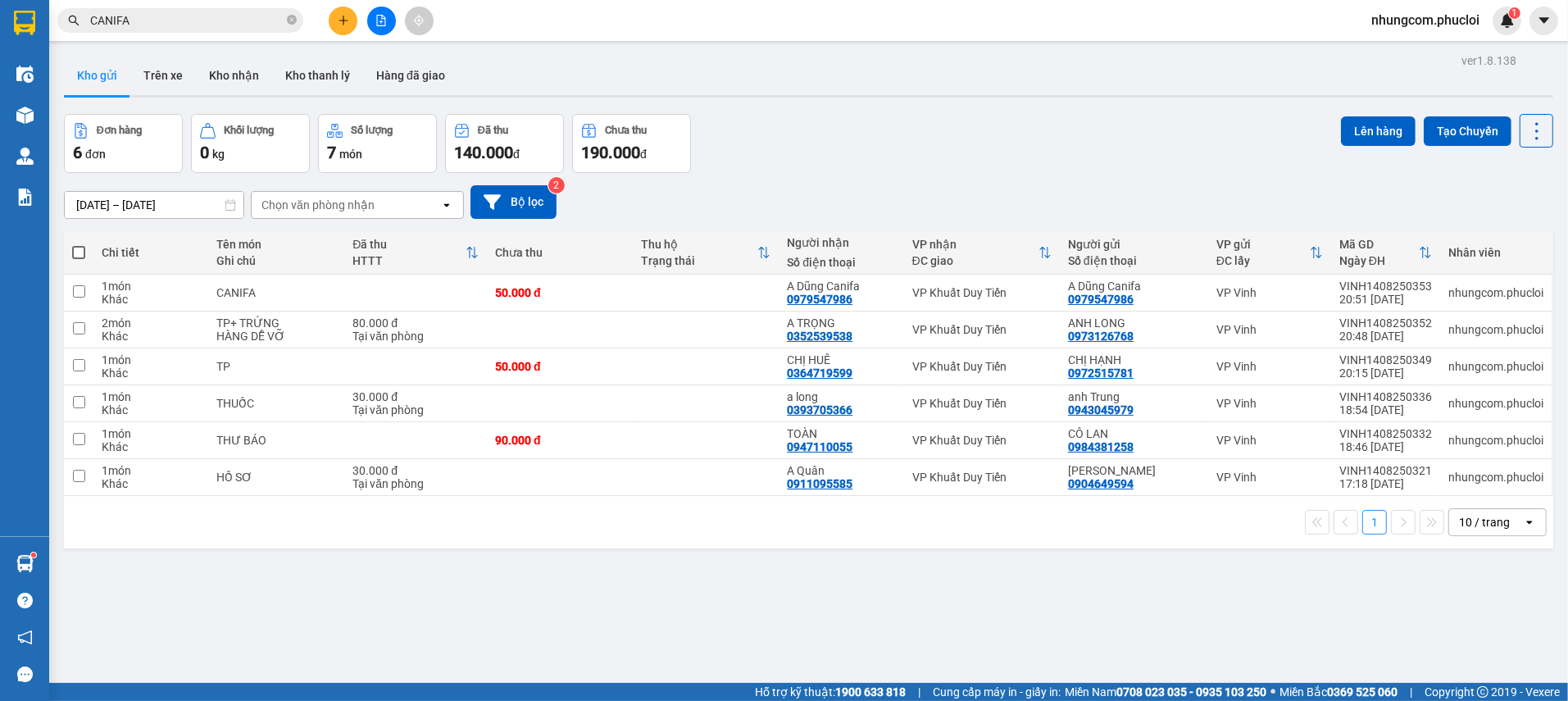
click at [965, 185] on div "[DATE] – [DATE] Press the down arrow key to interact with the calendar and sele…" at bounding box center [808, 201] width 1489 height 33
click at [825, 136] on div "Đơn hàng 6 đơn Khối lượng 0 kg Số lượng 7 món Đã thu 140.000 đ Chưa thu 190.000…" at bounding box center [808, 143] width 1489 height 59
click at [831, 159] on div "Đơn hàng 6 đơn Khối lượng 0 kg Số lượng 7 món Đã thu 140.000 đ Chưa thu 190.000…" at bounding box center [808, 143] width 1489 height 59
click at [455, 649] on div "ver 1.8.138 Kho gửi Trên xe Kho nhận Kho thanh [PERSON_NAME] đã giao Đơn hàng 6…" at bounding box center [808, 399] width 1502 height 701
click at [1022, 124] on div "Đơn hàng 6 đơn Khối lượng 0 kg Số lượng 7 món Đã thu 140.000 đ Chưa thu 190.000…" at bounding box center [808, 143] width 1489 height 59
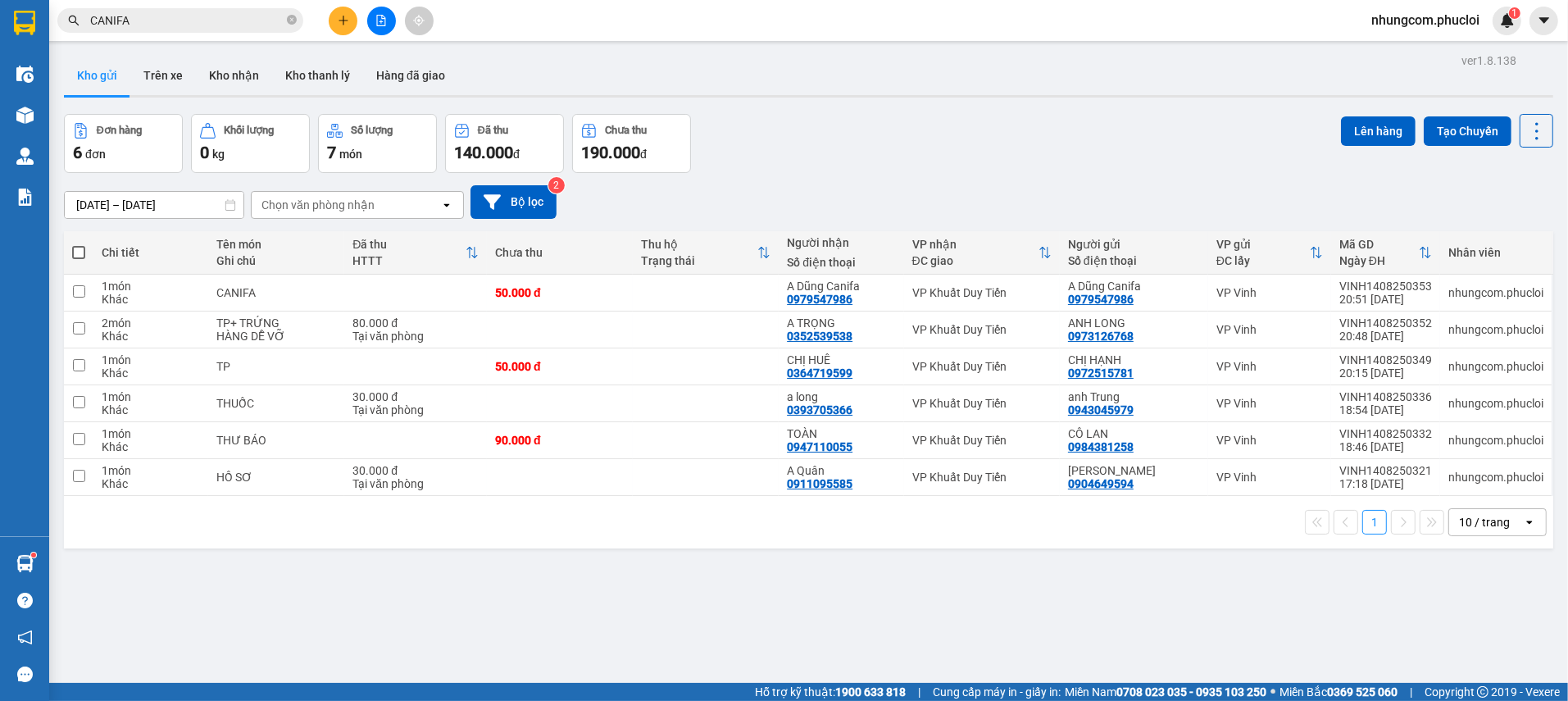
click at [218, 32] on span "CANIFA" at bounding box center [180, 21] width 246 height 25
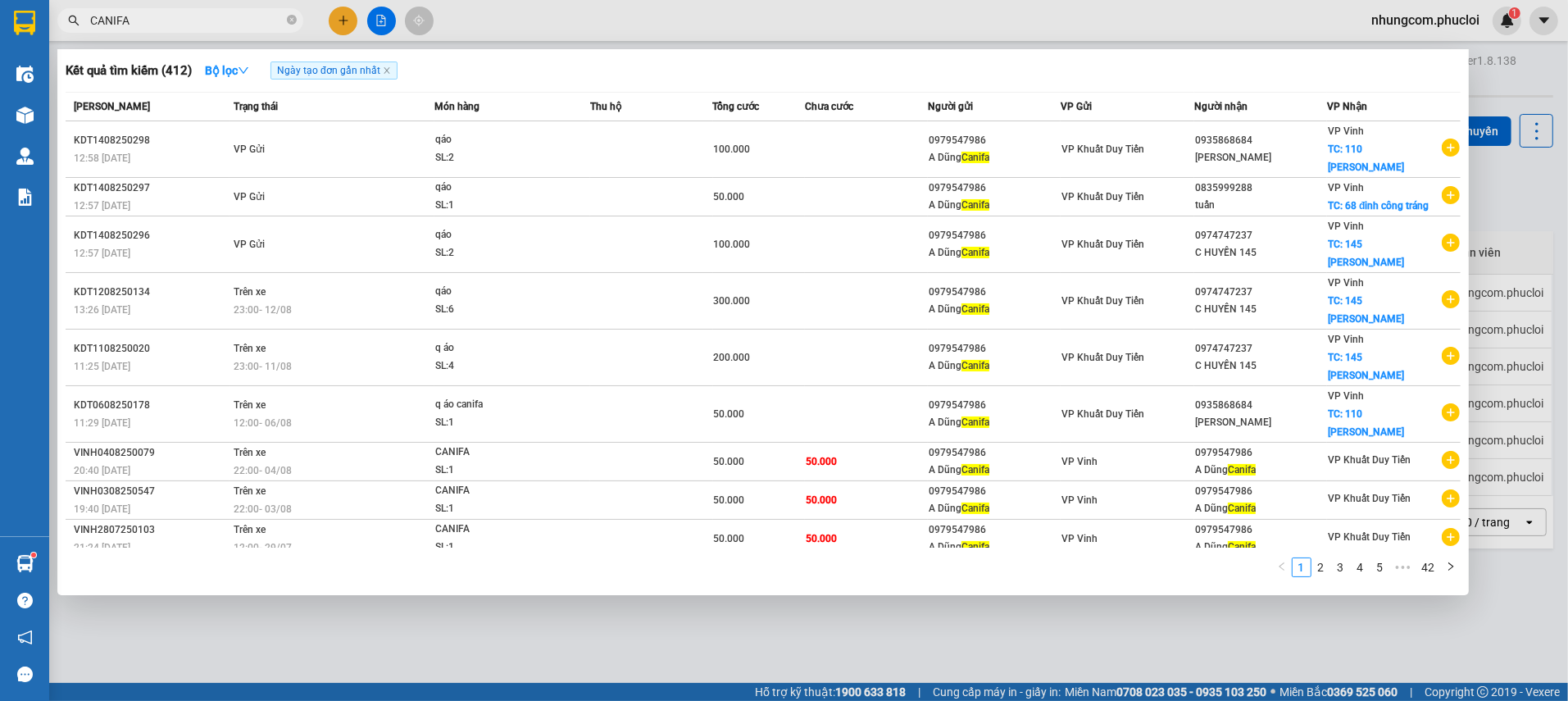
click at [217, 29] on span "CANIFA" at bounding box center [180, 21] width 246 height 25
click at [214, 27] on input "CANIFA" at bounding box center [187, 20] width 194 height 18
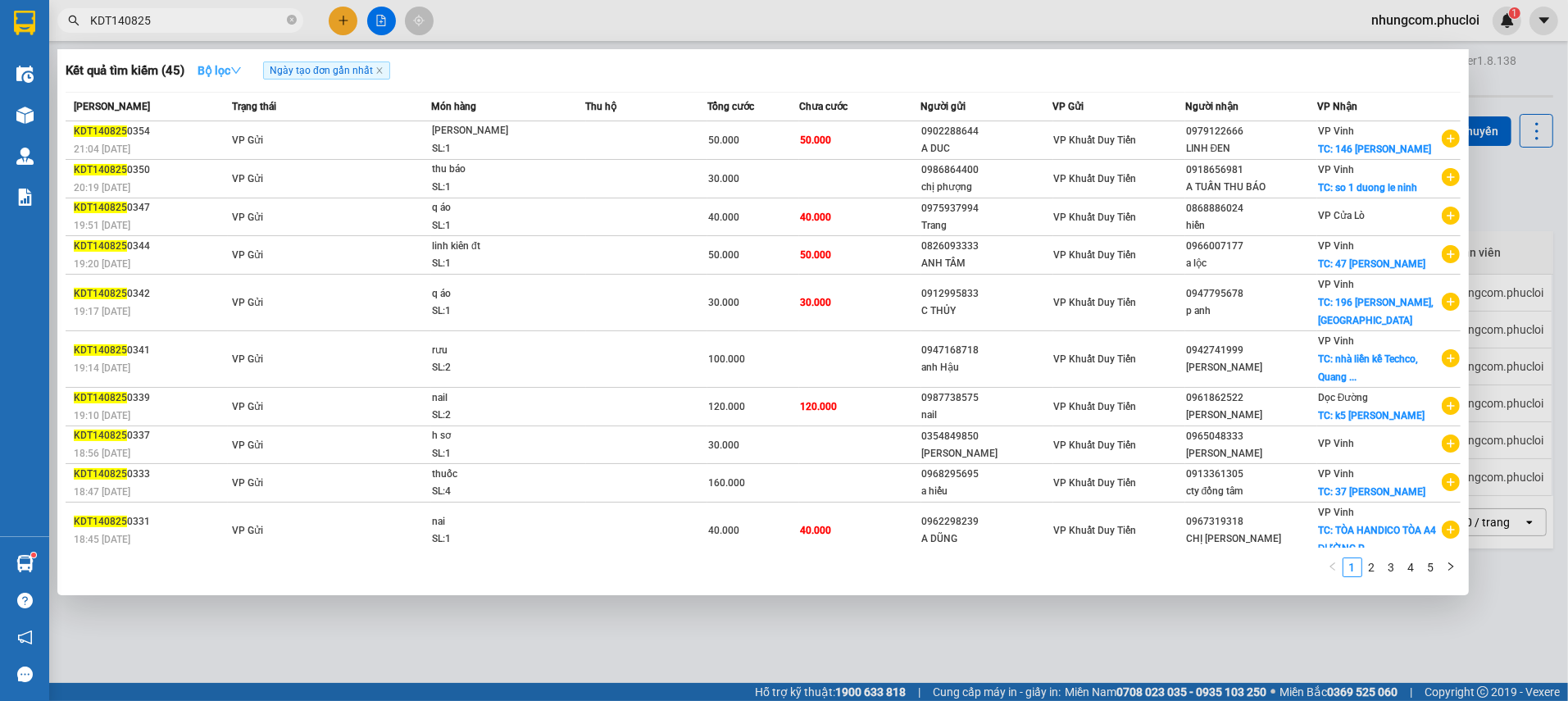
type input "KDT140825"
click at [237, 64] on strong "Bộ lọc" at bounding box center [220, 70] width 45 height 13
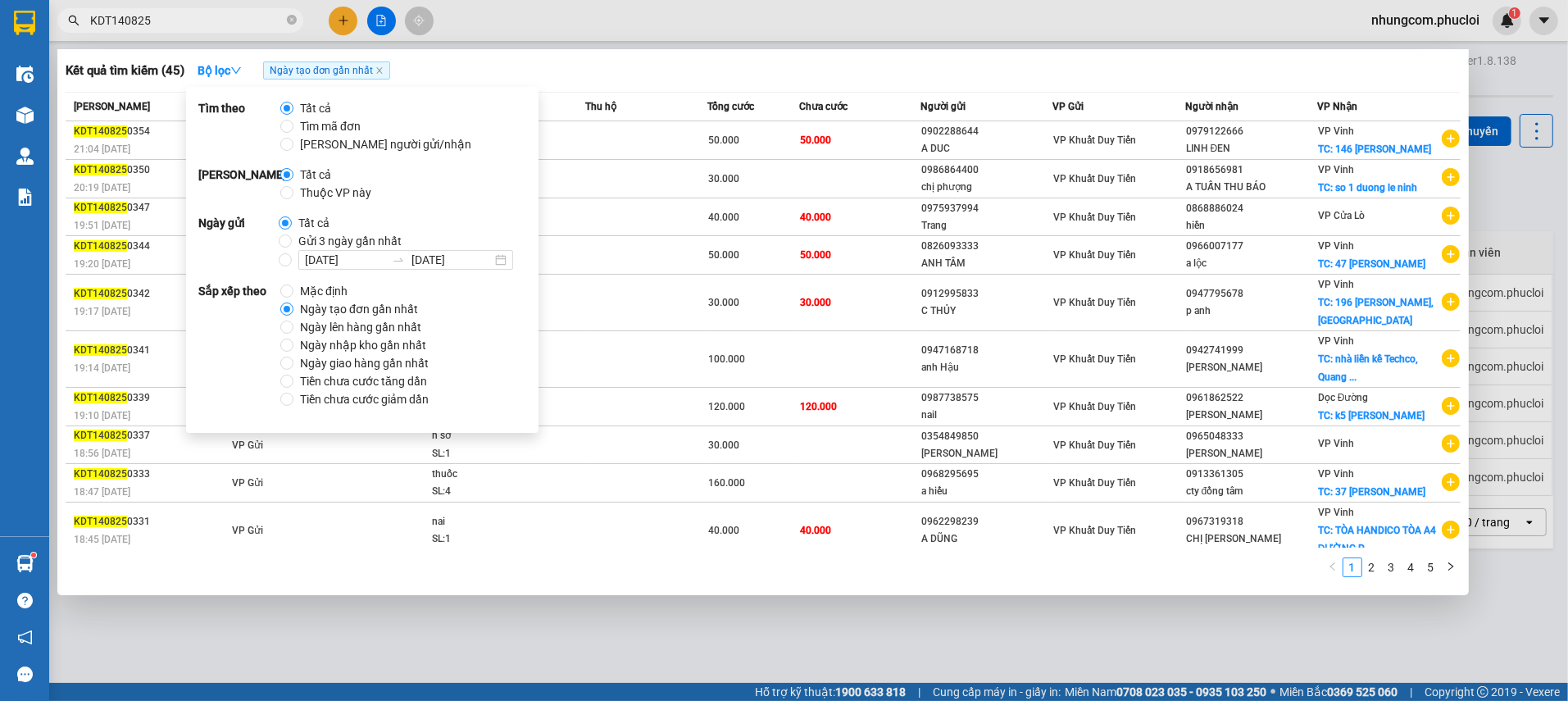
click at [352, 197] on span "Thuộc VP này" at bounding box center [336, 192] width 85 height 18
click at [294, 197] on input "Thuộc VP này" at bounding box center [286, 192] width 13 height 13
radio input "true"
radio input "false"
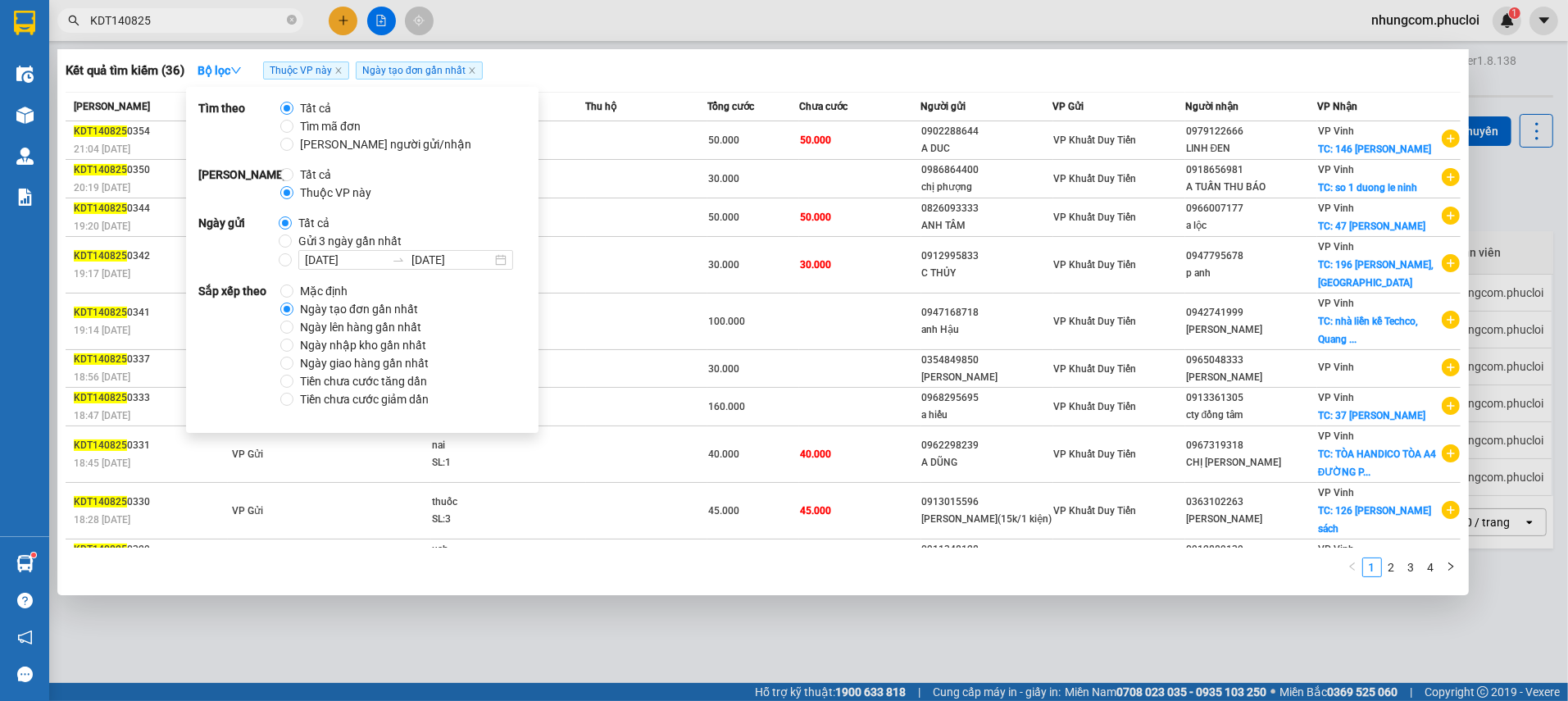
click at [585, 81] on div "Kết quả tìm kiếm ( 36 ) Bộ lọc Thuộc VP này Ngày tạo đơn gần nhất" at bounding box center [763, 70] width 1395 height 27
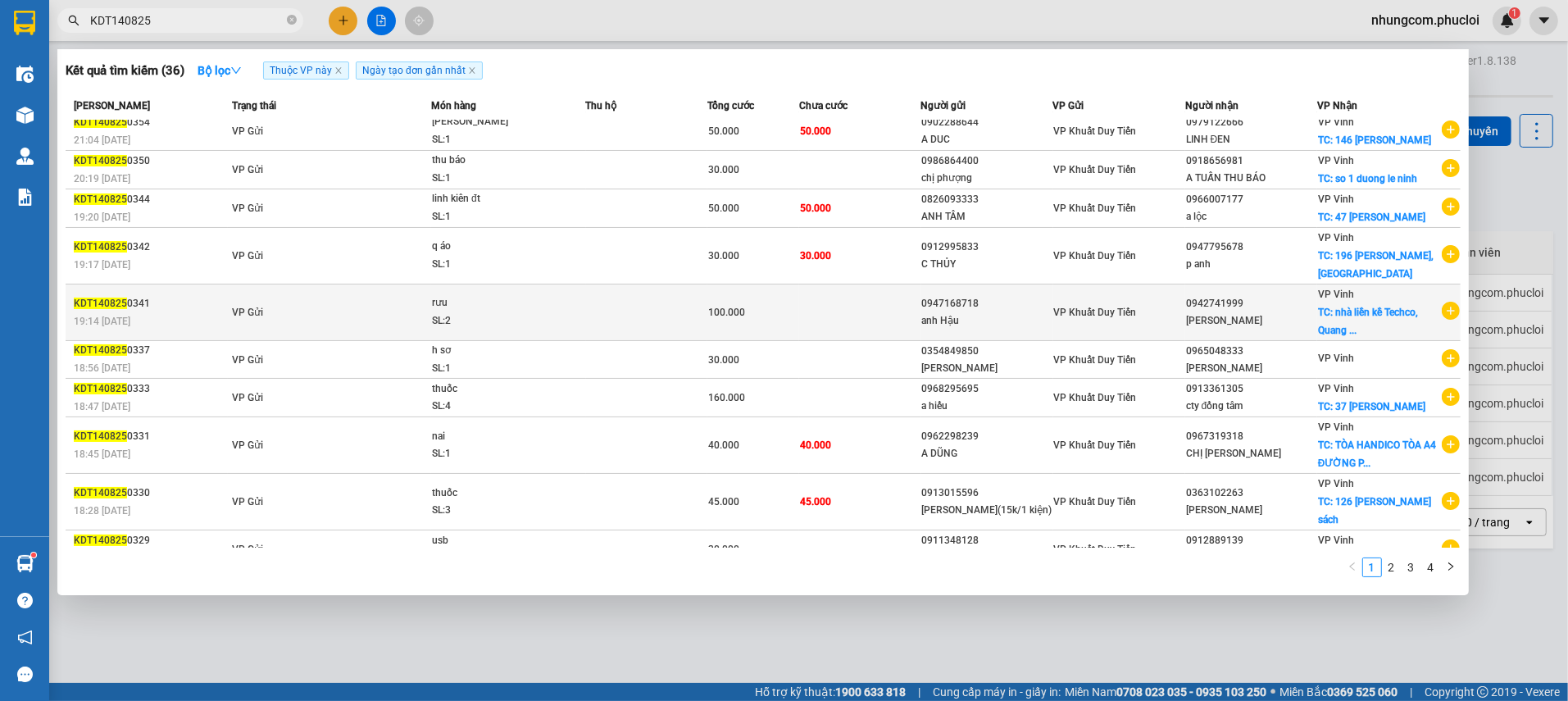
scroll to position [11, 0]
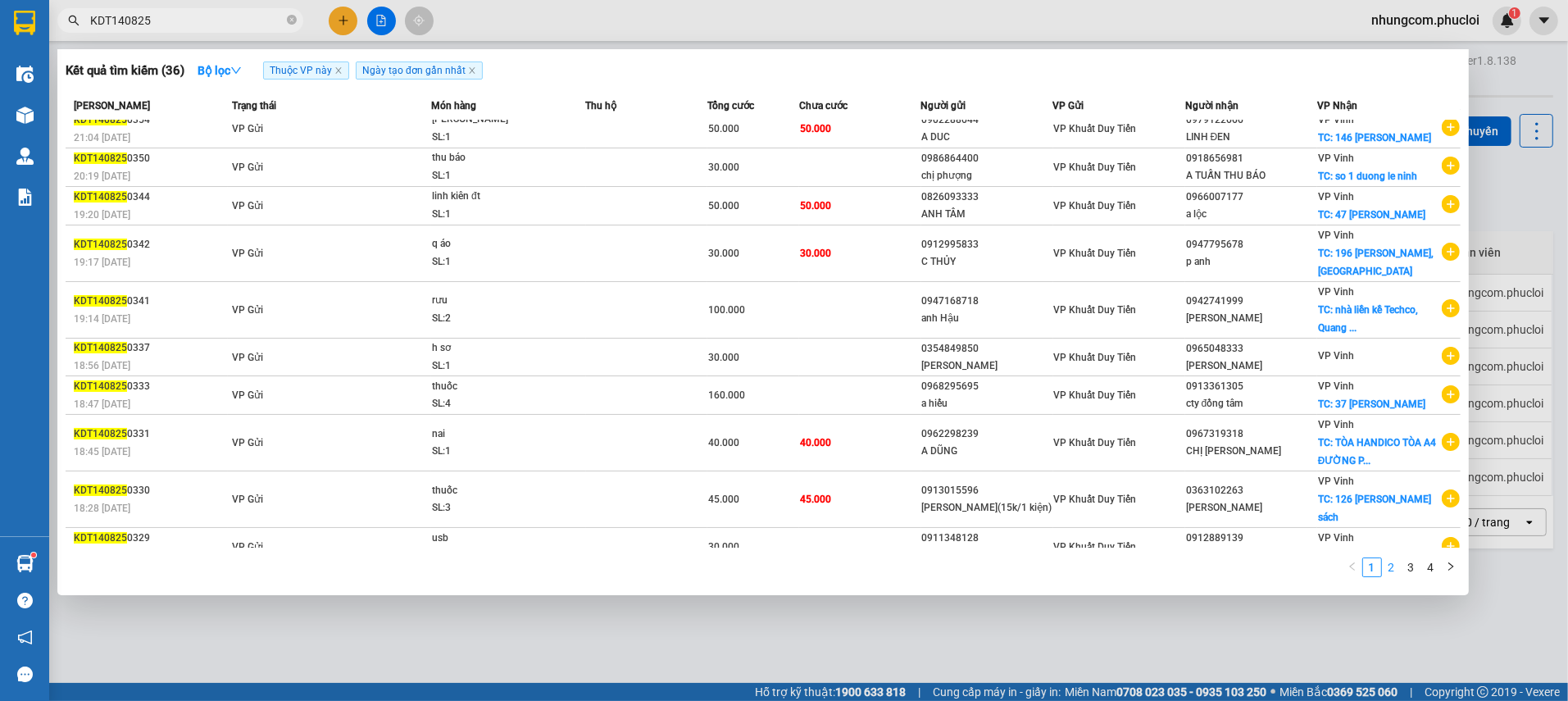
click at [1386, 573] on link "2" at bounding box center [1392, 567] width 18 height 18
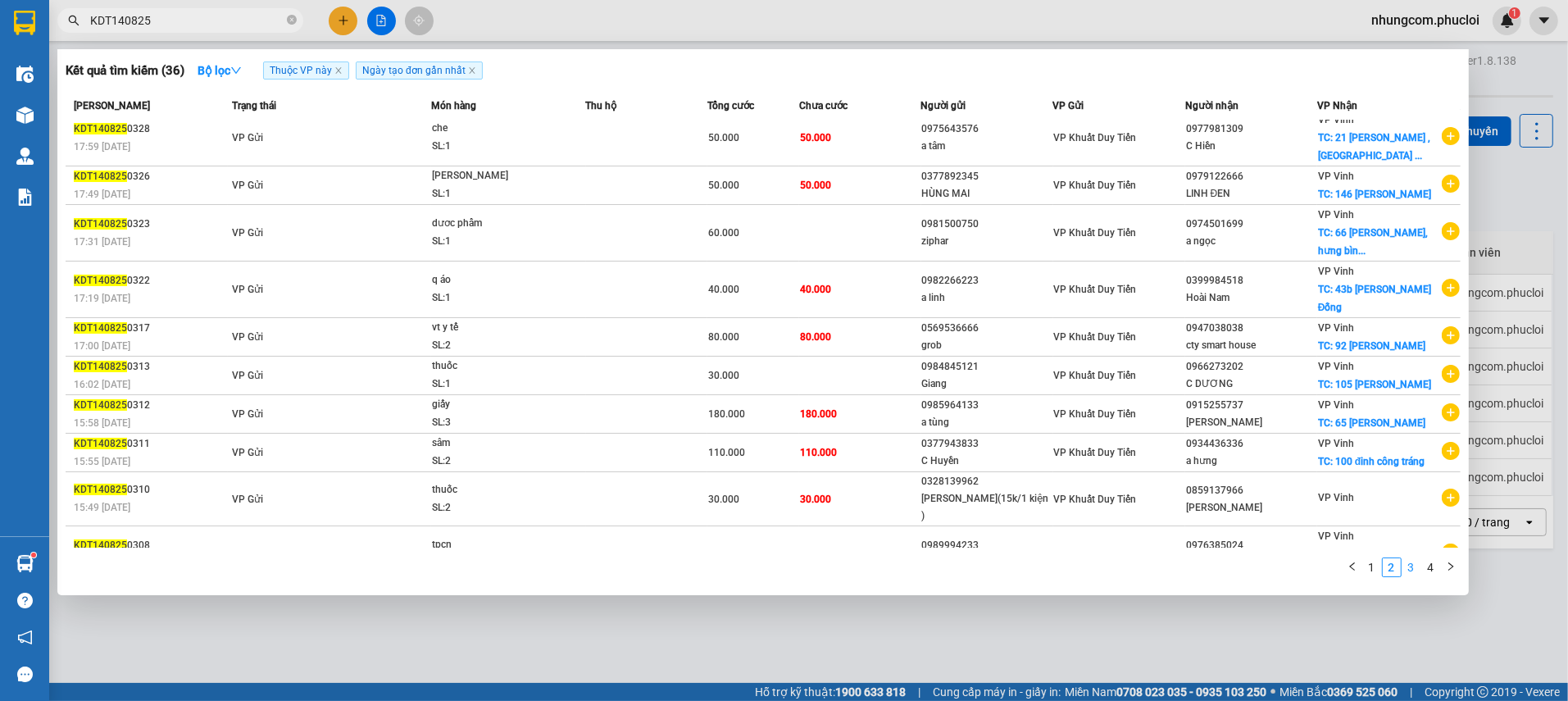
click at [1408, 562] on link "3" at bounding box center [1411, 567] width 18 height 18
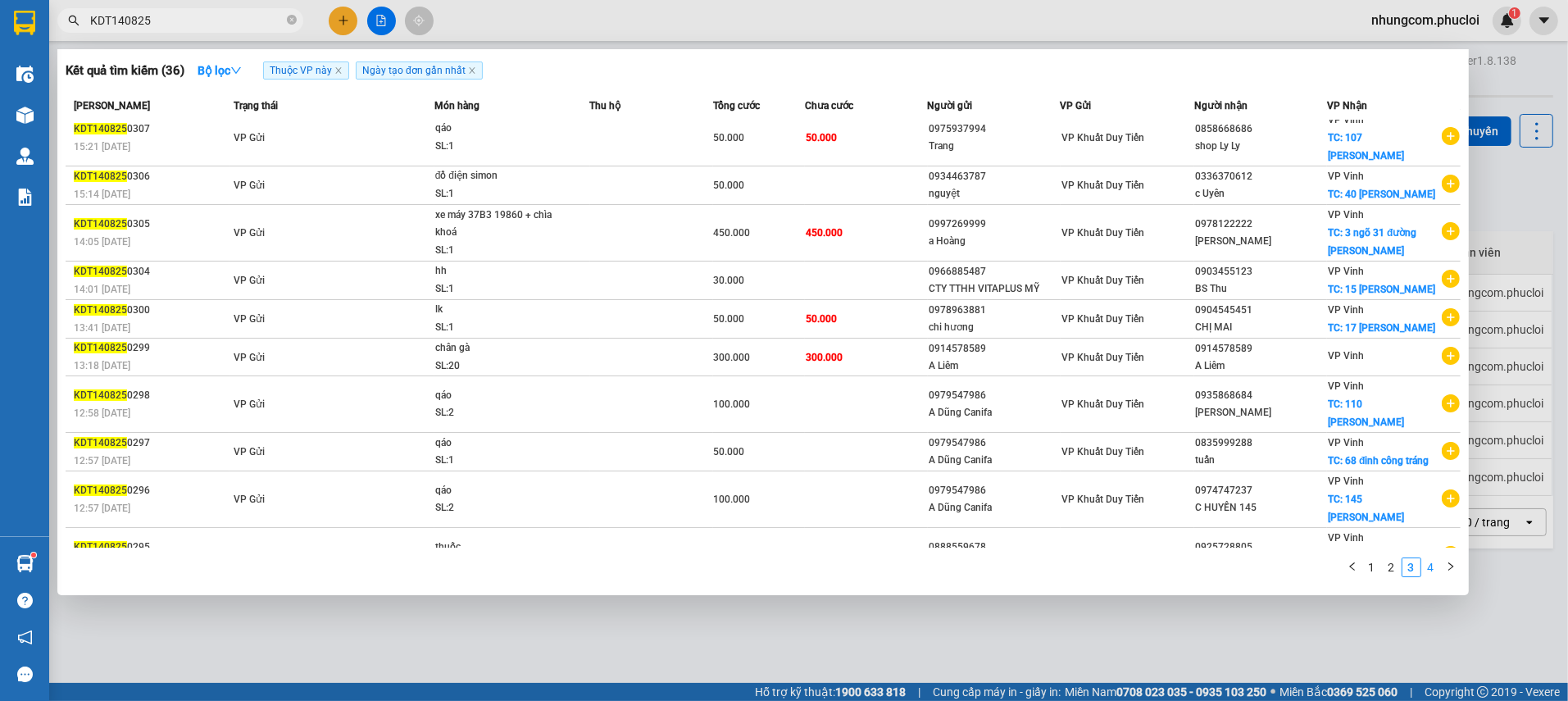
scroll to position [0, 0]
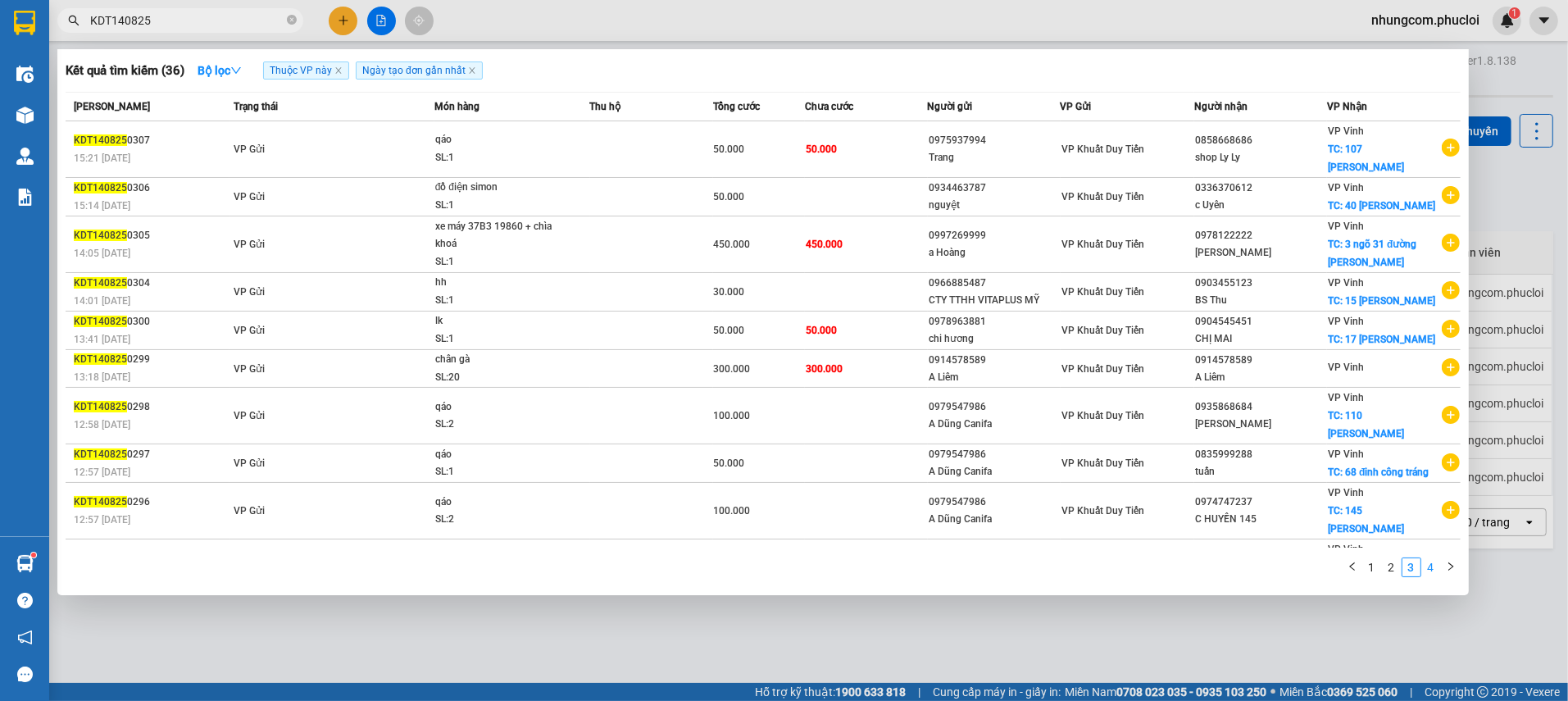
click at [1439, 561] on link "4" at bounding box center [1431, 567] width 18 height 18
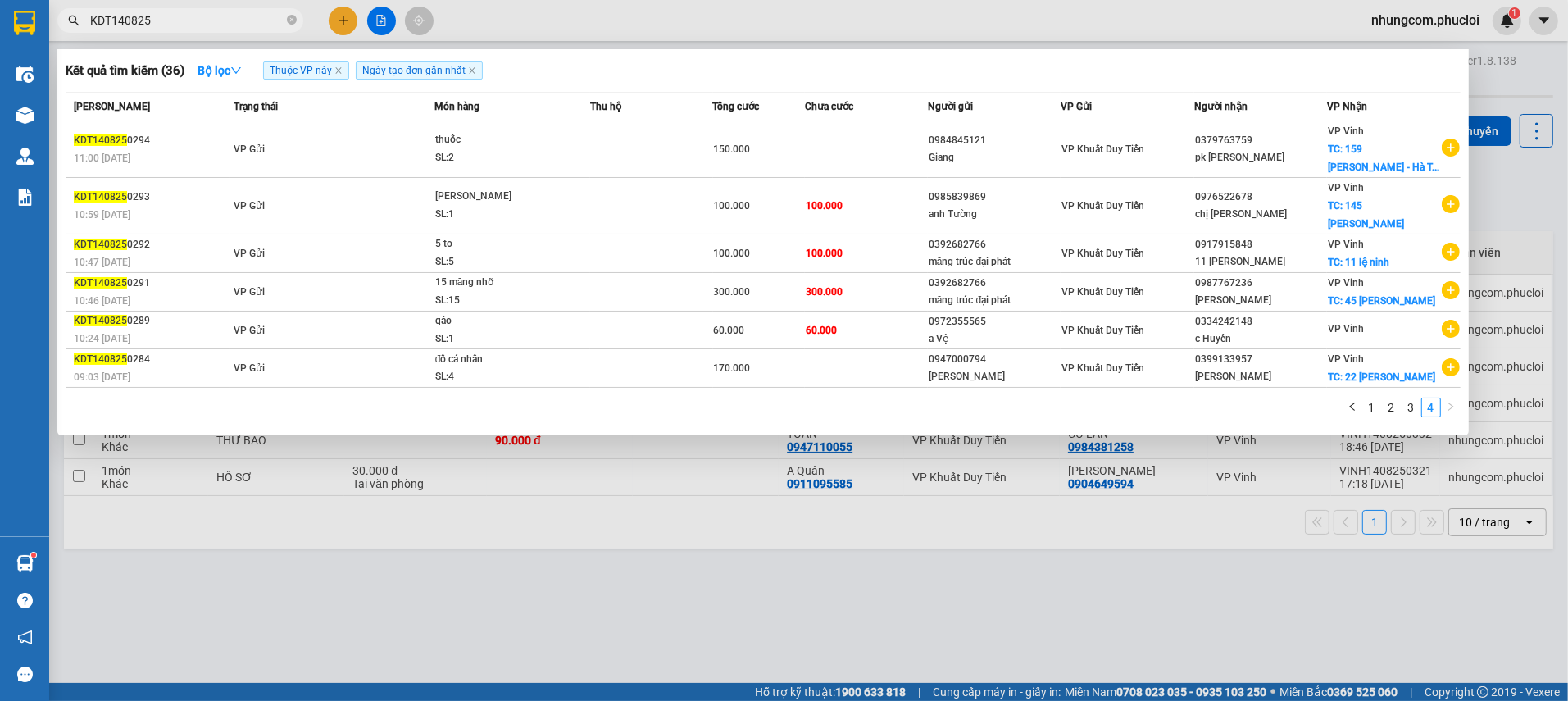
click at [425, 606] on div at bounding box center [784, 350] width 1568 height 701
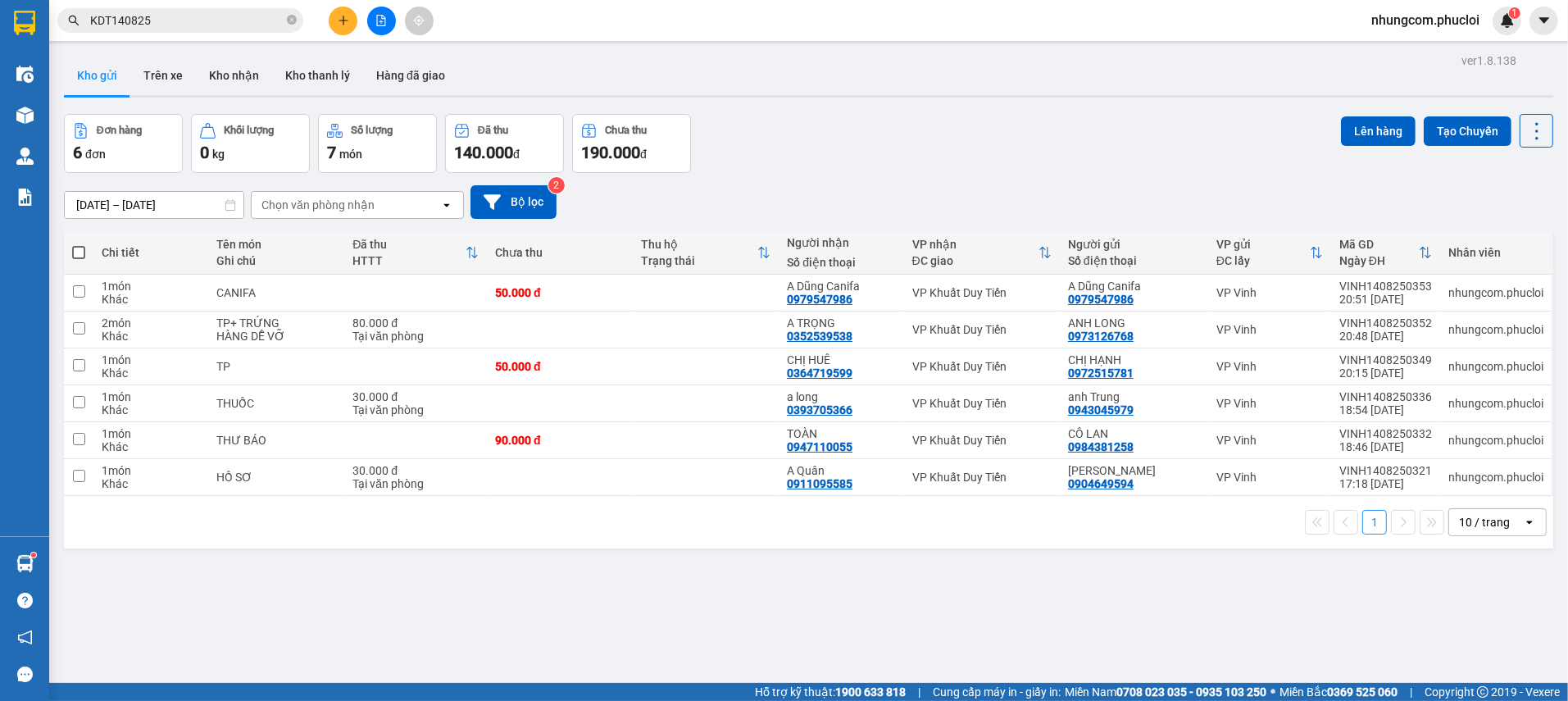
click at [820, 115] on div "Đơn hàng 6 đơn Khối lượng 0 kg Số lượng 7 món Đã thu 140.000 đ Chưa thu 190.000…" at bounding box center [808, 143] width 1489 height 59
click at [399, 605] on div "ver 1.8.138 Kho gửi Trên xe Kho nhận Kho thanh [PERSON_NAME] đã giao Đơn hàng 6…" at bounding box center [808, 399] width 1502 height 701
click at [891, 183] on div "[DATE] – [DATE] Press the down arrow key to interact with the calendar and sele…" at bounding box center [808, 202] width 1489 height 58
click at [432, 638] on div "ver 1.8.138 Kho gửi Trên xe Kho nhận Kho thanh [PERSON_NAME] đã giao Đơn hàng 6…" at bounding box center [808, 399] width 1502 height 701
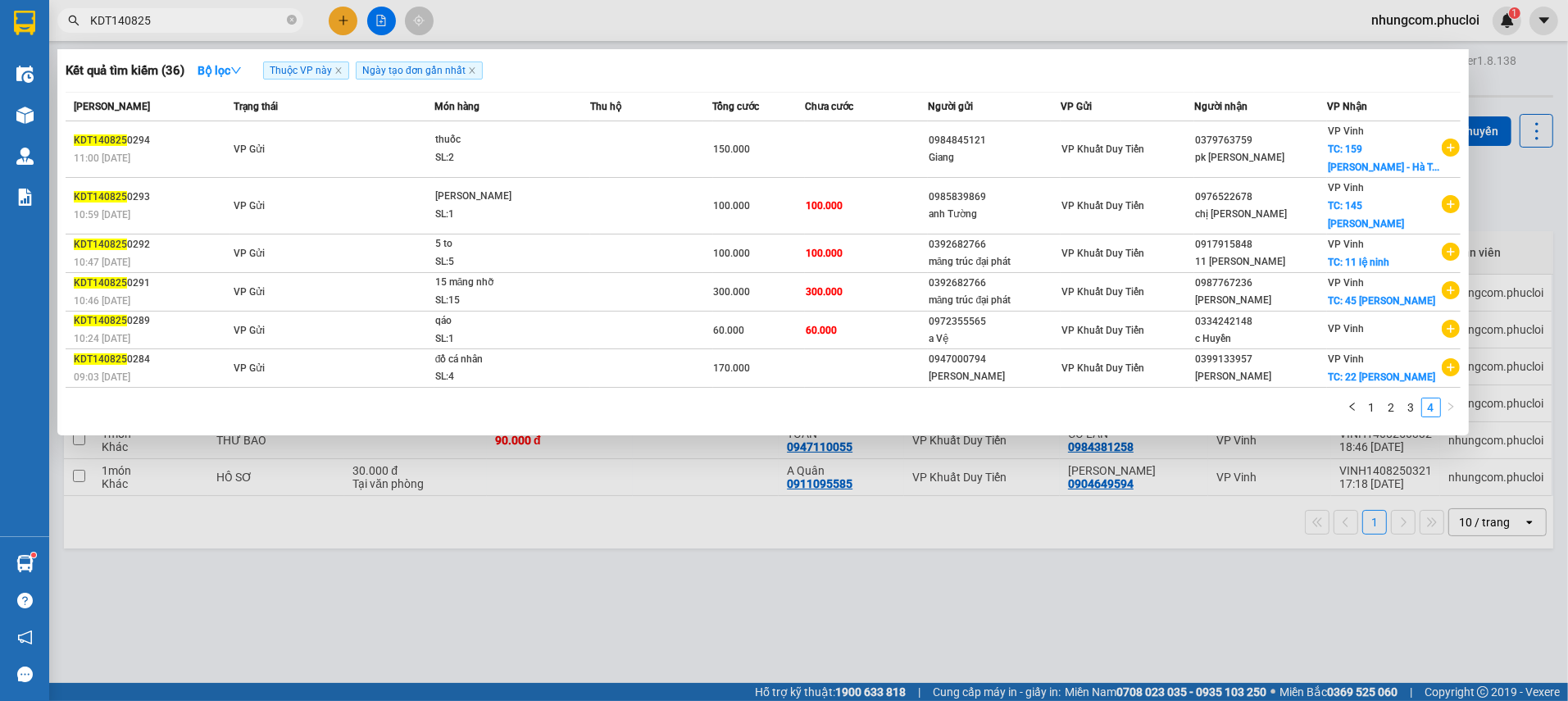
drag, startPoint x: 109, startPoint y: 21, endPoint x: 52, endPoint y: 25, distance: 57.1
click at [53, 21] on div "KDT140825" at bounding box center [159, 21] width 319 height 25
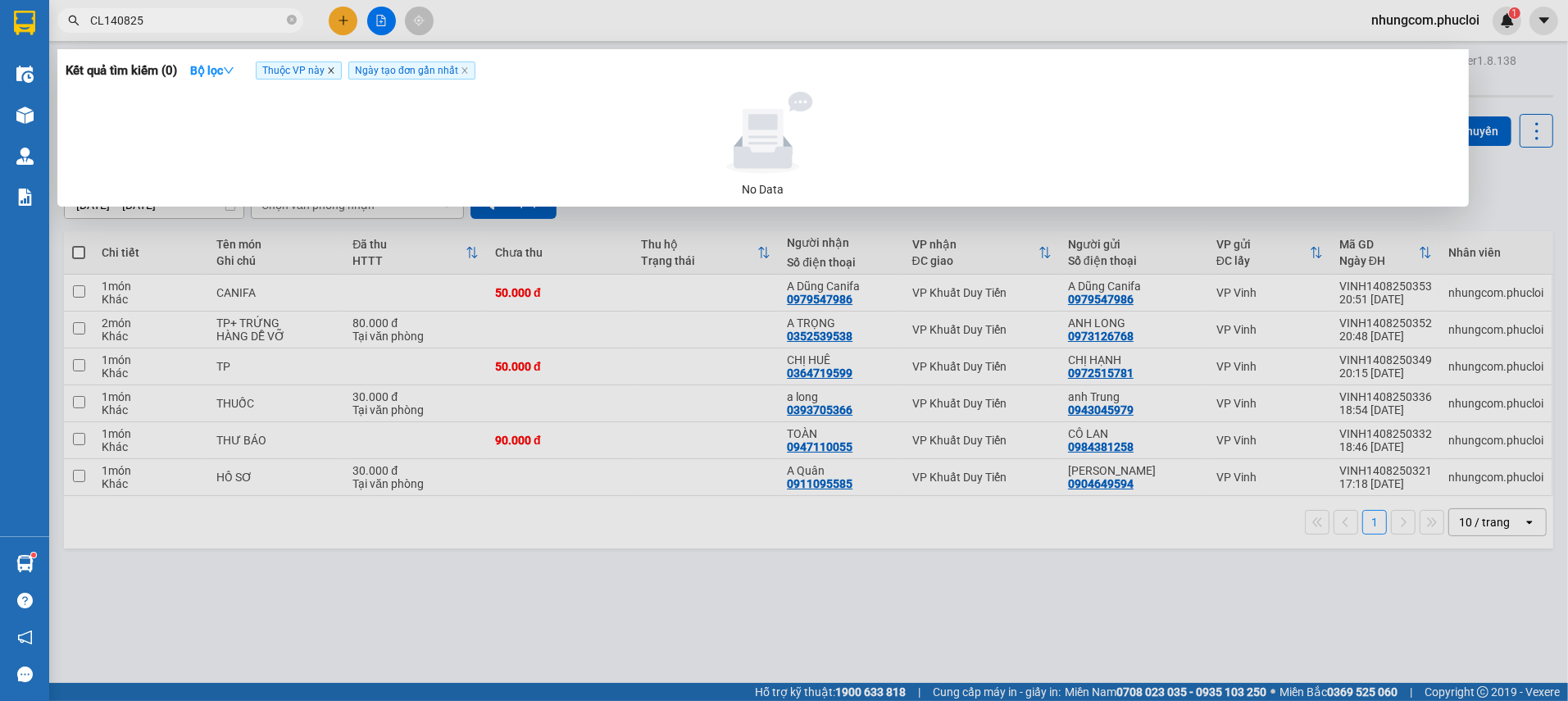
type input "CL140825"
click at [333, 67] on icon "close" at bounding box center [331, 71] width 9 height 9
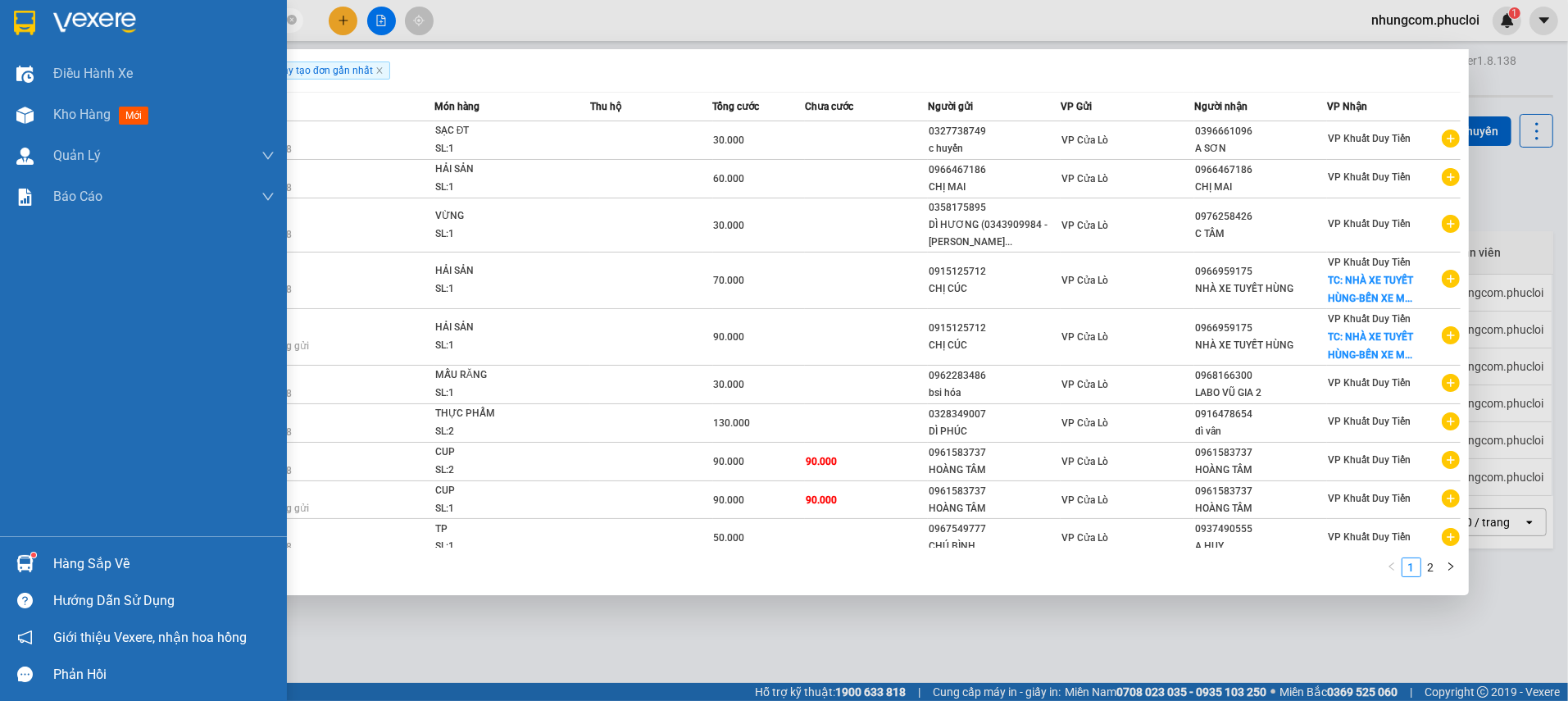
click at [50, 566] on div "Hàng sắp về" at bounding box center [143, 563] width 287 height 37
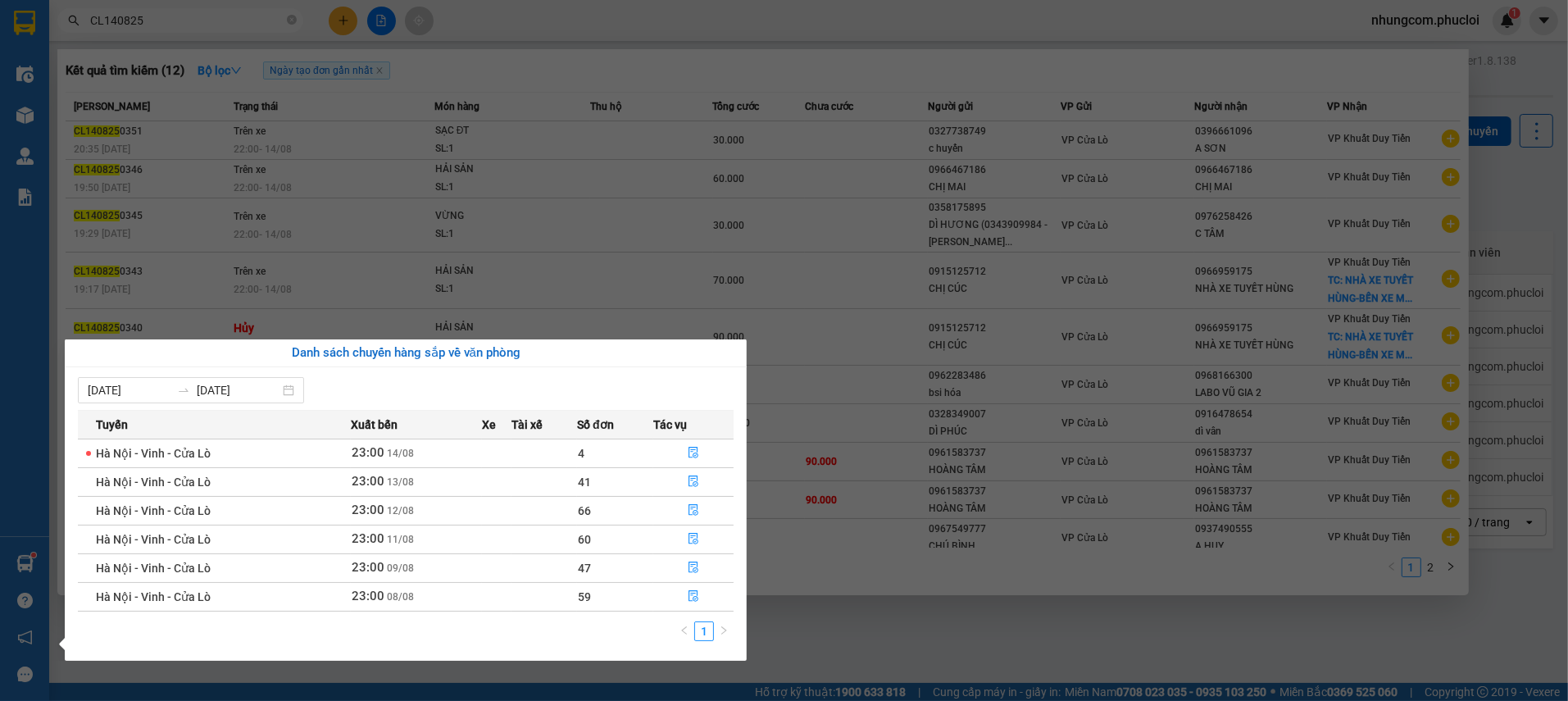
click at [1565, 143] on section "Kết quả tìm kiếm ( 12 ) Bộ lọc Ngày tạo đơn gần nhất Mã ĐH Trạng thái Món hàng …" at bounding box center [784, 350] width 1568 height 701
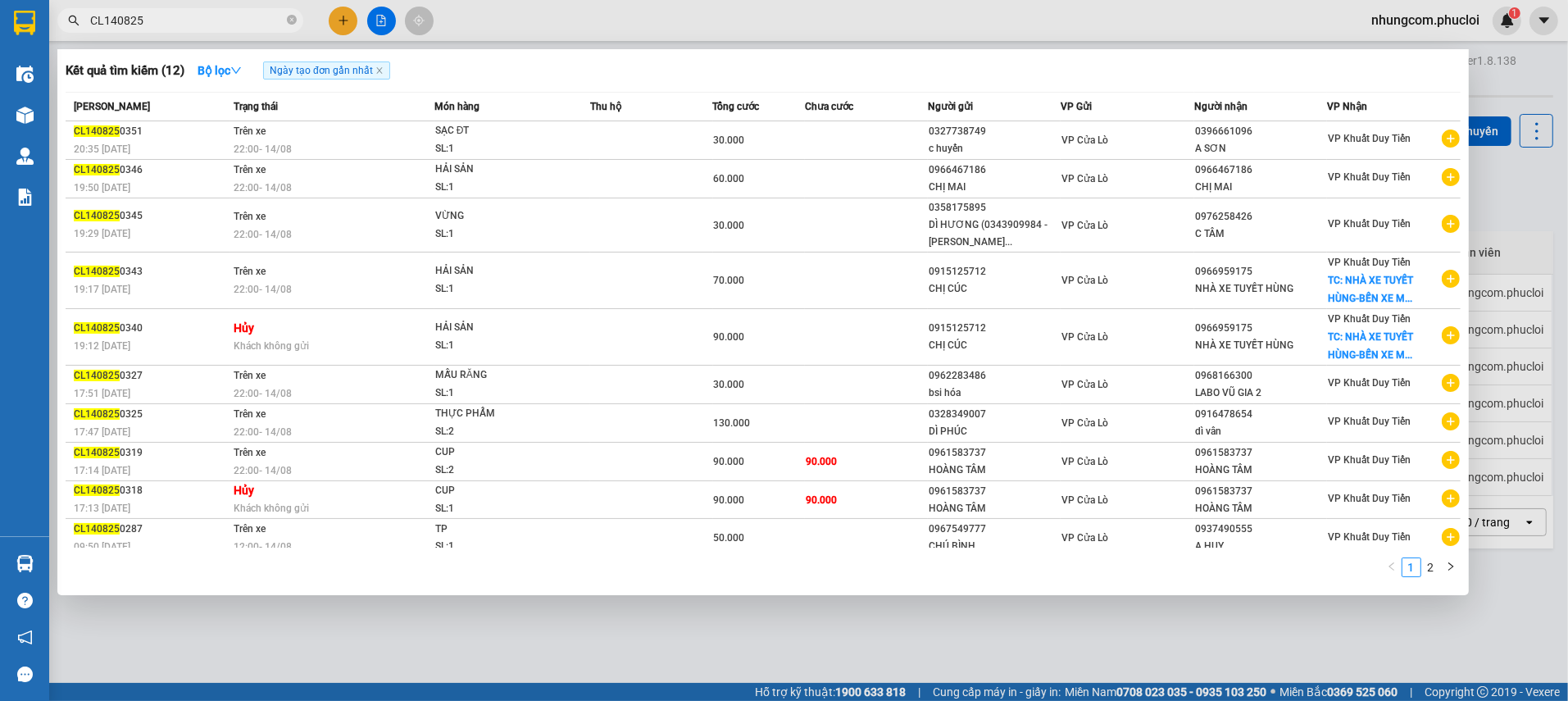
click at [373, 27] on div at bounding box center [784, 350] width 1568 height 701
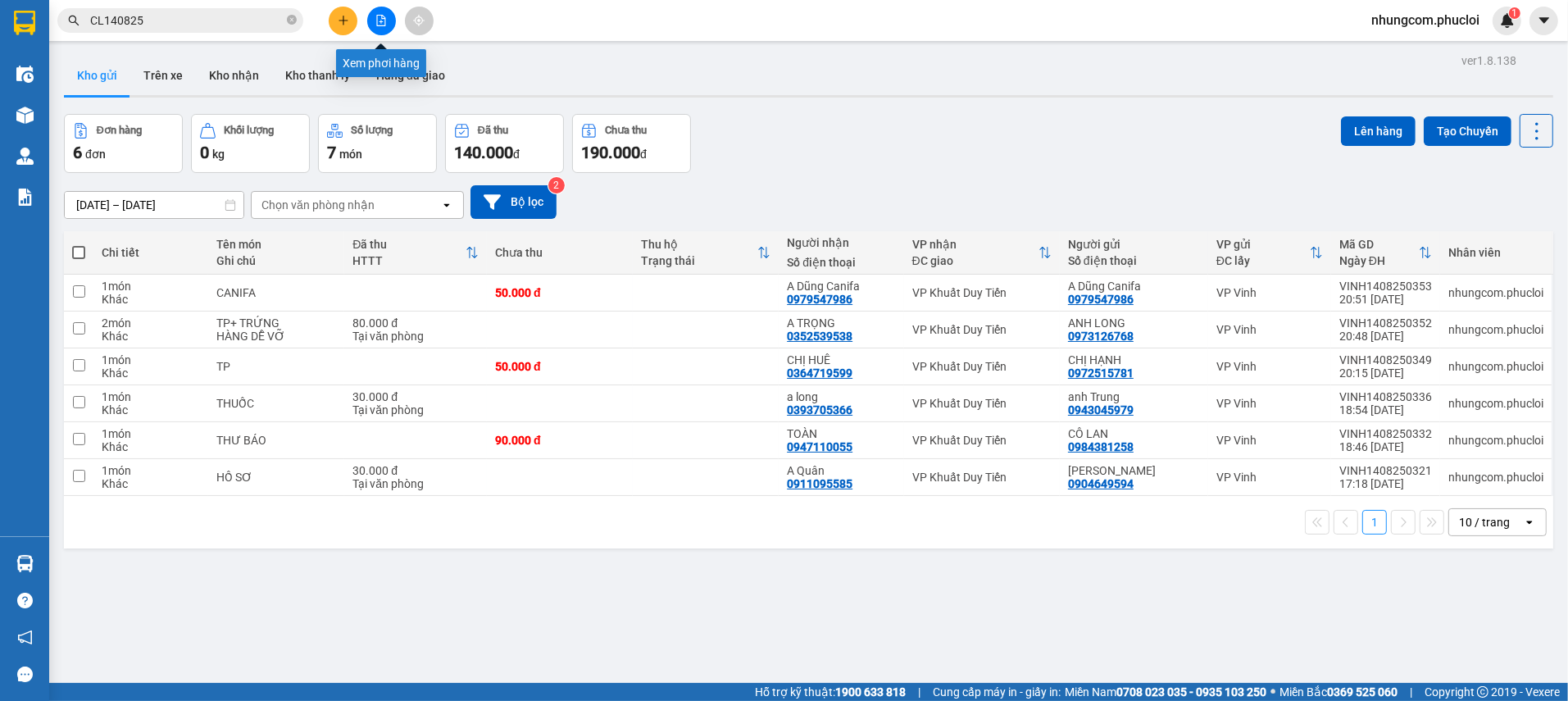
click at [373, 26] on button at bounding box center [381, 21] width 28 height 28
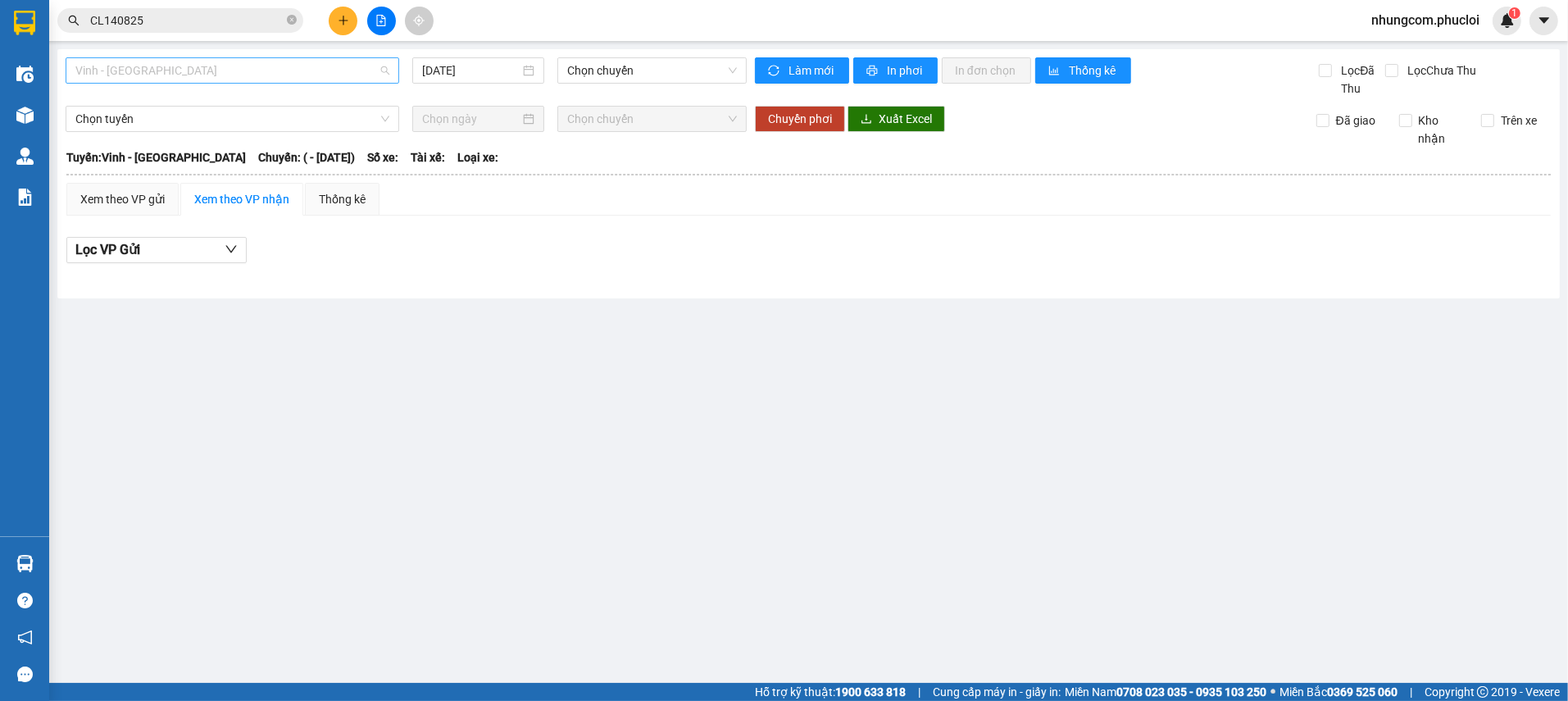
click at [203, 73] on span "Vinh - [GEOGRAPHIC_DATA]" at bounding box center [232, 70] width 314 height 25
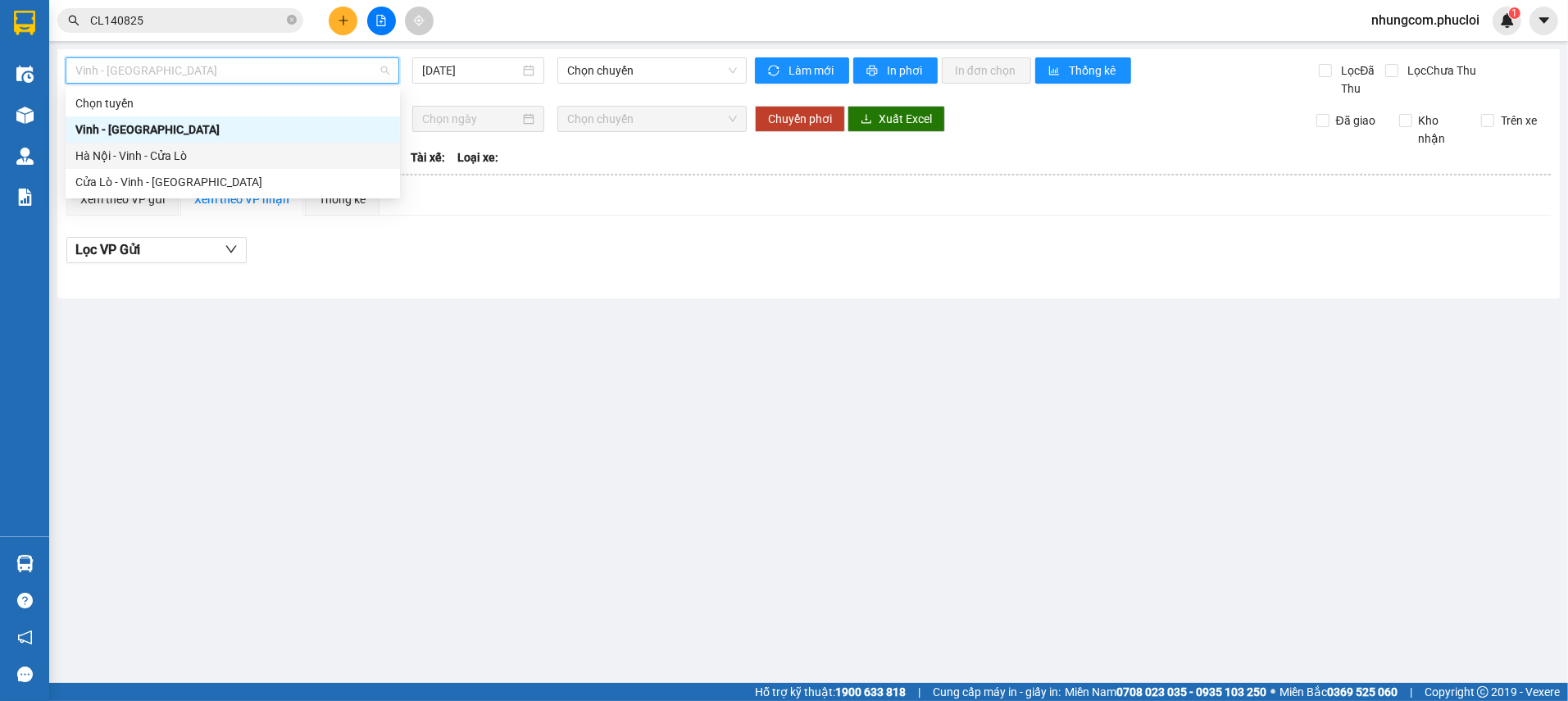
click at [162, 171] on div "Cửa Lò - Vinh - [GEOGRAPHIC_DATA]" at bounding box center [233, 182] width 334 height 27
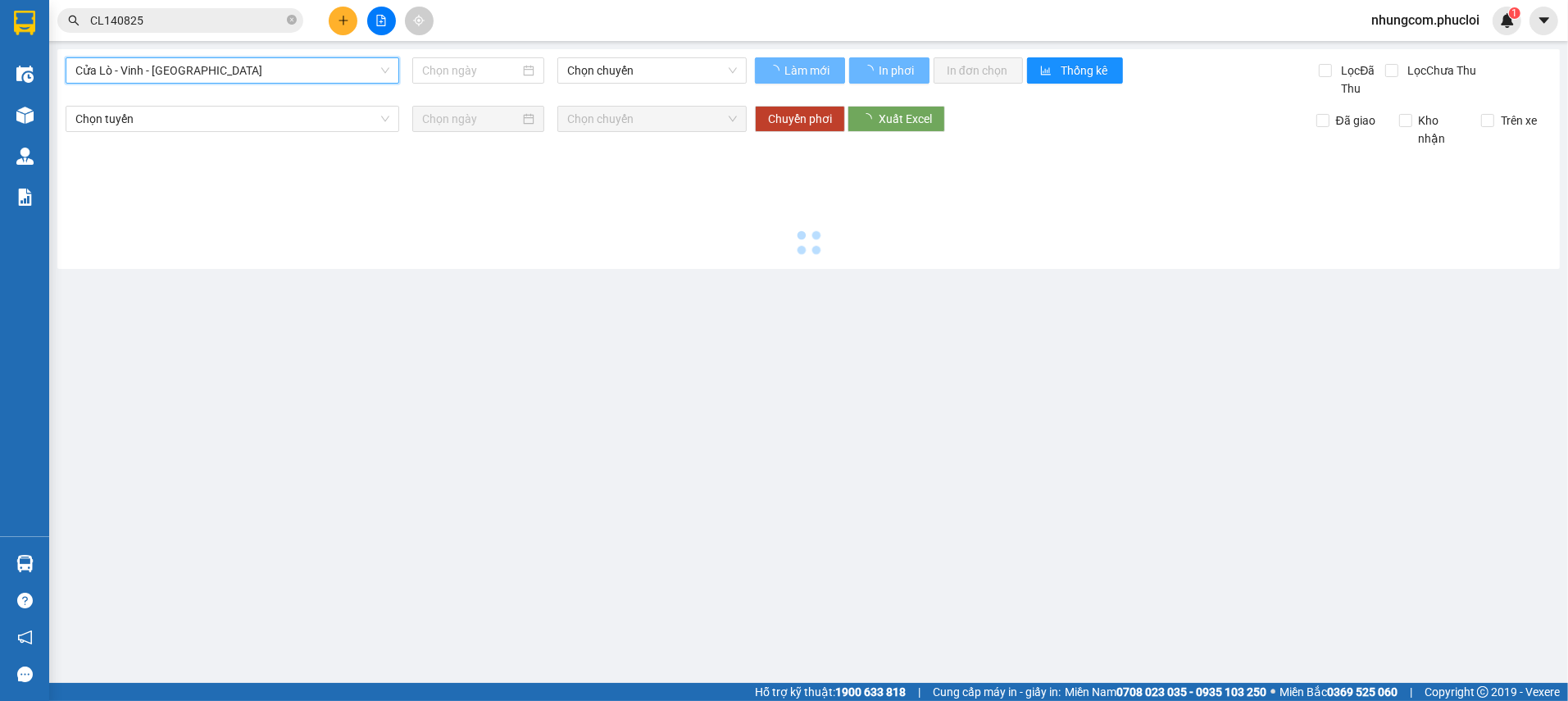
type input "[DATE]"
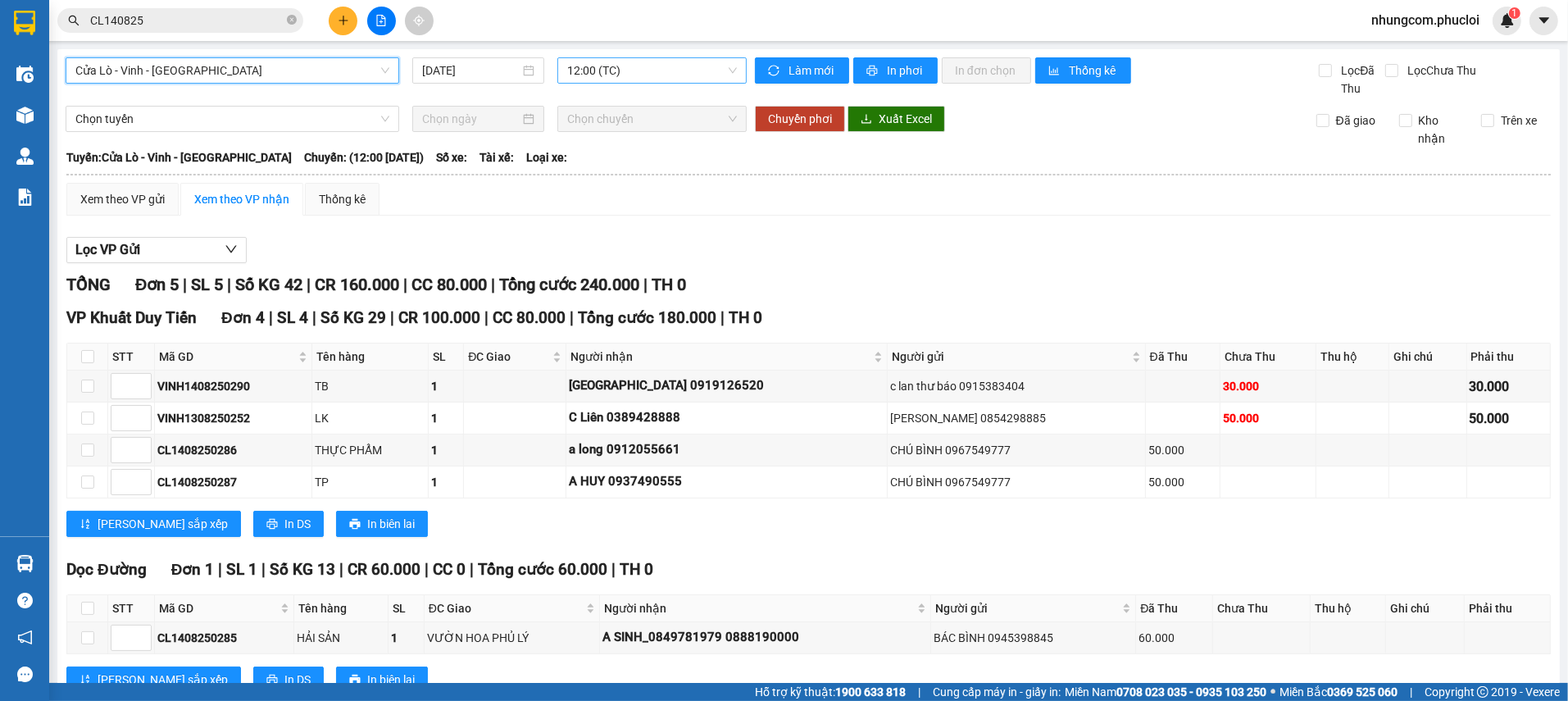
click at [571, 69] on span "12:00 (TC)" at bounding box center [652, 70] width 170 height 25
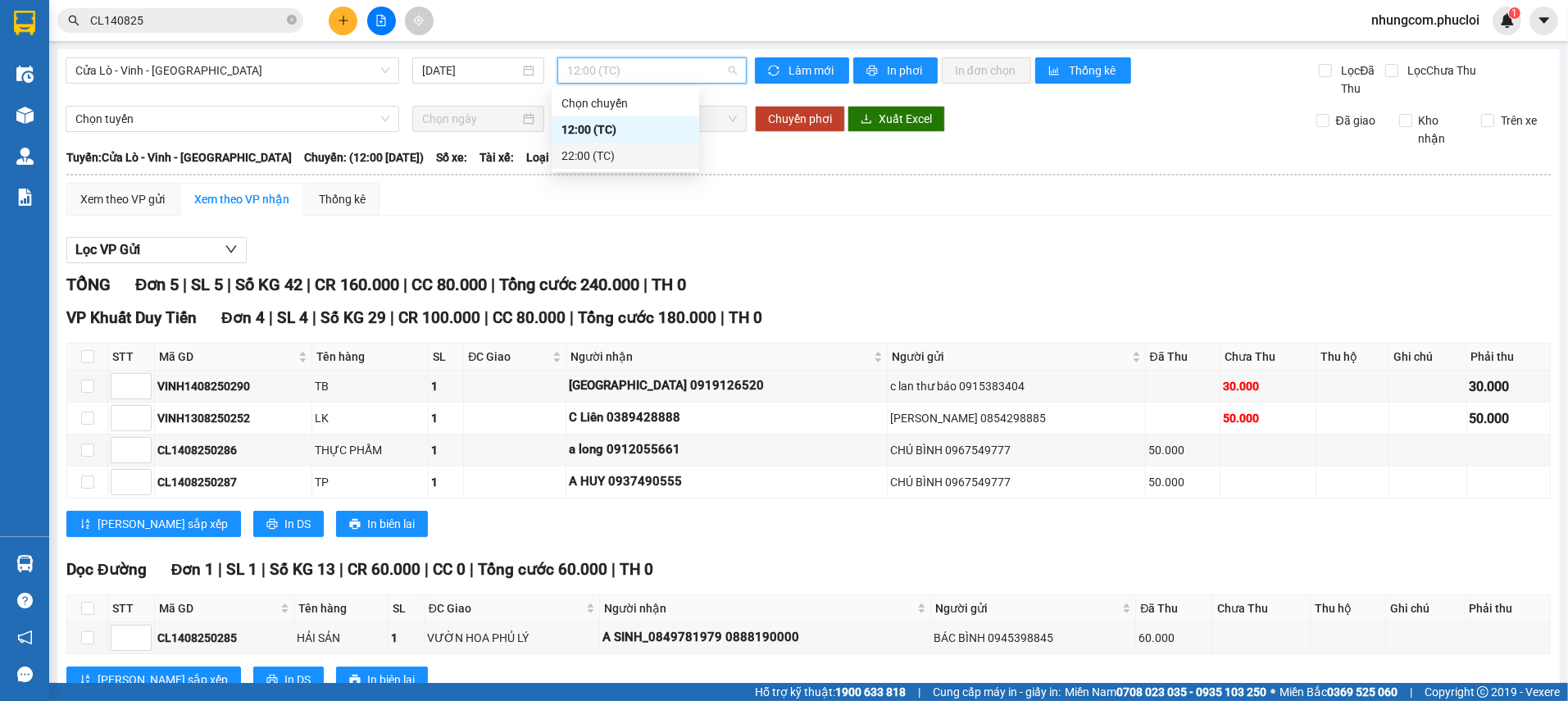
click at [586, 150] on div "22:00 (TC)" at bounding box center [625, 155] width 128 height 18
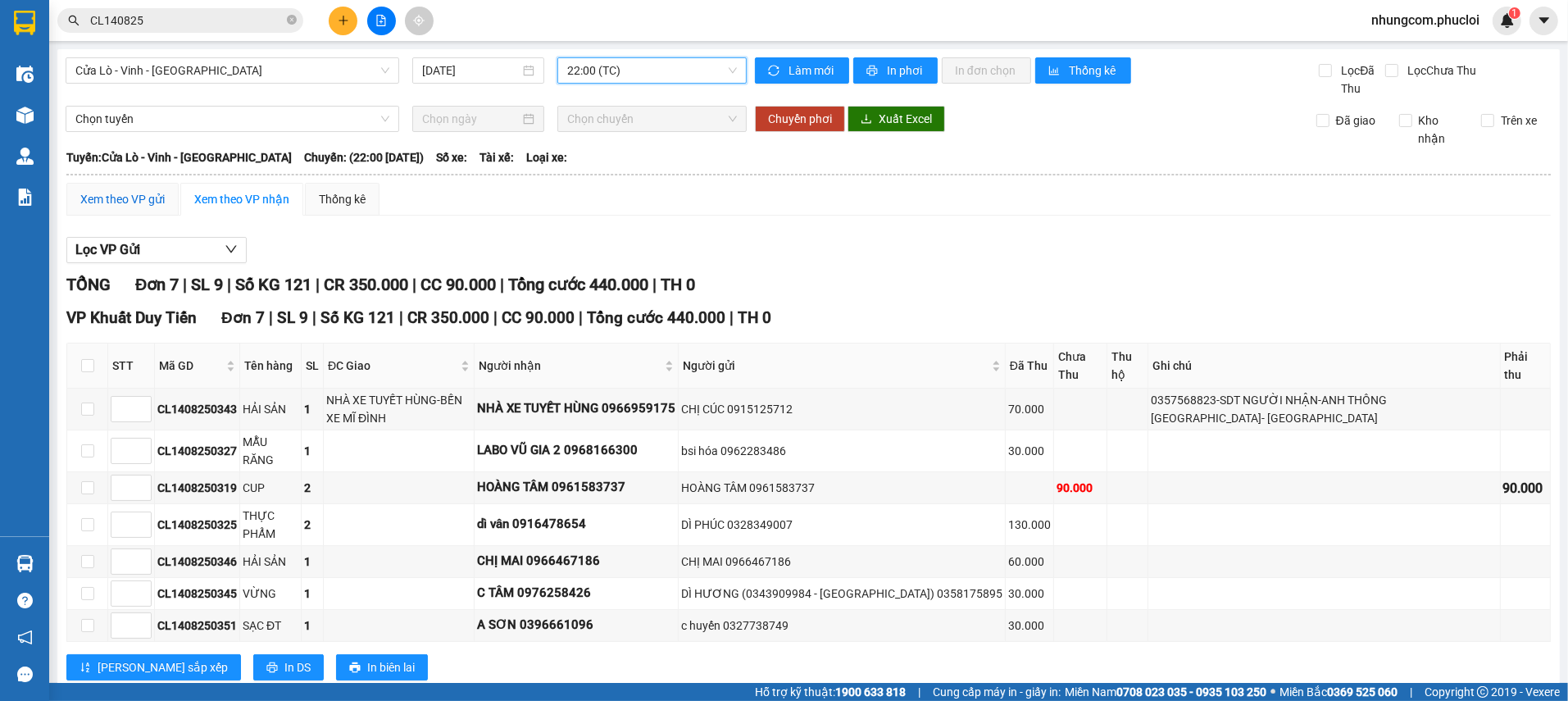
click at [124, 206] on div "Xem theo VP gửi" at bounding box center [122, 199] width 85 height 18
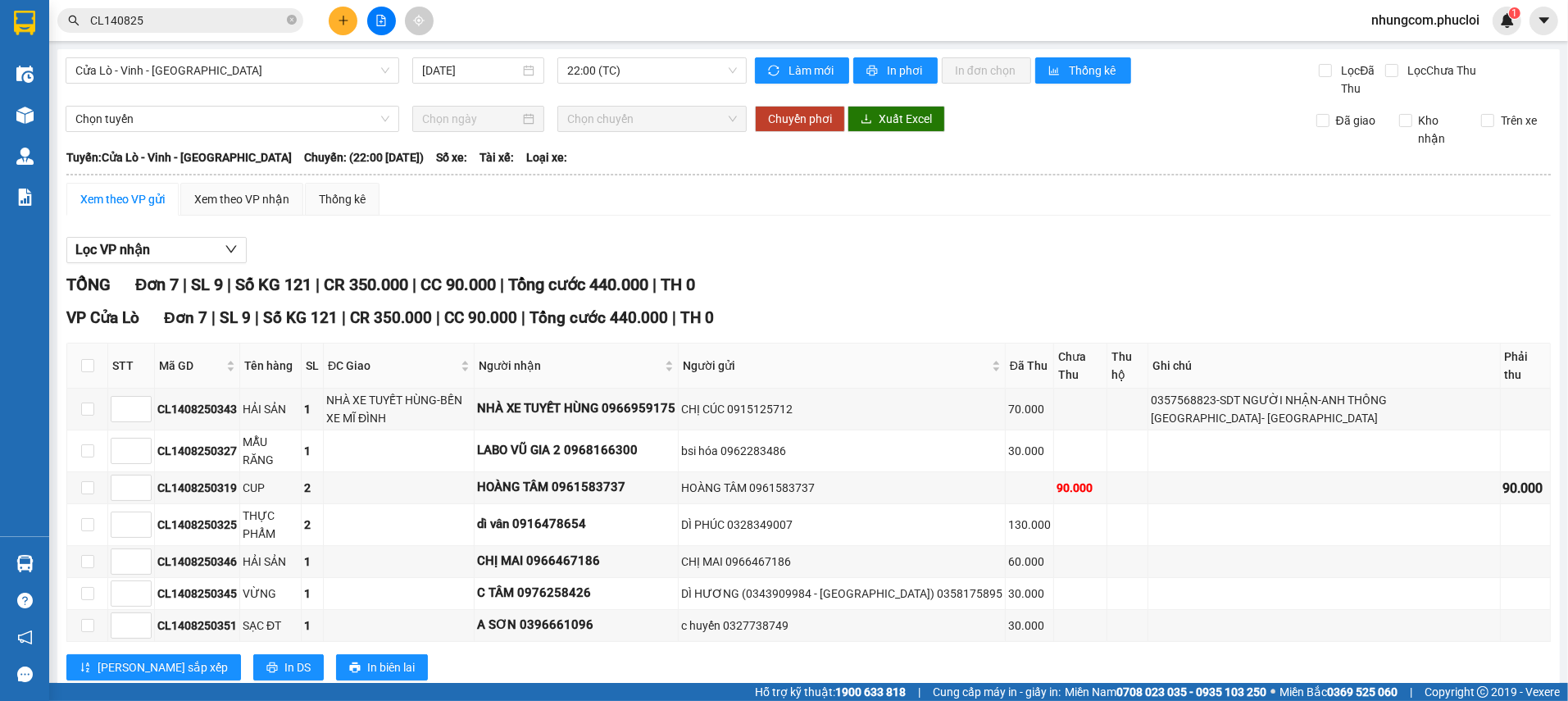
click at [810, 302] on div "TỔNG Đơn 7 | SL 9 | Số KG 121 | CR 350.000 | CC 90.000 | Tổng cước 440.000 | TH…" at bounding box center [808, 487] width 1484 height 429
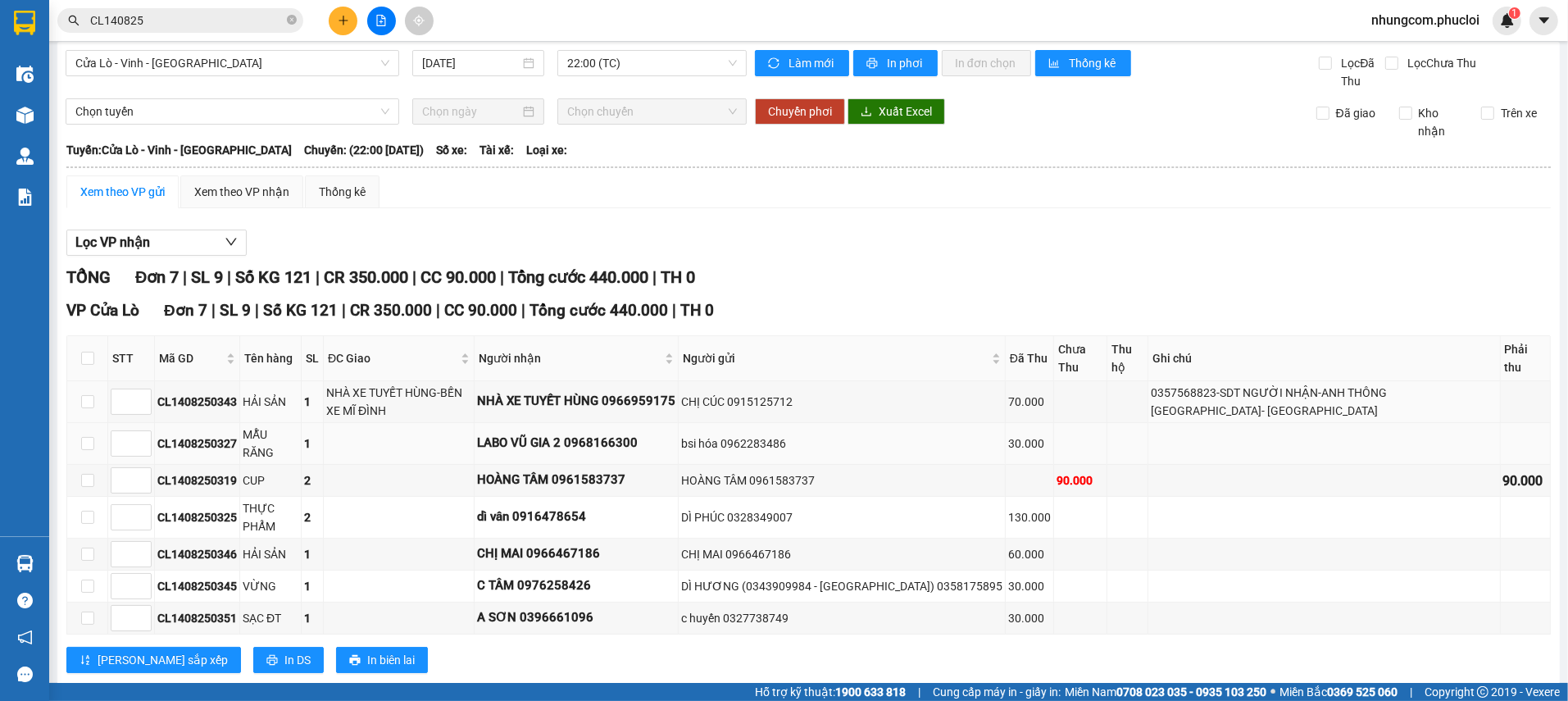
scroll to position [33, 0]
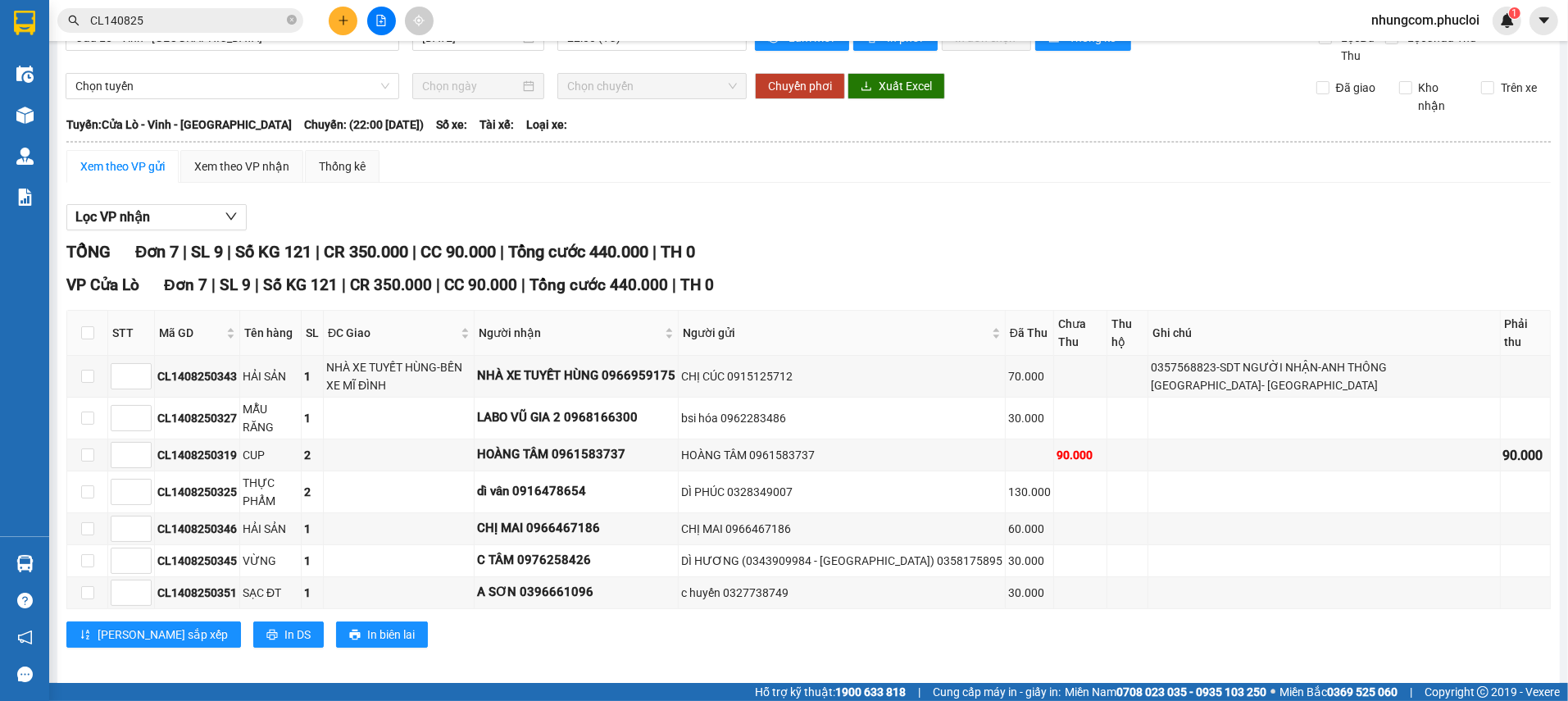
drag, startPoint x: 102, startPoint y: 20, endPoint x: 86, endPoint y: 20, distance: 16.0
click at [78, 20] on div "CL140825" at bounding box center [159, 21] width 319 height 25
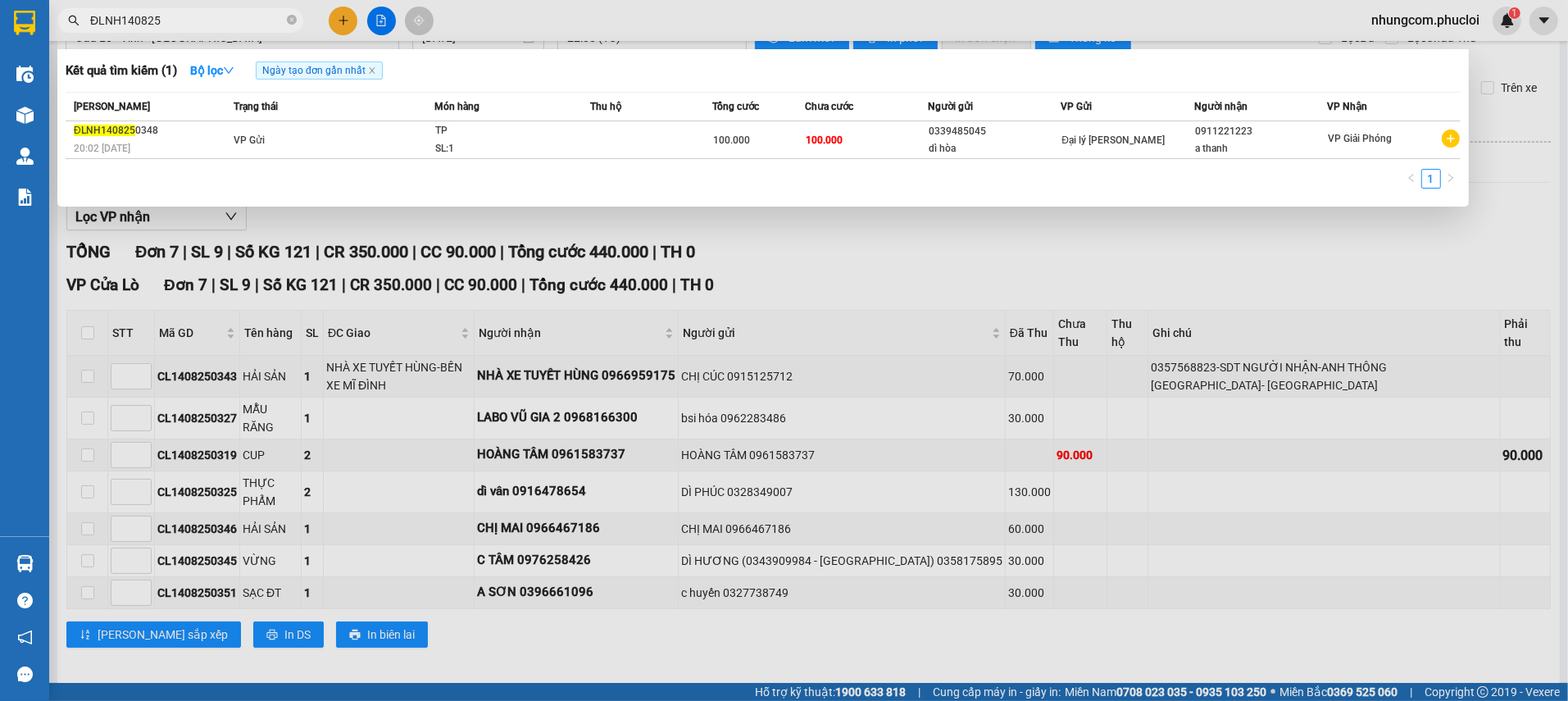
type input "ĐLNH140825"
click at [802, 268] on div at bounding box center [784, 350] width 1568 height 701
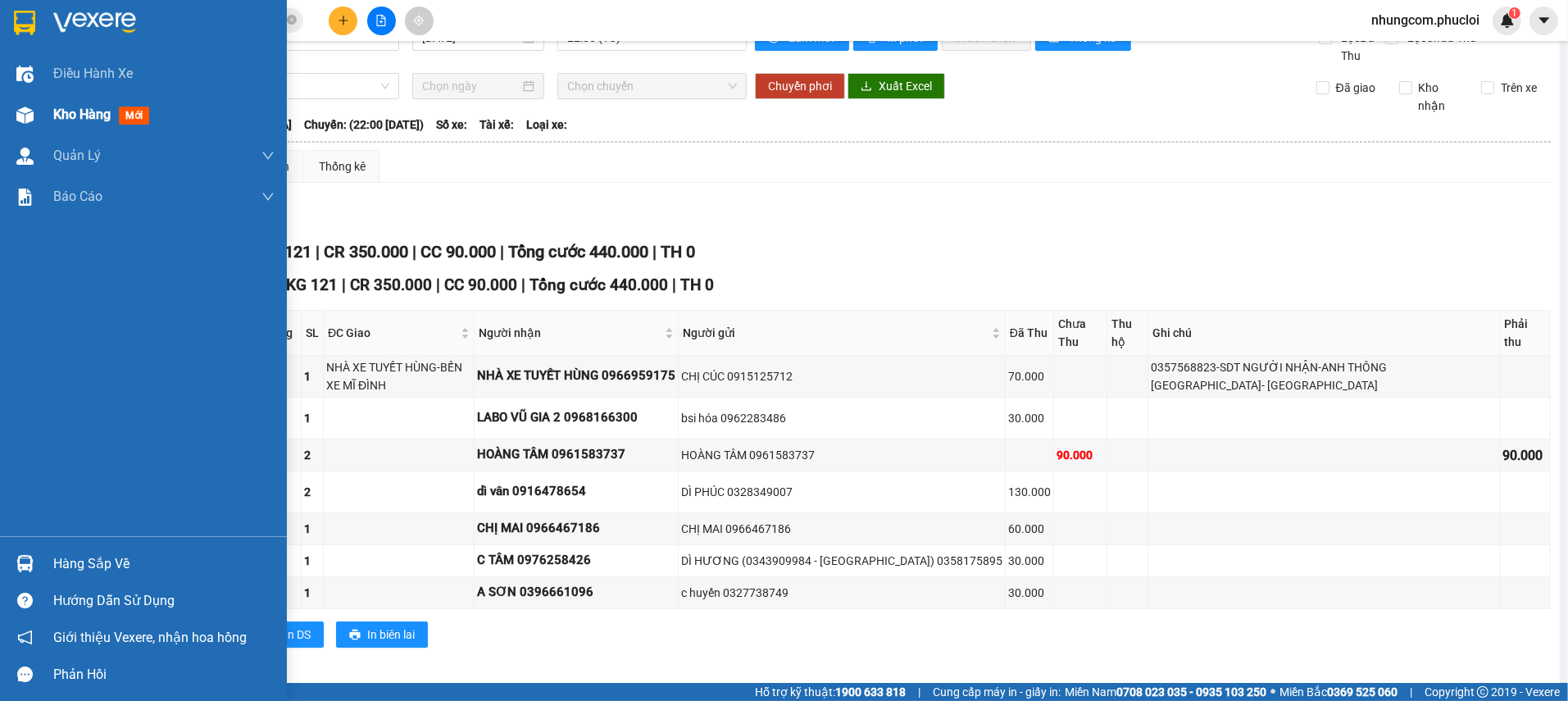
click at [27, 118] on img at bounding box center [25, 115] width 17 height 17
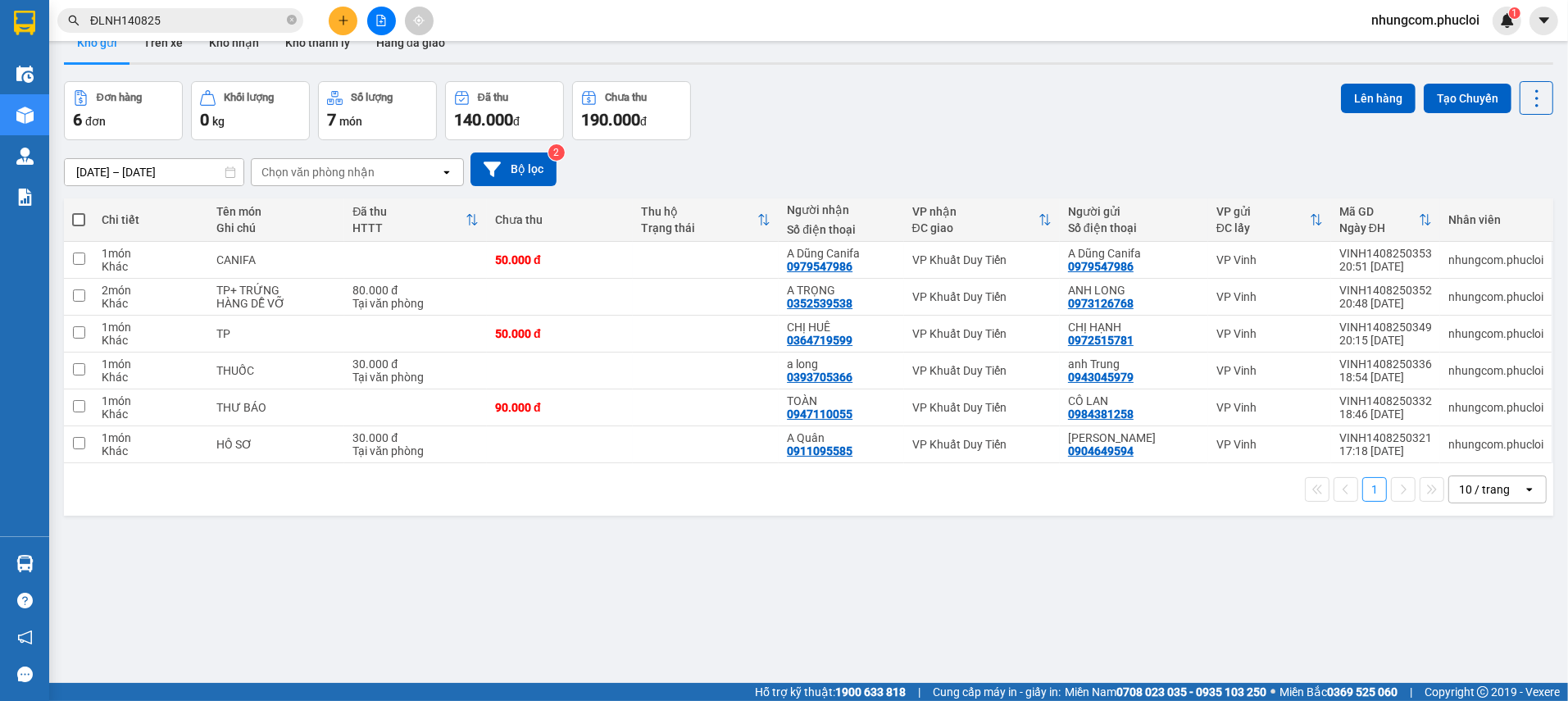
click at [72, 220] on span at bounding box center [78, 219] width 13 height 13
click at [79, 212] on input "checkbox" at bounding box center [79, 212] width 0 height 0
checkbox input "true"
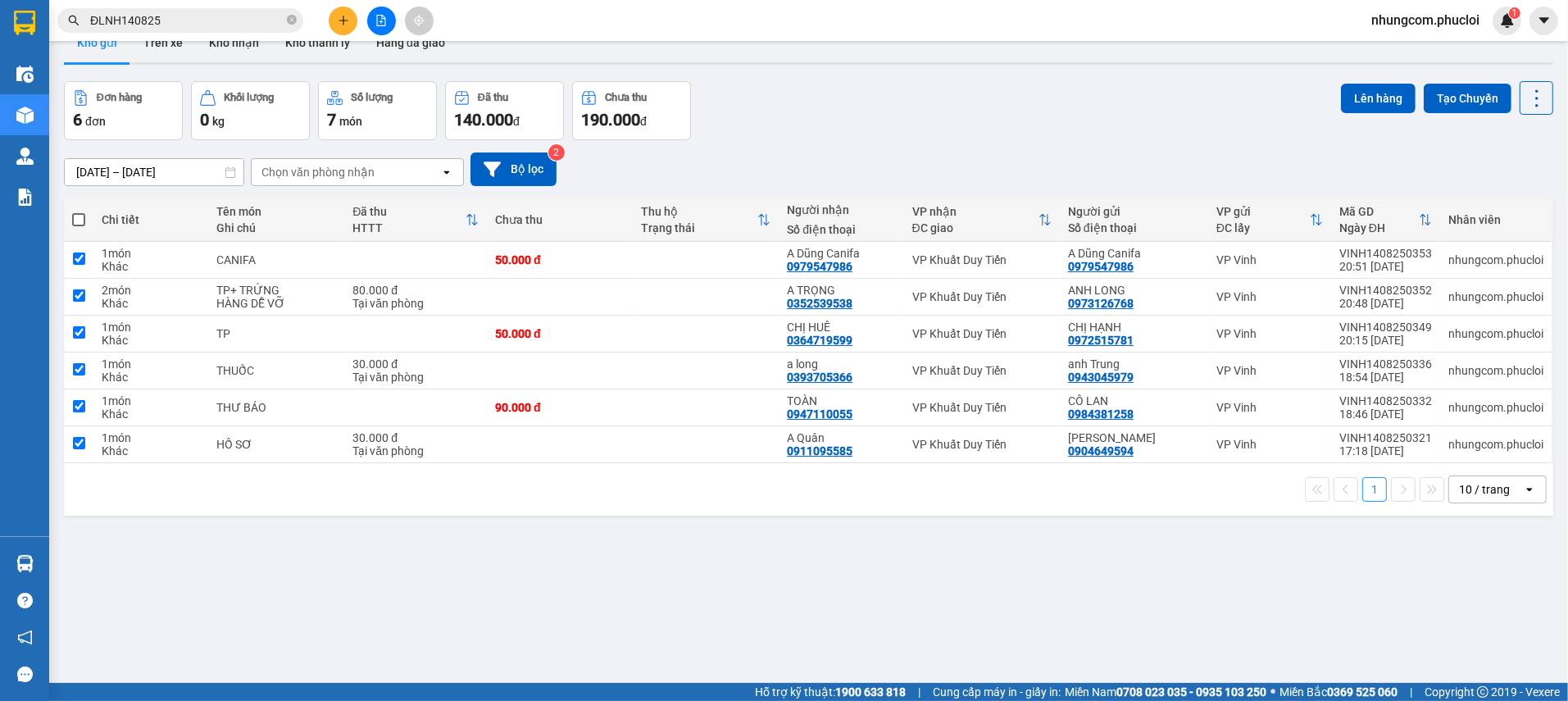
checkbox input "true"
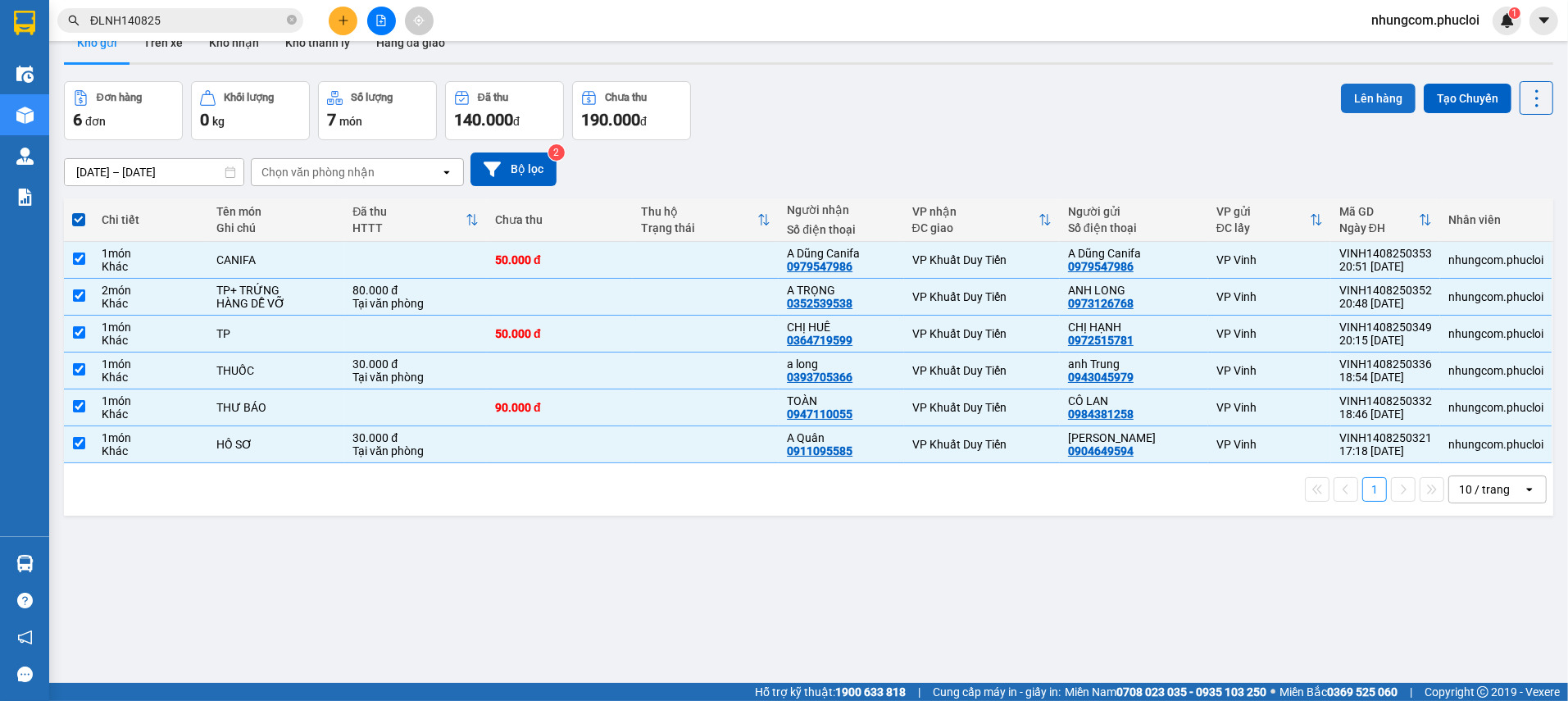
click at [1363, 93] on button "Lên hàng" at bounding box center [1378, 99] width 75 height 29
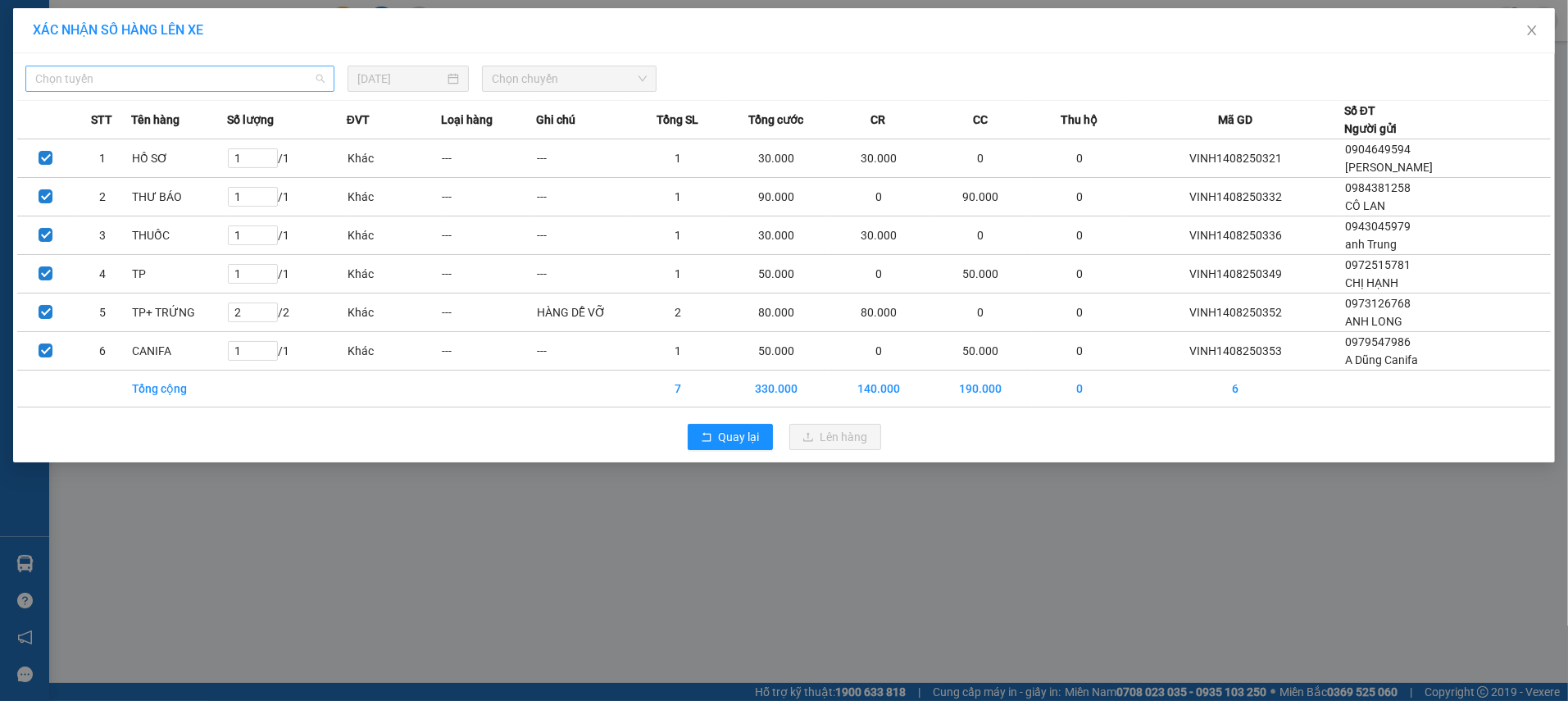
click at [210, 77] on span "Chọn tuyến" at bounding box center [180, 79] width 289 height 25
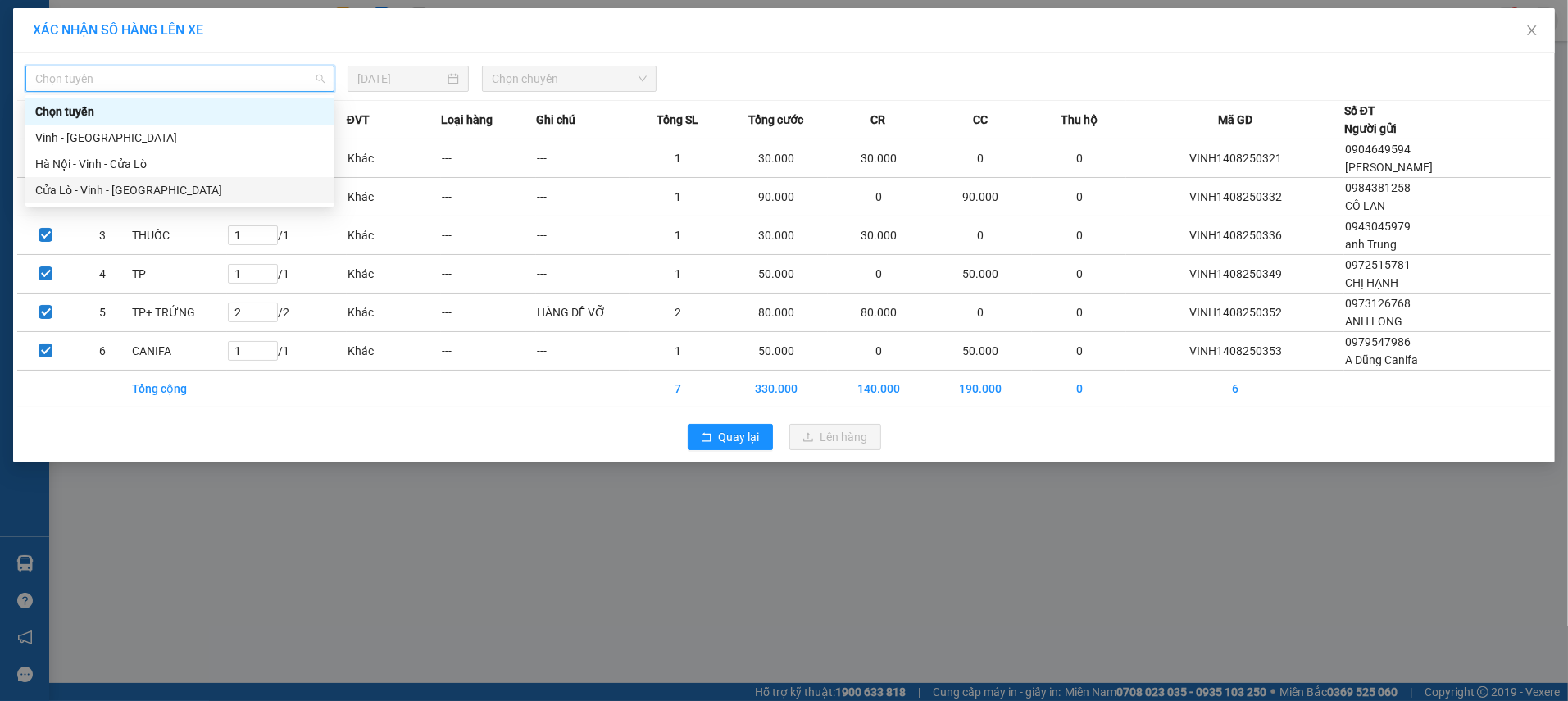
click at [138, 182] on div "Cửa Lò - Vinh - [GEOGRAPHIC_DATA]" at bounding box center [180, 190] width 289 height 18
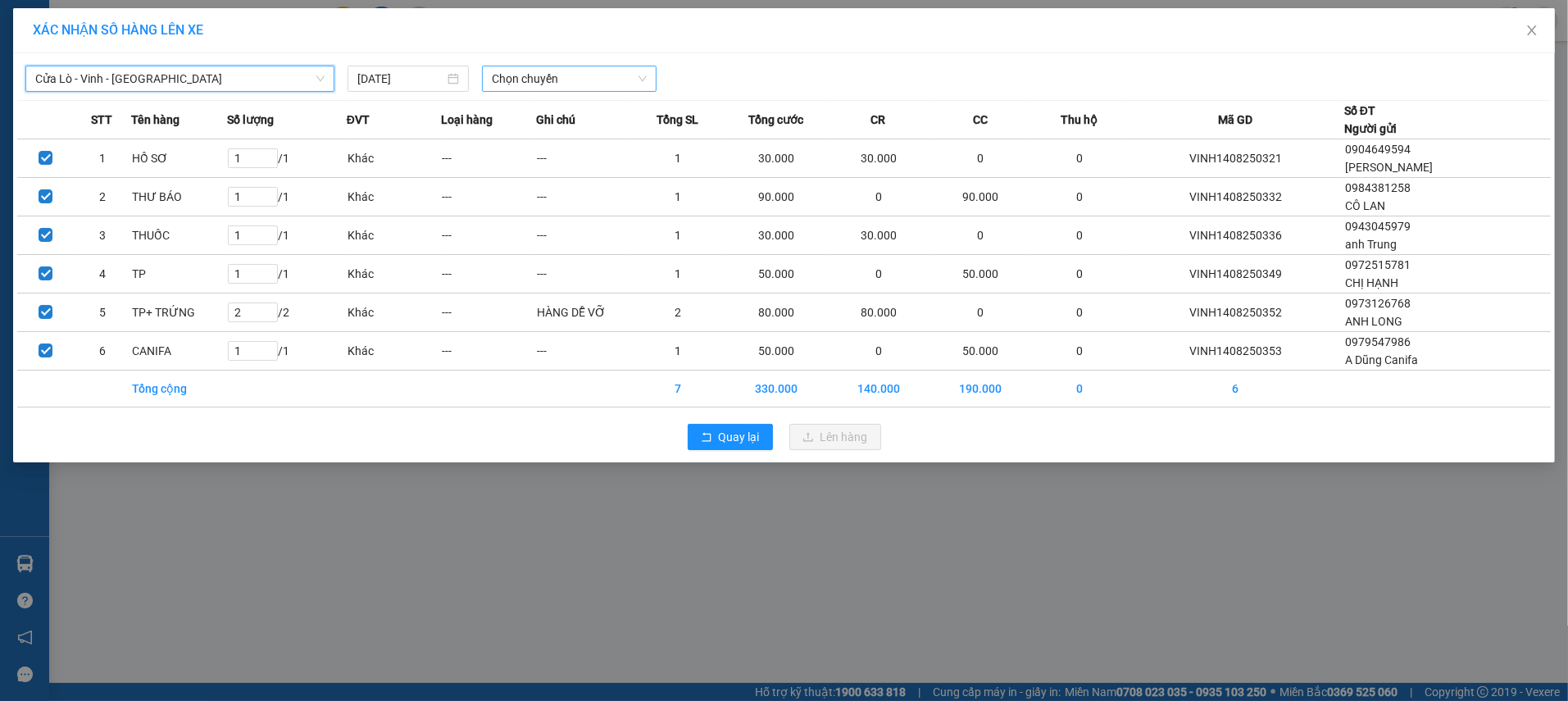
click at [516, 82] on span "Chọn chuyến" at bounding box center [569, 79] width 155 height 25
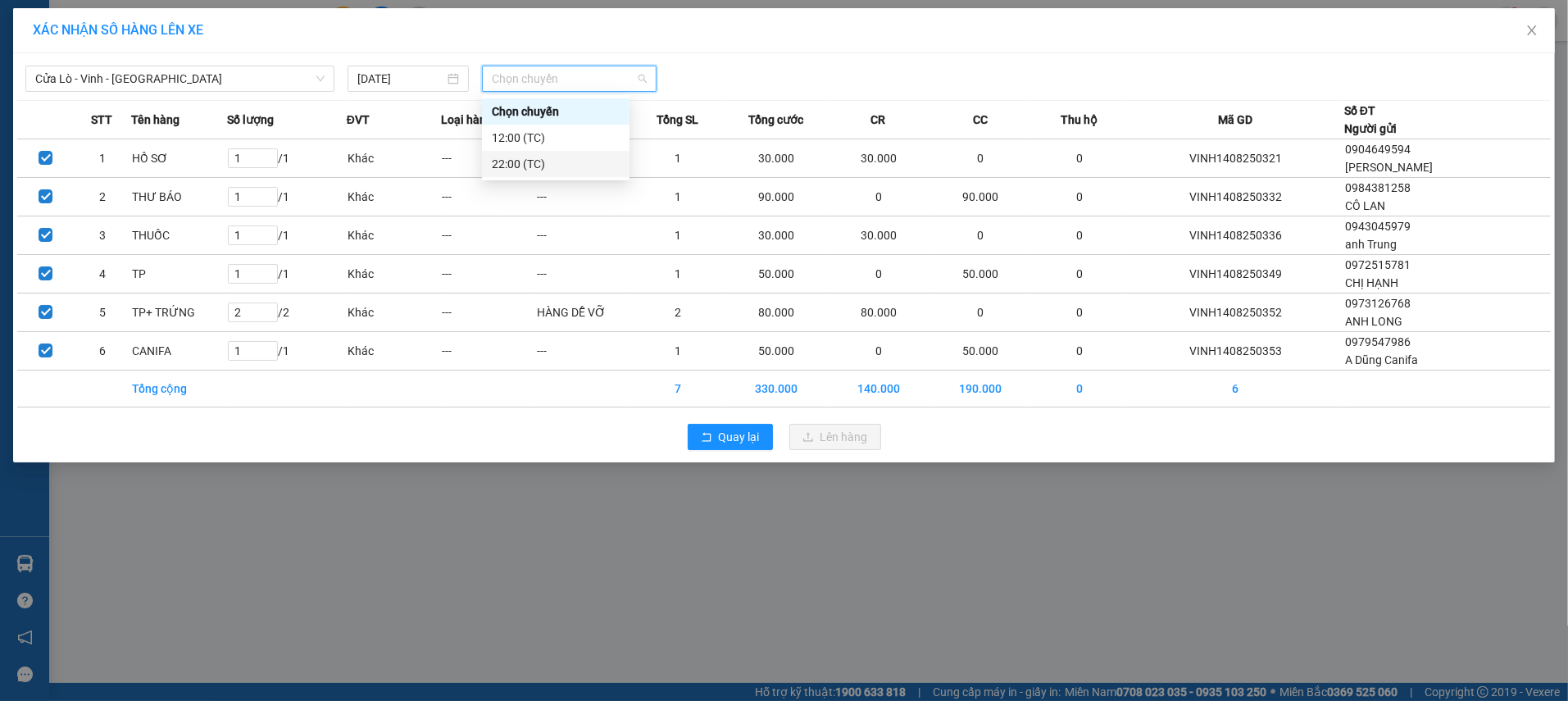
click at [516, 163] on div "22:00 (TC)" at bounding box center [555, 164] width 128 height 18
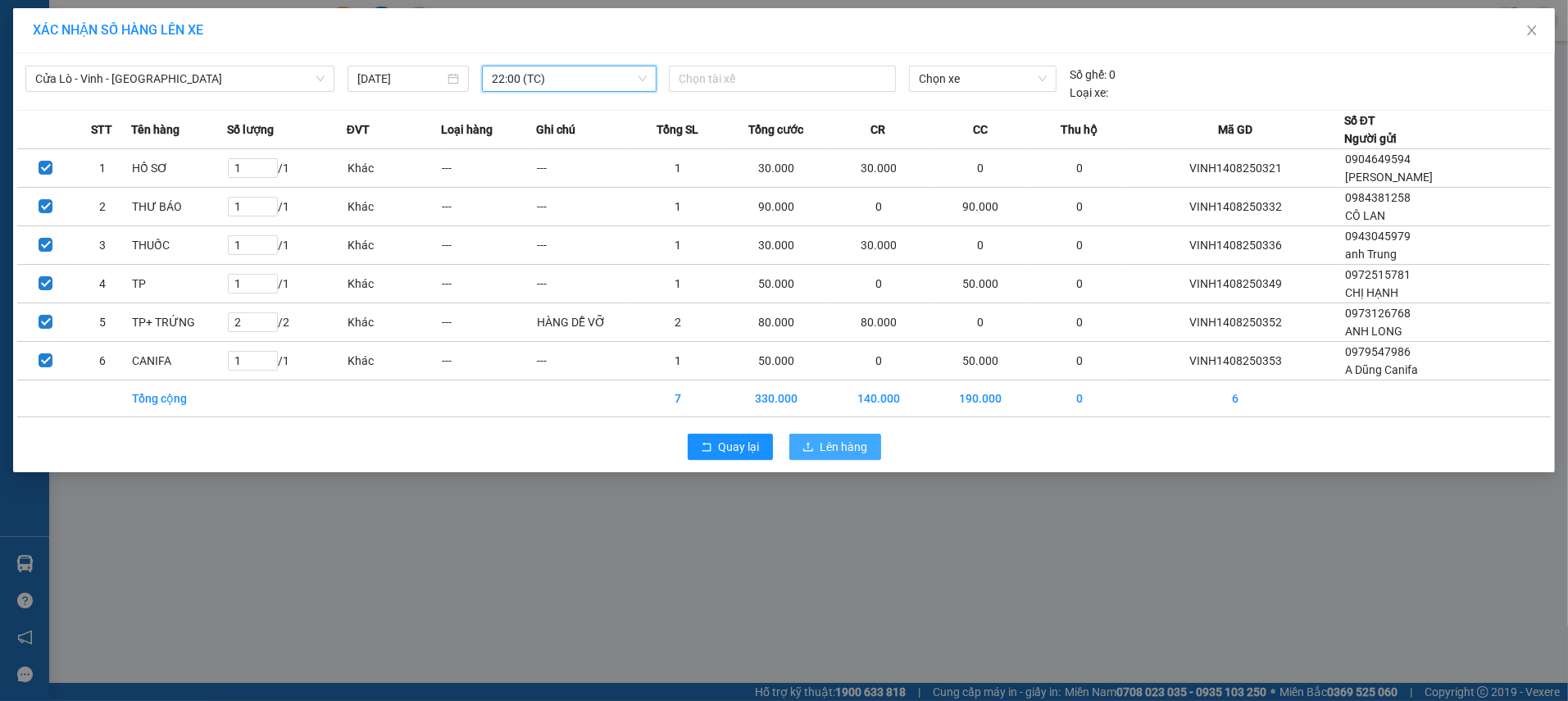
click at [817, 452] on button "Lên hàng" at bounding box center [835, 446] width 92 height 27
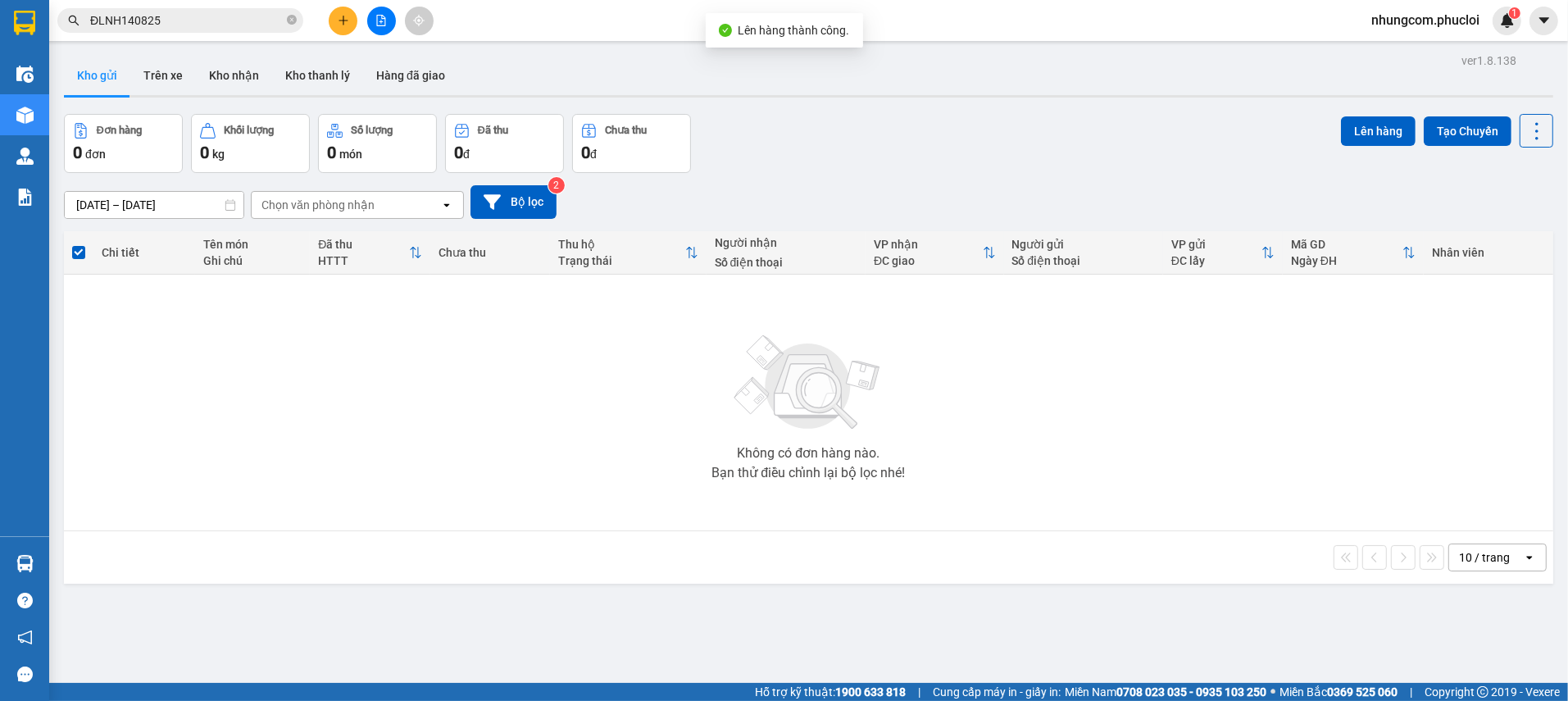
click at [933, 141] on div "Đơn hàng 0 đơn Khối lượng 0 kg Số lượng 0 món Đã thu 0 đ Chưa thu 0 đ Lên hàng …" at bounding box center [808, 143] width 1489 height 59
click at [392, 15] on button at bounding box center [381, 21] width 28 height 28
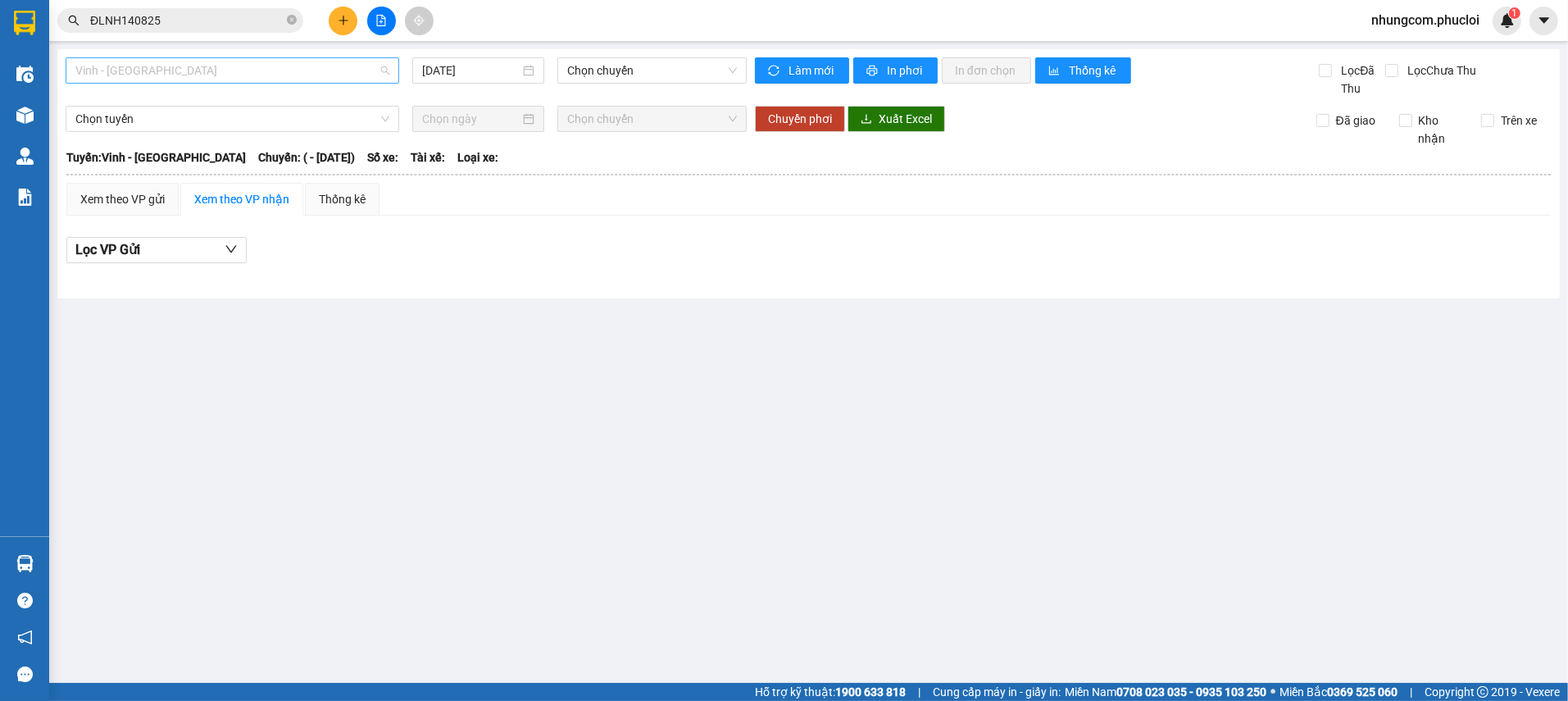
click at [230, 81] on span "Vinh - [GEOGRAPHIC_DATA]" at bounding box center [232, 70] width 314 height 25
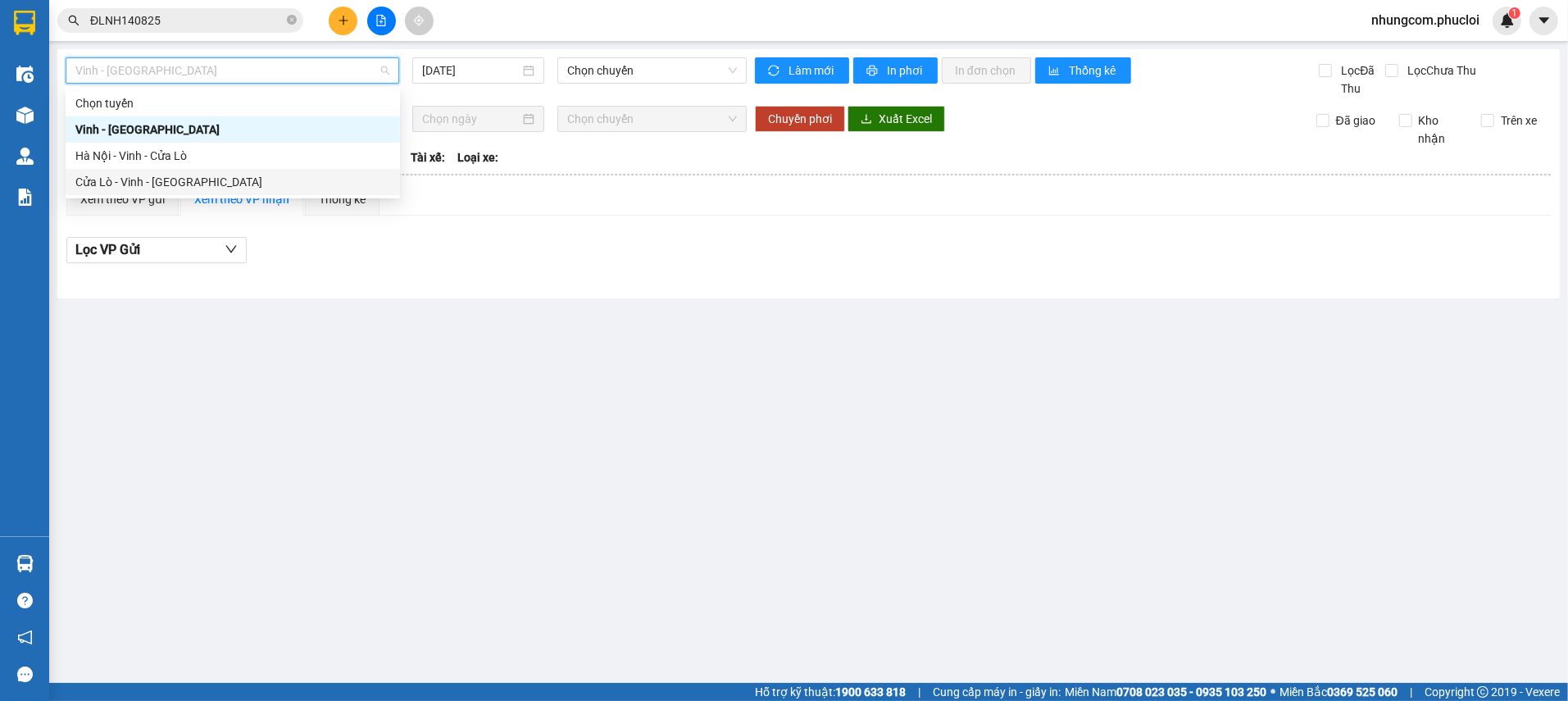
click at [170, 177] on div "Cửa Lò - Vinh - [GEOGRAPHIC_DATA]" at bounding box center [233, 182] width 315 height 18
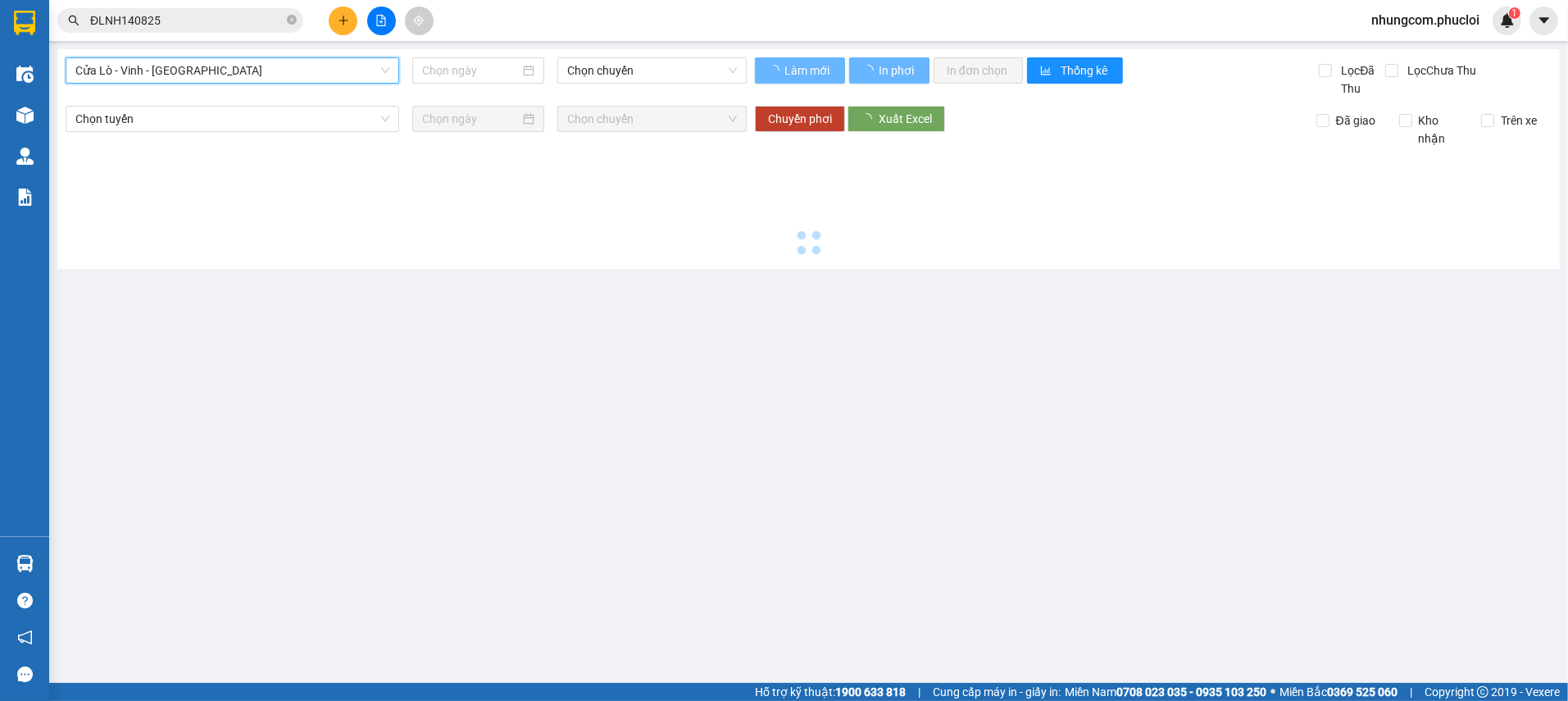
type input "[DATE]"
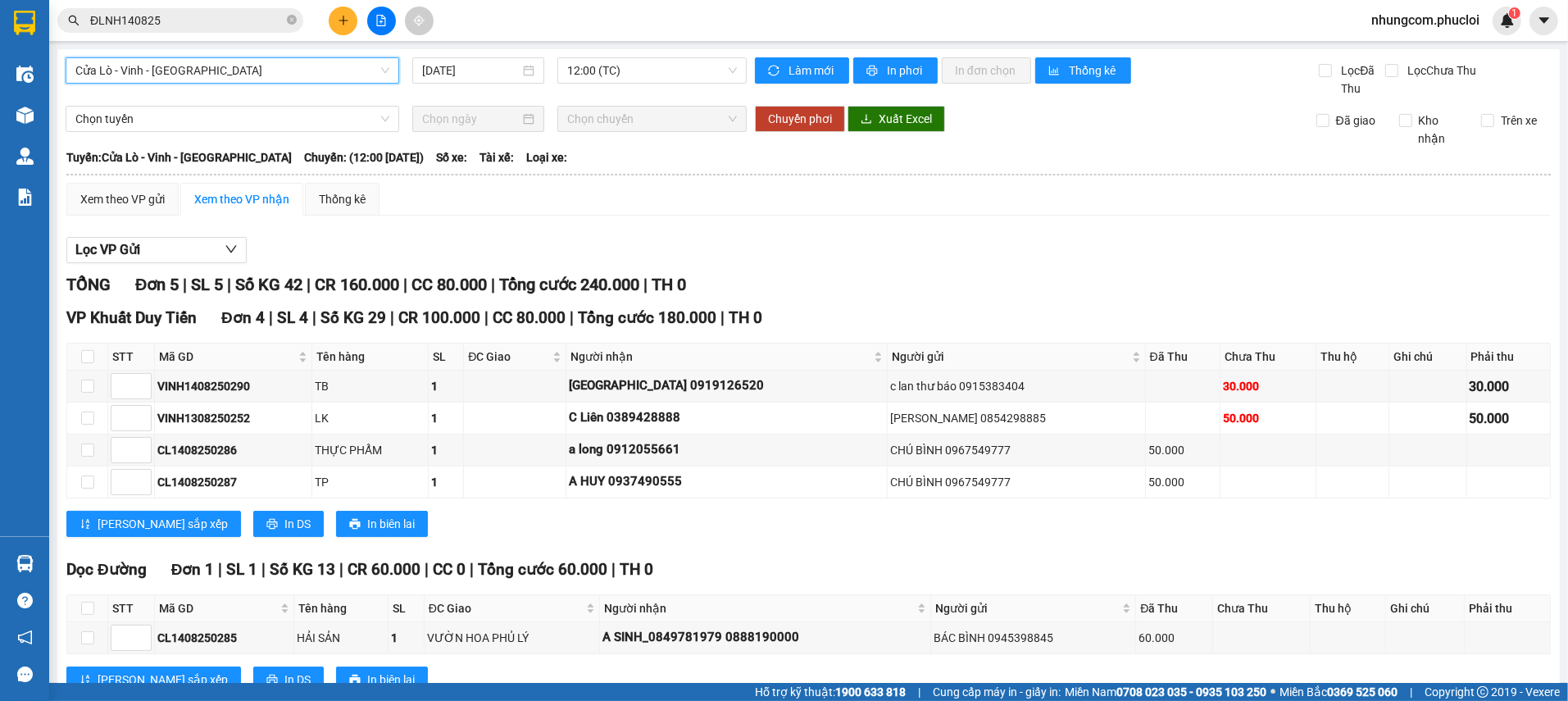
click at [246, 12] on input "ĐLNH140825" at bounding box center [187, 20] width 194 height 18
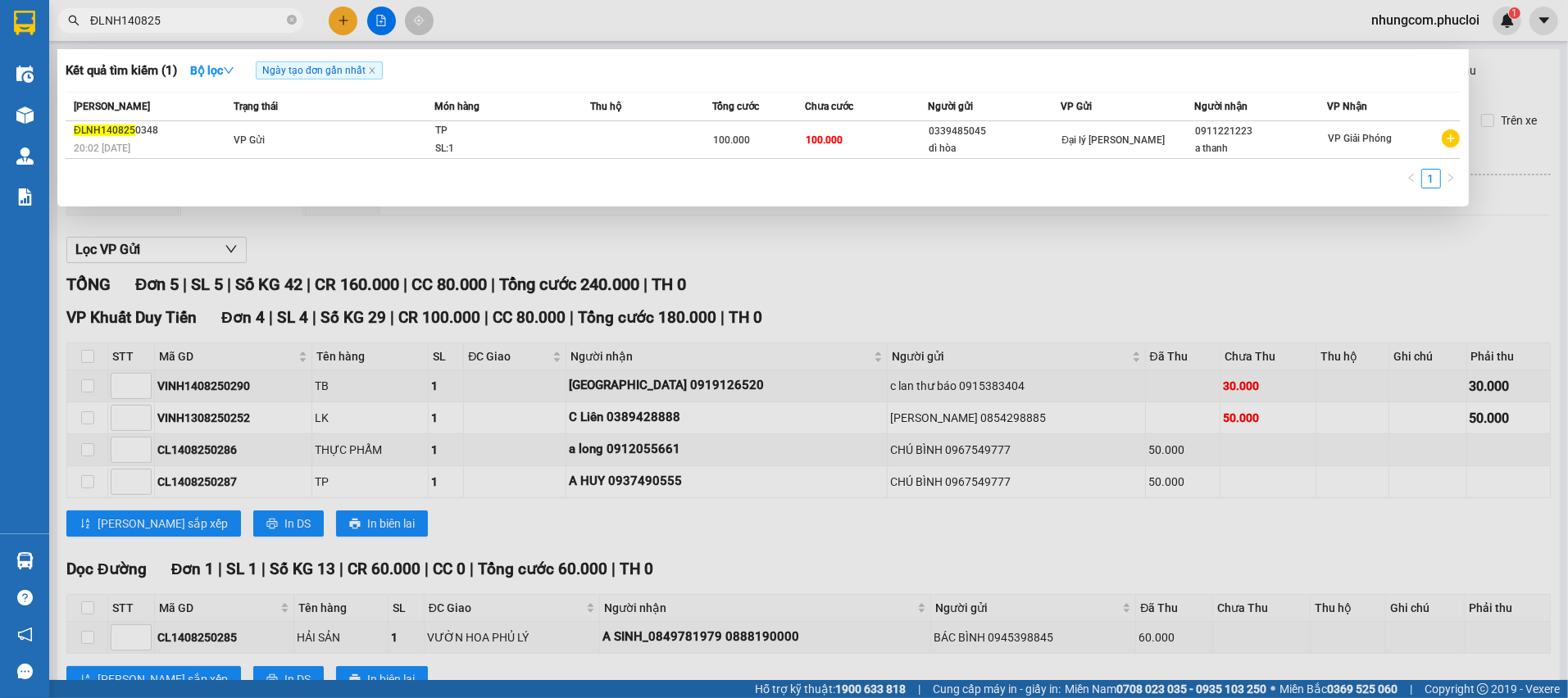
click at [527, 258] on div at bounding box center [784, 349] width 1568 height 698
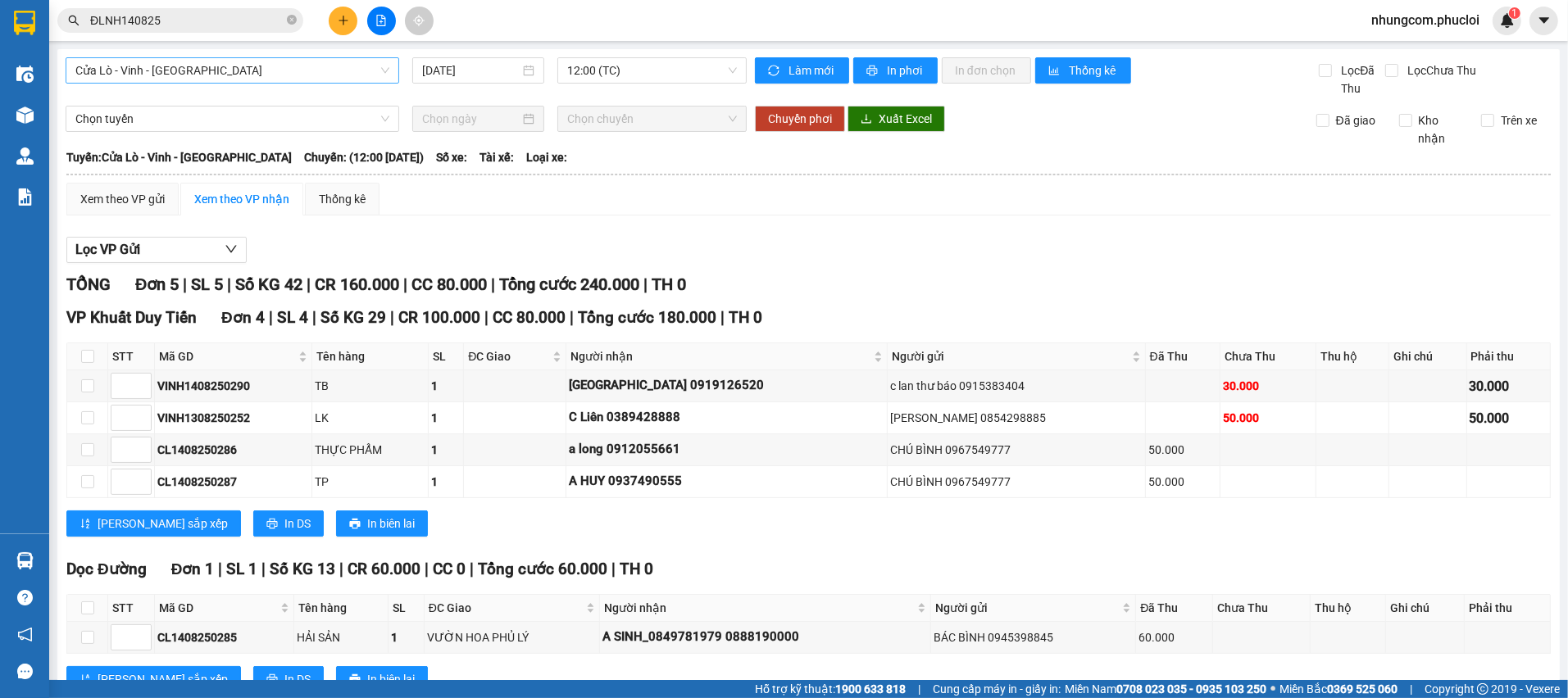
click at [345, 68] on span "Cửa Lò - Vinh - [GEOGRAPHIC_DATA]" at bounding box center [232, 70] width 314 height 25
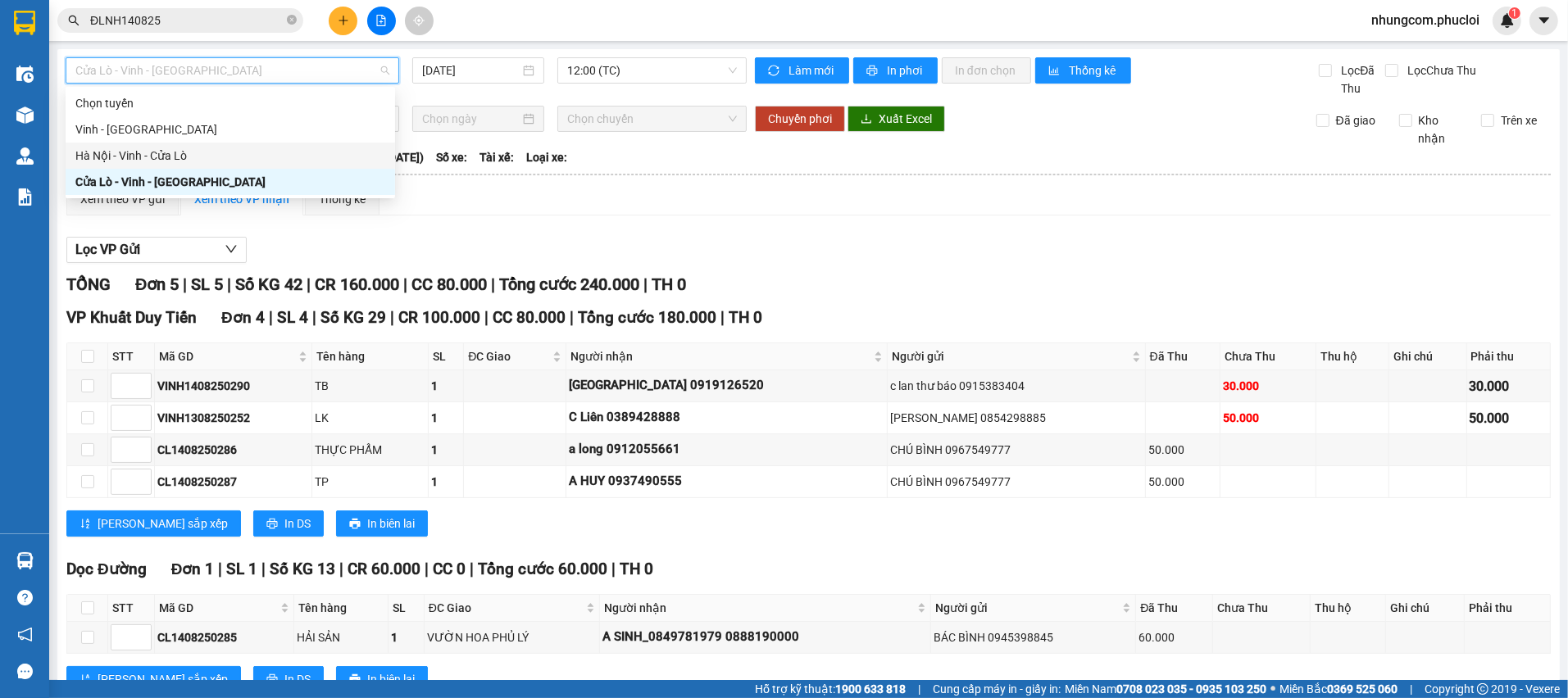
click at [194, 144] on div "Hà Nội - Vinh - Cửa Lò" at bounding box center [230, 156] width 330 height 27
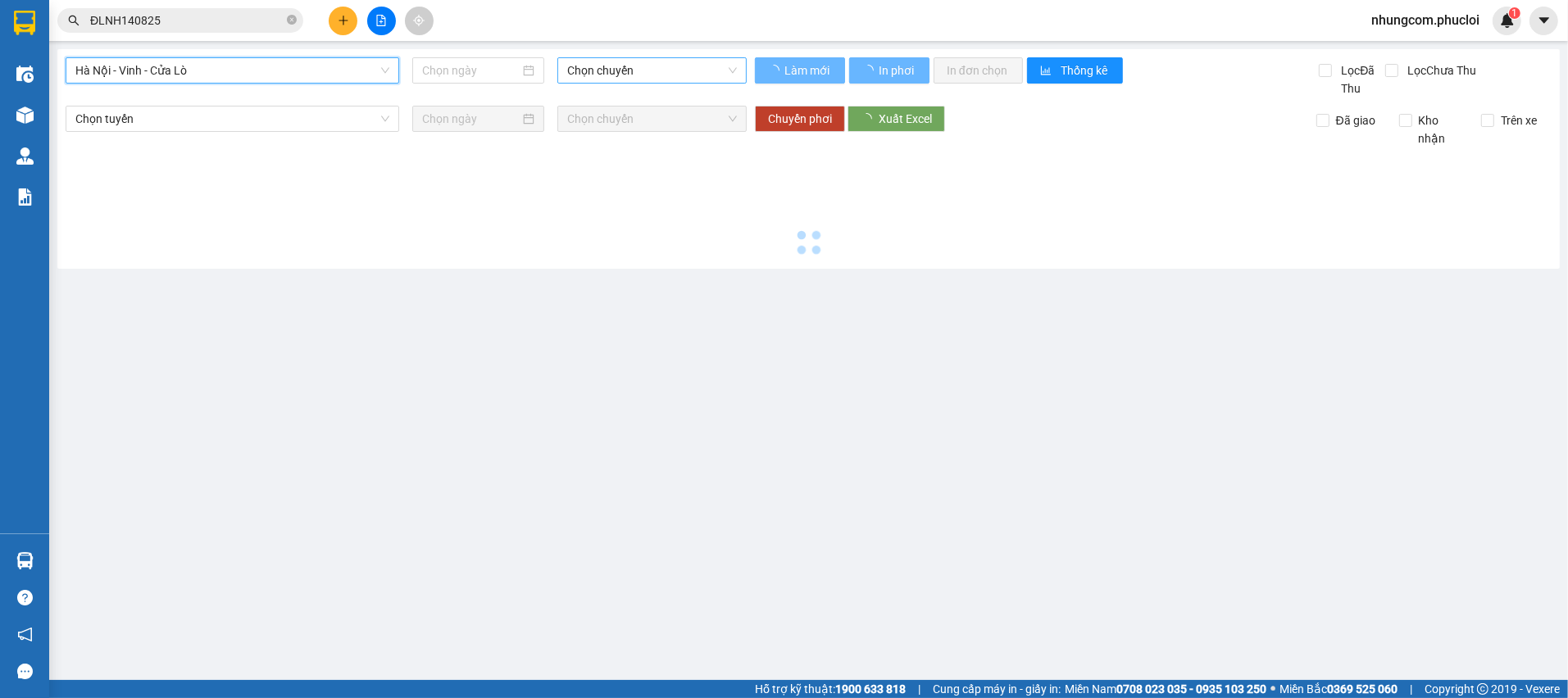
type input "[DATE]"
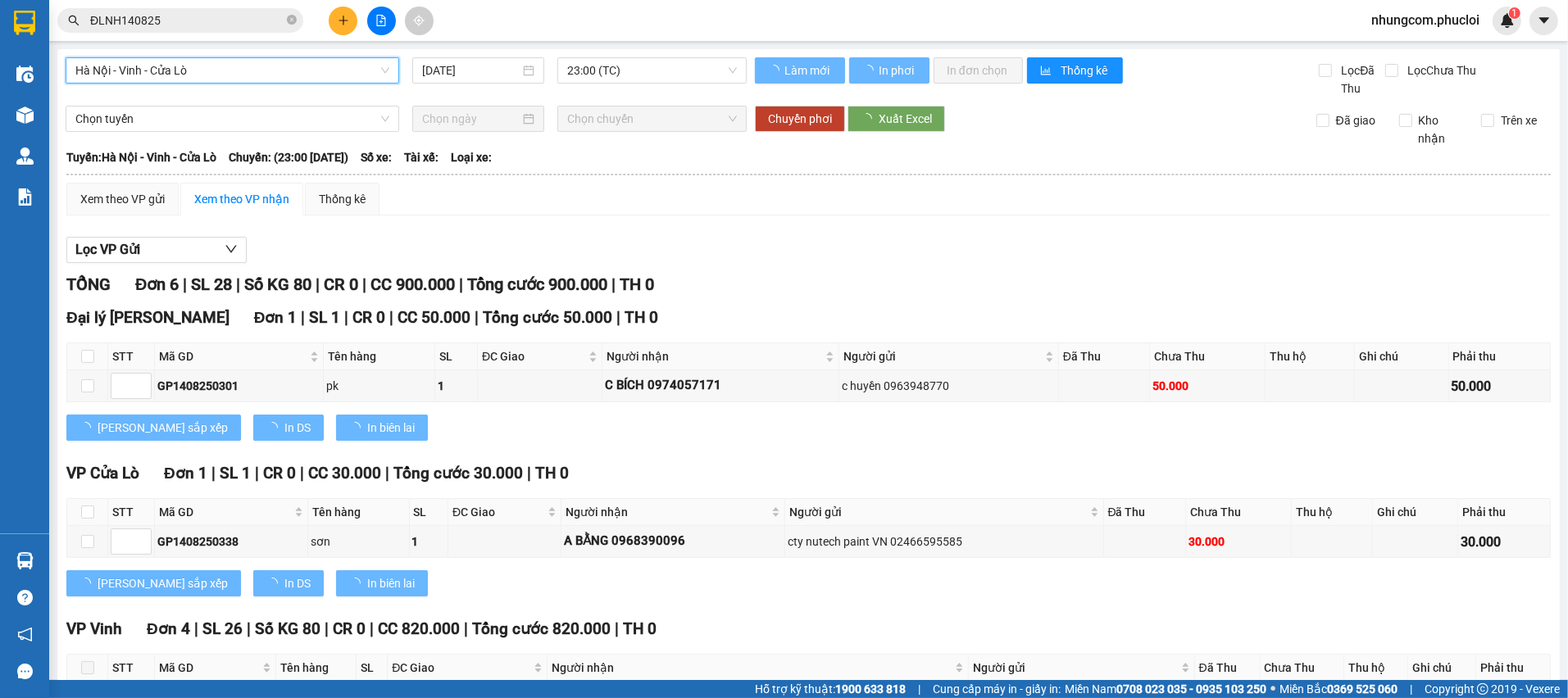
click at [347, 73] on span "Hà Nội - Vinh - Cửa Lò" at bounding box center [232, 70] width 314 height 25
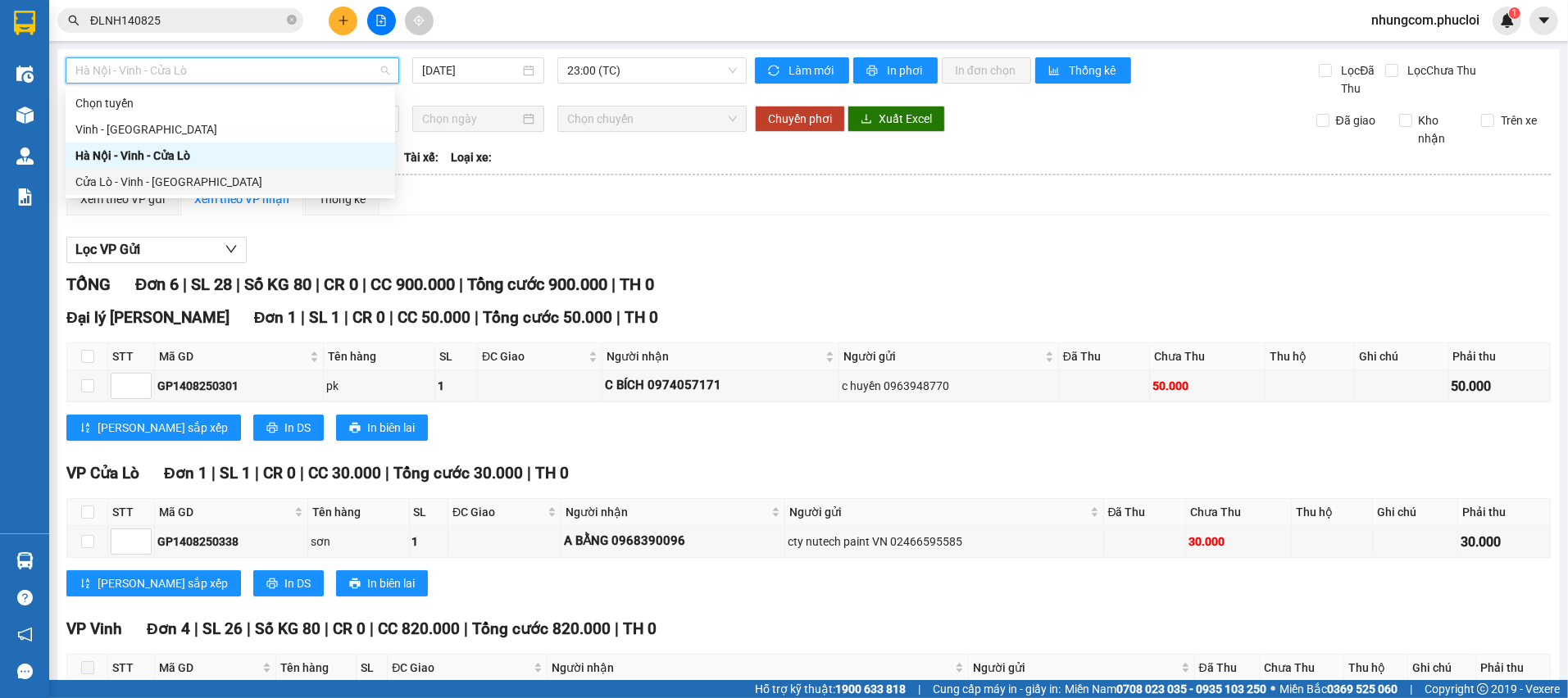
click at [193, 186] on div "Cửa Lò - Vinh - [GEOGRAPHIC_DATA]" at bounding box center [230, 182] width 310 height 18
type input "[DATE]"
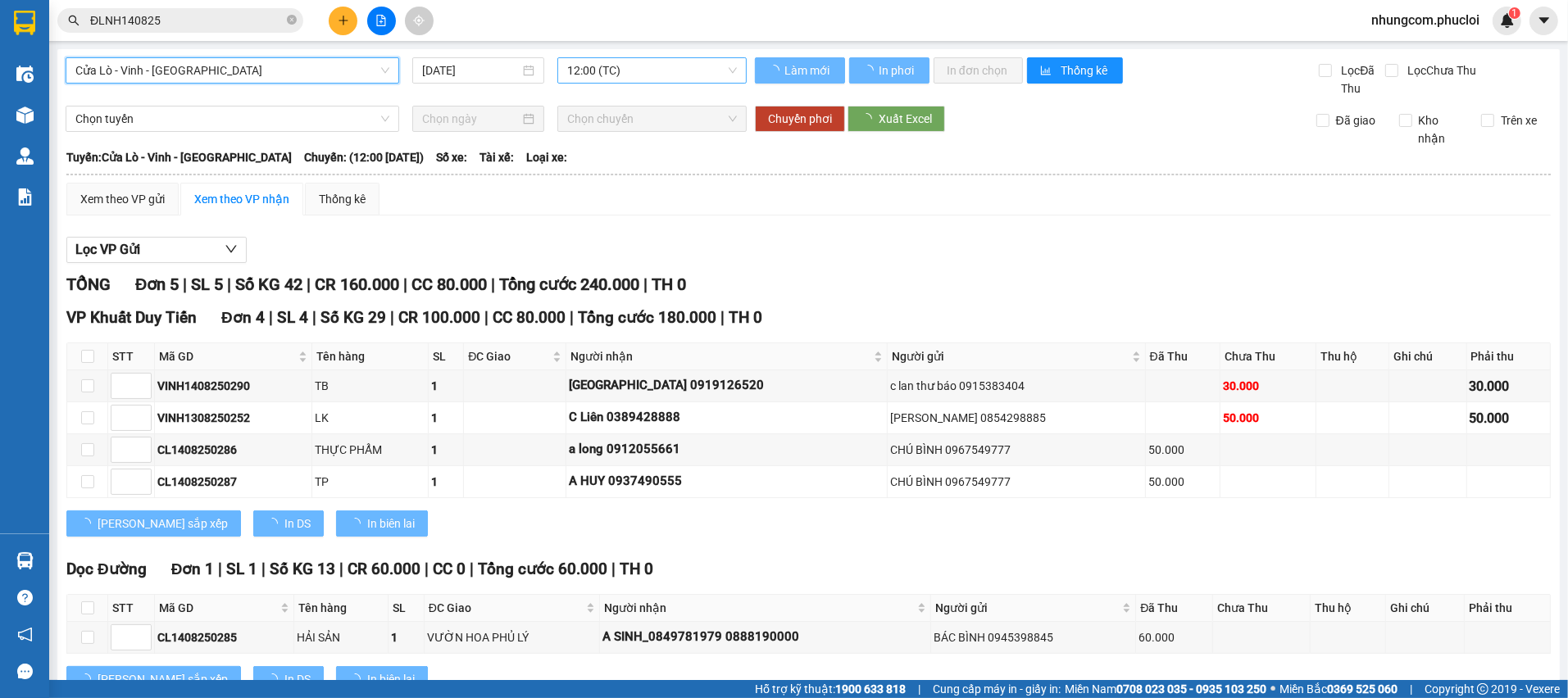
click at [604, 64] on span "12:00 (TC)" at bounding box center [652, 70] width 170 height 25
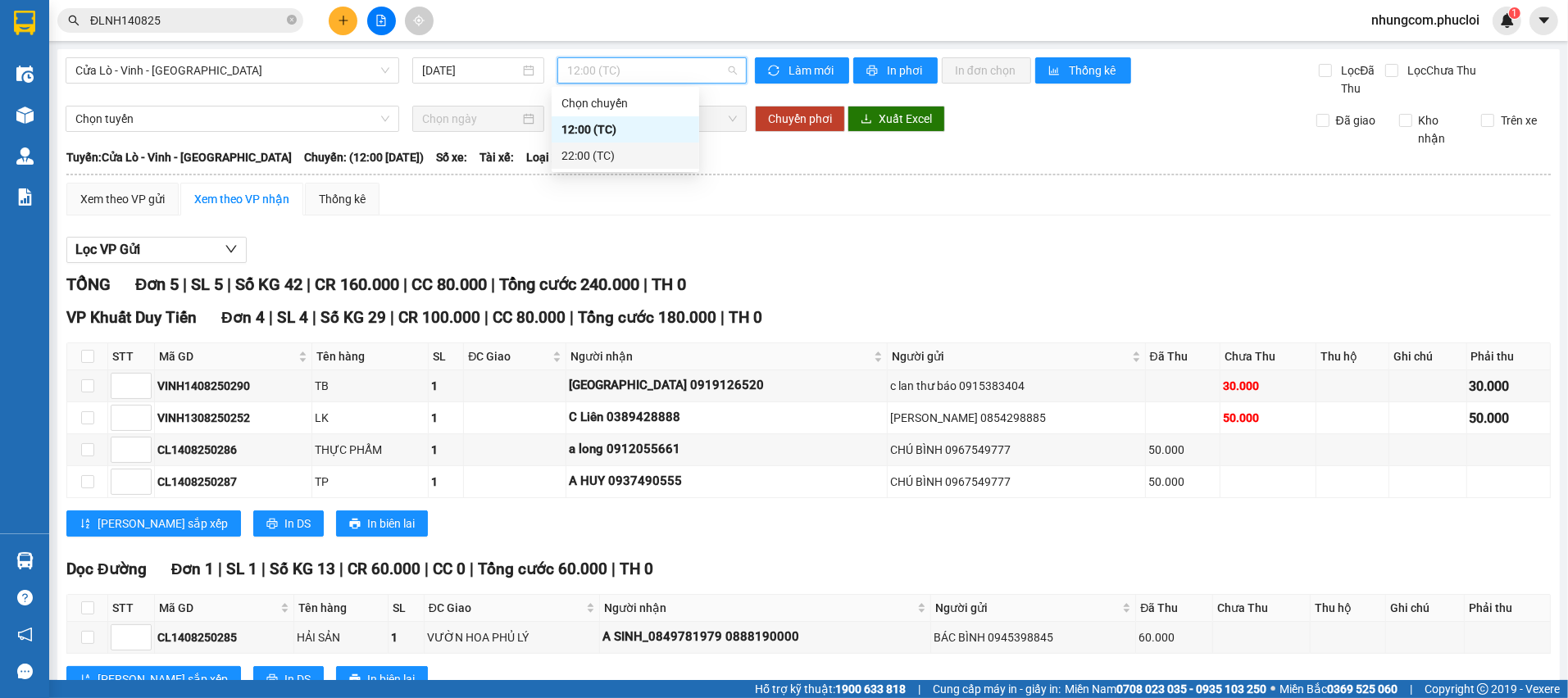
click at [591, 158] on div "22:00 (TC)" at bounding box center [625, 155] width 128 height 18
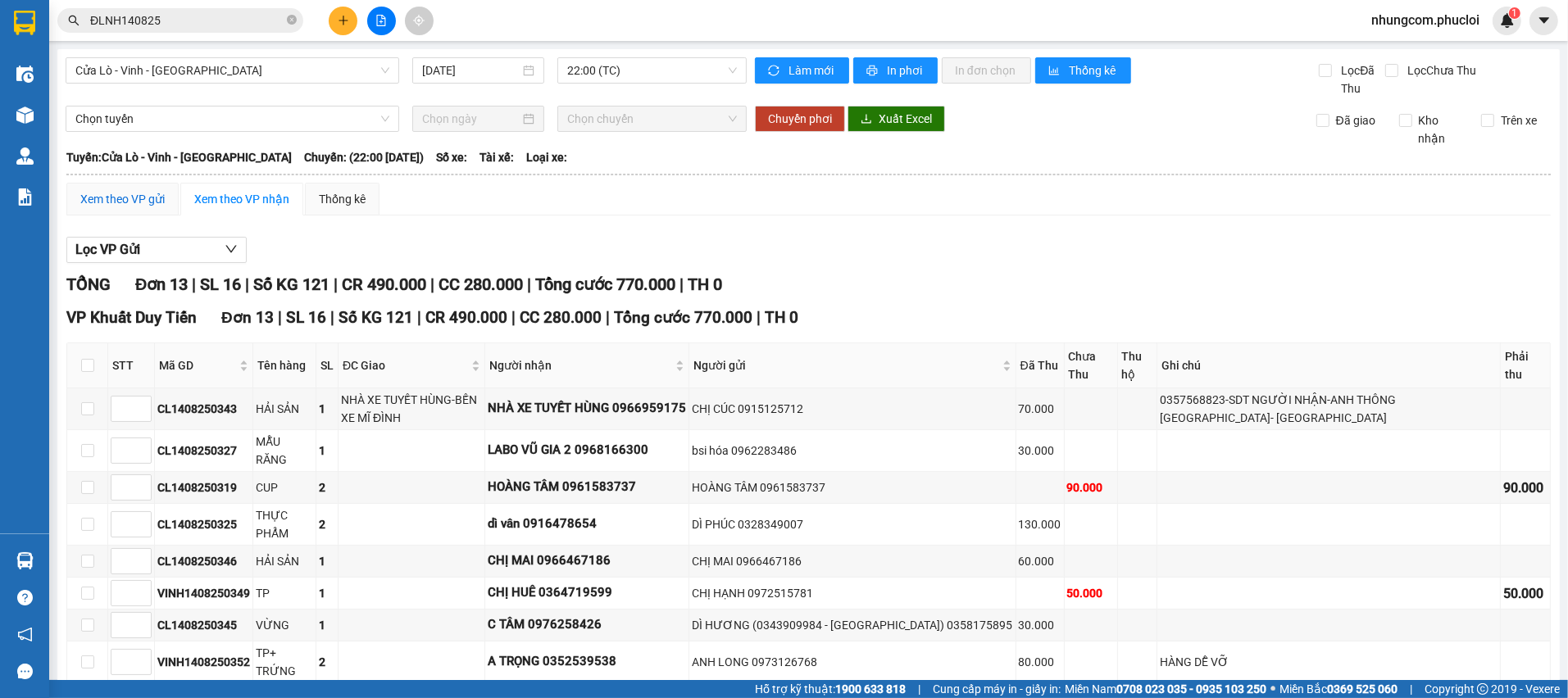
click at [96, 203] on div "Xem theo VP gửi" at bounding box center [122, 199] width 85 height 18
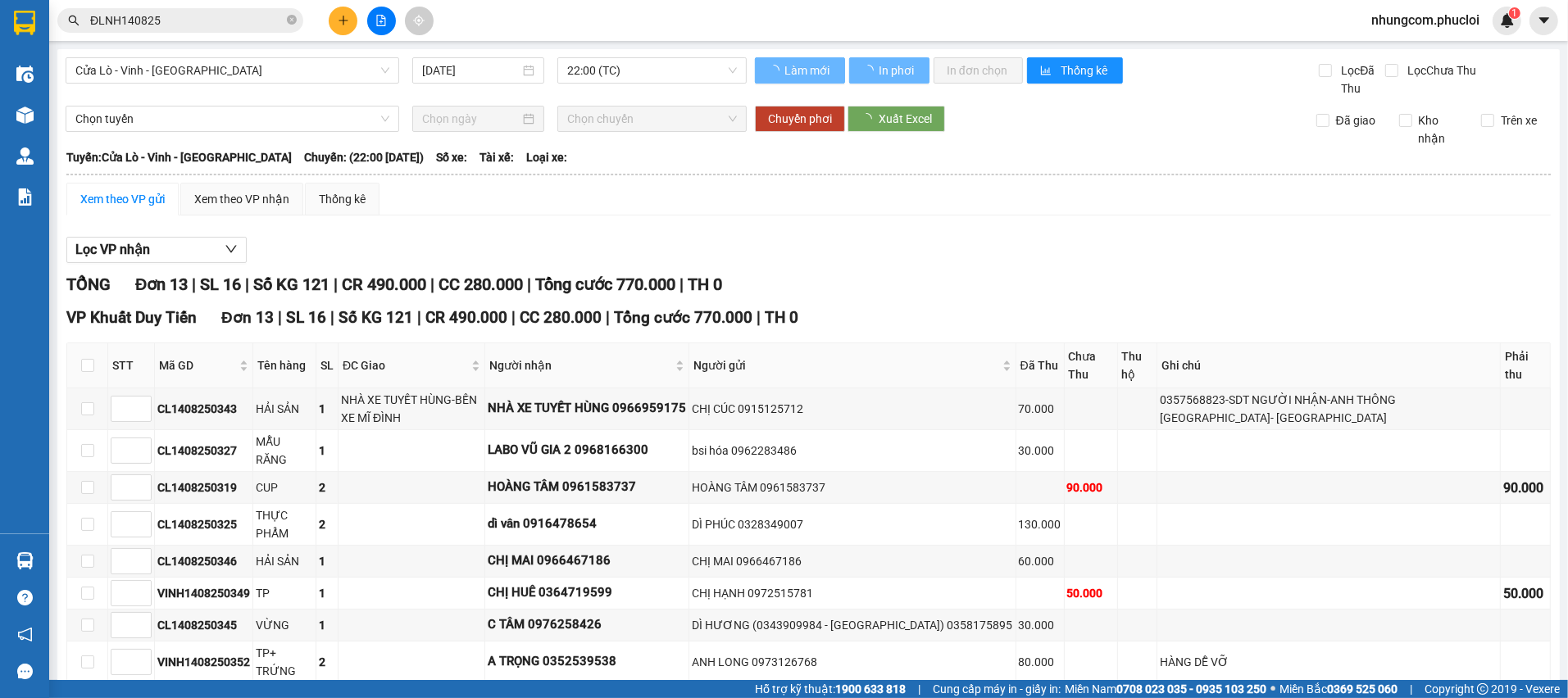
click at [563, 225] on div "Xem theo VP gửi Xem theo VP nhận Thống kê Lọc VP nhận TỔNG Đơn 13 | SL 16 | Số …" at bounding box center [808, 542] width 1484 height 719
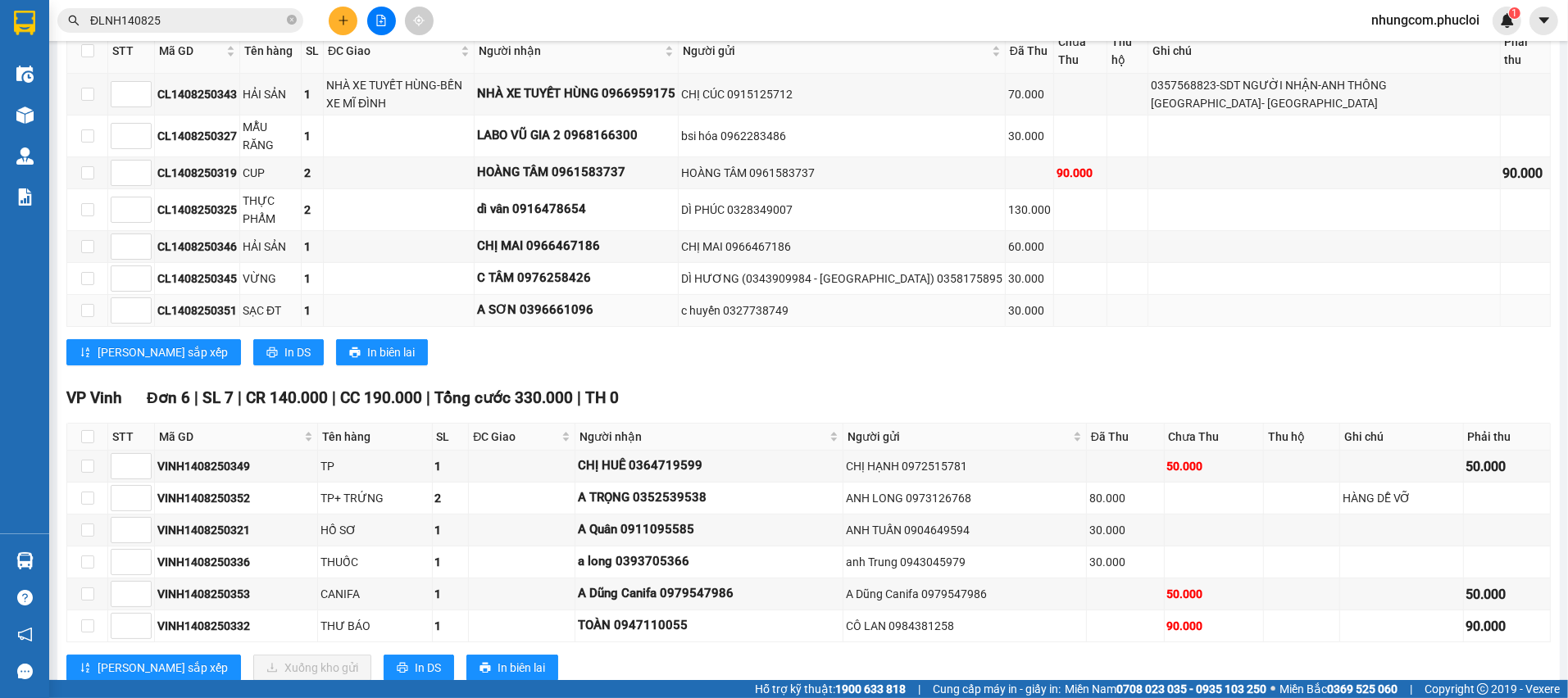
scroll to position [351, 0]
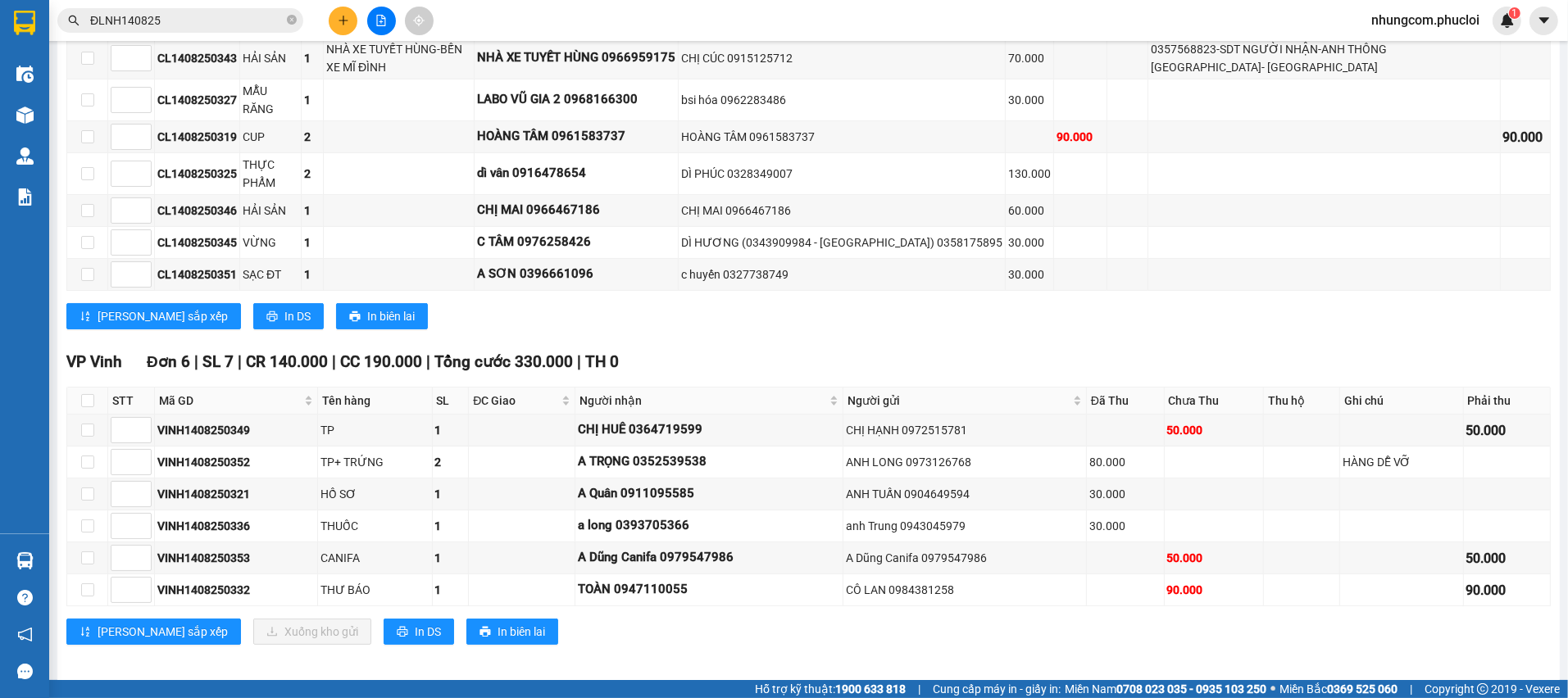
click at [739, 350] on div "VP Vinh Đơn 6 | SL 7 | CR 140.000 | CC 190.000 | Tổng cước 330.000 | TH 0" at bounding box center [808, 362] width 1484 height 25
click at [670, 336] on div "TỔNG Đơn 13 | SL 16 | Số KG 121 | CR 490.000 | CC 280.000 | Tổng cước 770.000 |…" at bounding box center [808, 293] width 1484 height 744
drag, startPoint x: 513, startPoint y: 661, endPoint x: 412, endPoint y: 671, distance: 101.5
click at [510, 661] on div "Cửa Lò - [GEOGRAPHIC_DATA] - [GEOGRAPHIC_DATA] [DATE] 22:00 (TC) Làm mới In phơ…" at bounding box center [808, 190] width 1502 height 984
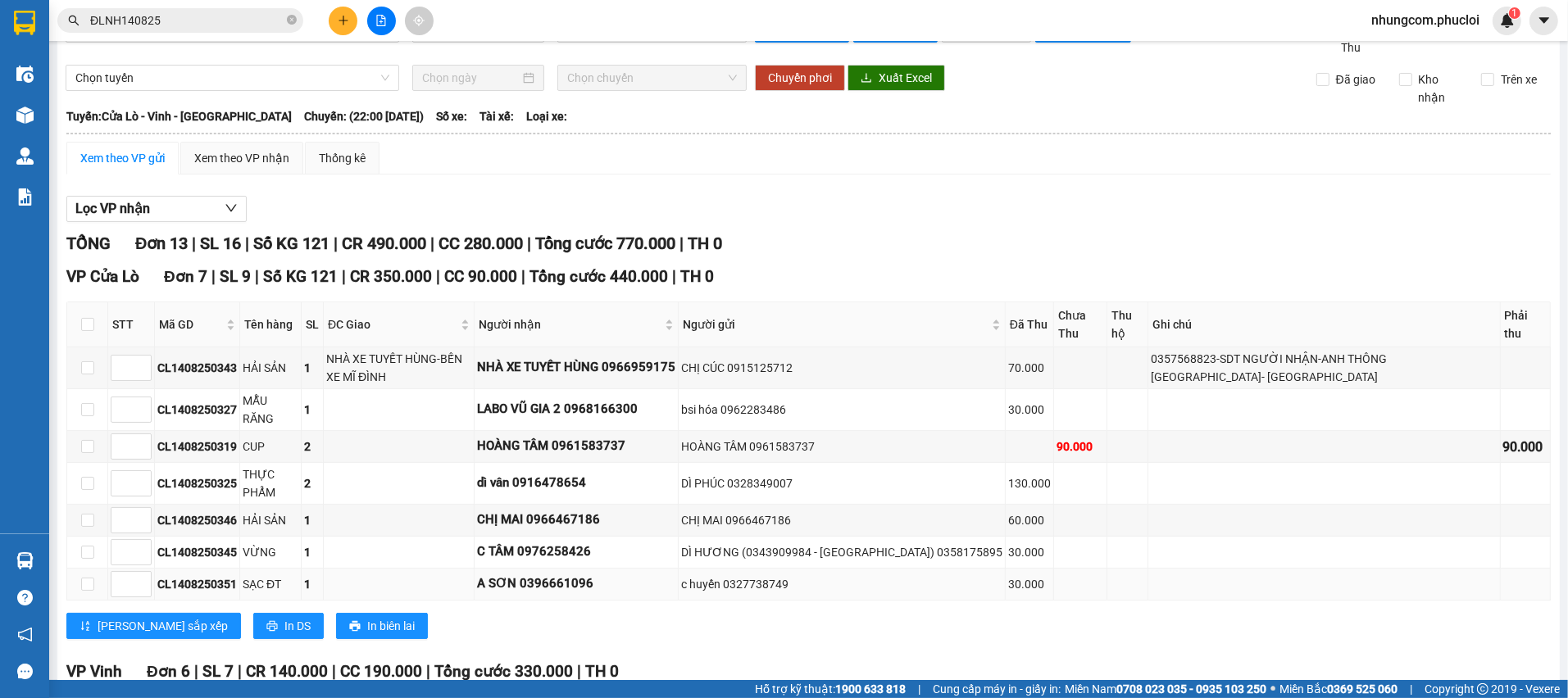
scroll to position [0, 0]
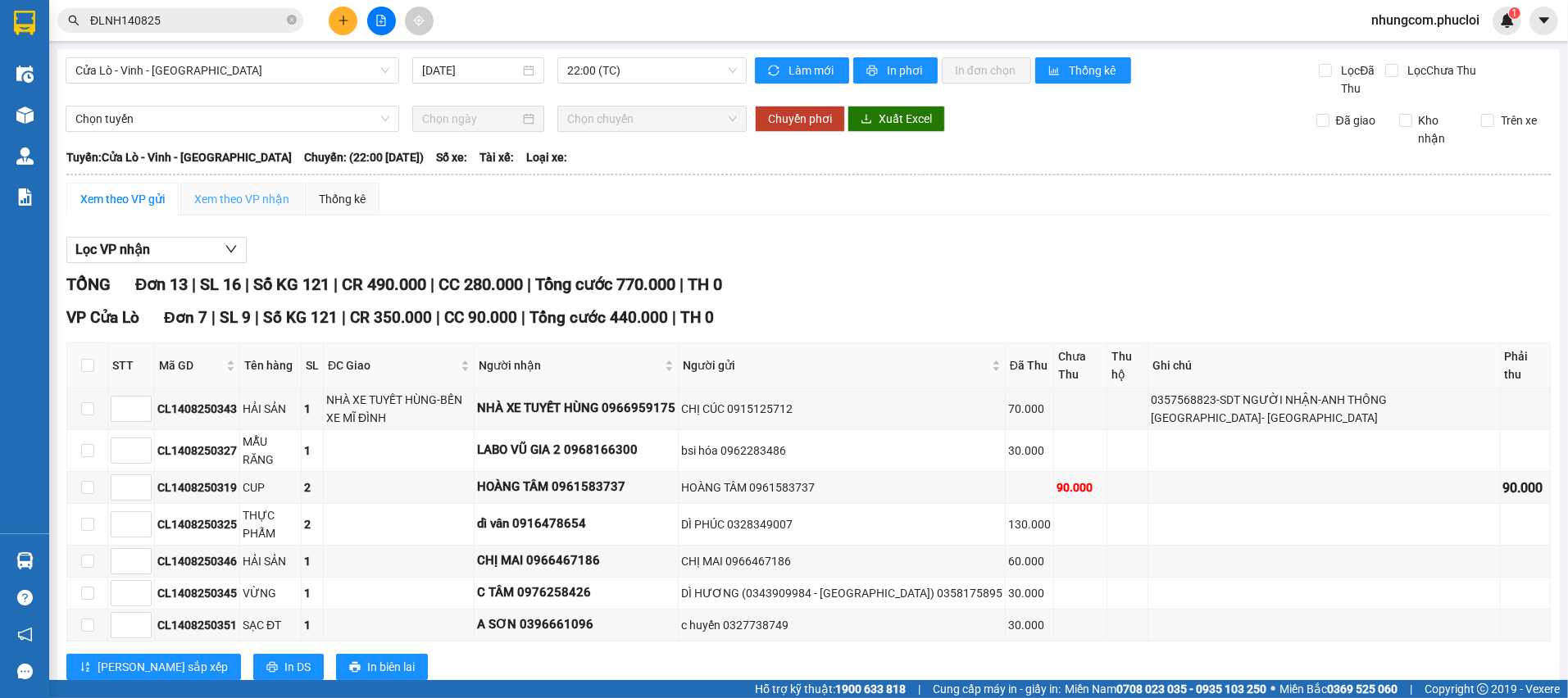
click at [238, 212] on div "Xem theo VP nhận" at bounding box center [242, 199] width 123 height 33
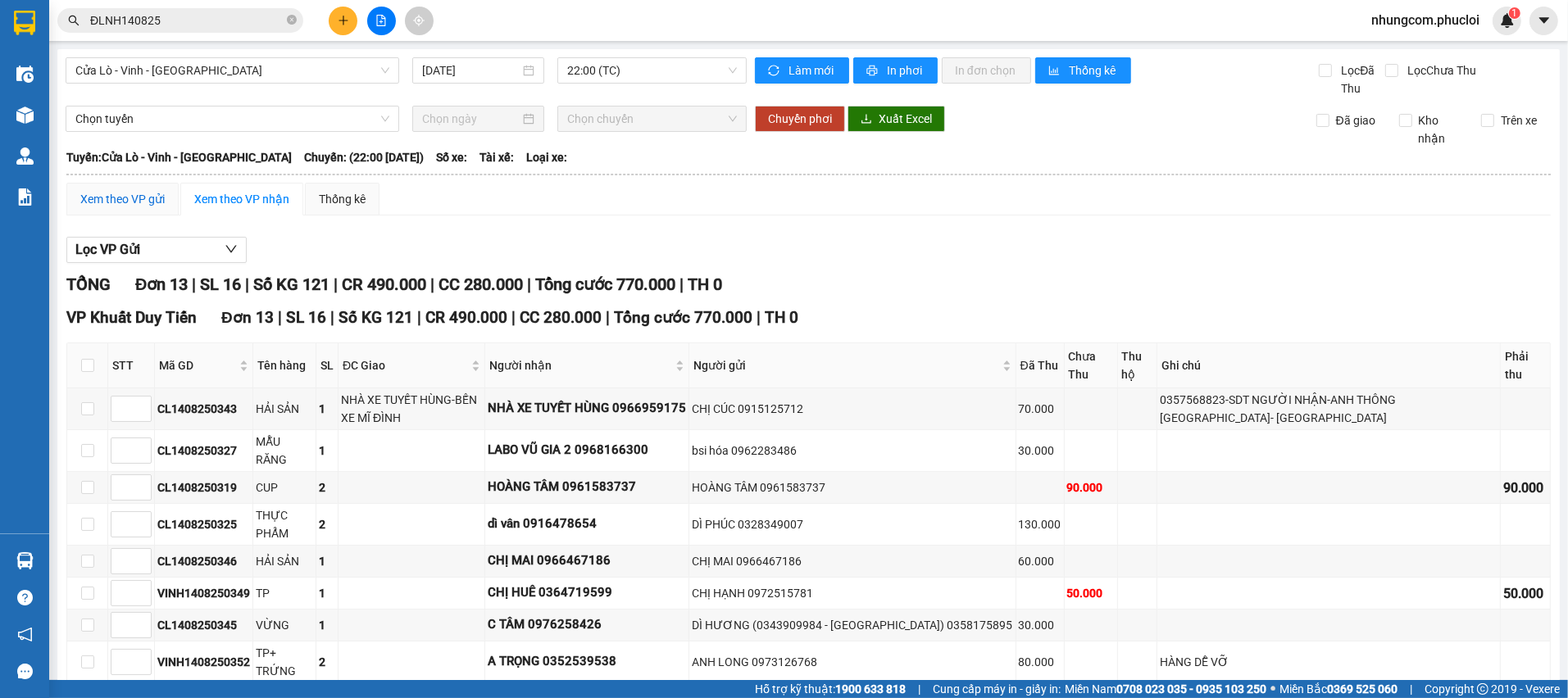
click at [158, 202] on div "Xem theo VP gửi" at bounding box center [122, 199] width 85 height 18
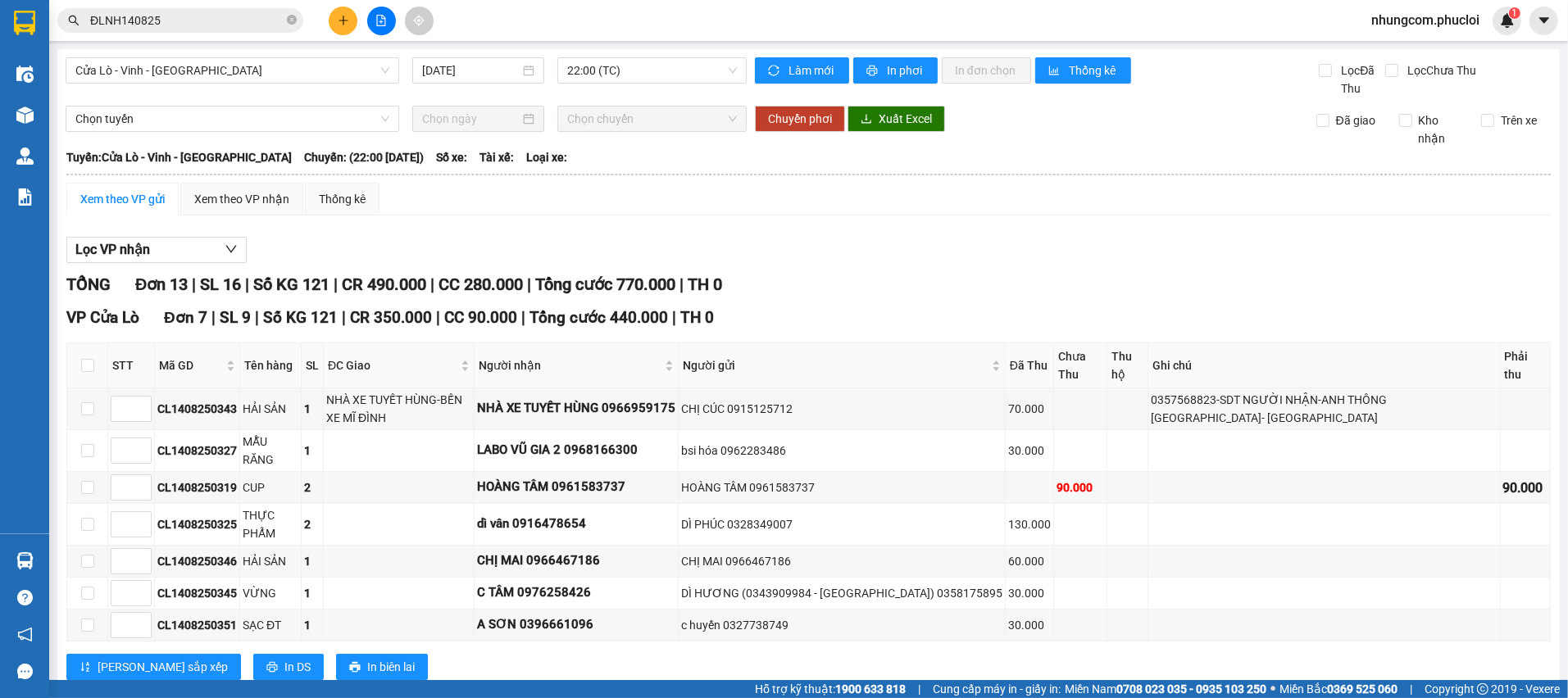
click at [669, 240] on div "Lọc VP nhận" at bounding box center [808, 251] width 1484 height 27
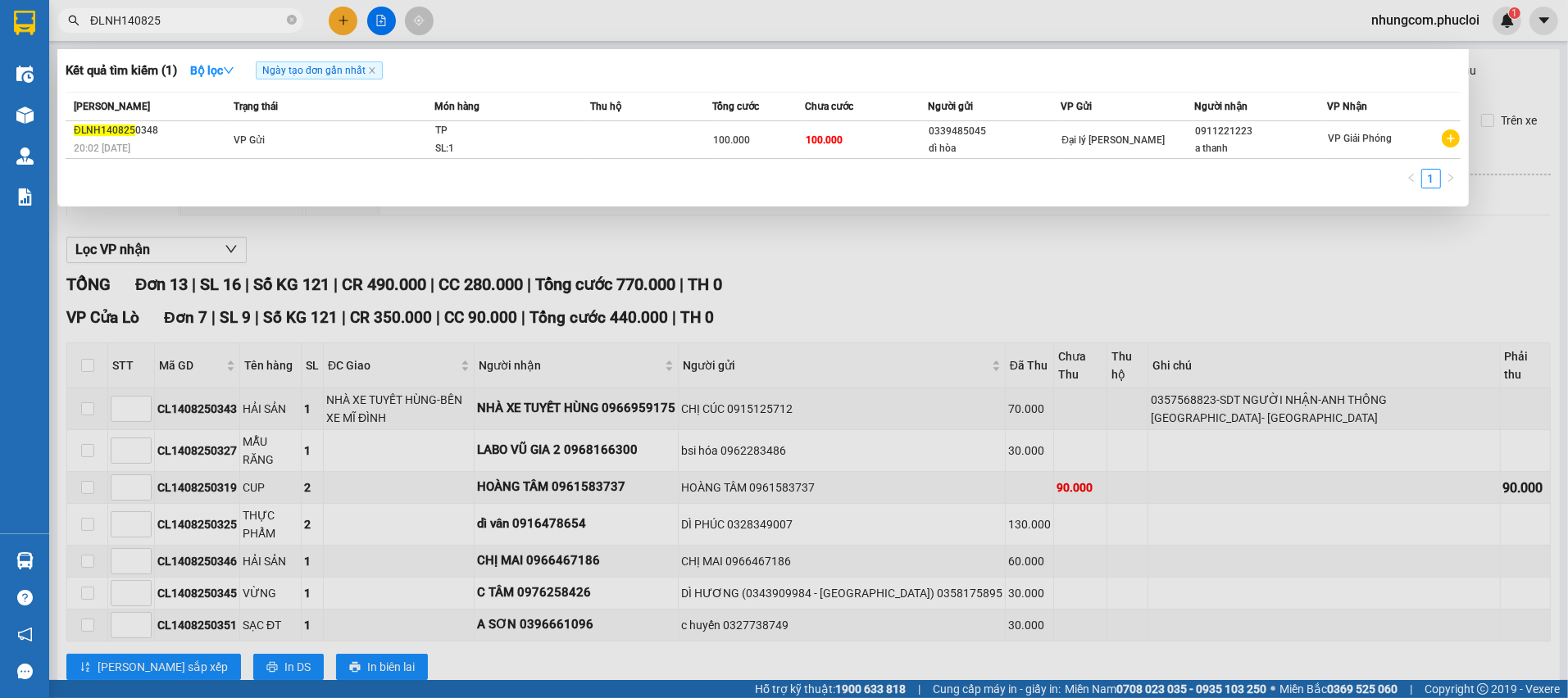
click at [122, 28] on input "ĐLNH140825" at bounding box center [187, 20] width 194 height 18
drag, startPoint x: 121, startPoint y: 25, endPoint x: 81, endPoint y: 17, distance: 40.8
click at [81, 17] on span "ĐLNH140825" at bounding box center [180, 21] width 246 height 25
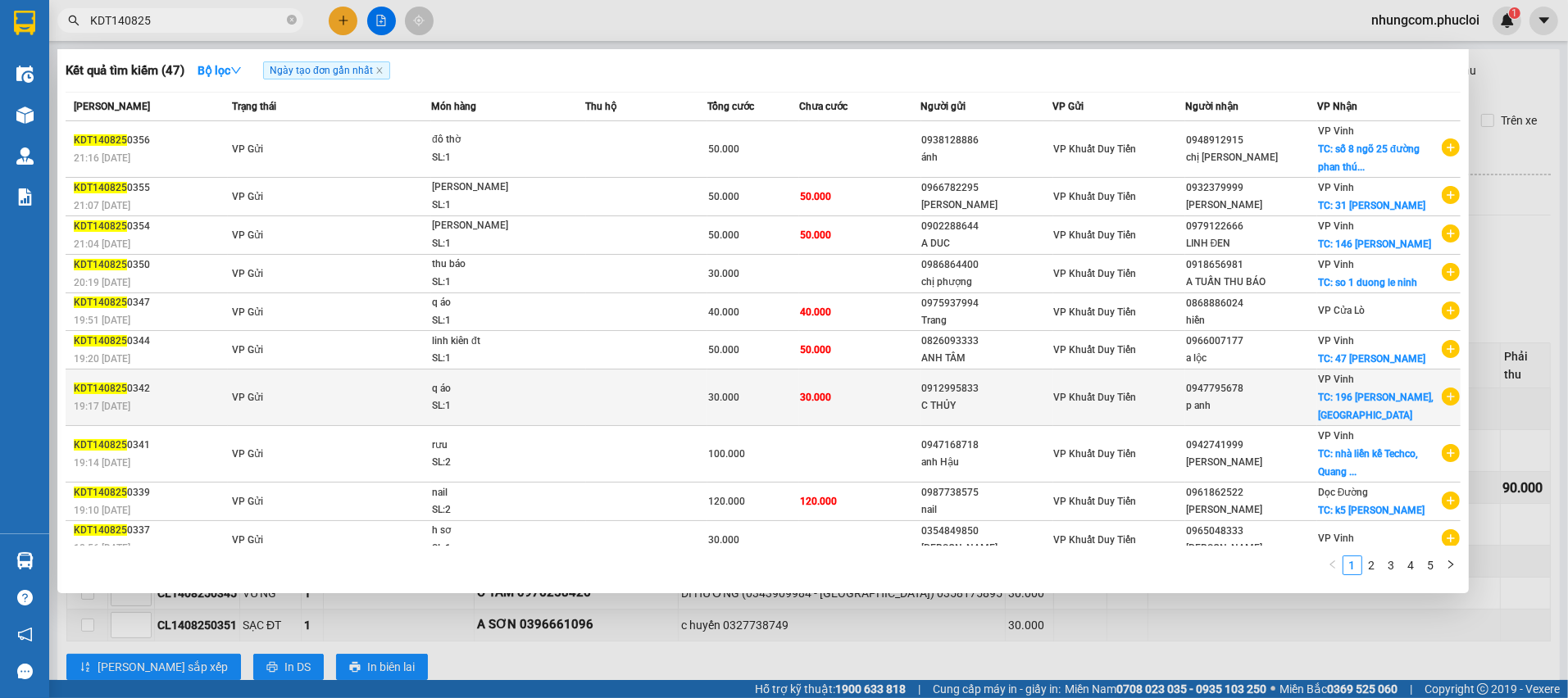
scroll to position [30, 0]
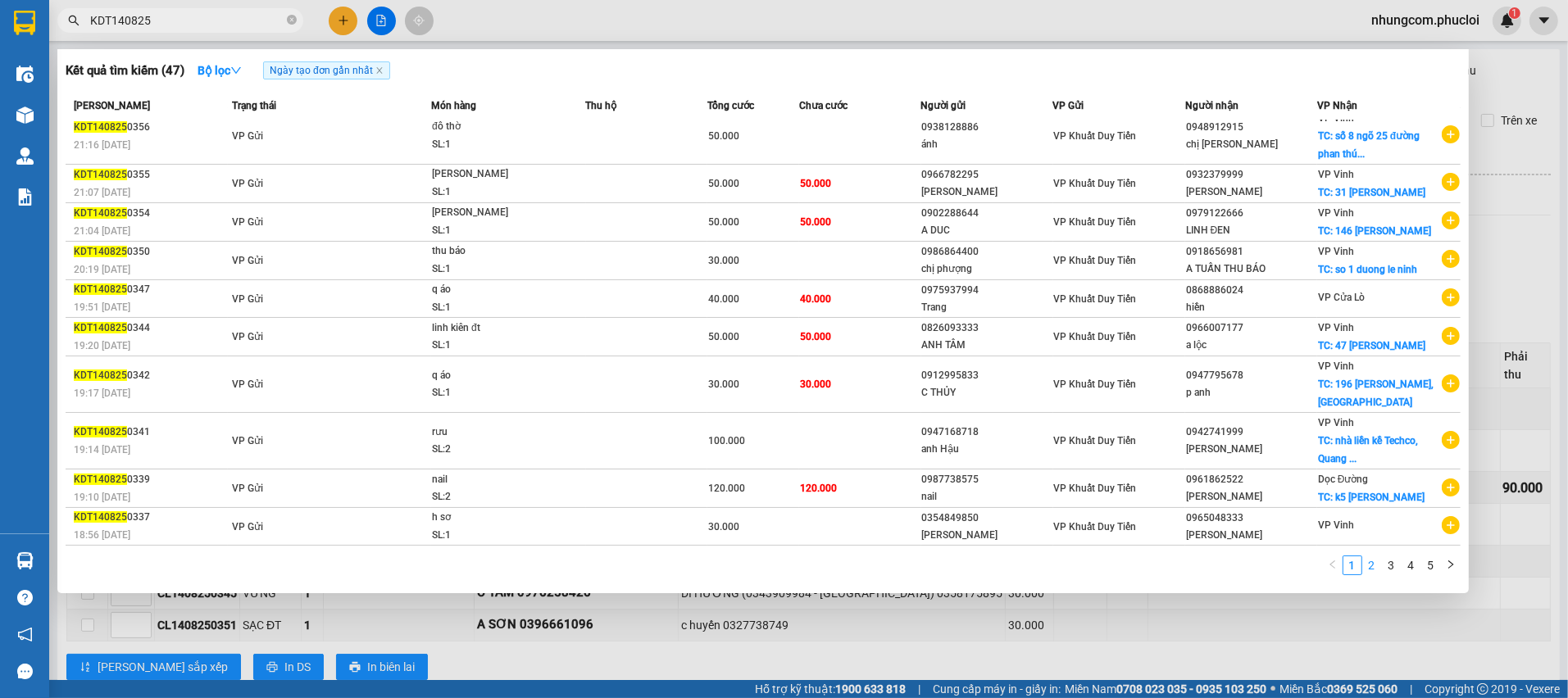
type input "KDT140825"
click at [1369, 564] on link "2" at bounding box center [1372, 565] width 18 height 18
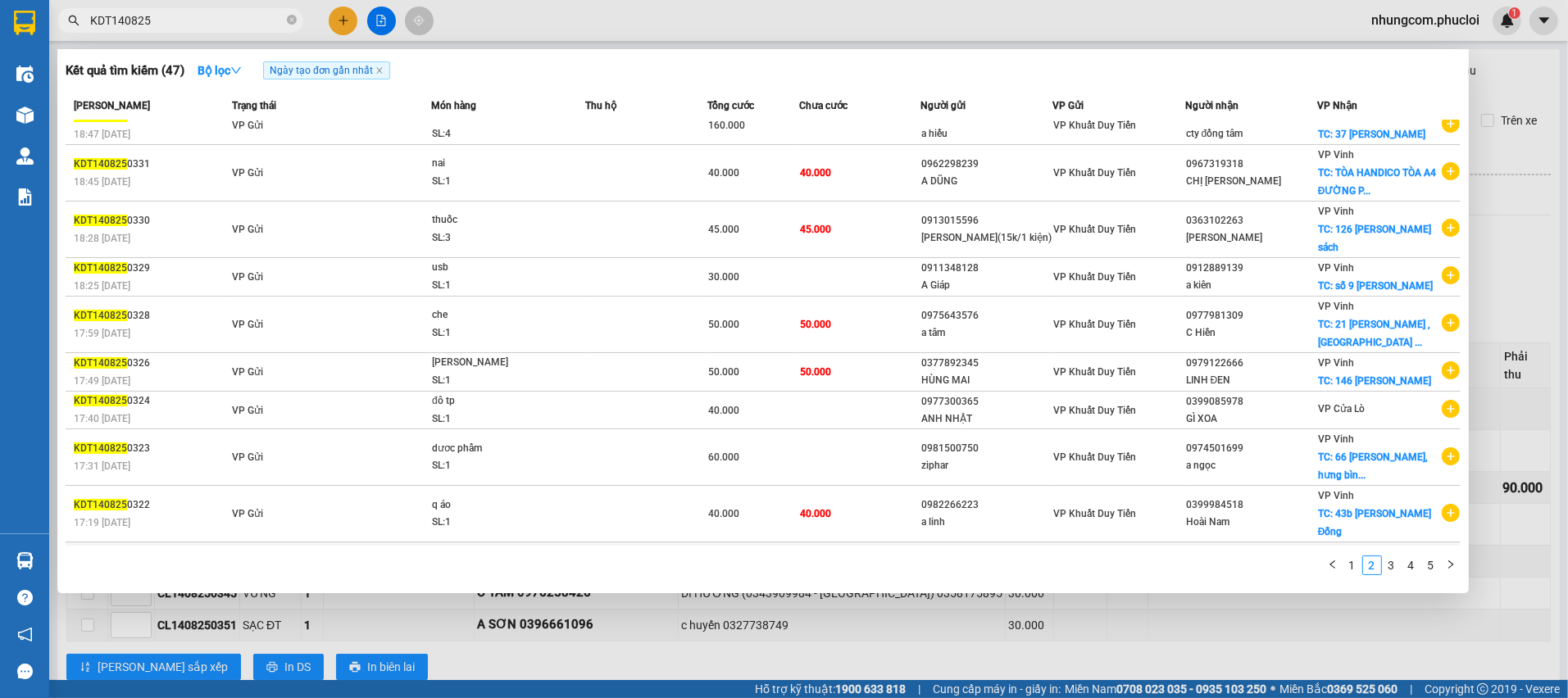
scroll to position [28, 0]
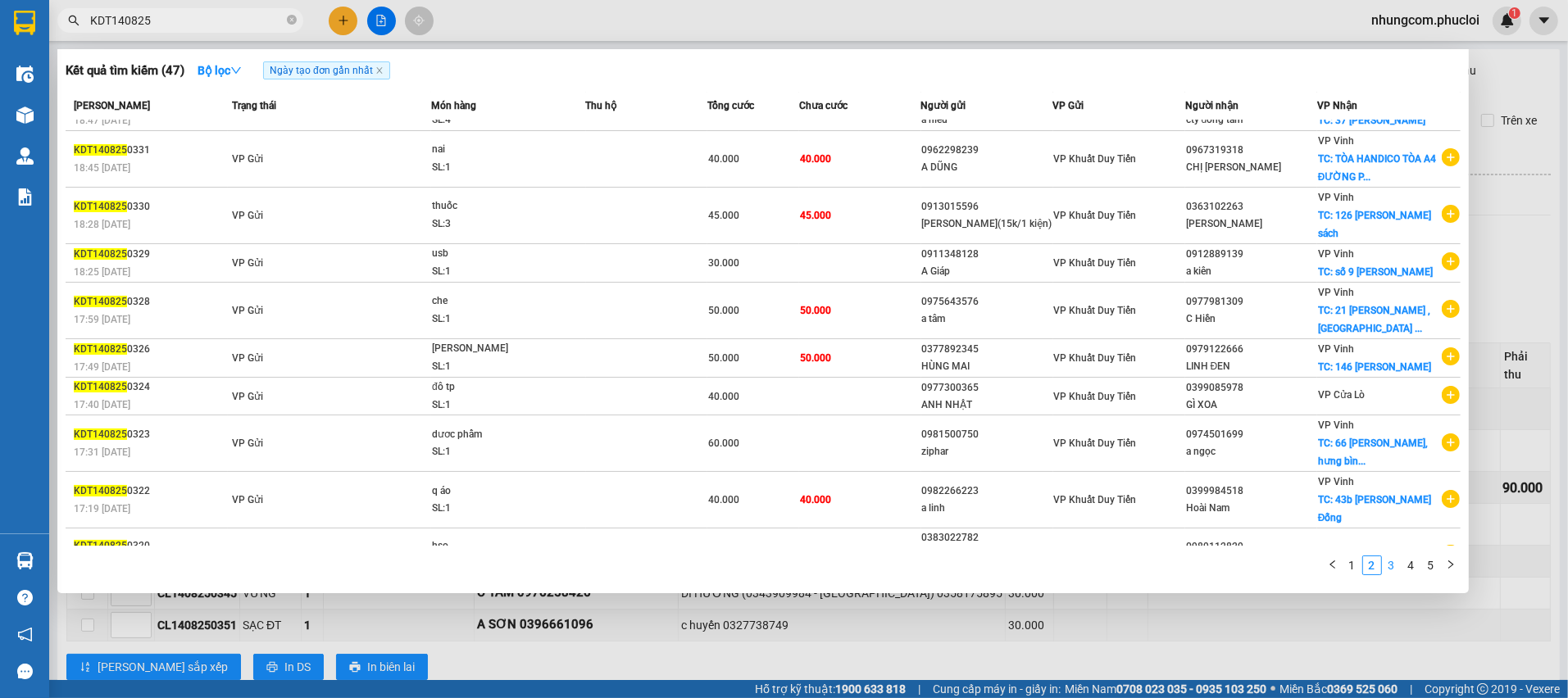
click at [1391, 569] on link "3" at bounding box center [1392, 565] width 18 height 18
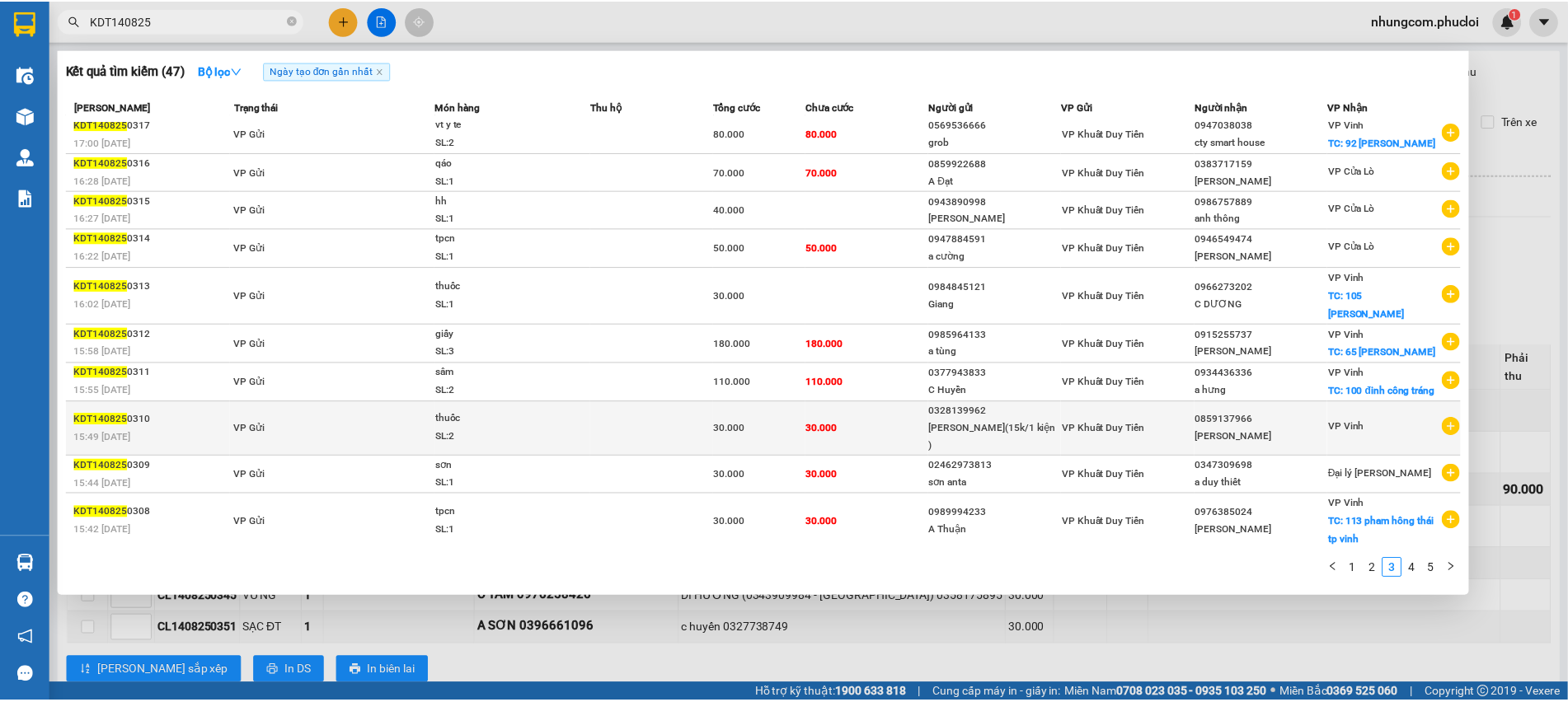
scroll to position [0, 0]
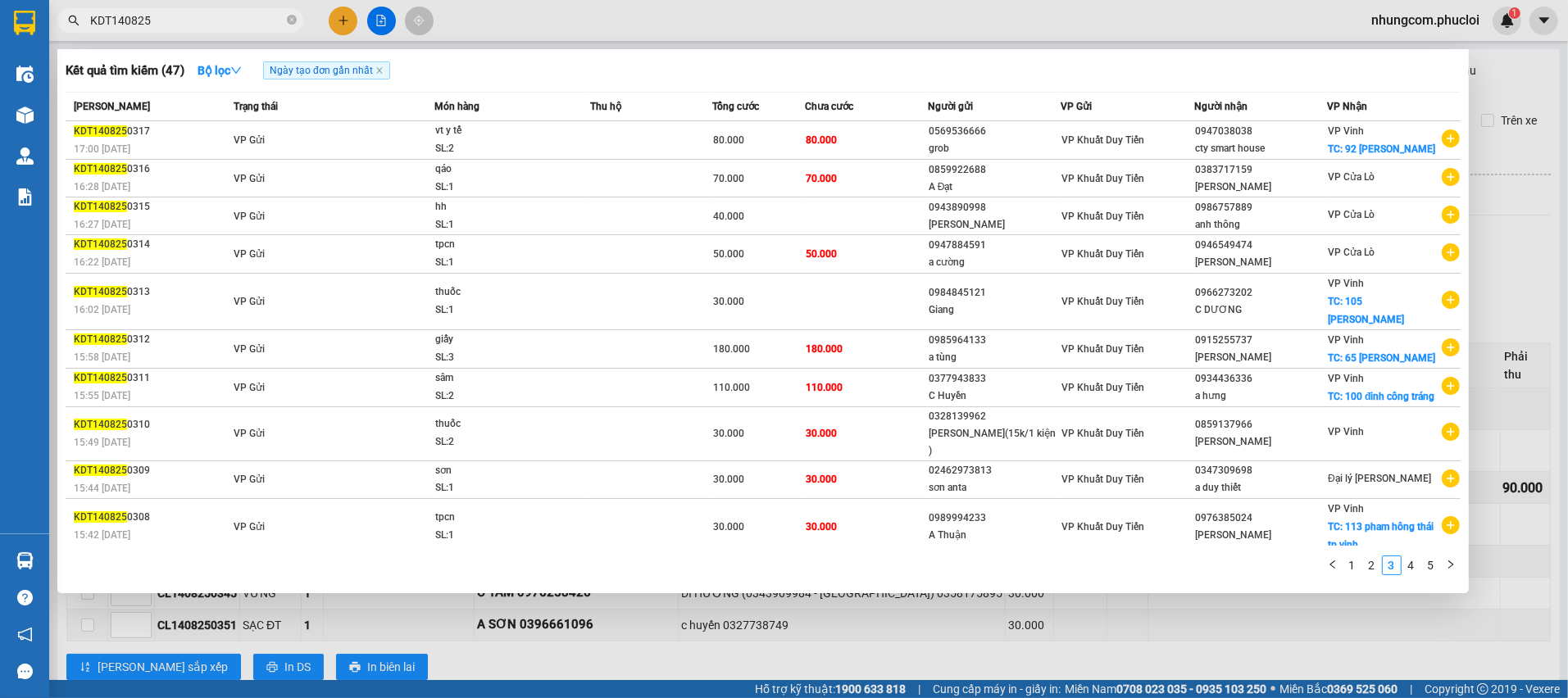
click at [1531, 248] on div at bounding box center [784, 349] width 1568 height 698
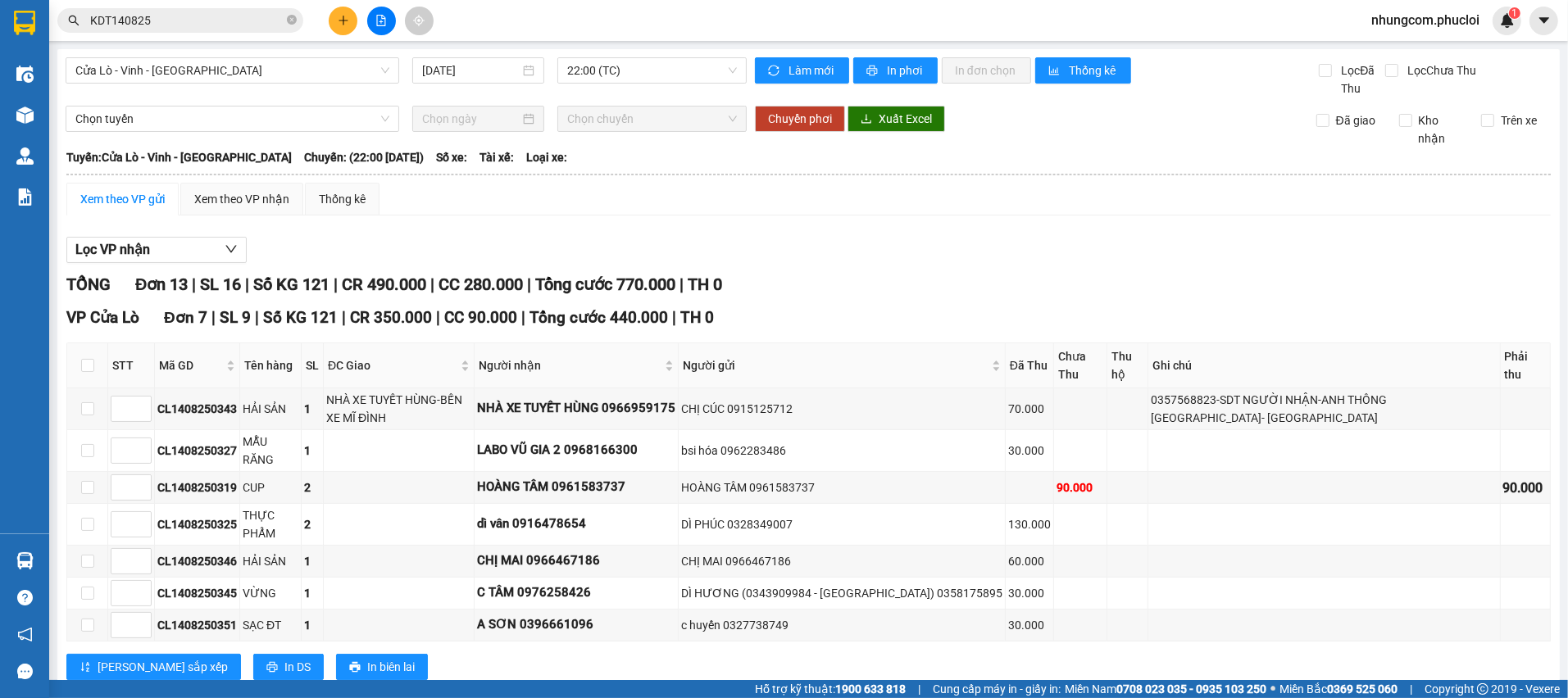
click at [332, 258] on div "Lọc VP nhận" at bounding box center [808, 251] width 1484 height 27
click at [794, 278] on div "TỔNG Đơn 13 | SL 16 | Số KG 121 | CR 490.000 | CC 280.000 | Tổng cước 770.000 |…" at bounding box center [808, 285] width 1484 height 26
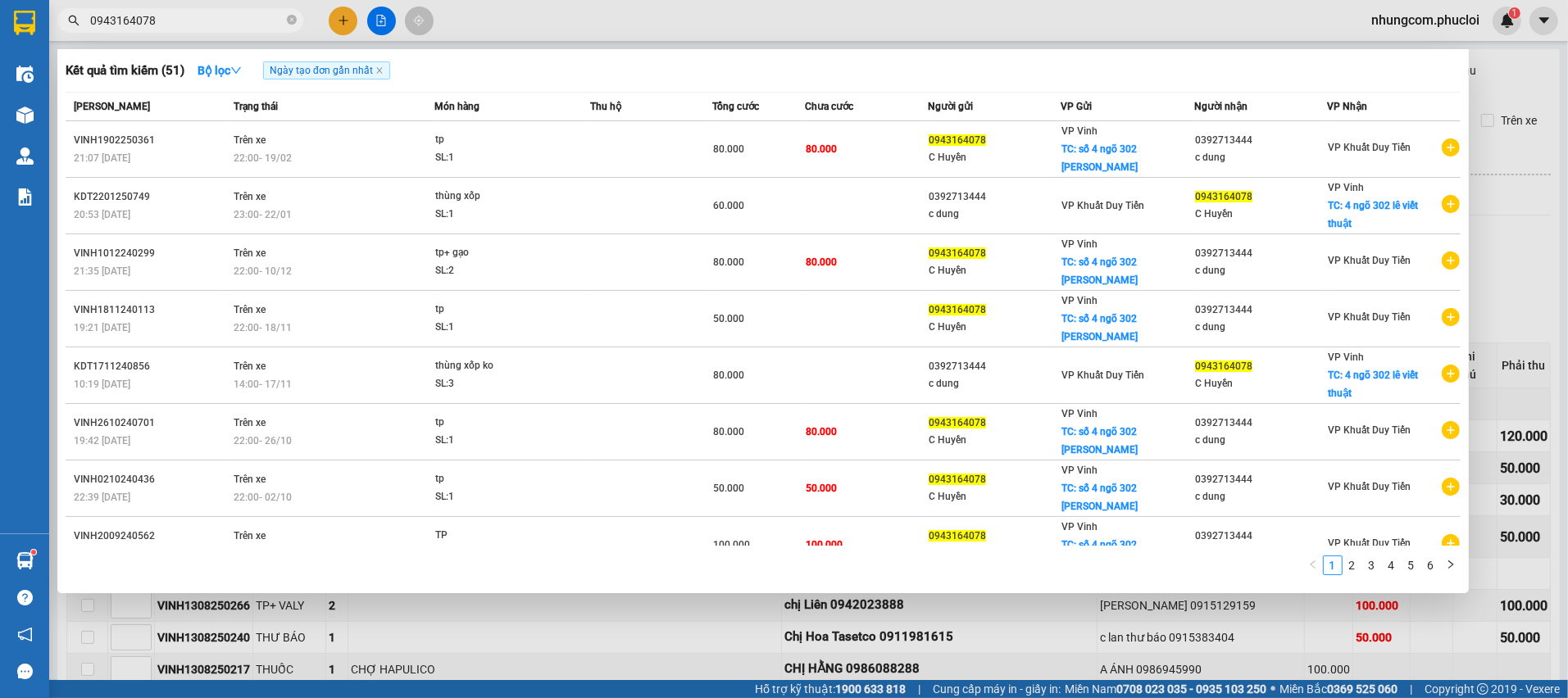
type input "0943164078"
